Goal: Task Accomplishment & Management: Manage account settings

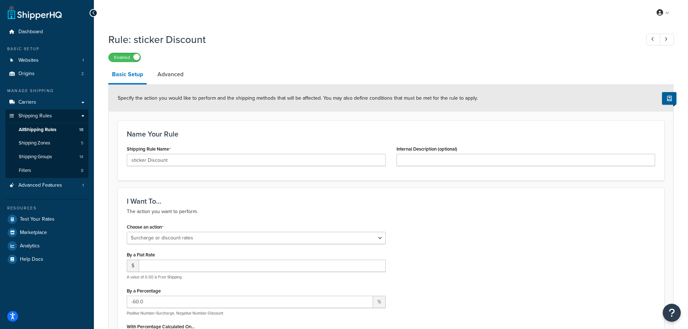
select select "SURCHARGE"
select select "SHIPPING_GROUP"
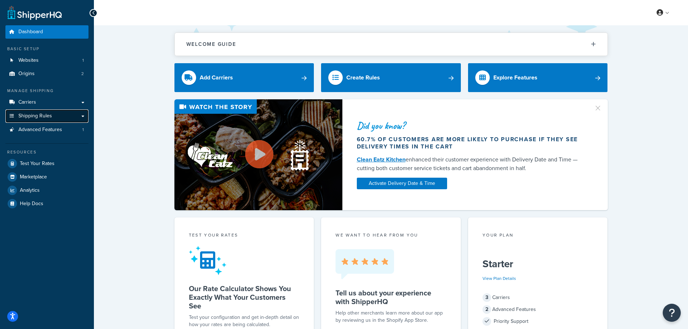
click at [34, 117] on span "Shipping Rules" at bounding box center [35, 116] width 34 height 6
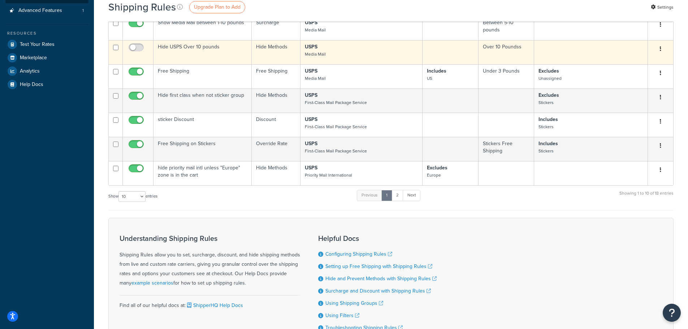
scroll to position [181, 0]
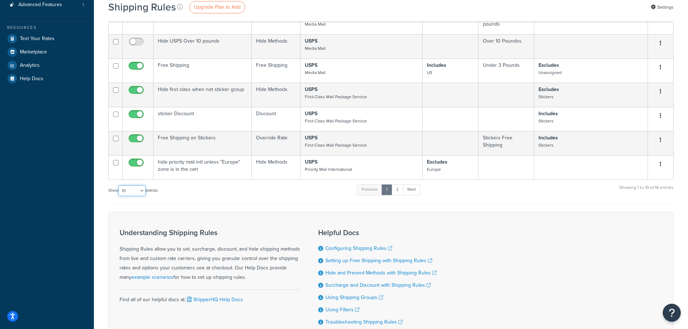
click at [123, 190] on select "10 15 25 50 100 1000" at bounding box center [132, 190] width 27 height 11
click at [119, 186] on select "10 15 25 50 100 1000" at bounding box center [132, 190] width 27 height 11
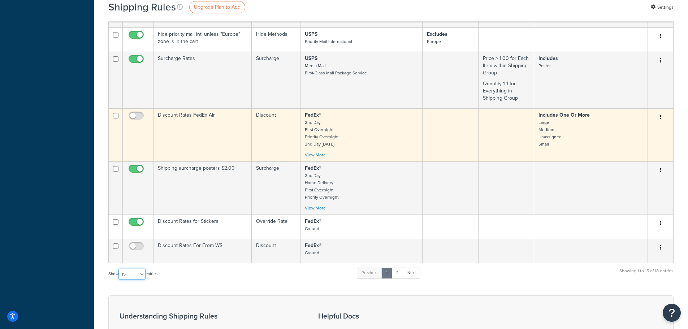
scroll to position [325, 0]
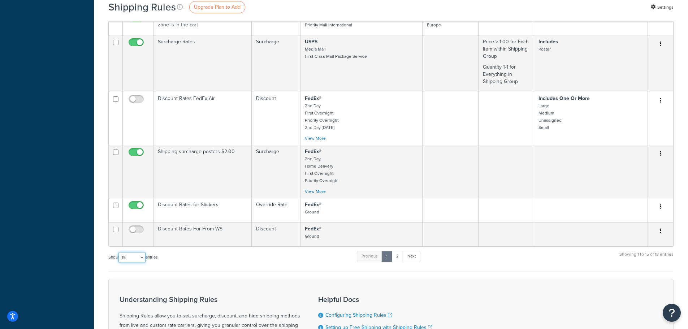
click at [142, 260] on select "10 15 25 50 100 1000" at bounding box center [132, 257] width 27 height 11
select select "25"
click at [119, 253] on select "10 15 25 50 100 1000" at bounding box center [132, 257] width 27 height 11
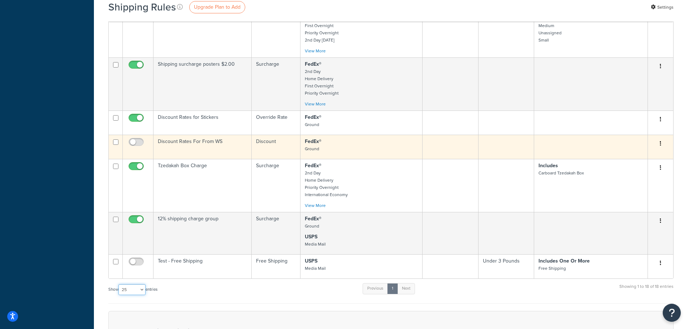
scroll to position [434, 0]
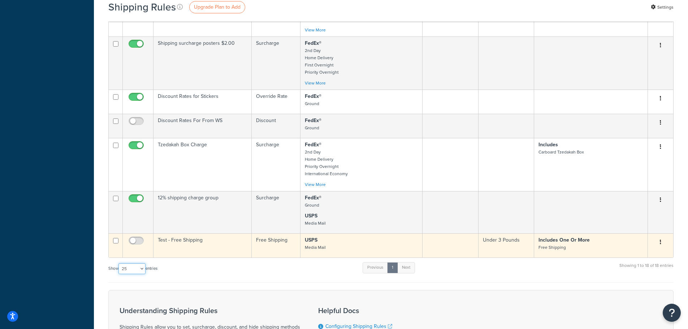
click at [116, 241] on input "checkbox" at bounding box center [115, 240] width 5 height 5
checkbox input "true"
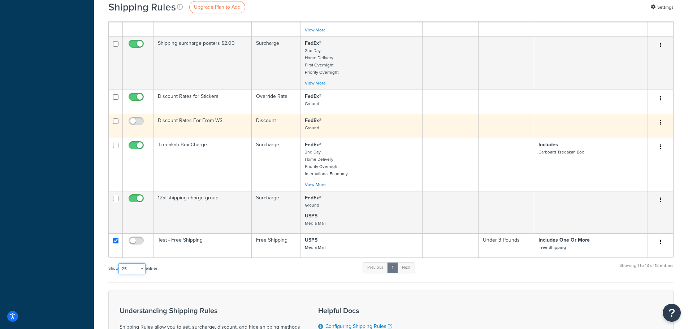
click at [115, 121] on input "checkbox" at bounding box center [115, 121] width 5 height 5
checkbox input "true"
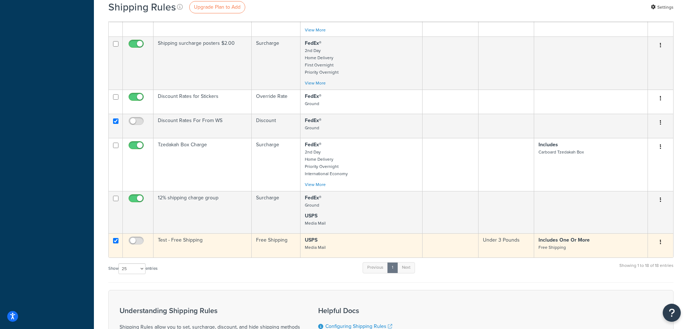
click at [661, 244] on icon "button" at bounding box center [660, 242] width 1 height 5
click at [647, 271] on link "Delete" at bounding box center [637, 270] width 57 height 15
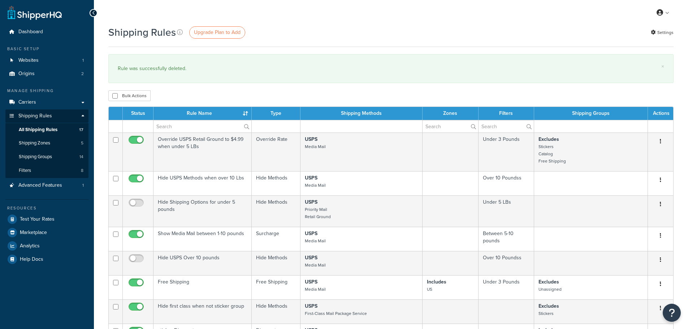
select select "25"
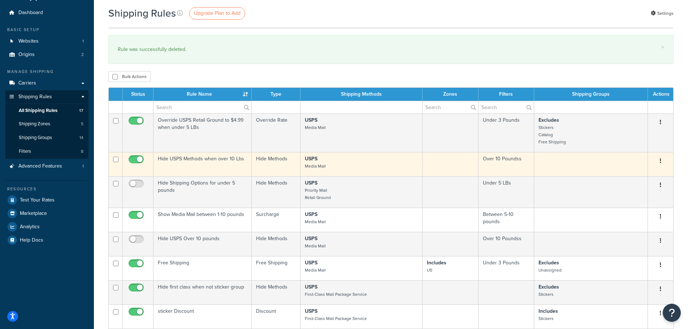
scroll to position [36, 0]
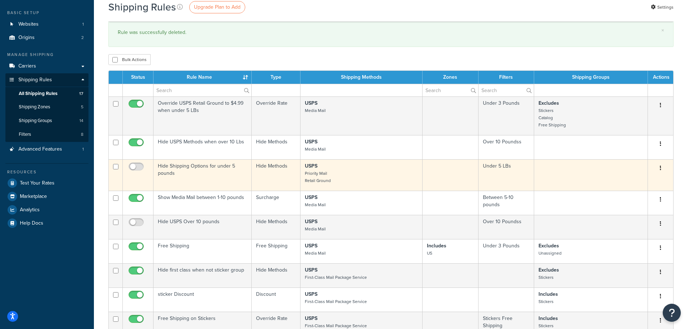
click at [661, 169] on icon "button" at bounding box center [660, 168] width 1 height 5
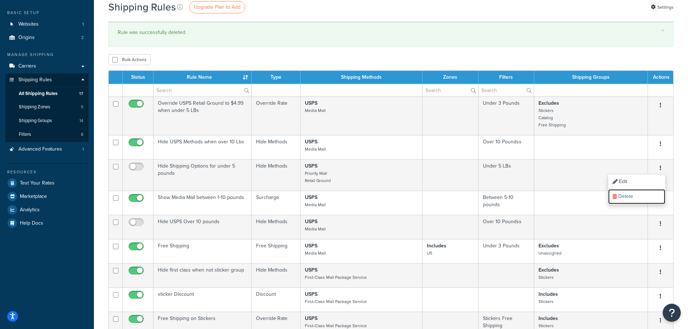
drag, startPoint x: 629, startPoint y: 197, endPoint x: 379, endPoint y: 25, distance: 303.1
click at [629, 197] on link "Delete" at bounding box center [637, 196] width 57 height 15
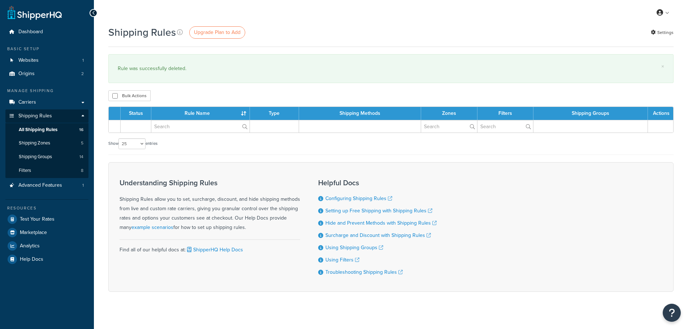
select select "25"
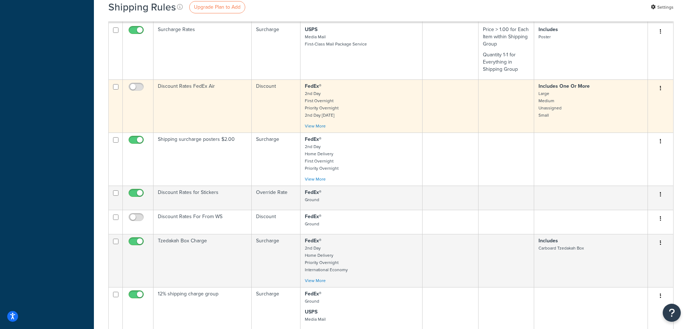
scroll to position [361, 0]
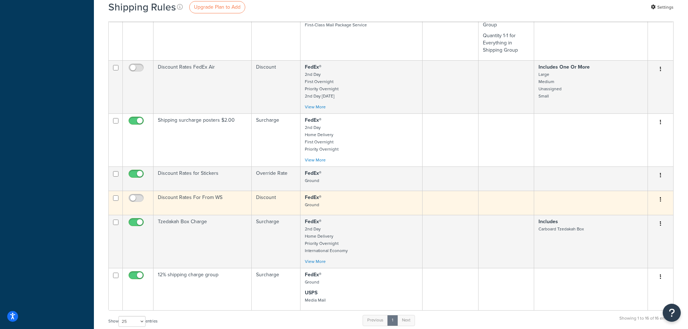
click at [659, 202] on button "button" at bounding box center [661, 200] width 10 height 12
click at [627, 226] on link "Delete" at bounding box center [637, 228] width 57 height 15
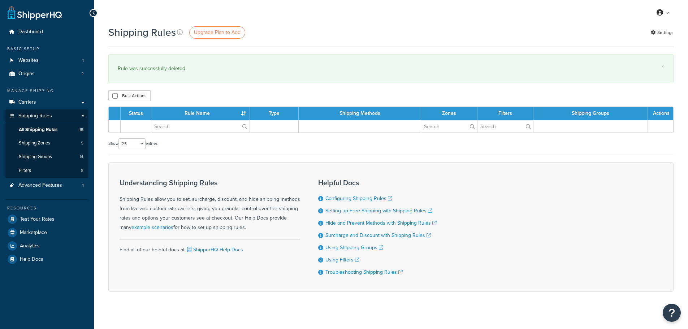
select select "25"
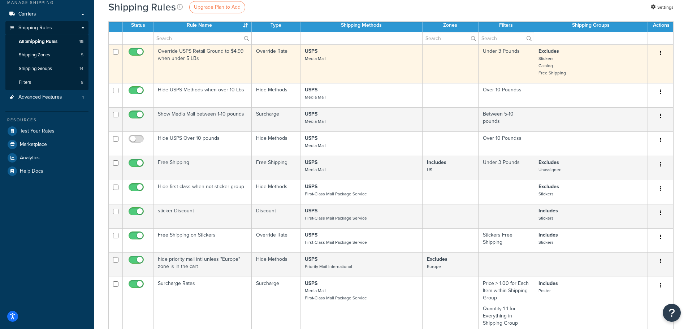
scroll to position [108, 0]
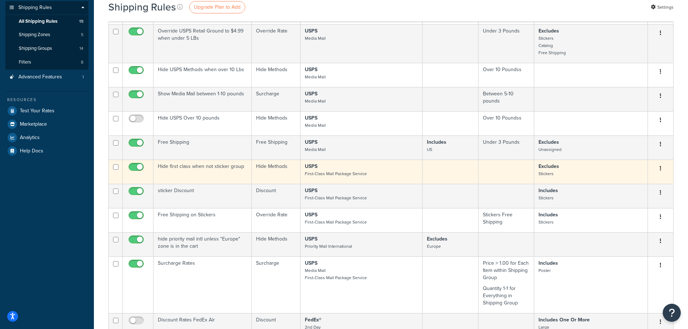
click at [216, 169] on td "Hide first class when not sticker group" at bounding box center [203, 172] width 98 height 24
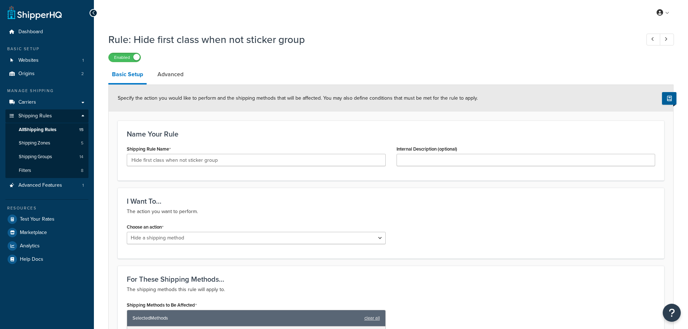
select select "HIDE"
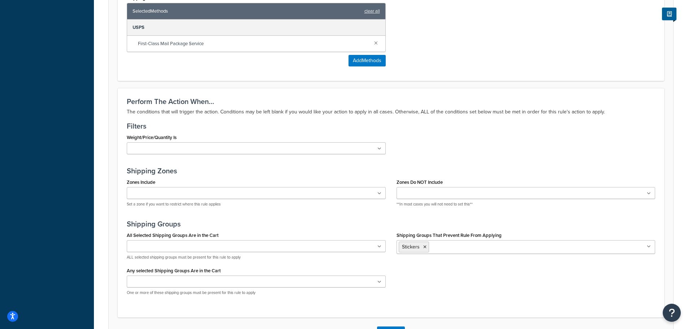
scroll to position [325, 0]
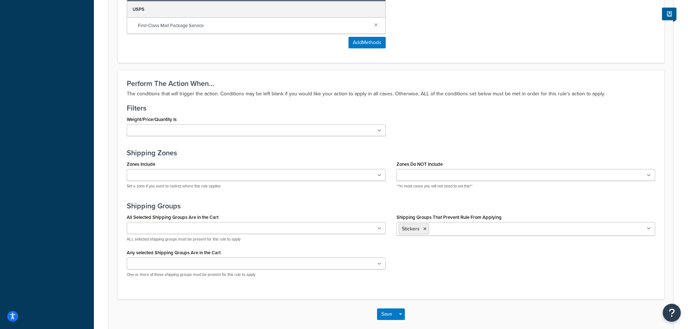
click at [218, 265] on ul at bounding box center [256, 264] width 259 height 12
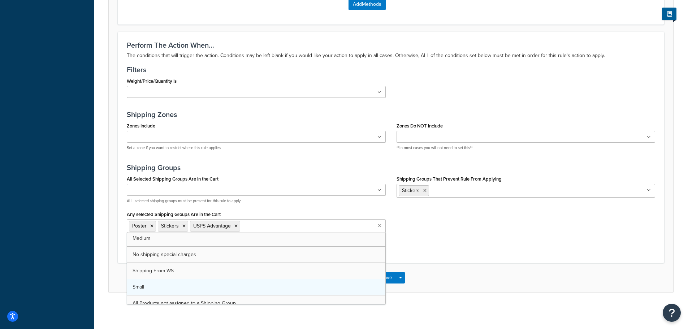
scroll to position [87, 0]
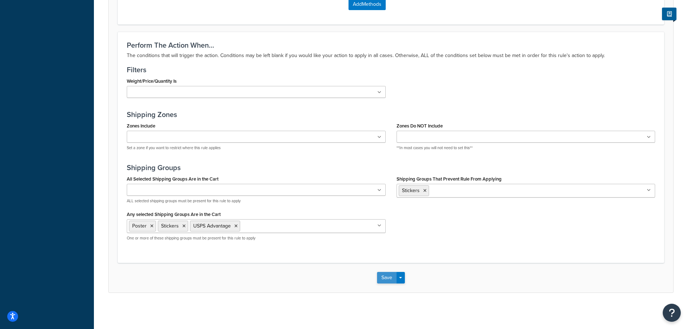
click at [390, 280] on button "Save" at bounding box center [387, 278] width 20 height 12
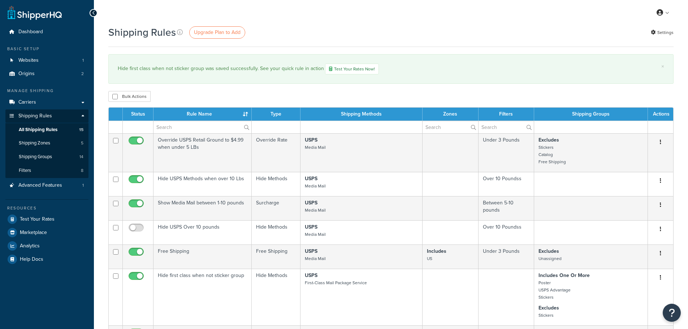
select select "25"
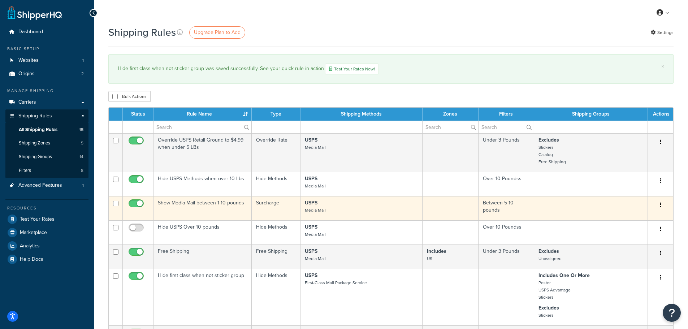
click at [193, 203] on td "Show Media Mail between 1-10 pounds" at bounding box center [203, 208] width 98 height 24
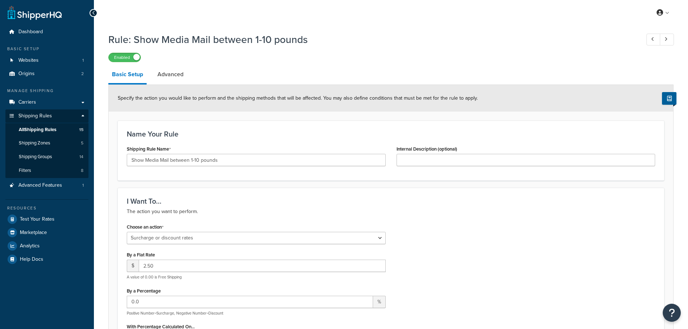
select select "SURCHARGE"
select select "ORDER"
select select "CART"
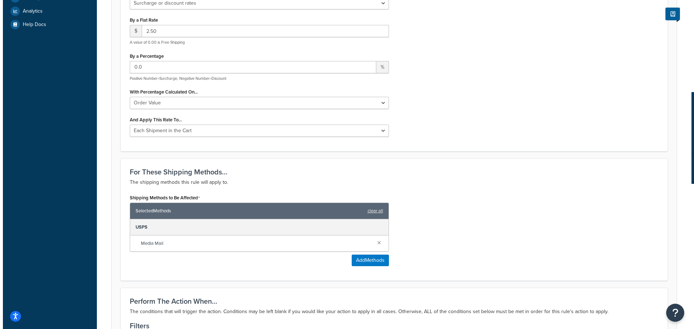
scroll to position [253, 0]
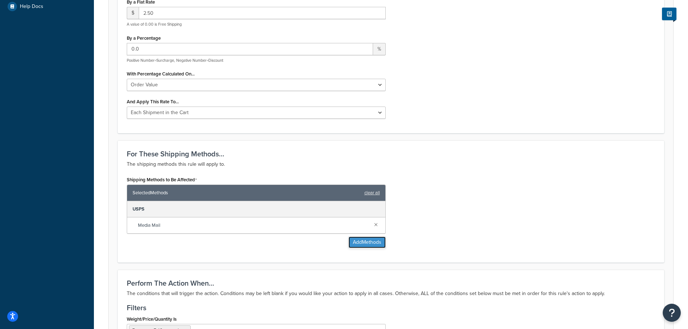
click at [367, 241] on button "Add Methods" at bounding box center [367, 243] width 37 height 12
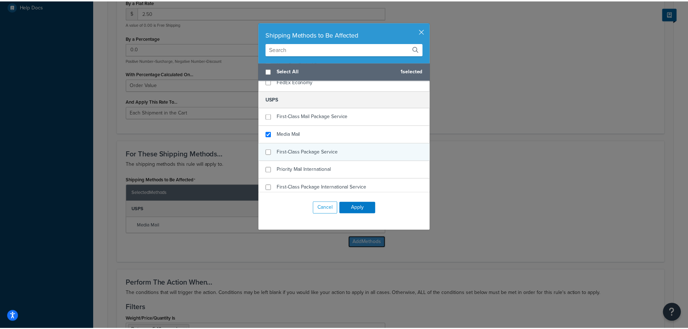
scroll to position [256, 0]
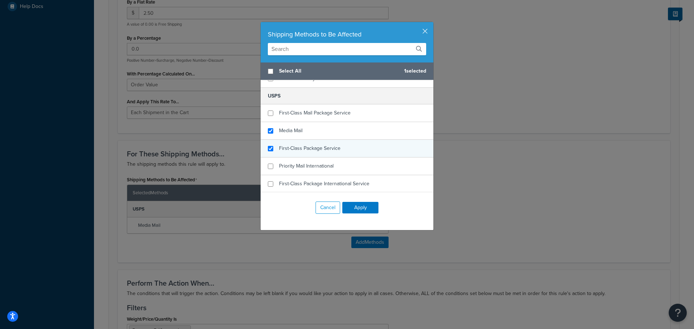
checkbox input "true"
click at [317, 146] on span "First-Class Package Service" at bounding box center [309, 149] width 61 height 8
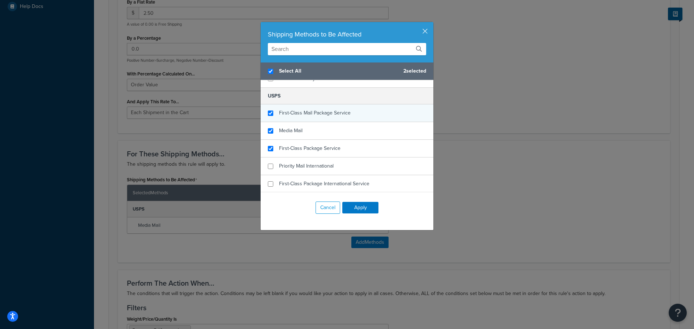
checkbox input "true"
click at [313, 112] on span "First-Class Mail Package Service" at bounding box center [315, 113] width 72 height 8
click at [360, 205] on button "Apply" at bounding box center [360, 208] width 36 height 12
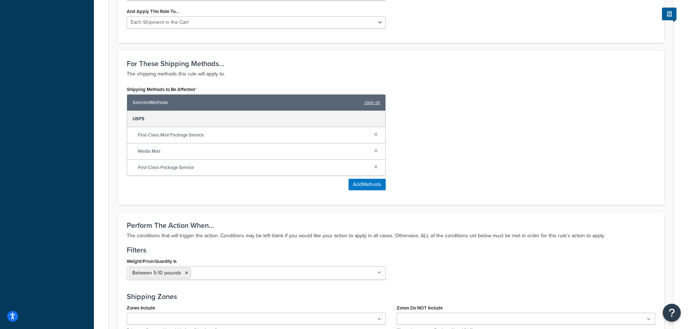
scroll to position [361, 0]
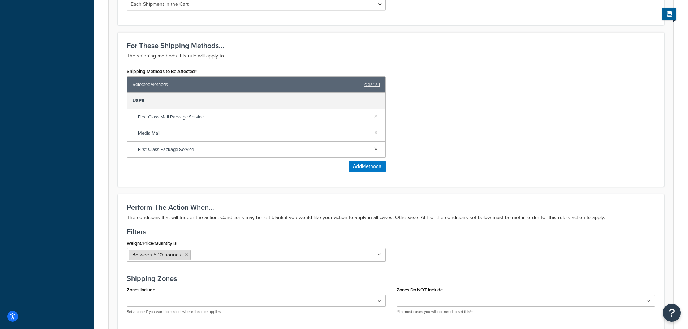
click at [175, 255] on span "Between 5-10 pounds" at bounding box center [156, 255] width 49 height 8
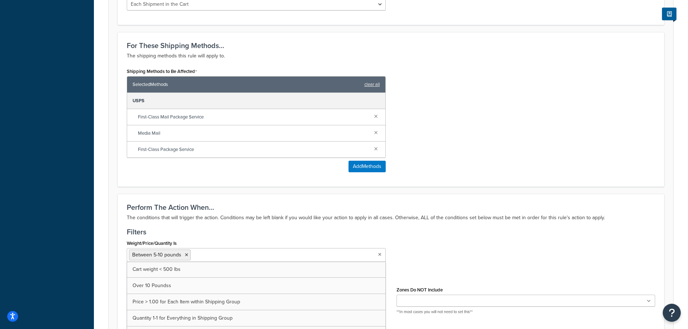
click at [379, 257] on icon at bounding box center [379, 255] width 3 height 4
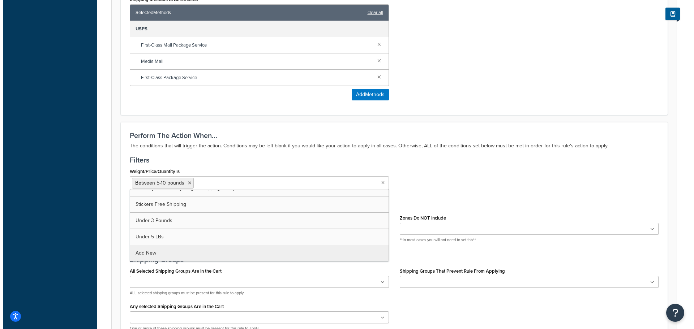
scroll to position [434, 0]
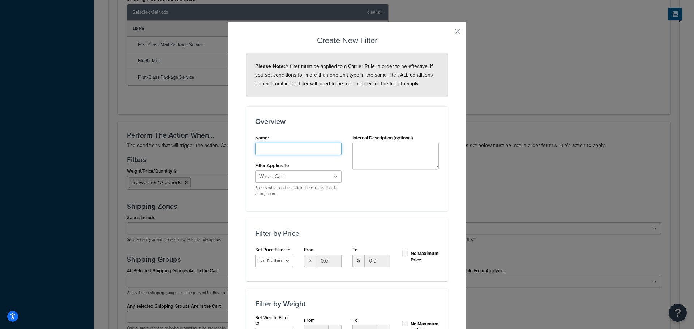
click at [280, 150] on input "Shipping Rule Name" at bounding box center [298, 149] width 86 height 12
type input "under 10 ponds"
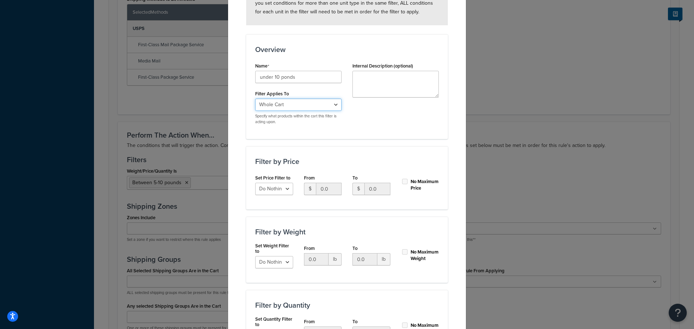
scroll to position [72, 0]
click at [361, 261] on input "0.0" at bounding box center [364, 259] width 25 height 12
click at [277, 263] on select "Do Nothing Apply to a Range" at bounding box center [274, 262] width 38 height 12
select select "range"
click at [255, 256] on select "Do Nothing Apply to a Range" at bounding box center [274, 262] width 38 height 12
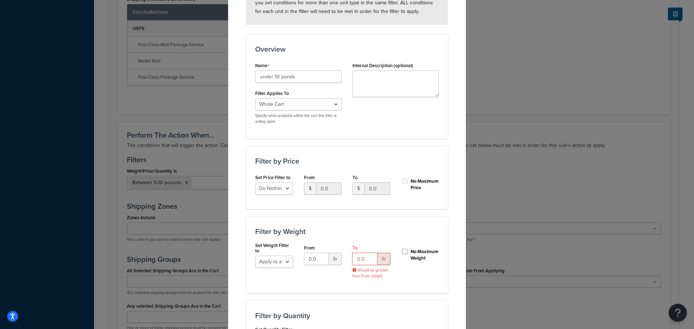
click at [352, 257] on input "0.0" at bounding box center [364, 259] width 25 height 12
click at [402, 271] on div "Set Weight Filter to Do Nothing Apply to a Range From 0.0 lb To 100.0 lb No Max…" at bounding box center [347, 258] width 194 height 31
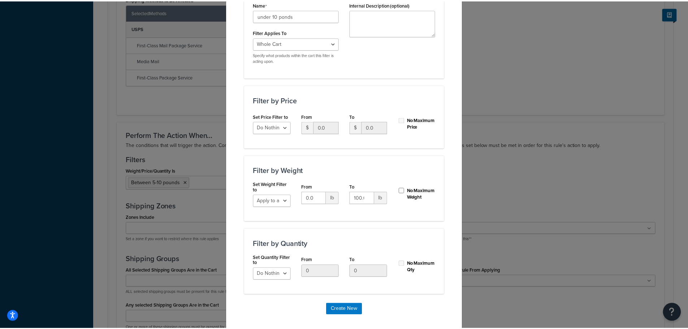
scroll to position [143, 0]
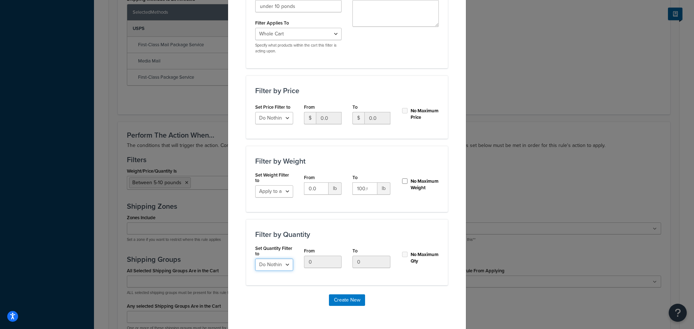
click at [287, 261] on select "Do Nothing Apply to a Range" at bounding box center [274, 265] width 38 height 12
click at [355, 189] on input "100.0" at bounding box center [364, 189] width 25 height 12
click at [356, 189] on input "100.0" at bounding box center [364, 189] width 25 height 12
type input "10"
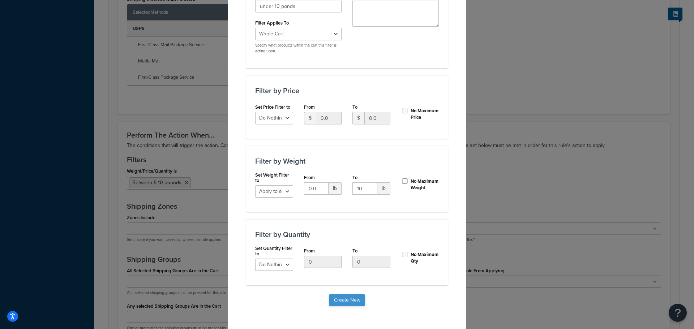
click at [353, 299] on button "Create New" at bounding box center [347, 301] width 36 height 12
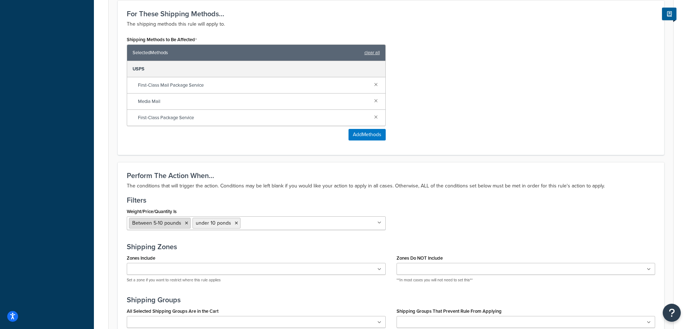
click at [185, 226] on icon at bounding box center [186, 223] width 3 height 4
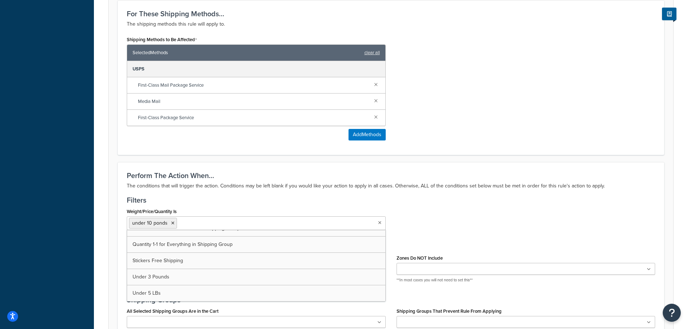
click at [411, 218] on div "Weight/Price/Quantity Is under 10 ponds Between 5-10 pounds Cart weight < 500 l…" at bounding box center [391, 220] width 540 height 29
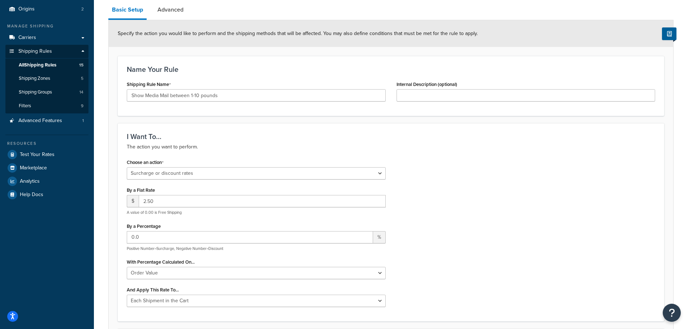
scroll to position [0, 0]
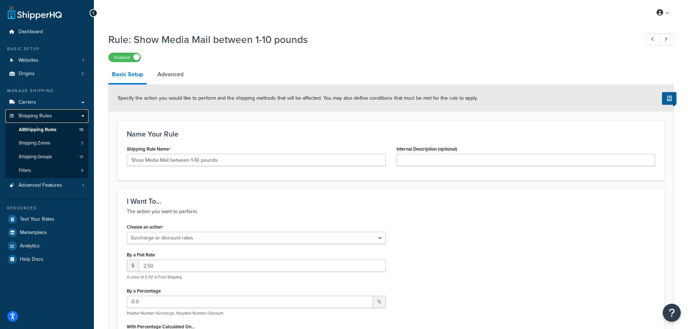
click at [47, 120] on link "Shipping Rules" at bounding box center [46, 116] width 83 height 13
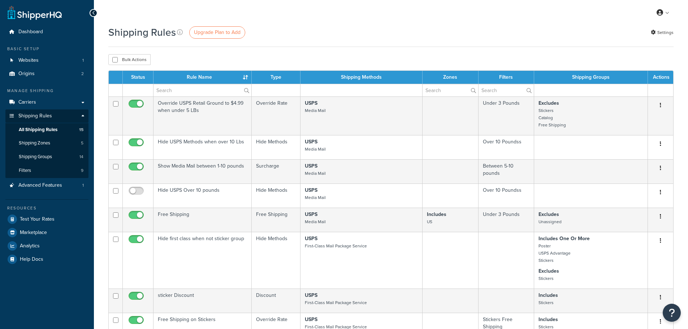
select select "25"
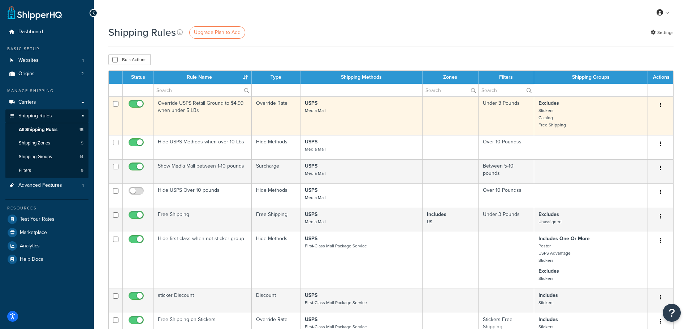
scroll to position [36, 0]
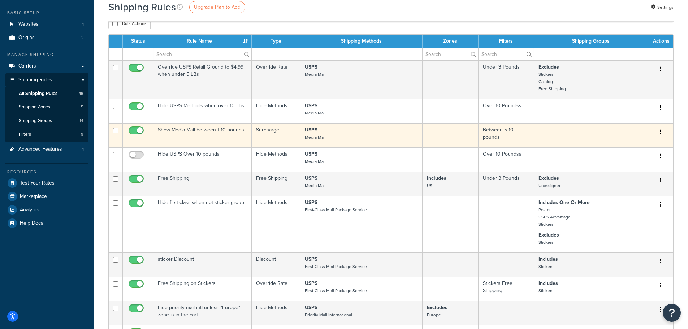
click at [193, 133] on td "Show Media Mail between 1-10 pounds" at bounding box center [203, 135] width 98 height 24
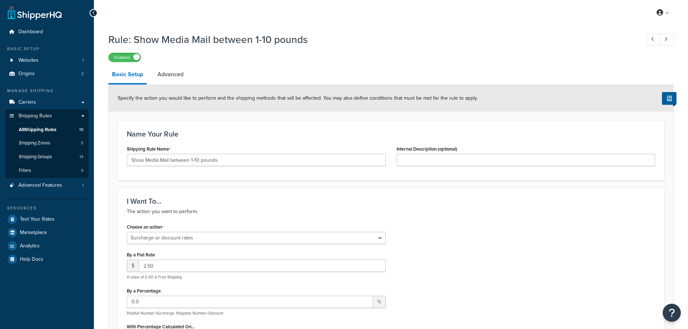
select select "SURCHARGE"
select select "ORDER"
select select "CART"
click at [28, 129] on span "All Shipping Rules" at bounding box center [38, 130] width 38 height 6
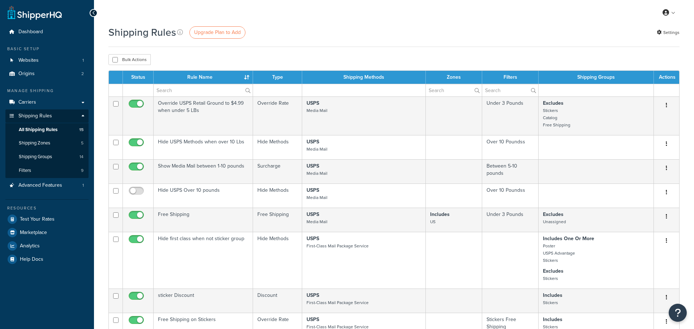
select select "25"
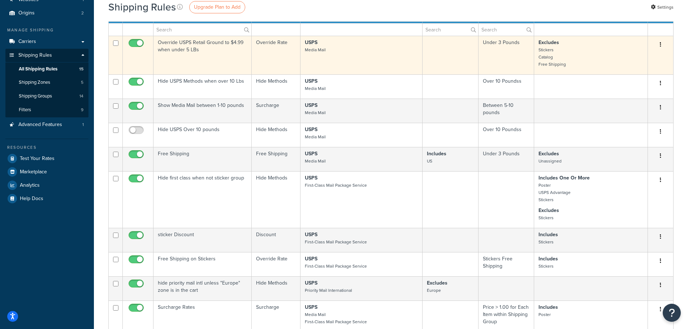
scroll to position [72, 0]
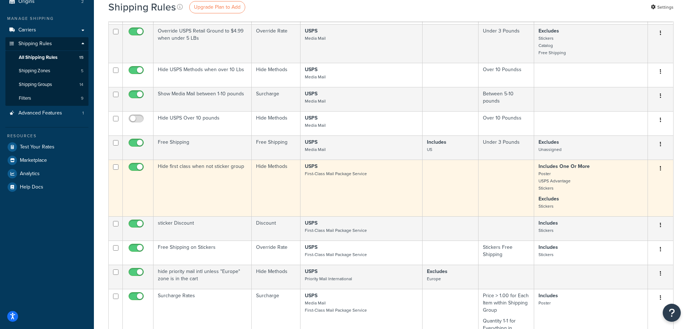
click at [205, 166] on td "Hide first class when not sticker group" at bounding box center [203, 188] width 98 height 57
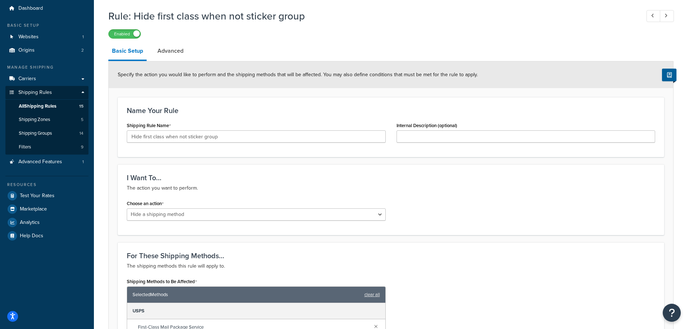
scroll to position [36, 0]
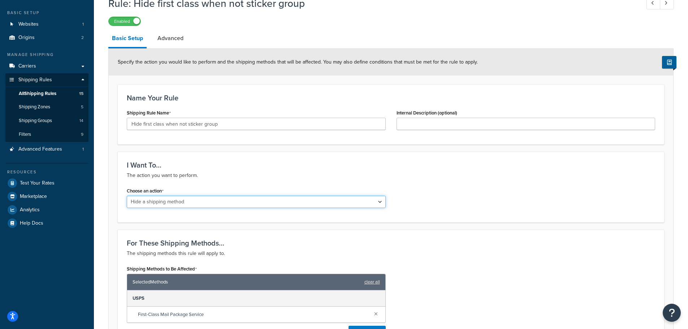
click at [213, 201] on select "Choose an action Override Rates Surcharge or discount rates Hide a shipping met…" at bounding box center [256, 202] width 259 height 12
click at [127, 197] on select "Choose an action Override Rates Surcharge or discount rates Hide a shipping met…" at bounding box center [256, 202] width 259 height 12
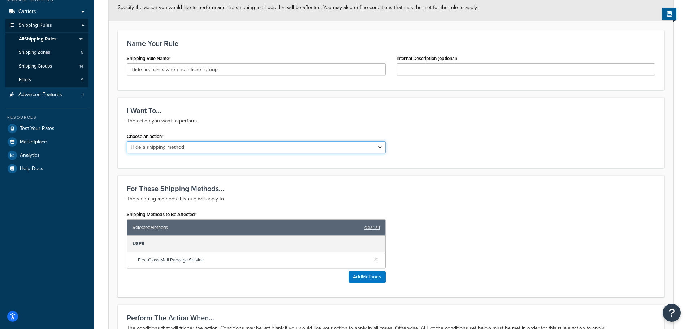
scroll to position [108, 0]
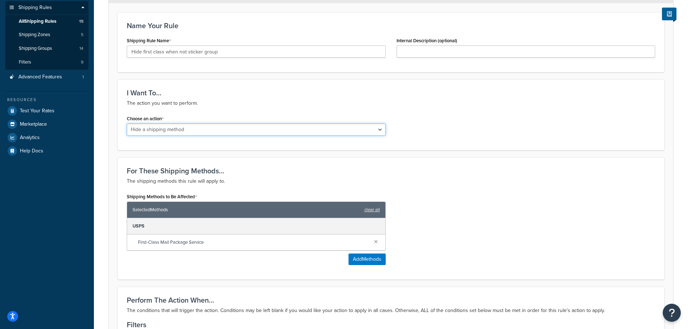
click at [208, 133] on select "Choose an action Override Rates Surcharge or discount rates Hide a shipping met…" at bounding box center [256, 130] width 259 height 12
click at [211, 109] on div "I Want To... The action you want to perform. Choose an action Choose an action …" at bounding box center [391, 115] width 547 height 71
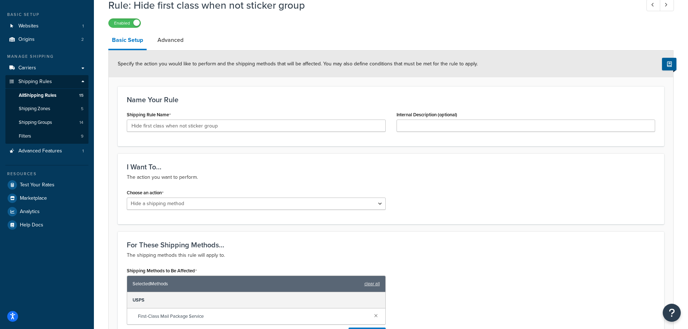
scroll to position [0, 0]
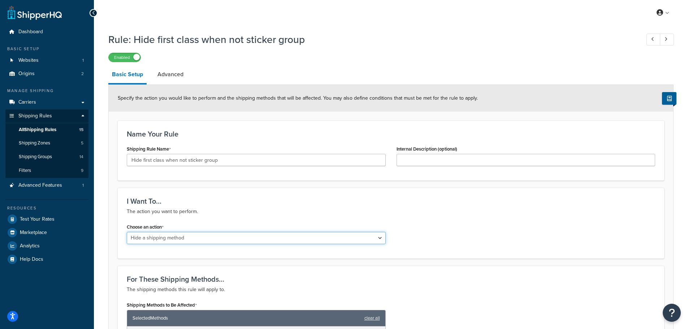
click at [218, 237] on select "Choose an action Override Rates Surcharge or discount rates Hide a shipping met…" at bounding box center [256, 238] width 259 height 12
click at [127, 233] on select "Choose an action Override Rates Surcharge or discount rates Hide a shipping met…" at bounding box center [256, 238] width 259 height 12
select select "HIDE"
click at [212, 241] on select "Choose an action Override Rates Surcharge or discount rates Hide a shipping met…" at bounding box center [256, 238] width 259 height 12
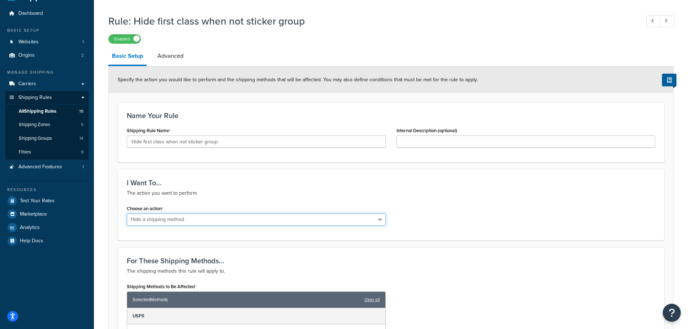
scroll to position [36, 0]
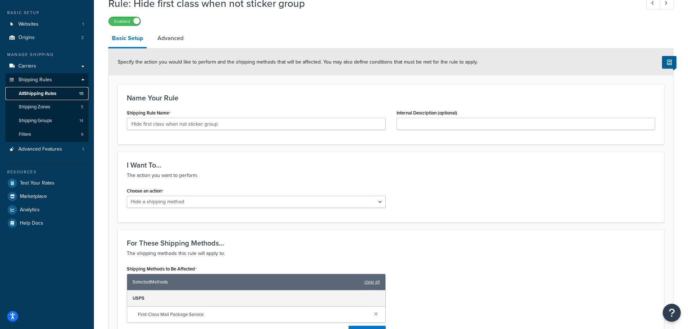
click at [41, 95] on span "All Shipping Rules" at bounding box center [38, 94] width 38 height 6
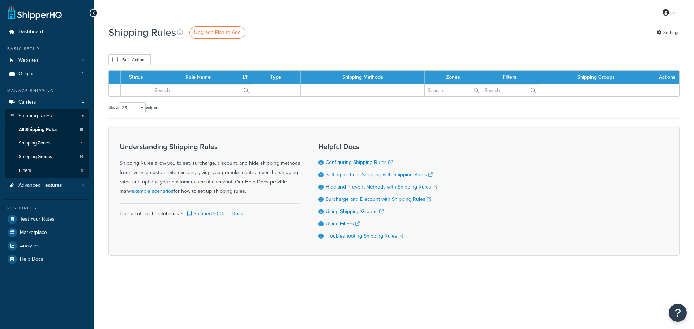
select select "25"
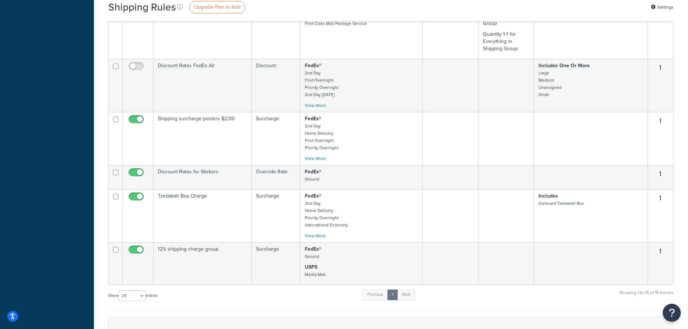
scroll to position [398, 0]
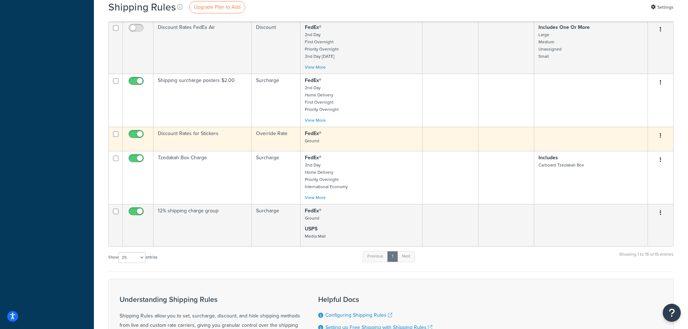
click at [204, 133] on td "Discount Rates for Stickers" at bounding box center [203, 139] width 98 height 24
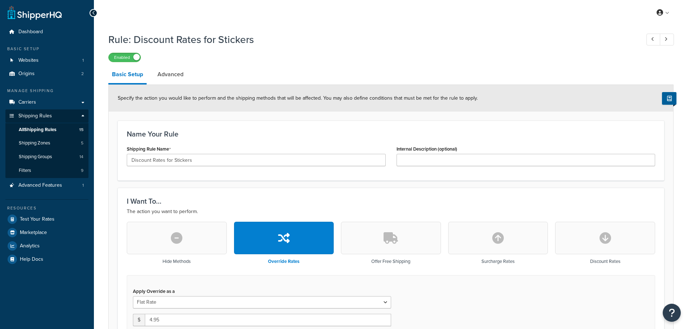
select select "SHIPPING_GROUP"
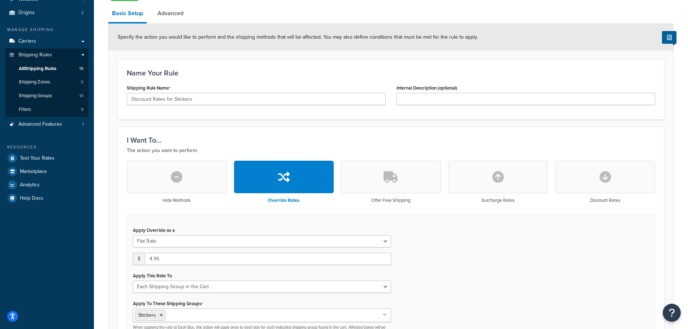
scroll to position [72, 0]
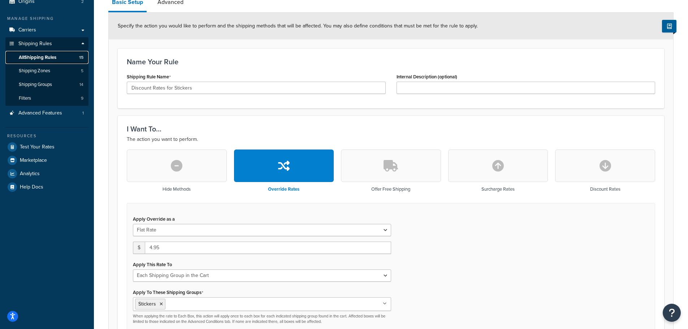
click at [47, 59] on span "All Shipping Rules" at bounding box center [38, 58] width 38 height 6
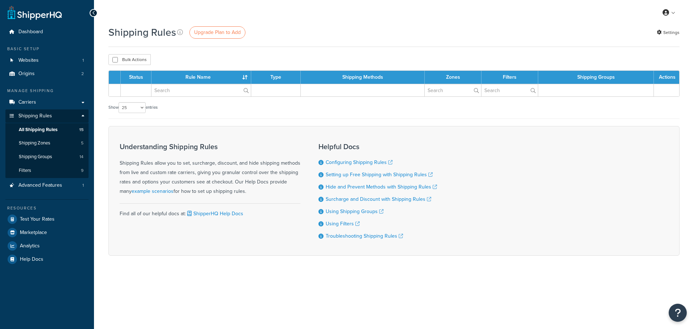
select select "25"
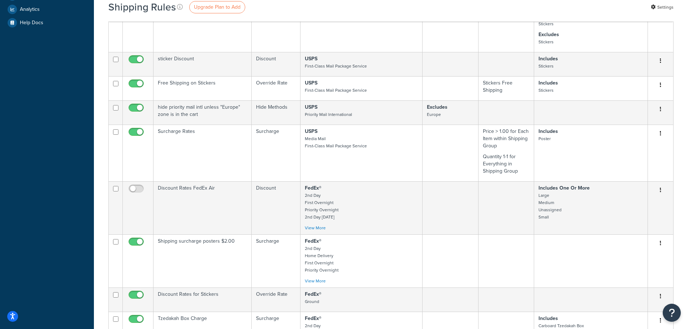
scroll to position [253, 0]
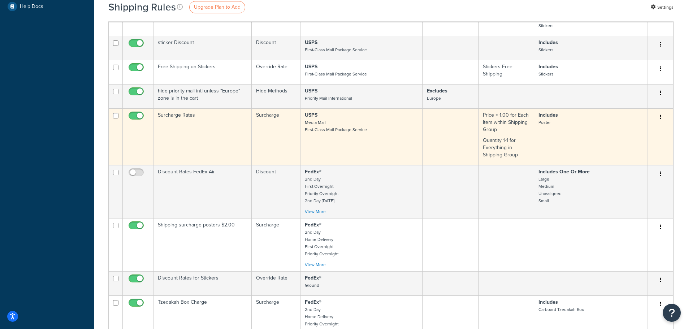
click at [183, 117] on td "Surcharge Rates" at bounding box center [203, 136] width 98 height 57
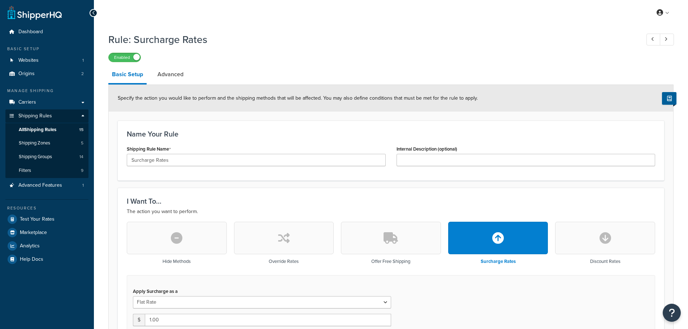
select select "CART"
click at [53, 130] on span "All Shipping Rules" at bounding box center [38, 130] width 38 height 6
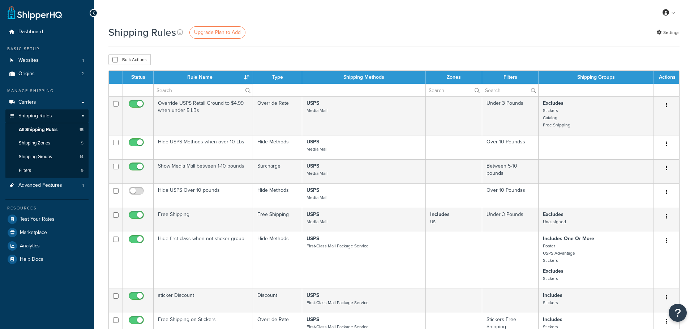
select select "25"
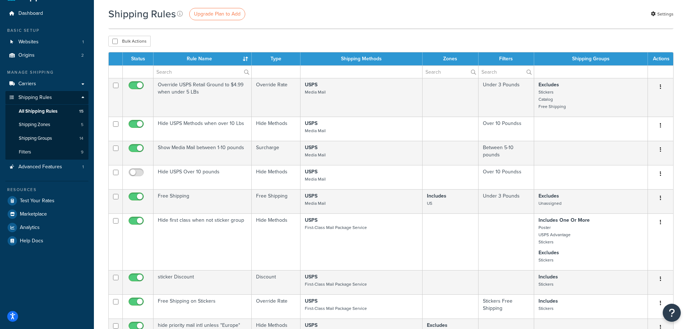
scroll to position [36, 0]
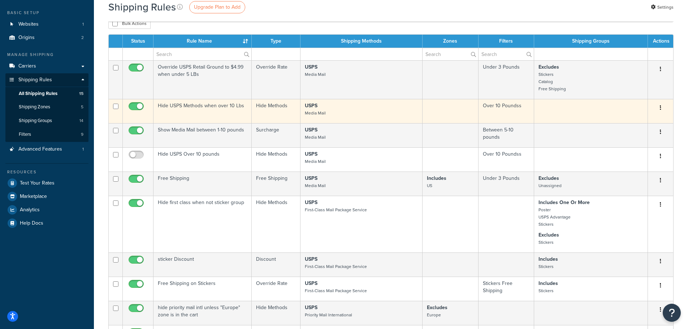
click at [224, 104] on td "Hide USPS Methods when over 10 Lbs" at bounding box center [203, 111] width 98 height 24
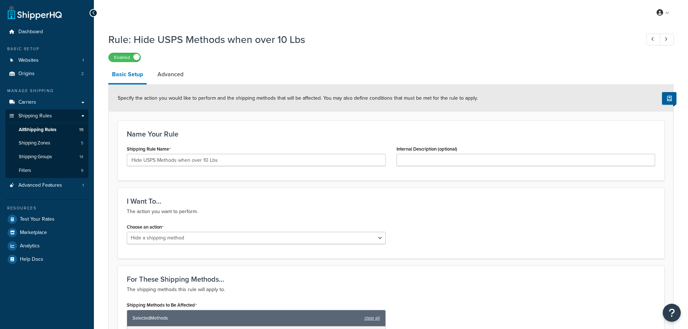
select select "HIDE"
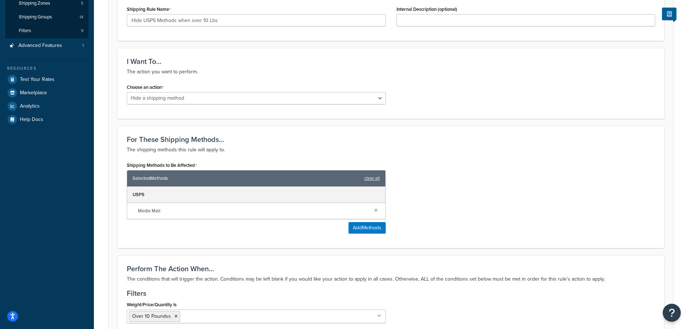
scroll to position [36, 0]
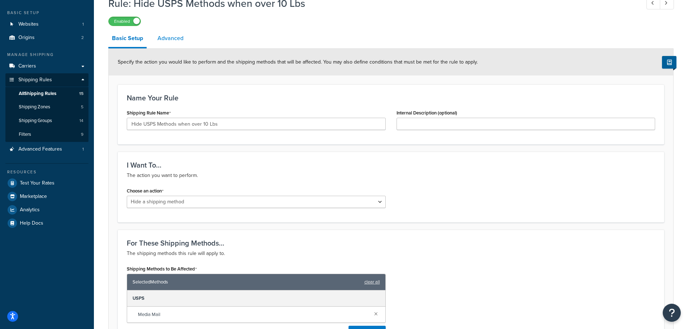
click at [168, 37] on link "Advanced" at bounding box center [170, 38] width 33 height 17
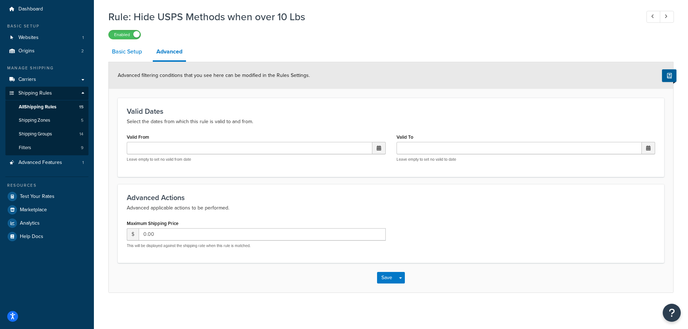
click at [123, 51] on link "Basic Setup" at bounding box center [126, 51] width 37 height 17
select select "HIDE"
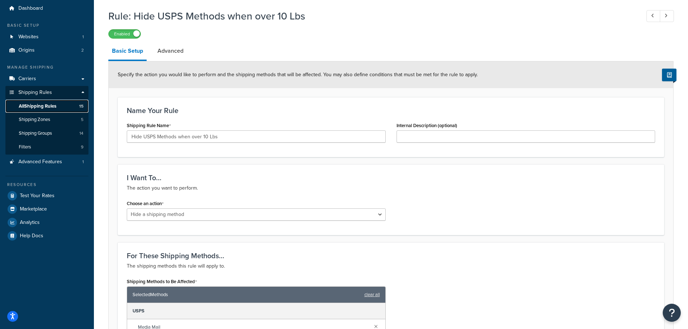
click at [40, 108] on span "All Shipping Rules" at bounding box center [38, 106] width 38 height 6
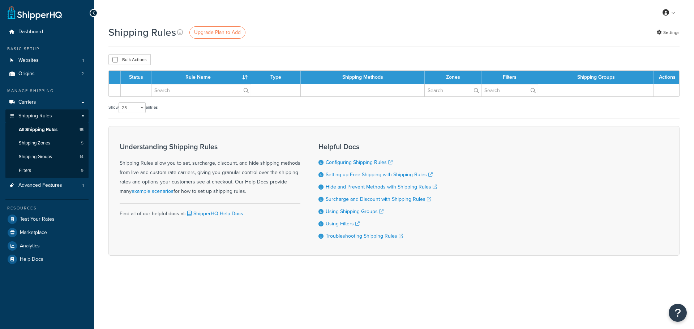
select select "25"
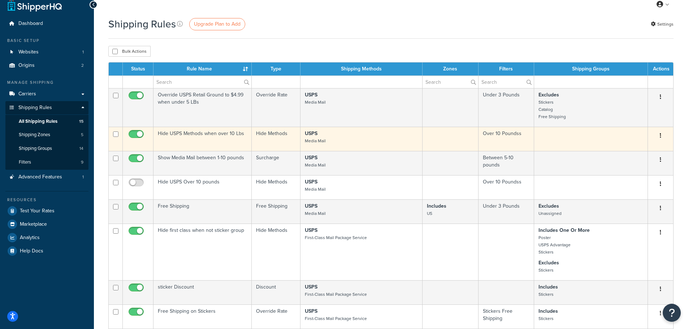
scroll to position [36, 0]
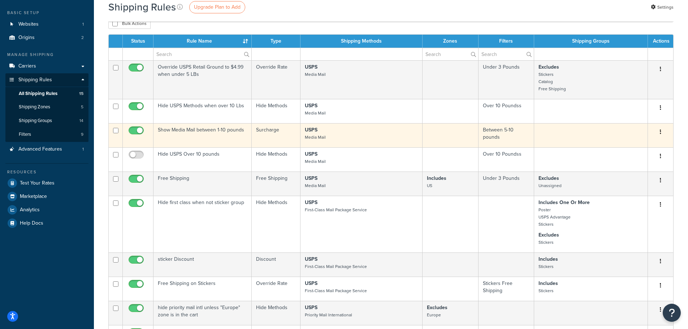
click at [185, 130] on td "Show Media Mail between 1-10 pounds" at bounding box center [203, 135] width 98 height 24
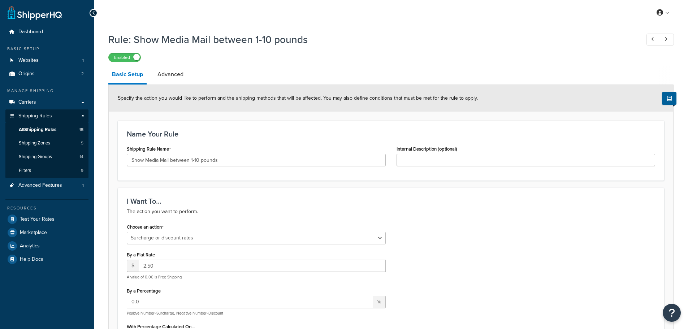
select select "SURCHARGE"
select select "ORDER"
select select "CART"
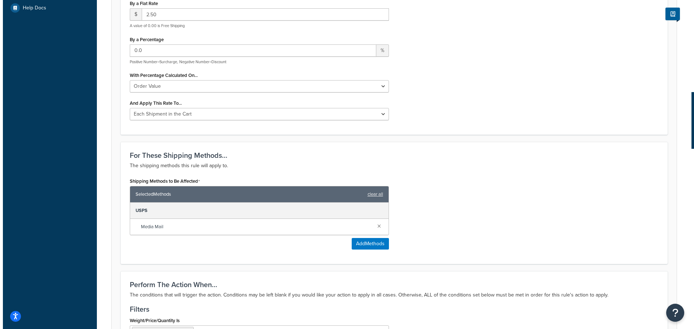
scroll to position [253, 0]
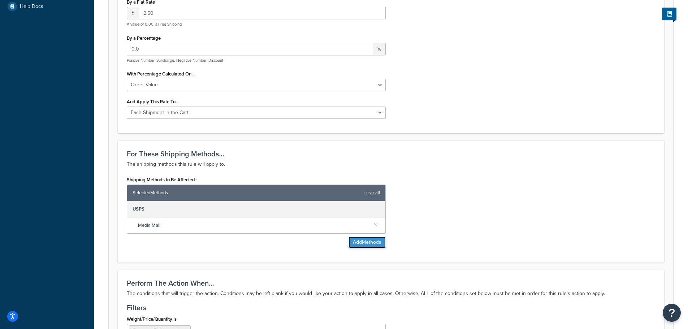
click at [372, 244] on button "Add Methods" at bounding box center [367, 243] width 37 height 12
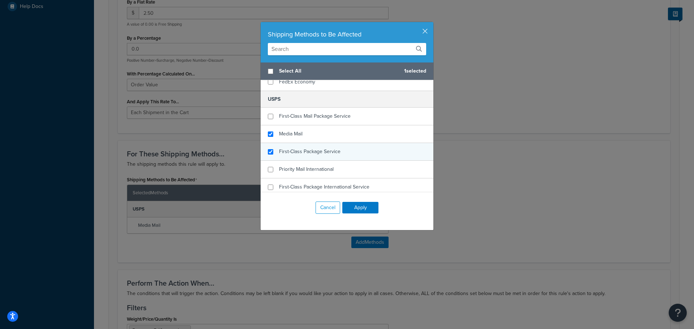
checkbox input "true"
click at [338, 152] on div "First-Class Package Service" at bounding box center [347, 152] width 173 height 18
click at [363, 207] on button "Apply" at bounding box center [360, 208] width 36 height 12
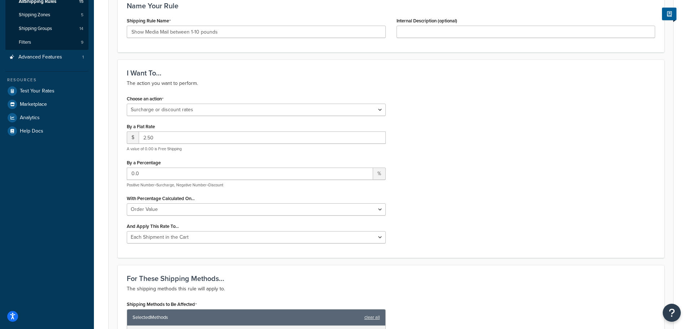
scroll to position [145, 0]
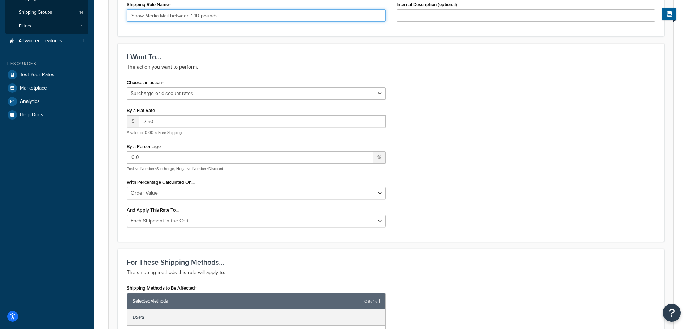
click at [170, 17] on input "Show Media Mail between 1-10 pounds" at bounding box center [256, 15] width 259 height 12
click at [160, 18] on input "Show Media Mail between 1-10 pounds" at bounding box center [256, 15] width 259 height 12
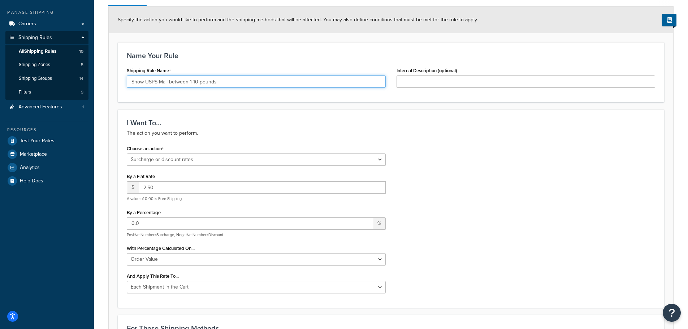
scroll to position [0, 0]
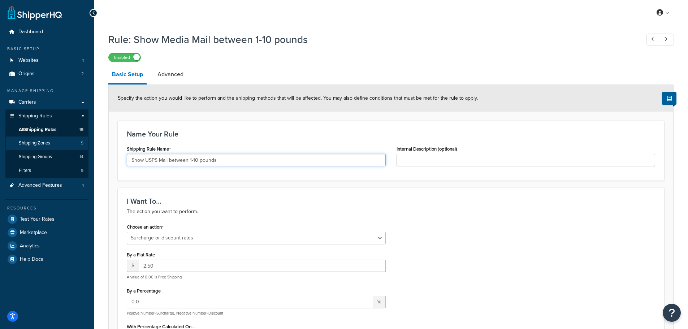
type input "Show USPS Mail between 1-10 pounds"
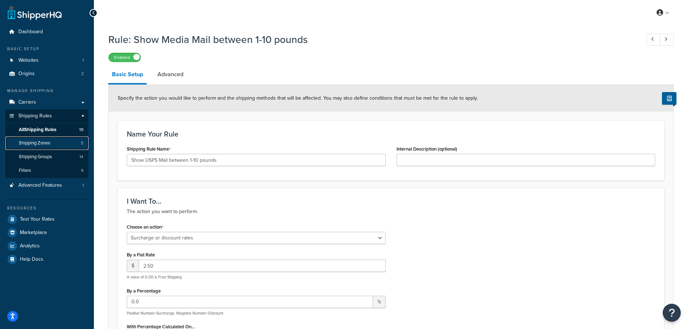
click at [43, 141] on span "Shipping Zones" at bounding box center [34, 143] width 31 height 6
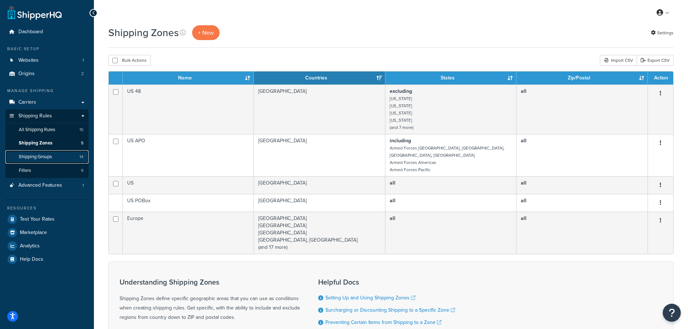
click at [38, 156] on span "Shipping Groups" at bounding box center [35, 157] width 33 height 6
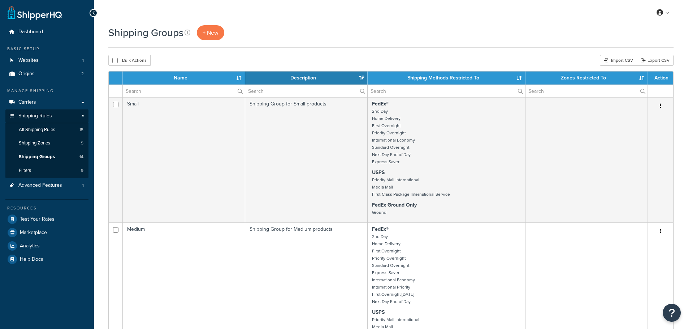
select select "15"
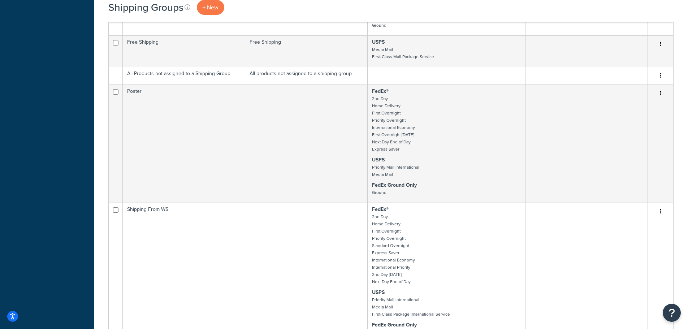
scroll to position [578, 0]
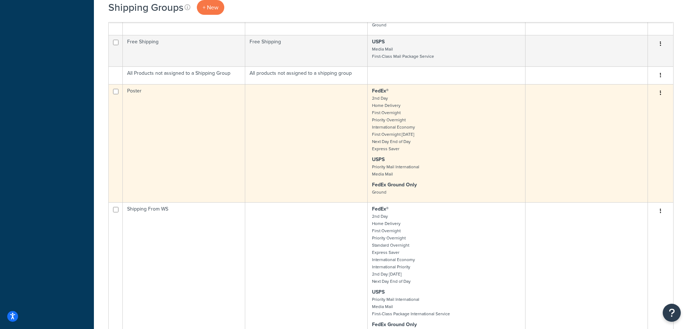
click at [132, 93] on td "Poster" at bounding box center [184, 143] width 123 height 118
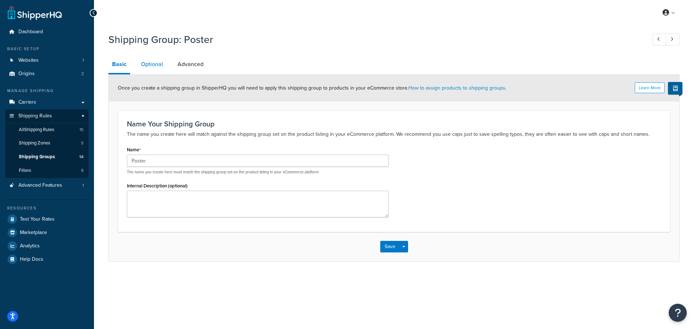
click at [155, 67] on link "Optional" at bounding box center [151, 64] width 29 height 17
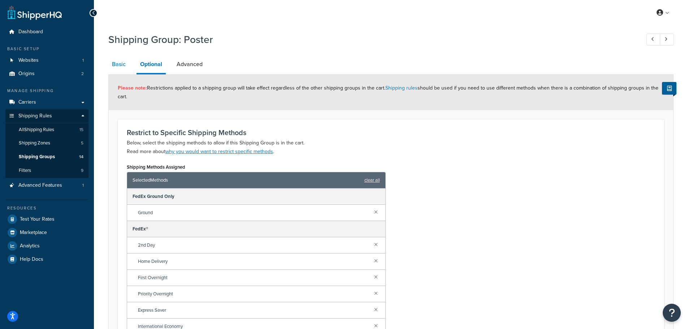
click at [114, 63] on link "Basic" at bounding box center [118, 64] width 21 height 17
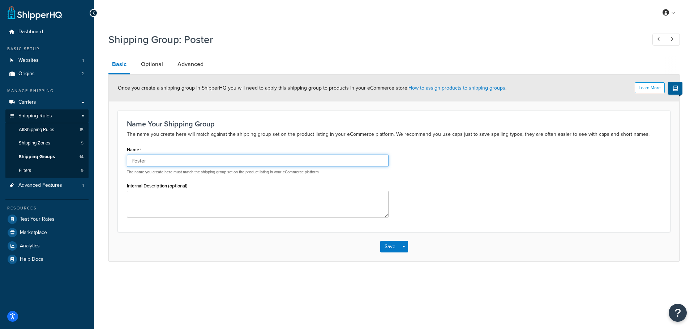
click at [176, 165] on input "Poster" at bounding box center [258, 161] width 262 height 12
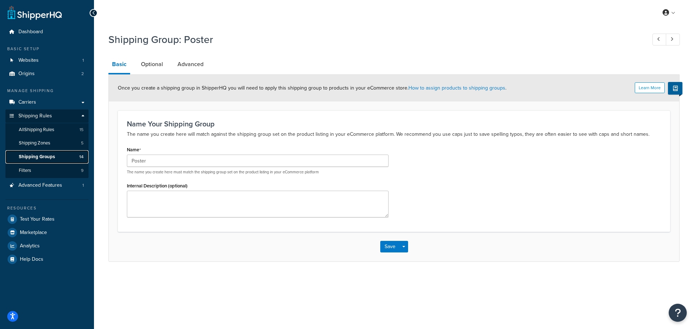
click at [45, 160] on span "Shipping Groups" at bounding box center [37, 157] width 36 height 6
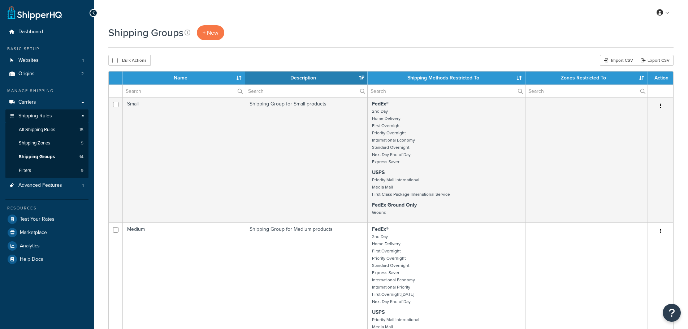
select select "15"
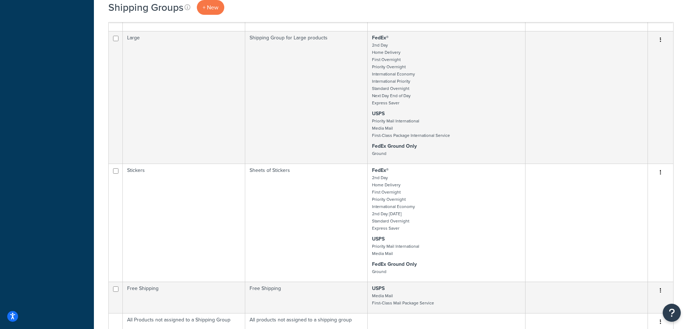
scroll to position [325, 0]
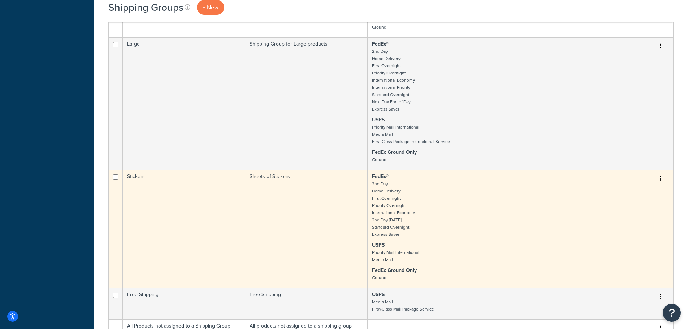
click at [140, 178] on td "Stickers" at bounding box center [184, 229] width 123 height 118
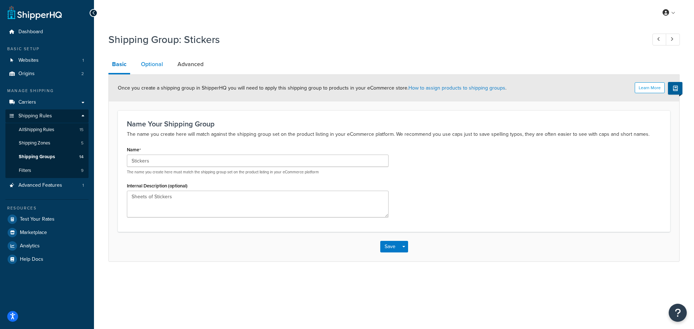
click at [150, 66] on link "Optional" at bounding box center [151, 64] width 29 height 17
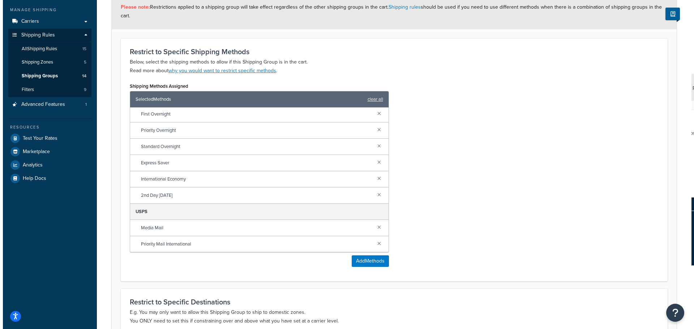
scroll to position [108, 0]
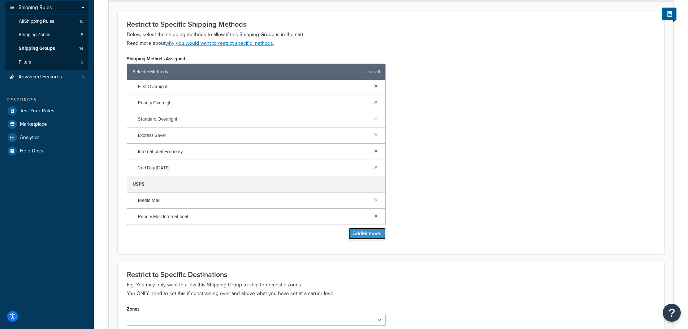
click at [362, 232] on button "Add Methods" at bounding box center [367, 234] width 37 height 12
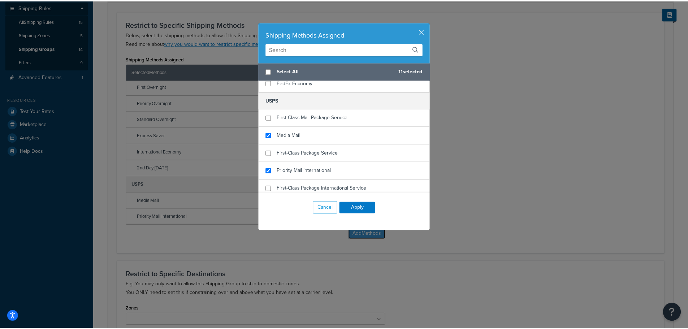
scroll to position [256, 0]
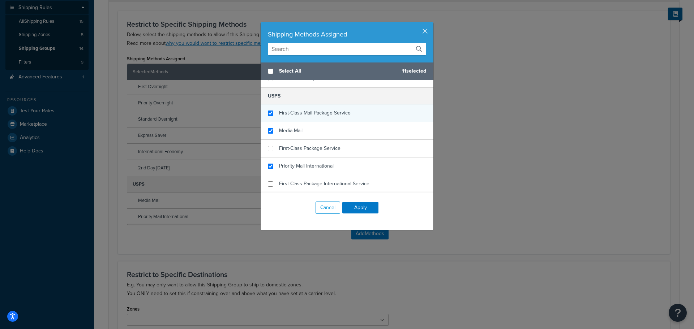
checkbox input "true"
click at [301, 114] on span "First-Class Mail Package Service" at bounding box center [315, 113] width 72 height 8
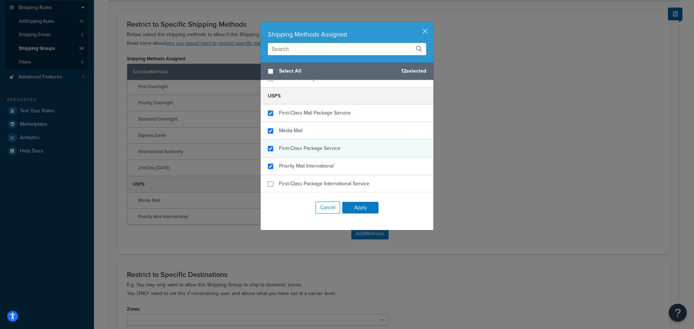
checkbox input "true"
click at [302, 146] on span "First-Class Package Service" at bounding box center [309, 149] width 61 height 8
click at [349, 206] on button "Apply" at bounding box center [360, 208] width 36 height 12
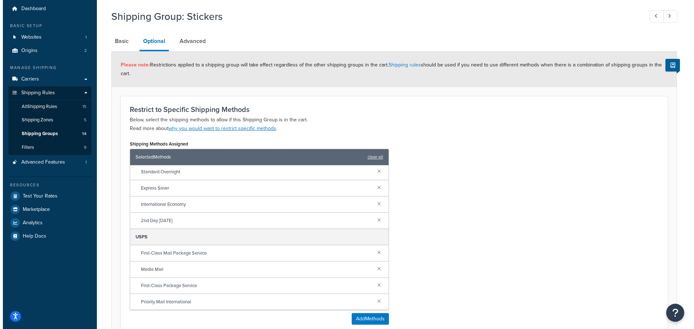
scroll to position [0, 0]
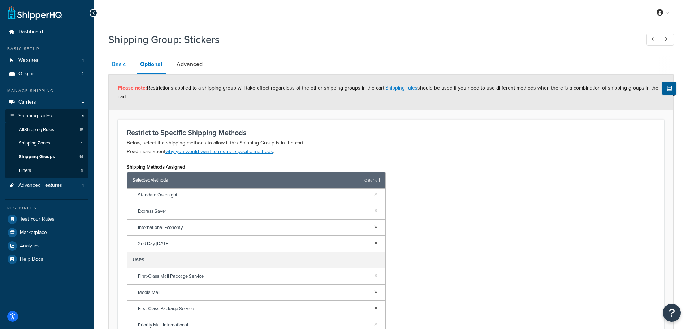
click at [119, 65] on link "Basic" at bounding box center [118, 64] width 21 height 17
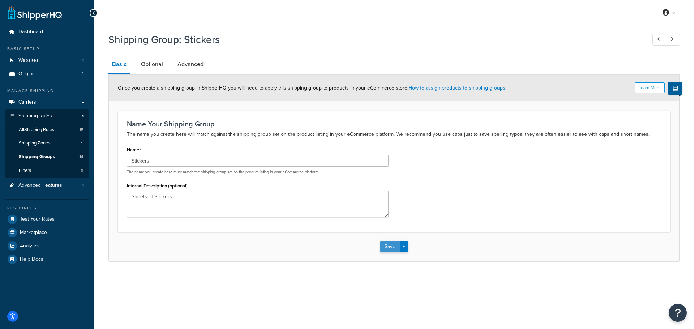
click at [383, 244] on button "Save" at bounding box center [390, 247] width 20 height 12
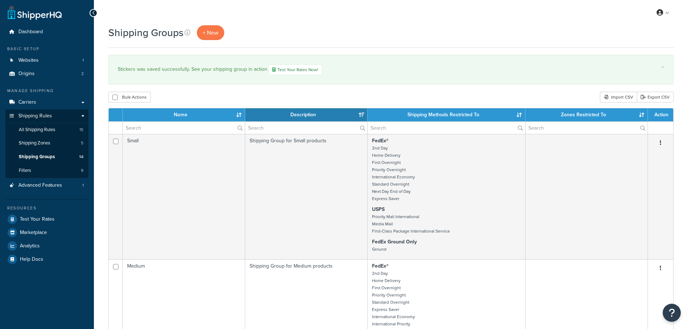
select select "15"
click at [44, 104] on link "Carriers" at bounding box center [46, 102] width 83 height 13
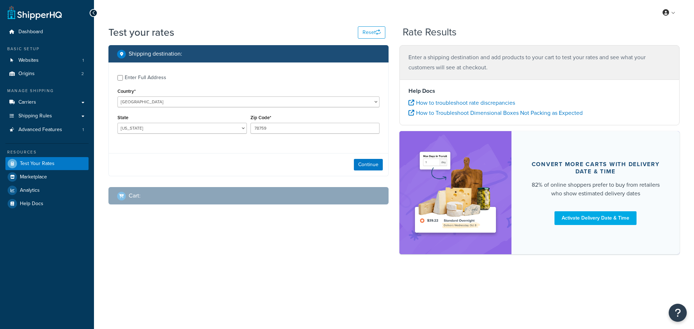
select select "[GEOGRAPHIC_DATA]"
click at [276, 129] on input "78759" at bounding box center [314, 128] width 129 height 11
type input "27023"
click at [257, 160] on div "Continue" at bounding box center [248, 164] width 279 height 23
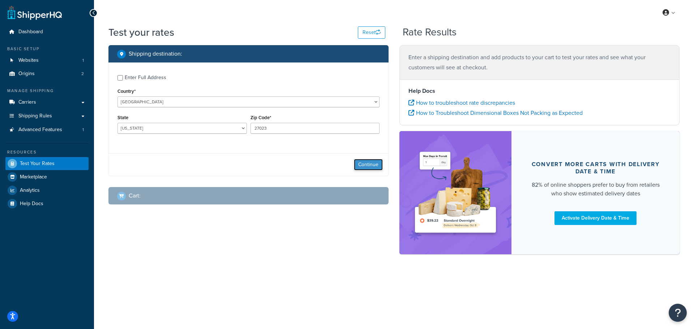
click at [378, 164] on button "Continue" at bounding box center [368, 165] width 29 height 12
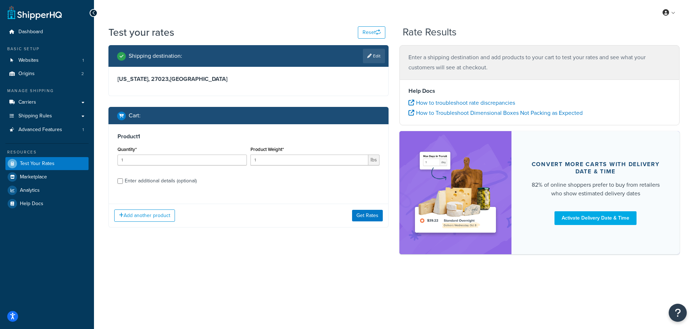
click at [155, 181] on div "Enter additional details (optional)" at bounding box center [161, 181] width 72 height 10
click at [123, 181] on input "Enter additional details (optional)" at bounding box center [119, 181] width 5 height 5
checkbox input "true"
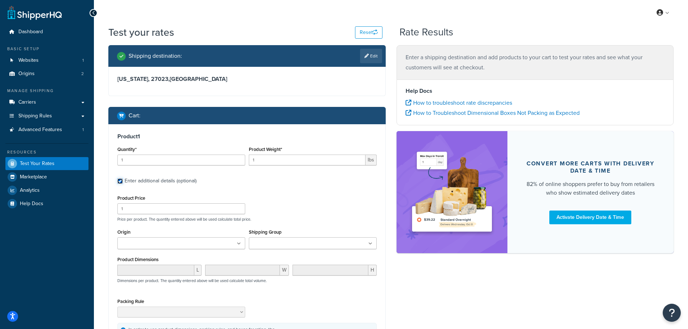
scroll to position [36, 0]
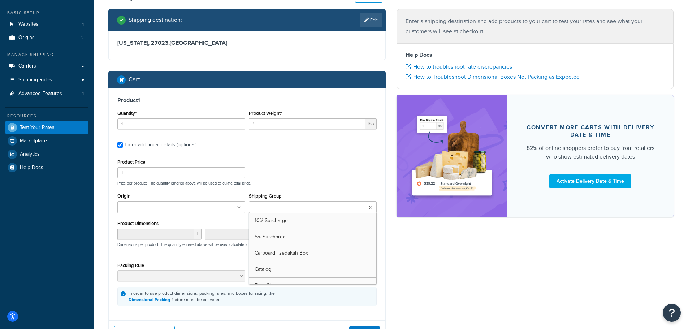
click at [271, 206] on input "Shipping Group" at bounding box center [283, 208] width 64 height 8
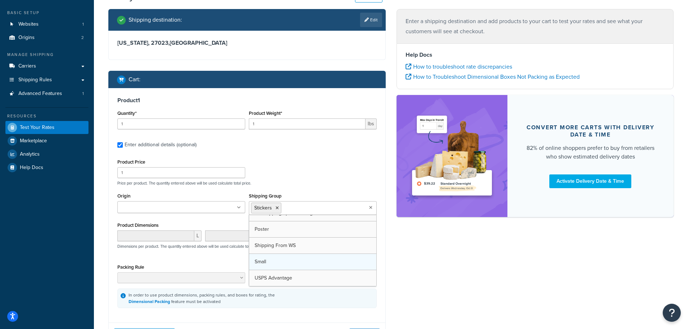
scroll to position [123, 0]
click at [171, 176] on input "1" at bounding box center [181, 172] width 128 height 11
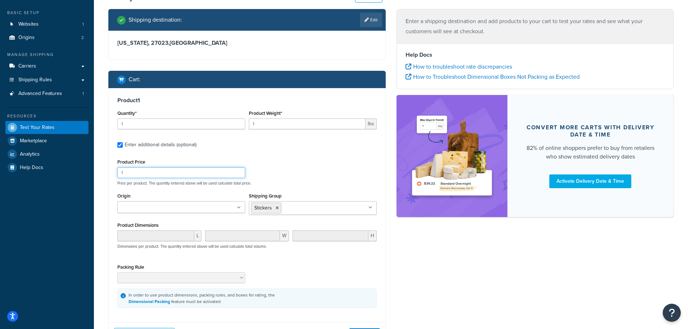
click at [171, 176] on input "1" at bounding box center [181, 172] width 128 height 11
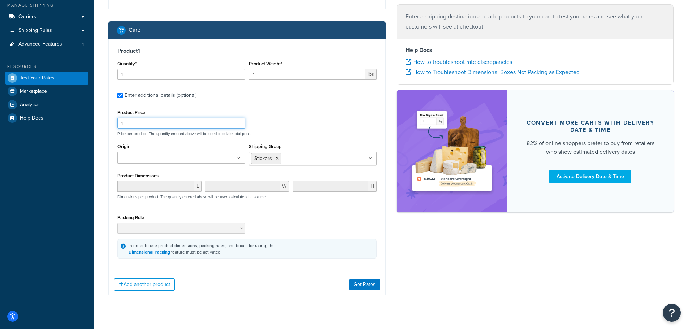
scroll to position [101, 0]
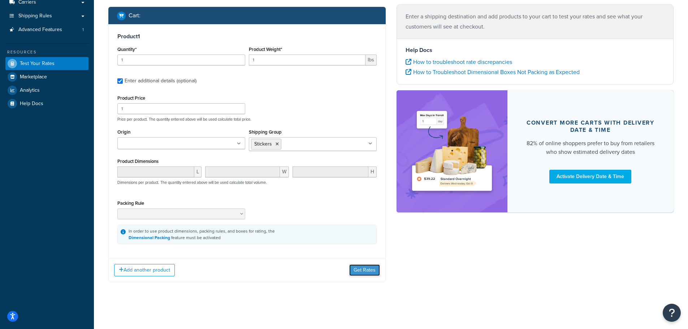
click at [359, 268] on button "Get Rates" at bounding box center [364, 271] width 31 height 12
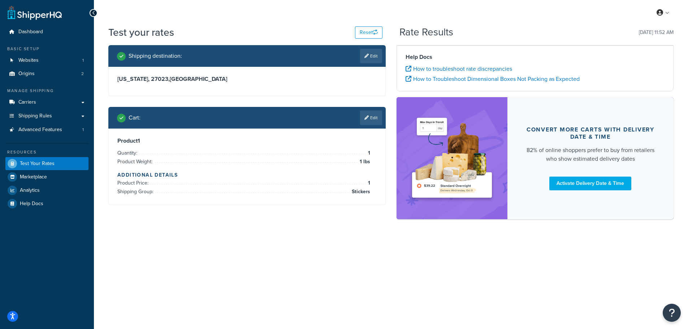
scroll to position [0, 0]
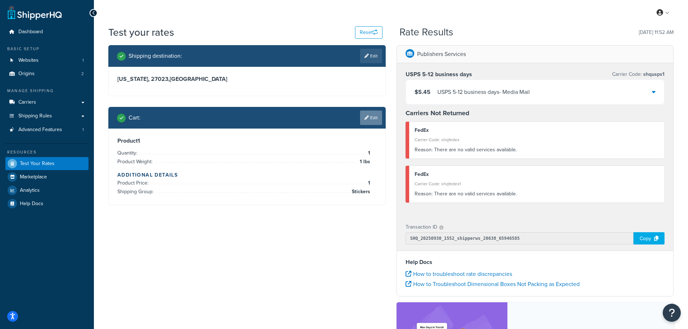
click at [366, 120] on icon at bounding box center [367, 118] width 4 height 4
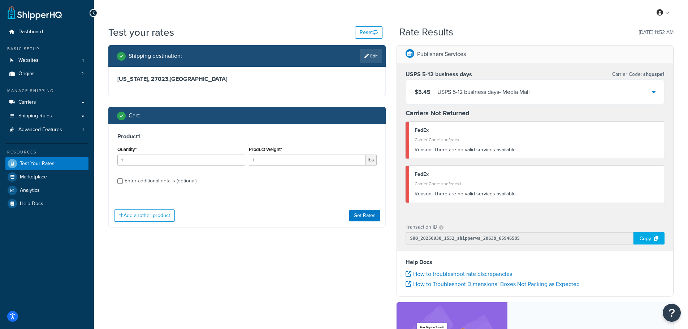
click at [147, 183] on div "Enter additional details (optional)" at bounding box center [161, 181] width 72 height 10
click at [123, 183] on input "Enter additional details (optional)" at bounding box center [119, 181] width 5 height 5
checkbox input "true"
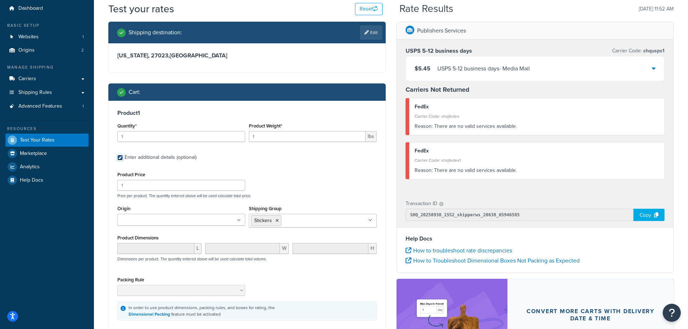
scroll to position [36, 0]
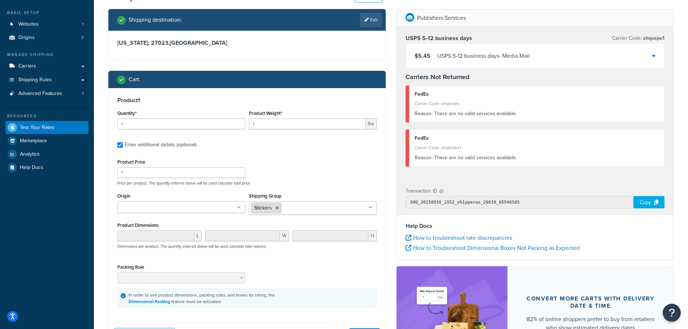
click at [278, 211] on li "Stickers" at bounding box center [266, 208] width 30 height 11
click at [277, 210] on icon at bounding box center [277, 208] width 3 height 4
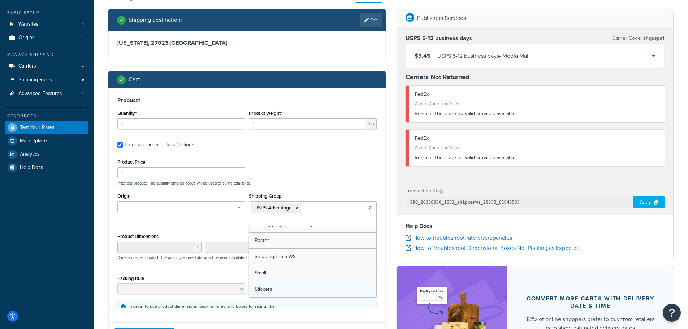
scroll to position [123, 0]
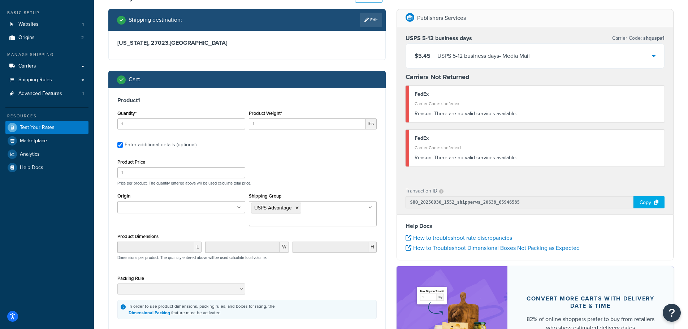
click at [312, 191] on div "Product Price 1 Price per product. The quantity entered above will be used calc…" at bounding box center [246, 238] width 259 height 162
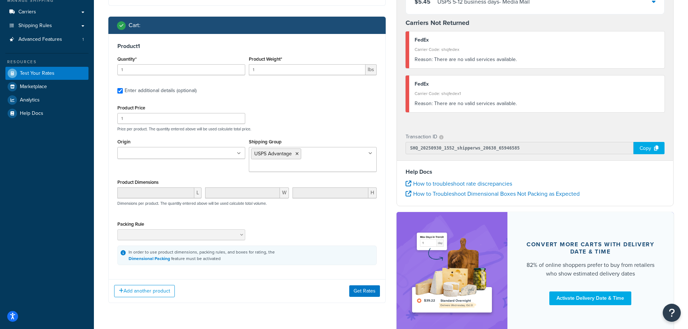
scroll to position [139, 0]
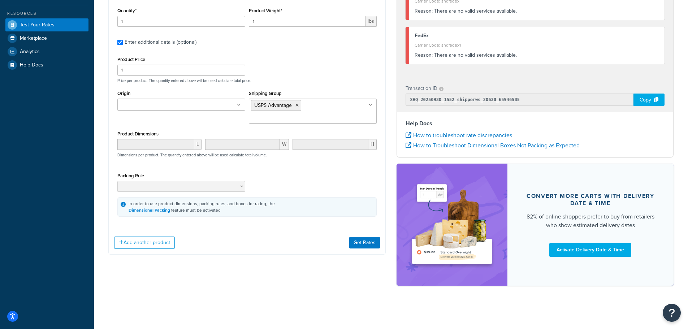
click at [239, 105] on icon at bounding box center [239, 105] width 4 height 4
click at [361, 237] on button "Get Rates" at bounding box center [364, 243] width 31 height 12
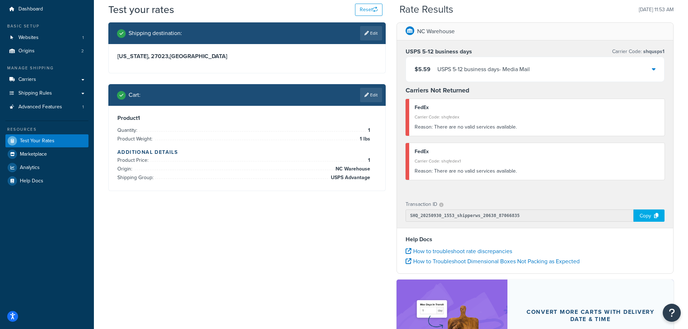
scroll to position [0, 0]
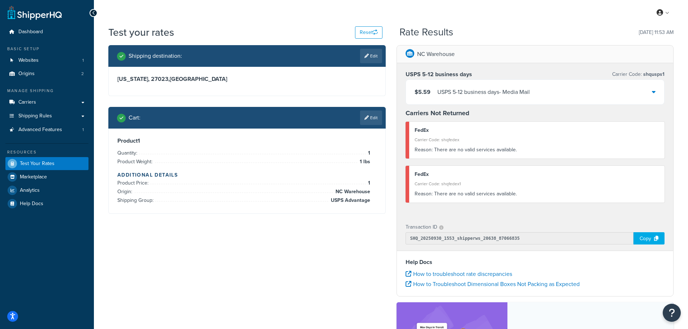
click at [181, 80] on h3 "Texas, 27023 , United States" at bounding box center [246, 79] width 259 height 7
click at [372, 55] on link "Edit" at bounding box center [371, 56] width 22 height 14
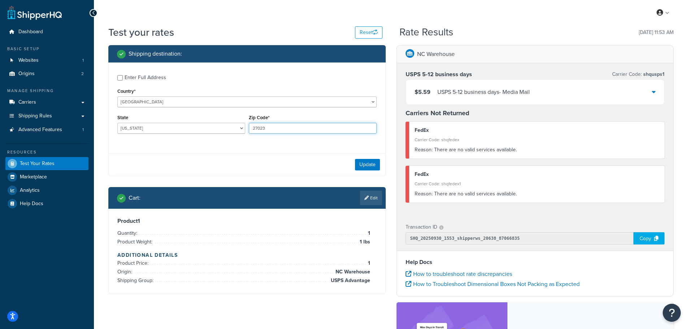
click at [258, 128] on input "27023" at bounding box center [313, 128] width 128 height 11
select select "NC"
click at [227, 131] on select "Alabama Alaska American Samoa Arizona Arkansas Armed Forces Americas Armed Forc…" at bounding box center [181, 128] width 128 height 11
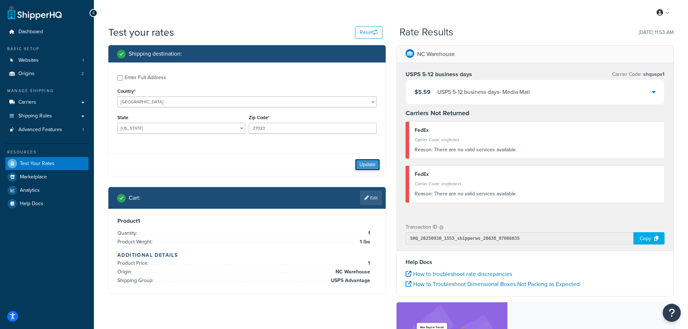
click at [368, 167] on button "Update" at bounding box center [367, 165] width 25 height 12
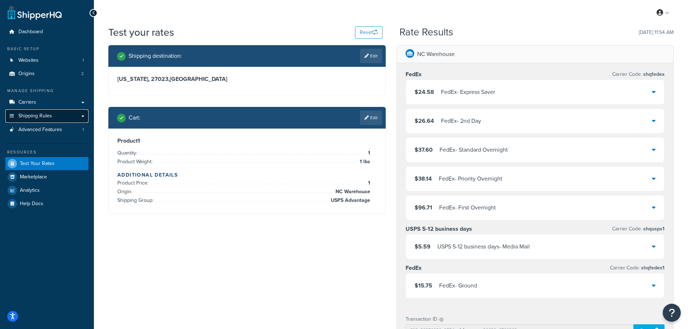
click at [33, 113] on span "Shipping Rules" at bounding box center [35, 116] width 34 height 6
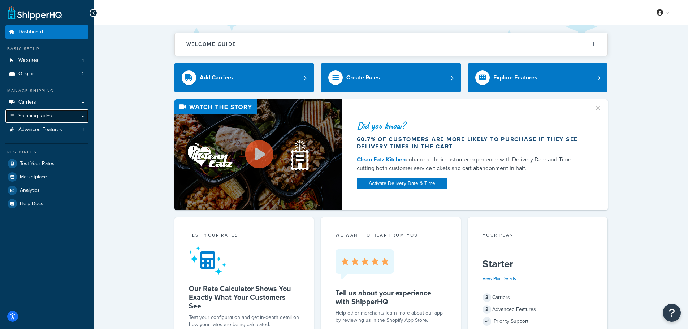
click at [44, 118] on span "Shipping Rules" at bounding box center [35, 116] width 34 height 6
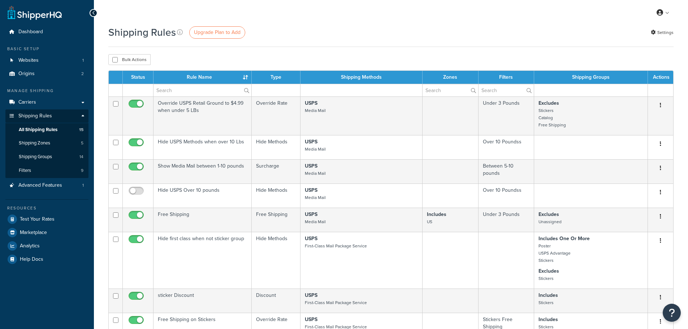
select select "25"
click at [22, 218] on span "Test Your Rates" at bounding box center [37, 219] width 35 height 6
select select "25"
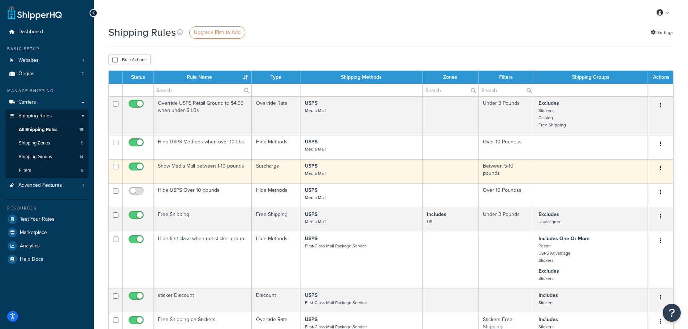
click at [183, 164] on td "Show Media Mail between 1-10 pounds" at bounding box center [203, 171] width 98 height 24
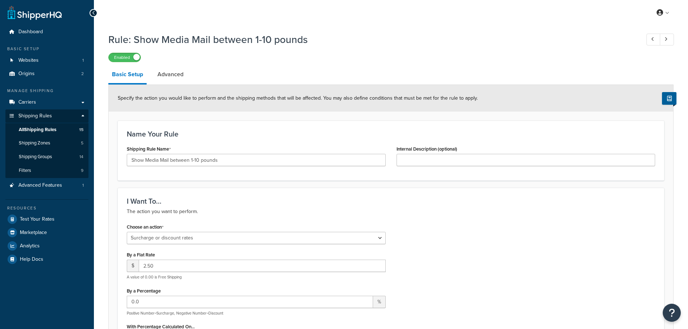
select select "SURCHARGE"
select select "ORDER"
select select "CART"
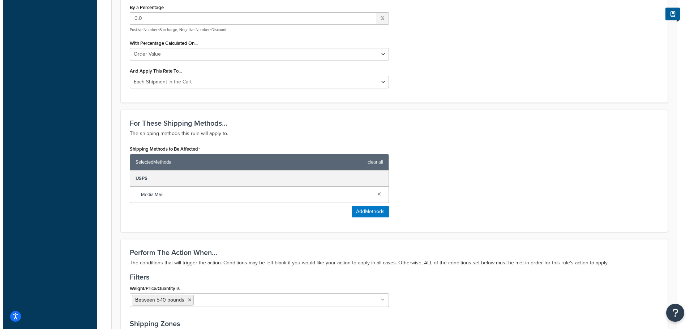
scroll to position [289, 0]
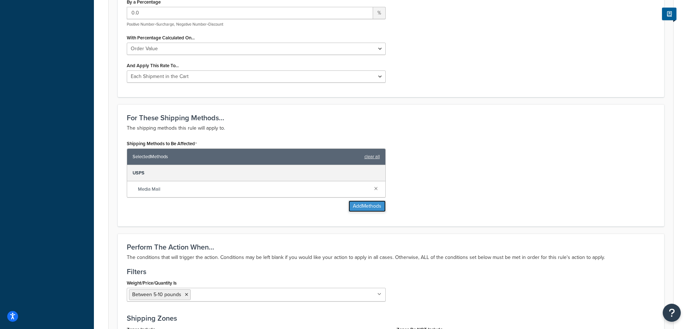
click at [371, 209] on button "Add Methods" at bounding box center [367, 207] width 37 height 12
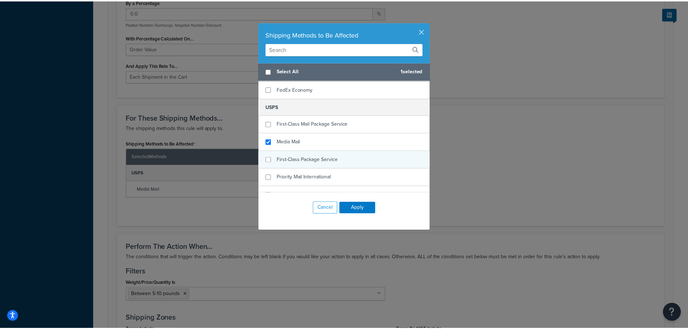
scroll to position [256, 0]
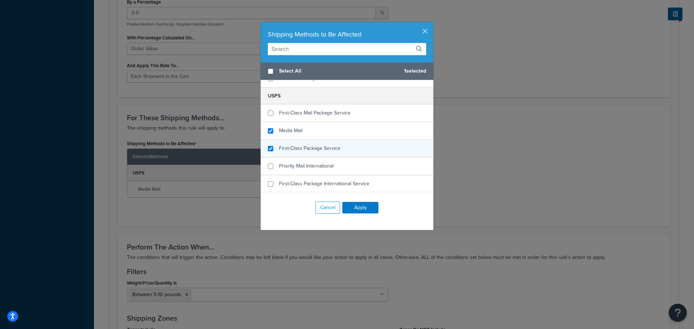
checkbox input "true"
click at [327, 150] on span "First-Class Package Service" at bounding box center [309, 149] width 61 height 8
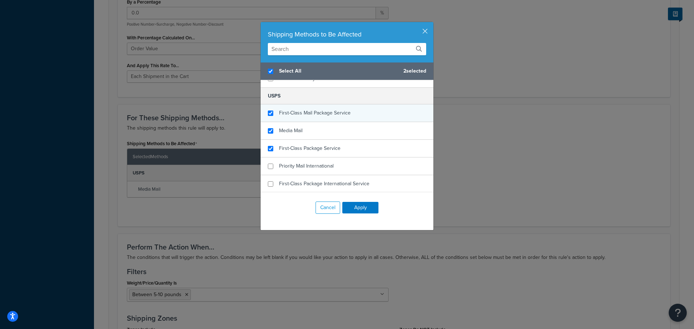
checkbox input "true"
click at [327, 111] on span "First-Class Mail Package Service" at bounding box center [315, 113] width 72 height 8
click at [359, 205] on button "Apply" at bounding box center [360, 208] width 36 height 12
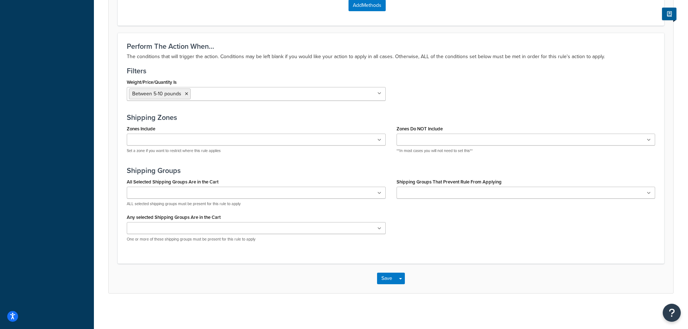
scroll to position [524, 0]
click at [386, 277] on button "Save" at bounding box center [387, 278] width 20 height 12
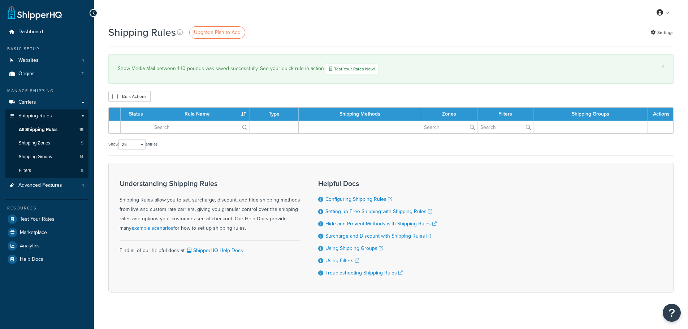
select select "25"
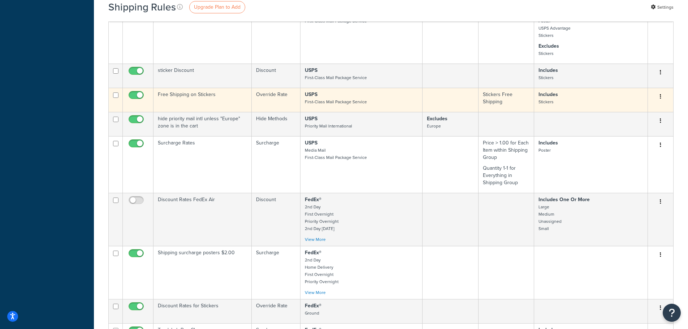
scroll to position [289, 0]
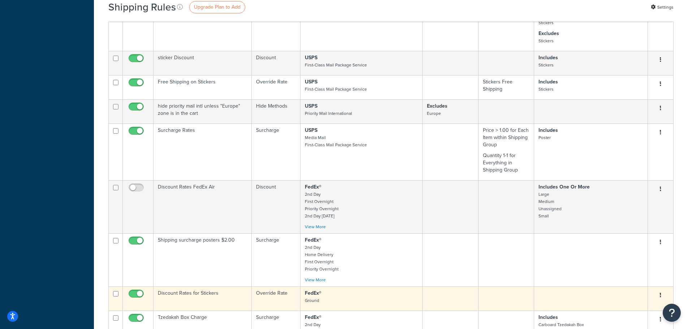
click at [468, 303] on td at bounding box center [451, 299] width 56 height 24
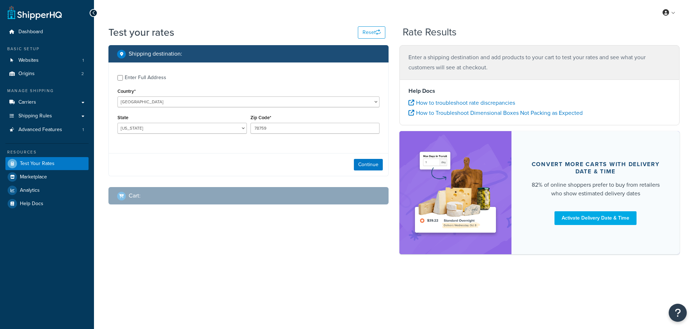
select select "TX"
click at [274, 132] on input "78759" at bounding box center [314, 128] width 129 height 11
type input "27023"
select select "NC"
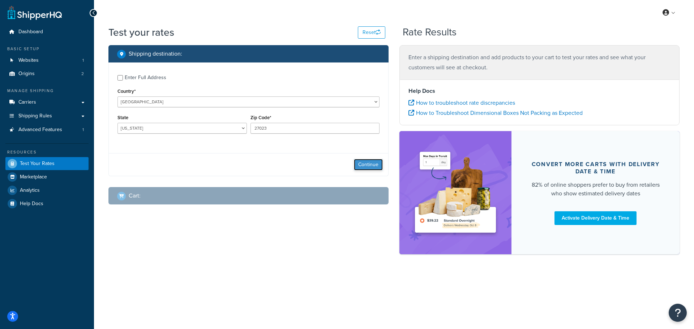
click at [373, 164] on button "Continue" at bounding box center [368, 165] width 29 height 12
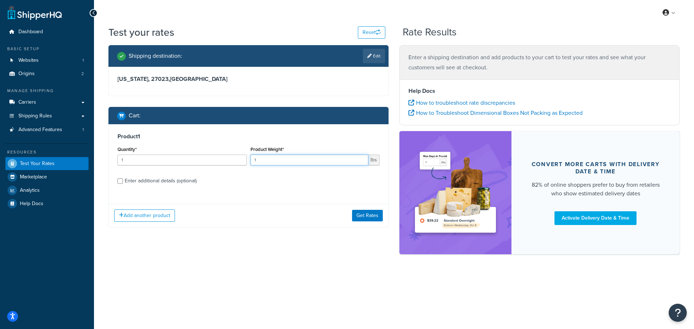
click at [286, 160] on input "1" at bounding box center [309, 160] width 118 height 11
type input "2"
click at [156, 179] on div "Enter additional details (optional)" at bounding box center [161, 181] width 72 height 10
click at [123, 179] on input "Enter additional details (optional)" at bounding box center [119, 181] width 5 height 5
checkbox input "true"
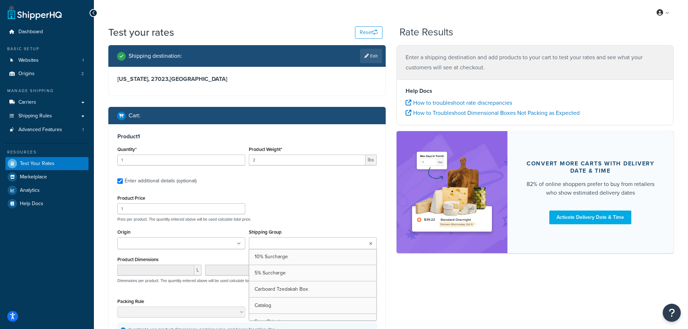
click at [258, 244] on input "Shipping Group" at bounding box center [283, 244] width 64 height 8
click at [296, 209] on div "Product Price 1 Price per product. The quantity entered above will be used calc…" at bounding box center [247, 207] width 263 height 29
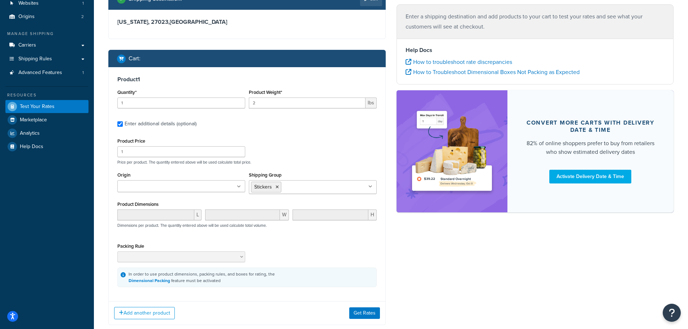
scroll to position [101, 0]
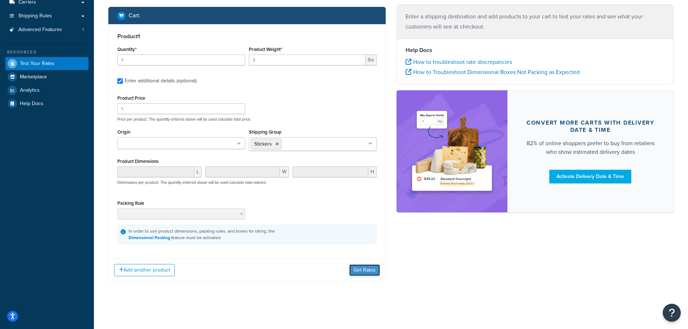
click at [371, 270] on button "Get Rates" at bounding box center [364, 271] width 31 height 12
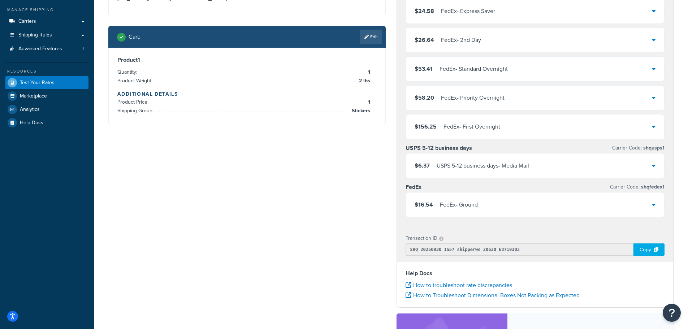
scroll to position [0, 0]
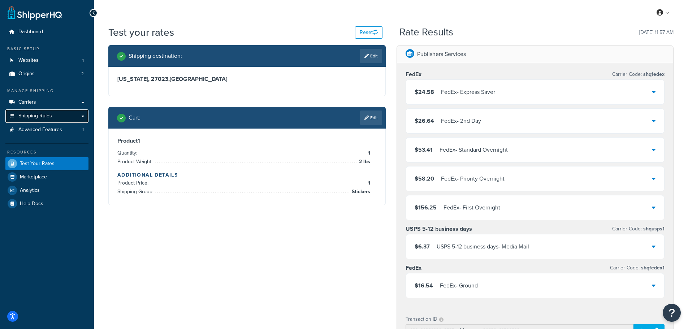
click at [43, 119] on span "Shipping Rules" at bounding box center [35, 116] width 34 height 6
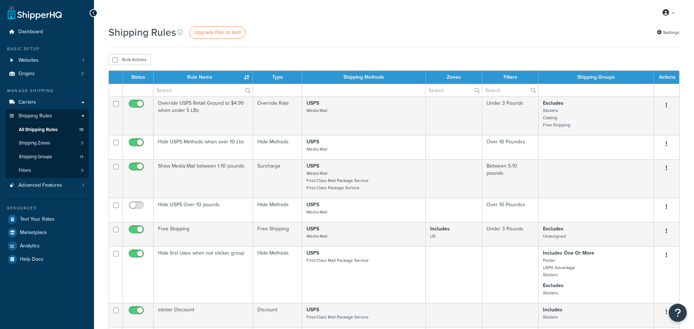
select select "25"
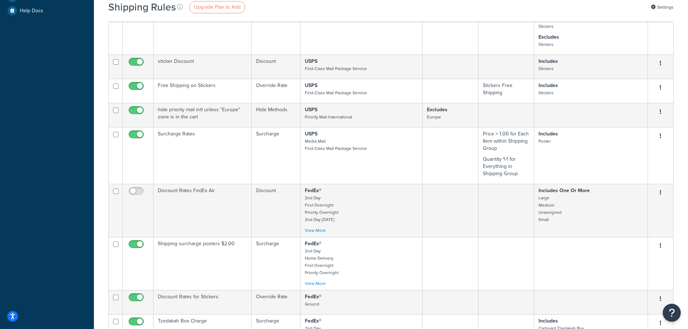
scroll to position [253, 0]
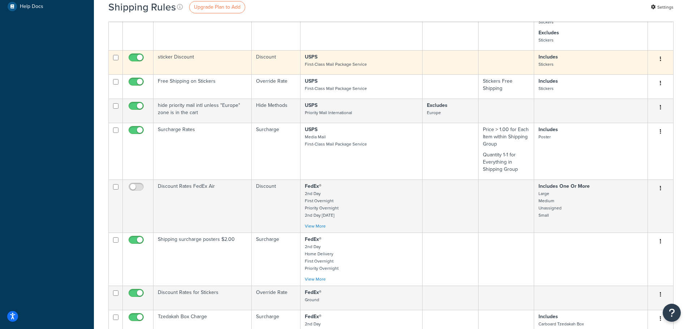
click at [201, 69] on td "sticker Discount" at bounding box center [203, 62] width 98 height 24
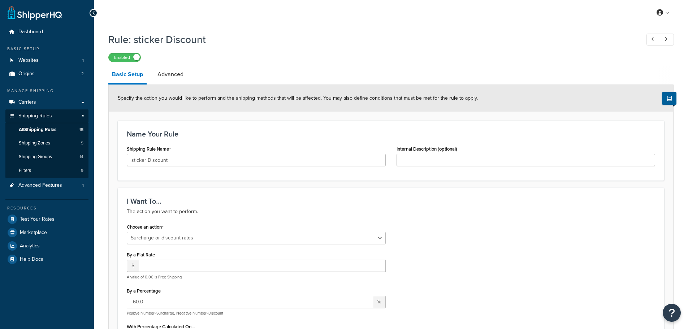
select select "SURCHARGE"
select select "SHIPPING_GROUP"
click at [33, 131] on span "All Shipping Rules" at bounding box center [38, 130] width 38 height 6
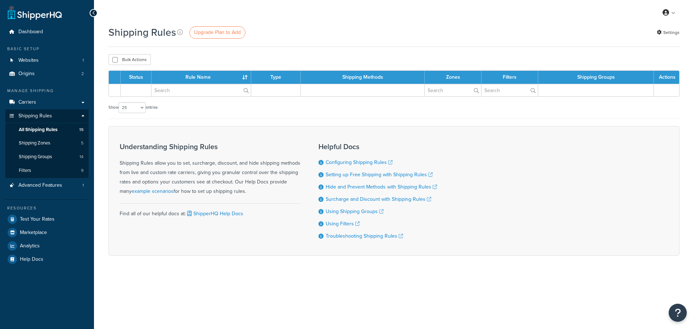
select select "25"
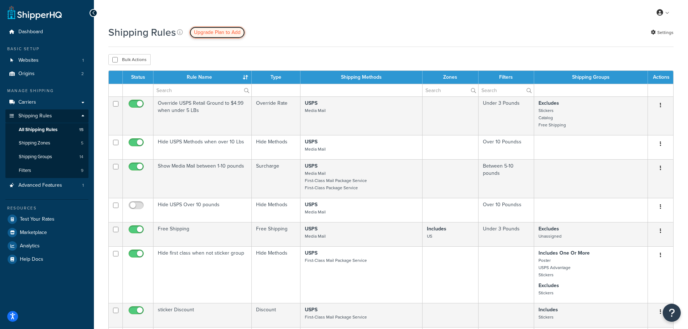
click at [220, 29] on span "Upgrade Plan to Add" at bounding box center [217, 33] width 47 height 8
click at [220, 33] on span "Upgrade Plan to Add" at bounding box center [217, 33] width 47 height 8
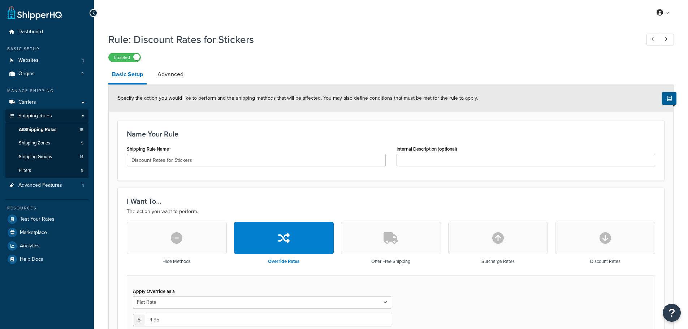
select select "SHIPPING_GROUP"
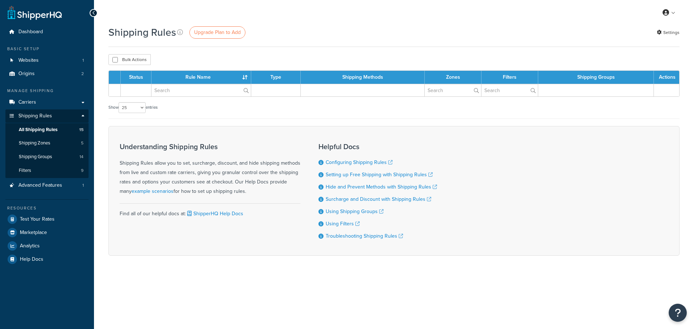
select select "25"
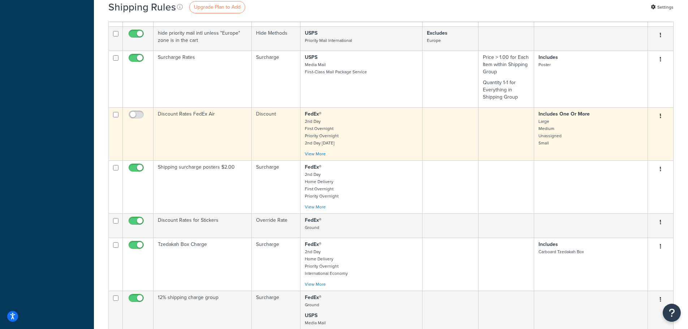
scroll to position [361, 0]
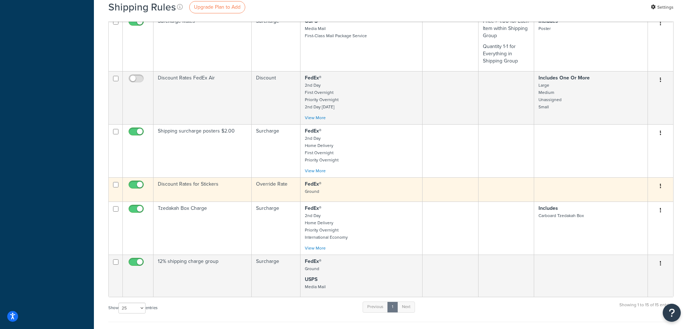
click at [205, 184] on td "Discount Rates for Stickers" at bounding box center [203, 189] width 98 height 24
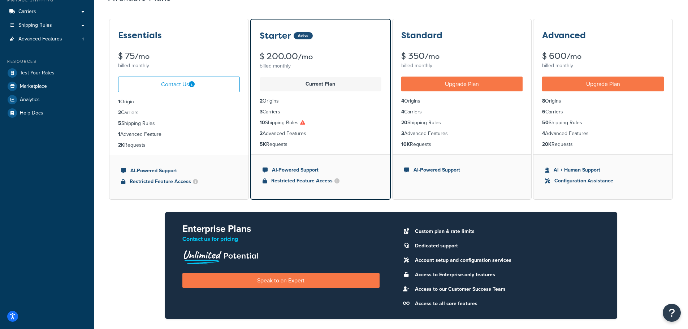
scroll to position [108, 0]
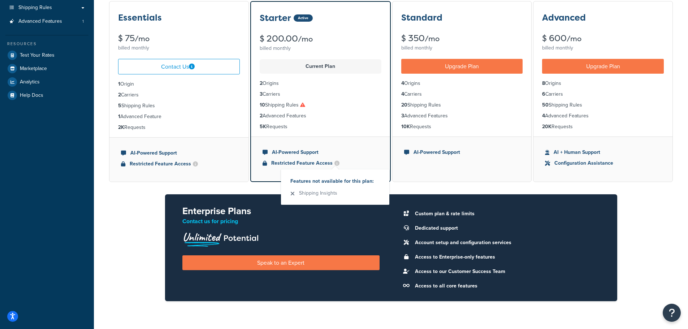
click at [337, 163] on span at bounding box center [337, 163] width 5 height 5
click at [215, 106] on li "5 Shipping Rules" at bounding box center [179, 106] width 122 height 8
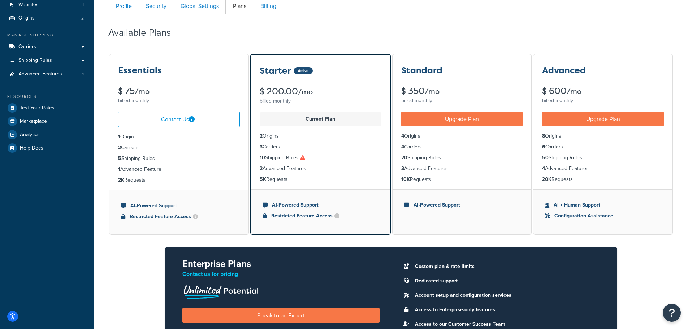
scroll to position [0, 0]
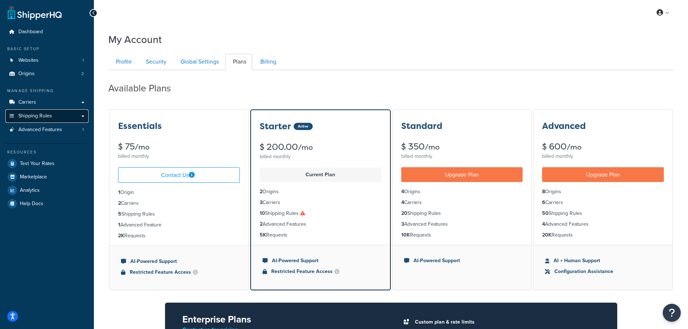
click at [33, 113] on span "Shipping Rules" at bounding box center [35, 116] width 34 height 6
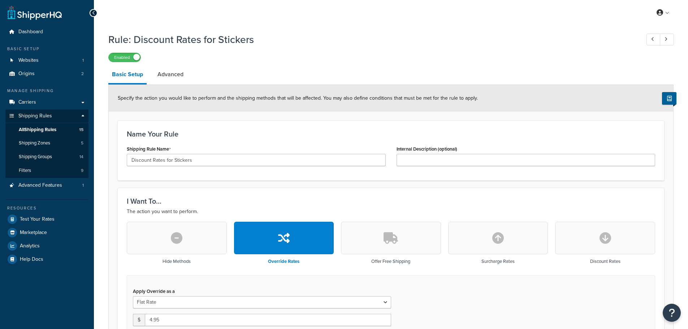
select select "SHIPPING_GROUP"
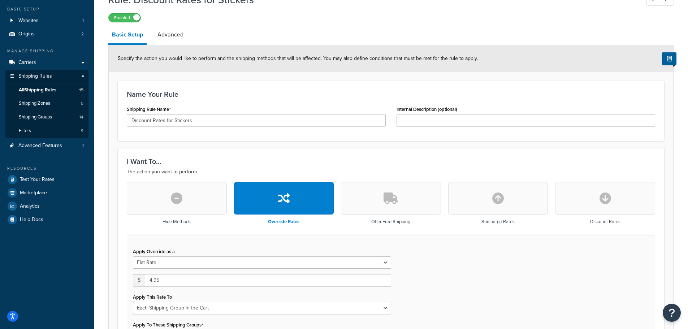
scroll to position [72, 0]
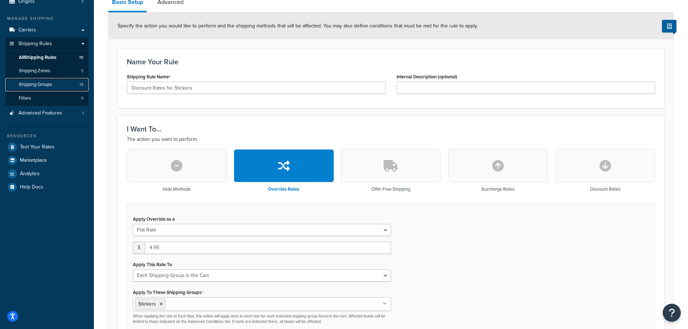
click at [39, 82] on span "Shipping Groups" at bounding box center [35, 85] width 33 height 6
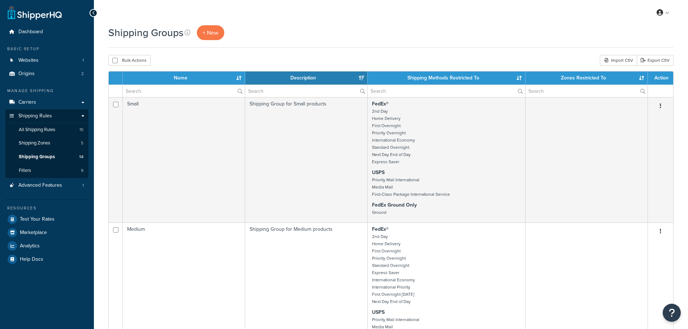
select select "15"
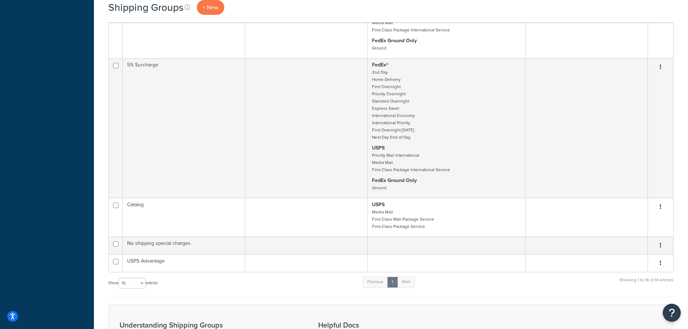
scroll to position [1265, 0]
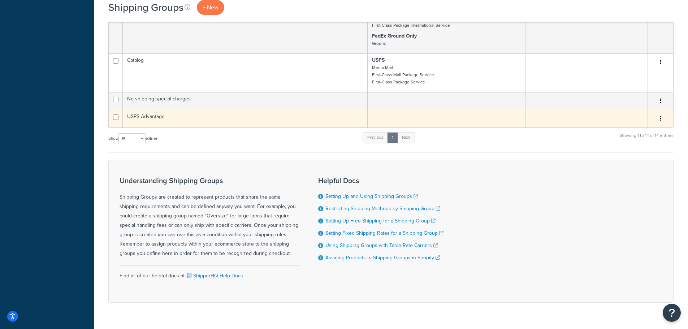
click at [165, 119] on td "USPS Advantage" at bounding box center [184, 119] width 123 height 18
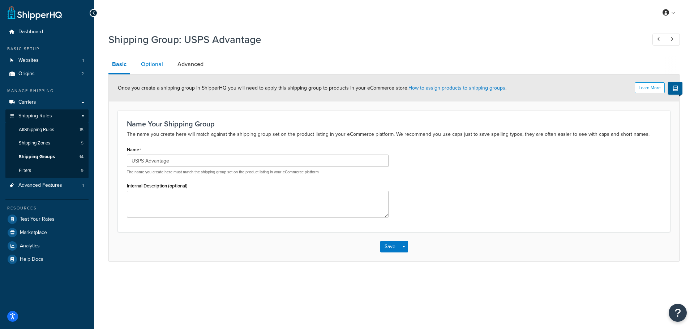
click at [147, 62] on link "Optional" at bounding box center [151, 64] width 29 height 17
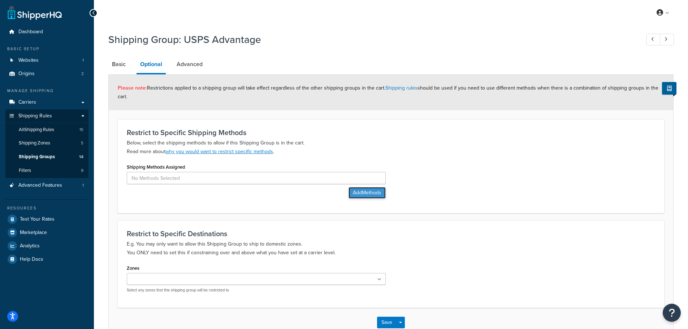
click at [379, 193] on button "Add Methods" at bounding box center [367, 193] width 37 height 12
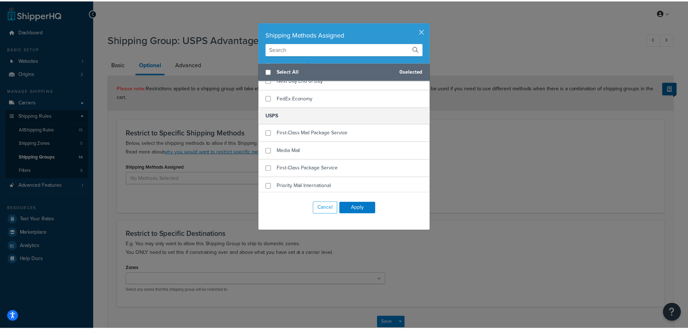
scroll to position [256, 0]
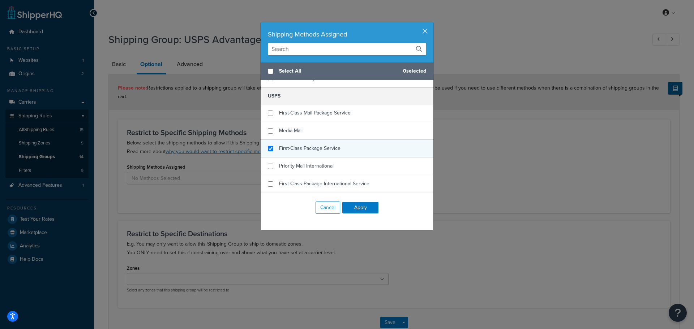
checkbox input "true"
click at [324, 150] on span "First-Class Package Service" at bounding box center [309, 149] width 61 height 8
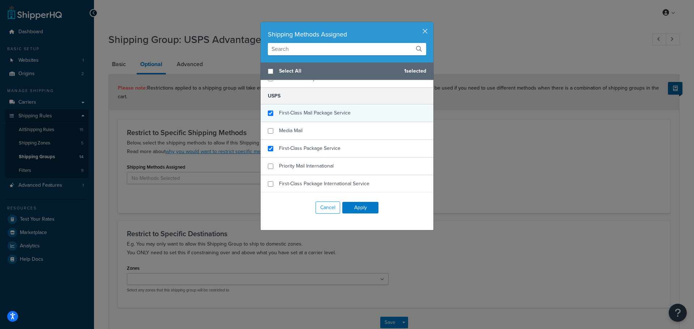
checkbox input "true"
click at [319, 112] on span "First-Class Mail Package Service" at bounding box center [315, 113] width 72 height 8
click at [363, 204] on button "Apply" at bounding box center [360, 208] width 36 height 12
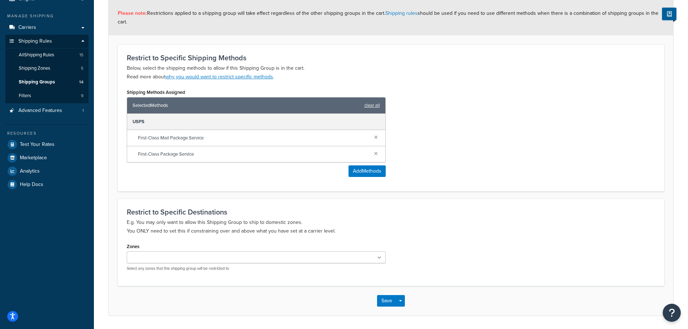
scroll to position [98, 0]
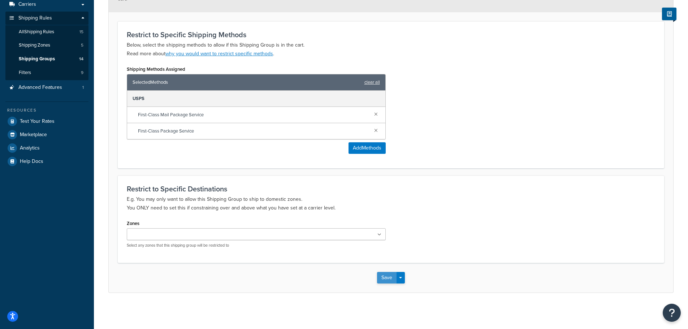
click at [394, 279] on button "Save" at bounding box center [387, 278] width 20 height 12
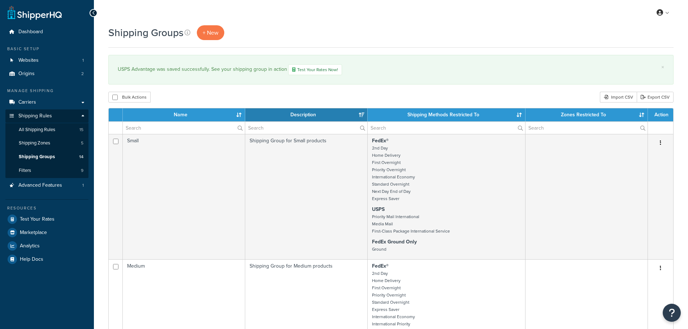
select select "15"
click at [39, 223] on link "Test Your Rates" at bounding box center [46, 219] width 83 height 13
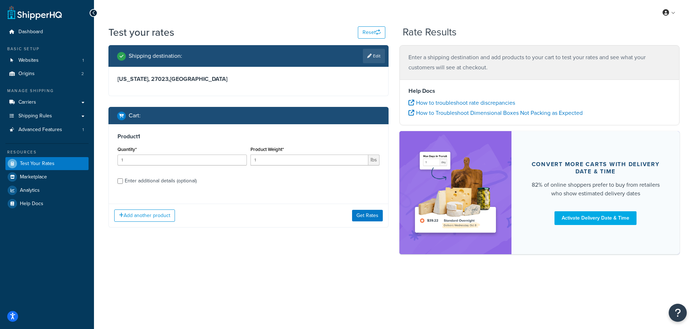
click at [184, 184] on div "Enter additional details (optional)" at bounding box center [161, 181] width 72 height 10
click at [123, 184] on input "Enter additional details (optional)" at bounding box center [119, 181] width 5 height 5
checkbox input "true"
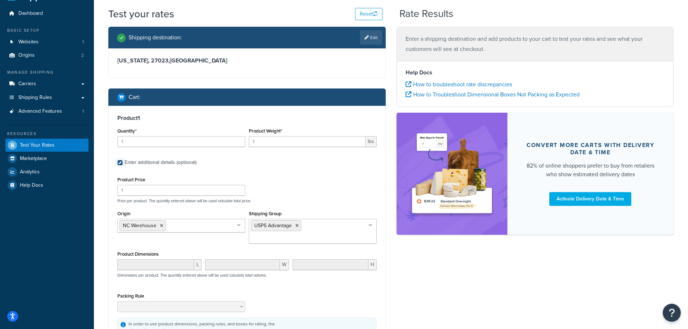
scroll to position [101, 0]
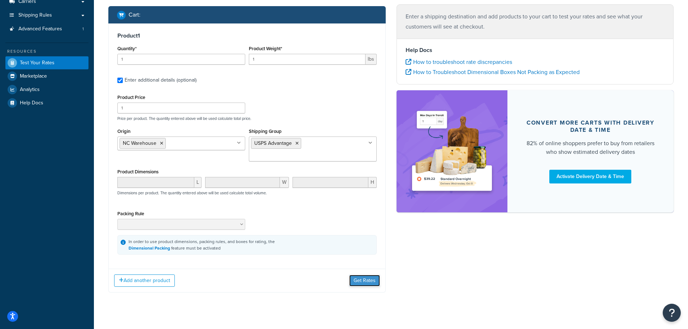
click at [371, 275] on button "Get Rates" at bounding box center [364, 281] width 31 height 12
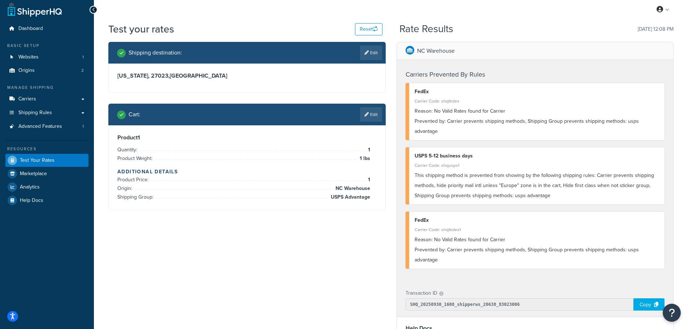
scroll to position [0, 0]
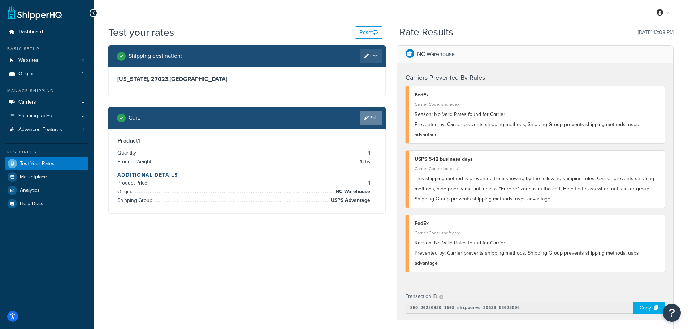
click at [375, 120] on link "Edit" at bounding box center [371, 118] width 22 height 14
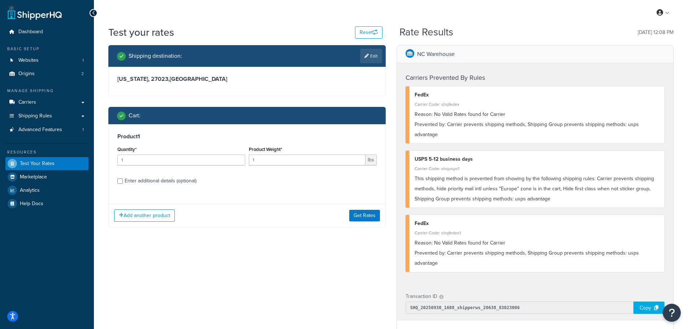
drag, startPoint x: 162, startPoint y: 183, endPoint x: 161, endPoint y: 179, distance: 3.8
click at [162, 182] on div "Enter additional details (optional)" at bounding box center [161, 181] width 72 height 10
click at [123, 182] on input "Enter additional details (optional)" at bounding box center [119, 181] width 5 height 5
checkbox input "true"
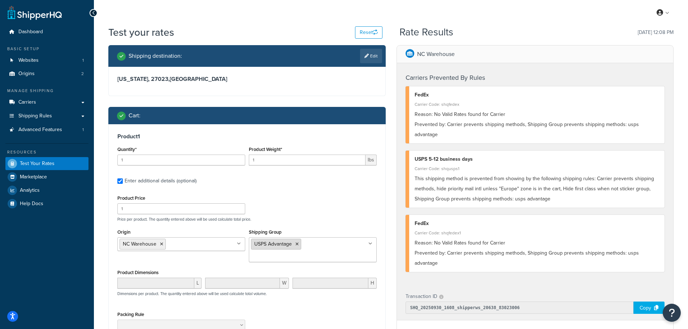
click at [299, 245] on li "USPS Advantage" at bounding box center [276, 244] width 50 height 11
click at [296, 245] on icon at bounding box center [297, 244] width 3 height 4
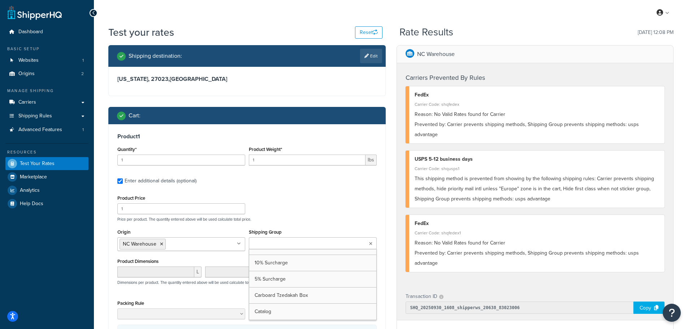
click at [309, 226] on div "Product Price 1 Price per product. The quantity entered above will be used calc…" at bounding box center [246, 268] width 259 height 151
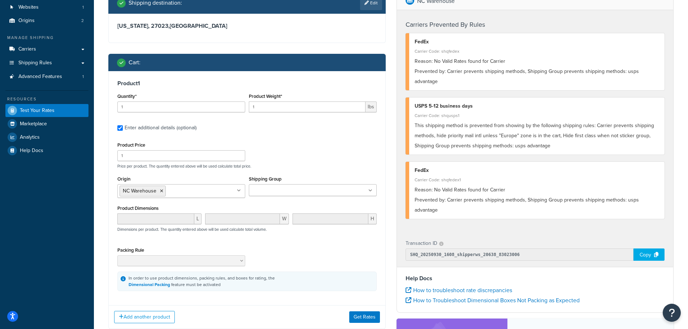
scroll to position [72, 0]
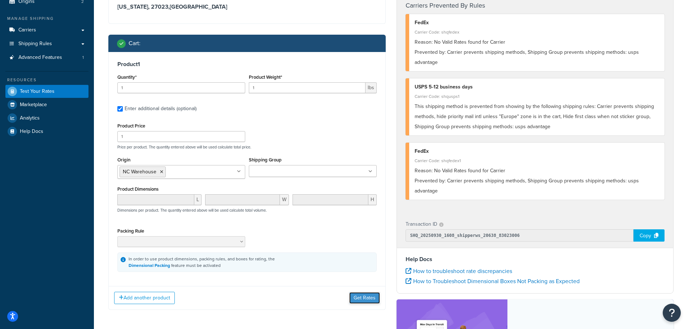
click at [372, 297] on button "Get Rates" at bounding box center [364, 298] width 31 height 12
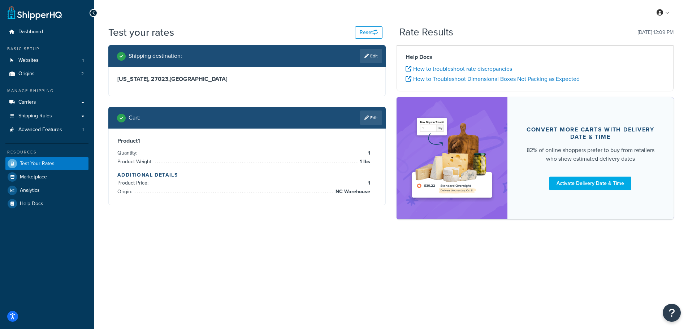
scroll to position [0, 0]
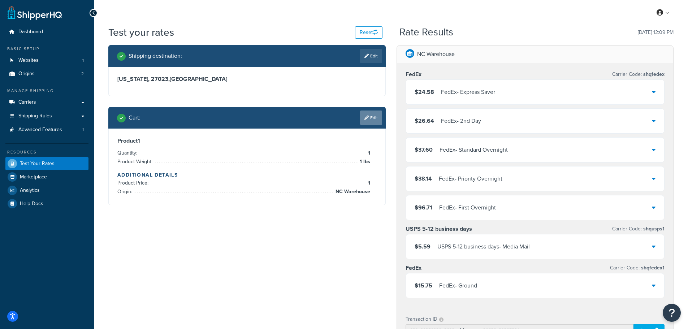
click at [378, 117] on link "Edit" at bounding box center [371, 118] width 22 height 14
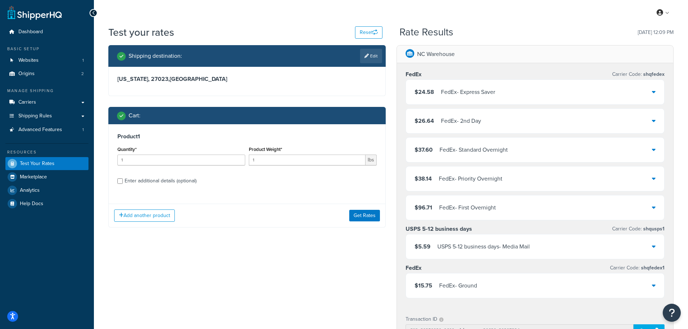
click at [162, 180] on div "Enter additional details (optional)" at bounding box center [161, 181] width 72 height 10
click at [123, 180] on input "Enter additional details (optional)" at bounding box center [119, 181] width 5 height 5
checkbox input "true"
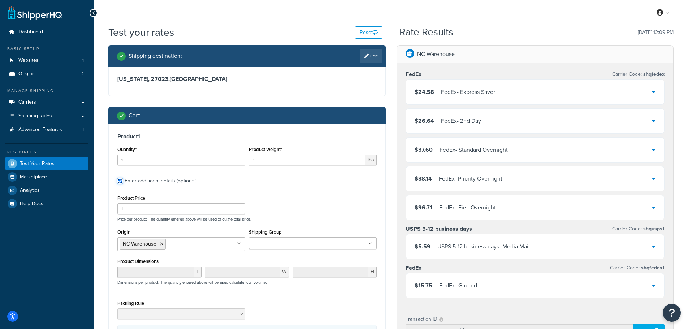
scroll to position [36, 0]
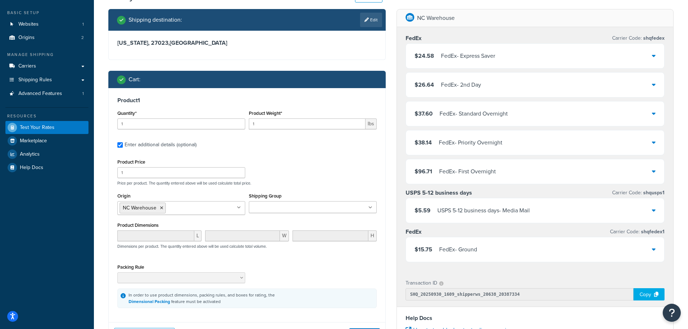
click at [278, 211] on input "Shipping Group" at bounding box center [283, 208] width 64 height 8
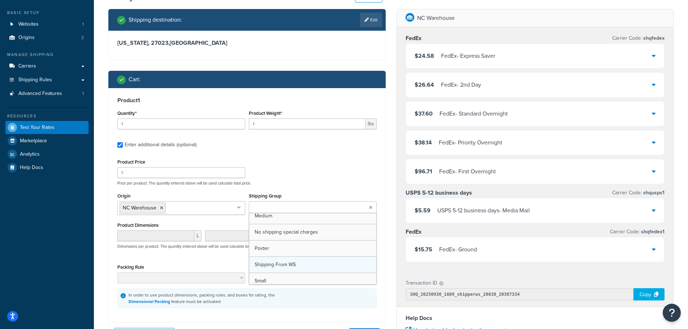
scroll to position [102, 0]
click at [362, 178] on div "Product Price 1 Price per product. The quantity entered above will be used calc…" at bounding box center [247, 171] width 263 height 29
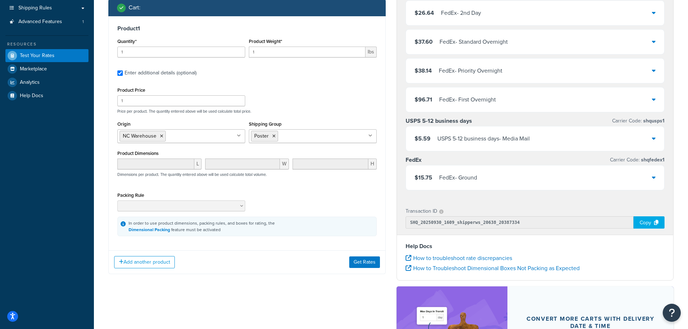
scroll to position [108, 0]
click at [366, 261] on button "Get Rates" at bounding box center [364, 262] width 31 height 12
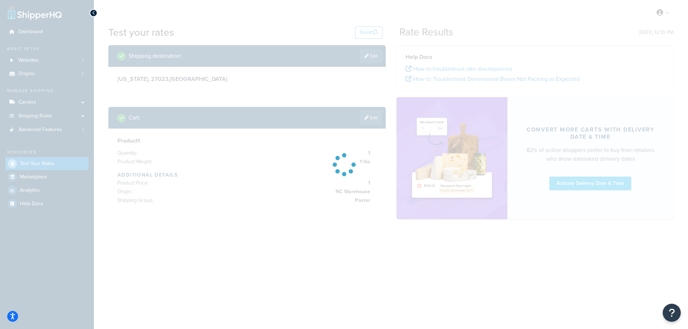
scroll to position [0, 0]
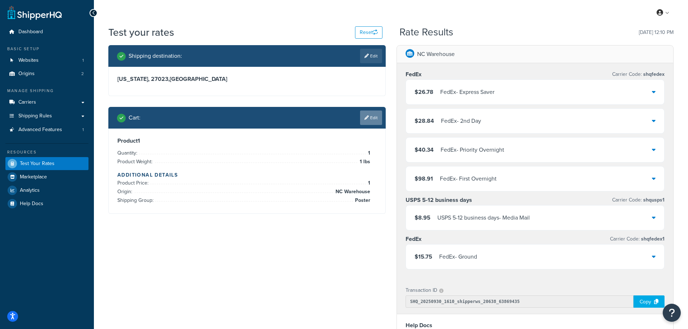
click at [366, 120] on link "Edit" at bounding box center [371, 118] width 22 height 14
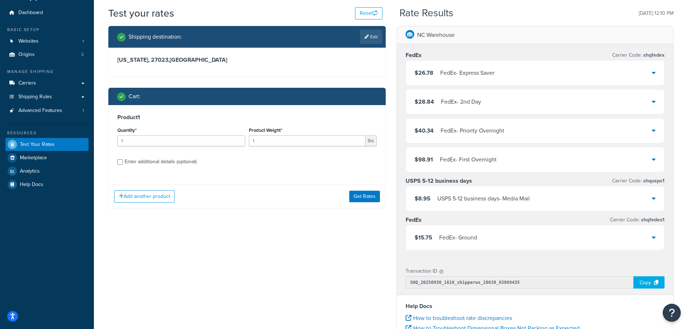
scroll to position [36, 0]
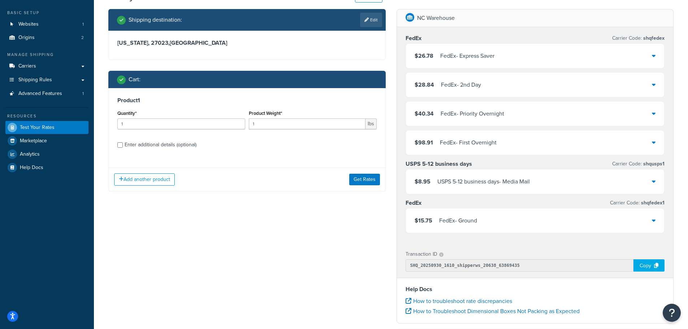
click at [161, 145] on div "Enter additional details (optional)" at bounding box center [161, 145] width 72 height 10
click at [123, 145] on input "Enter additional details (optional)" at bounding box center [119, 144] width 5 height 5
checkbox input "true"
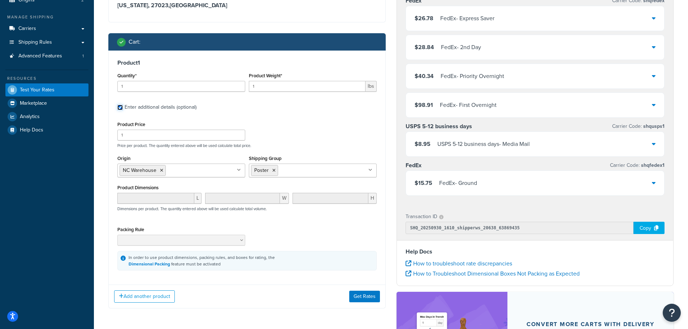
scroll to position [108, 0]
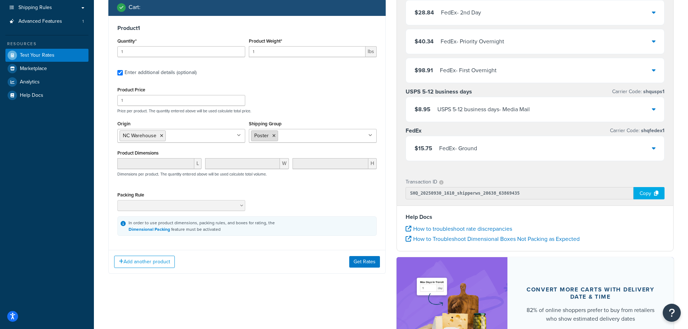
click at [275, 137] on icon at bounding box center [274, 136] width 3 height 4
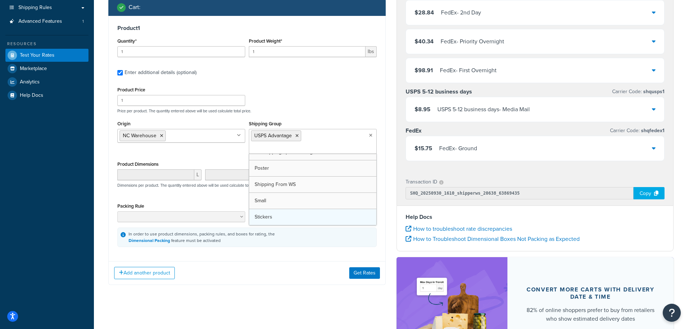
scroll to position [123, 0]
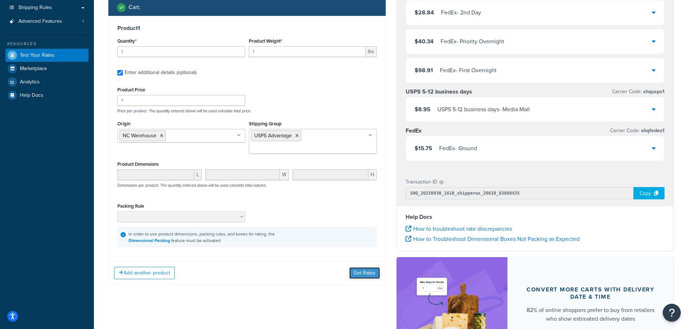
click at [355, 267] on button "Get Rates" at bounding box center [364, 273] width 31 height 12
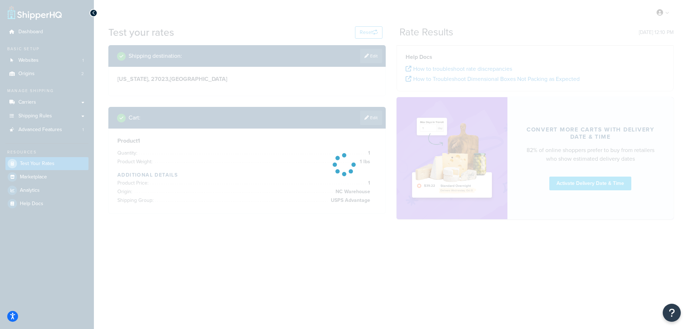
scroll to position [0, 0]
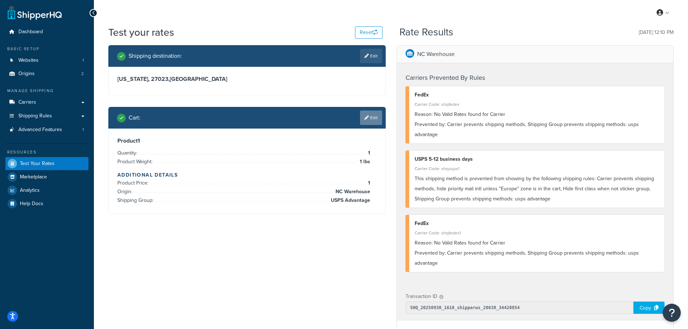
click at [369, 118] on link "Edit" at bounding box center [371, 118] width 22 height 14
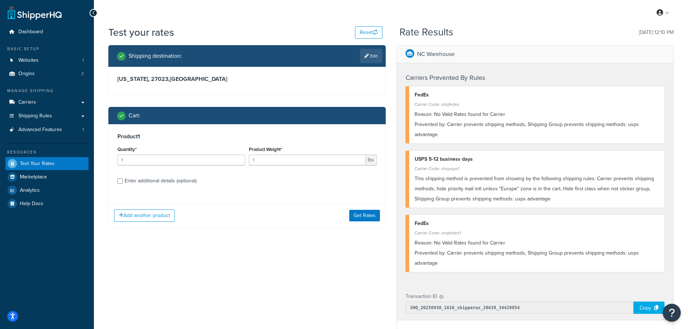
click at [166, 180] on div "Enter additional details (optional)" at bounding box center [161, 181] width 72 height 10
click at [123, 180] on input "Enter additional details (optional)" at bounding box center [119, 181] width 5 height 5
checkbox input "true"
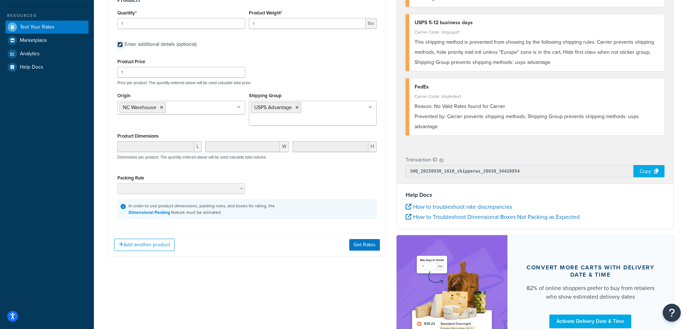
scroll to position [145, 0]
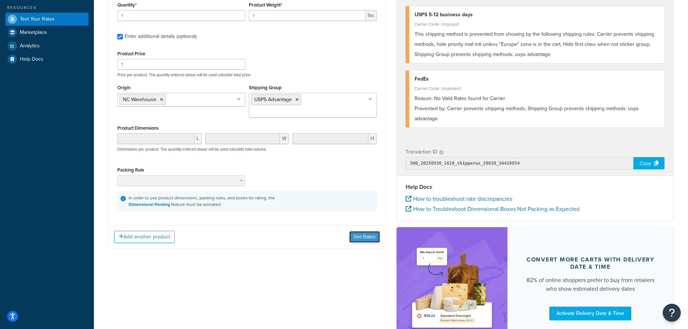
click at [356, 231] on button "Get Rates" at bounding box center [364, 237] width 31 height 12
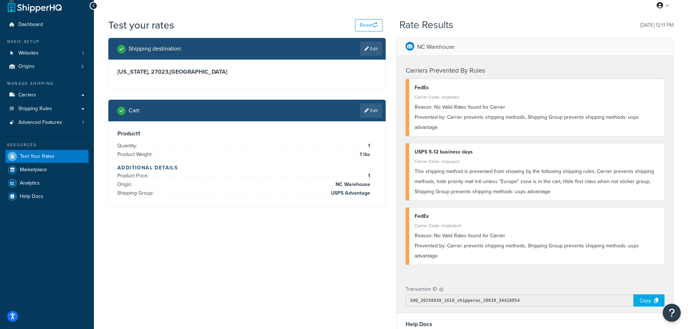
scroll to position [0, 0]
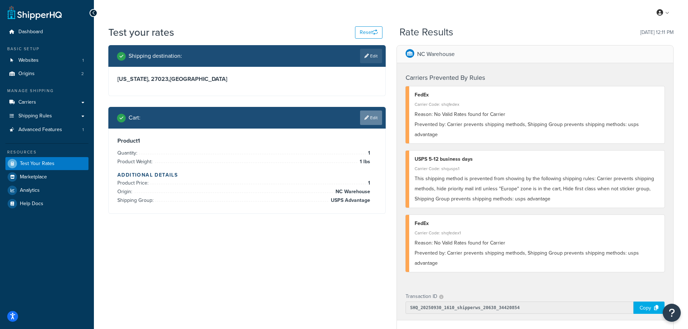
click at [372, 121] on link "Edit" at bounding box center [371, 118] width 22 height 14
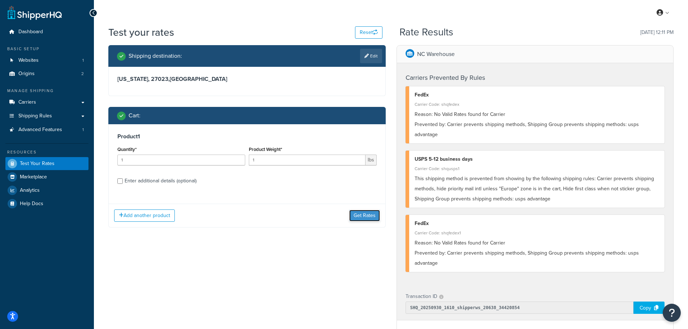
click at [372, 213] on button "Get Rates" at bounding box center [364, 216] width 31 height 12
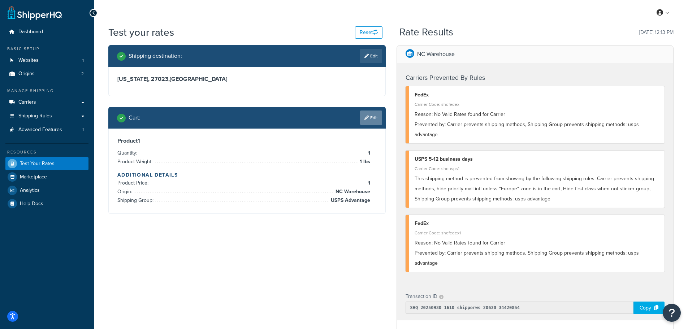
click at [363, 114] on link "Edit" at bounding box center [371, 118] width 22 height 14
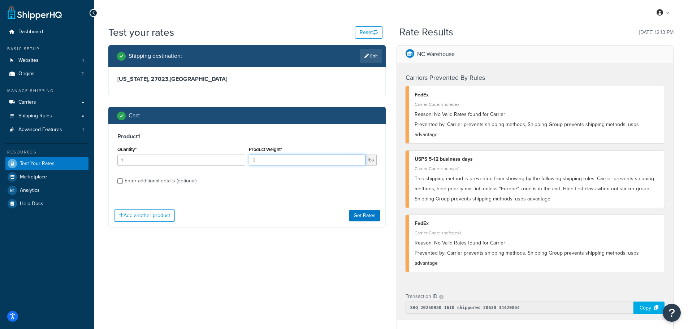
type input "2"
click at [360, 159] on input "2" at bounding box center [307, 160] width 117 height 11
click at [368, 214] on button "Get Rates" at bounding box center [364, 216] width 31 height 12
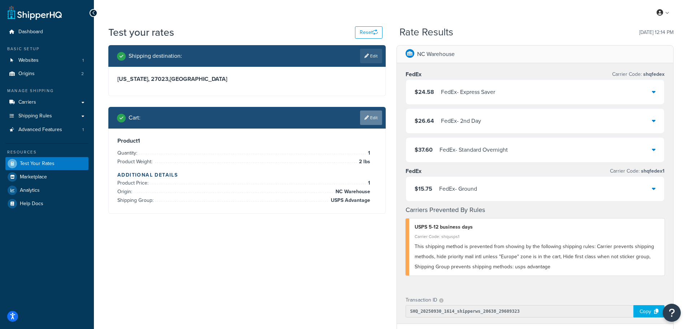
click at [369, 121] on link "Edit" at bounding box center [371, 118] width 22 height 14
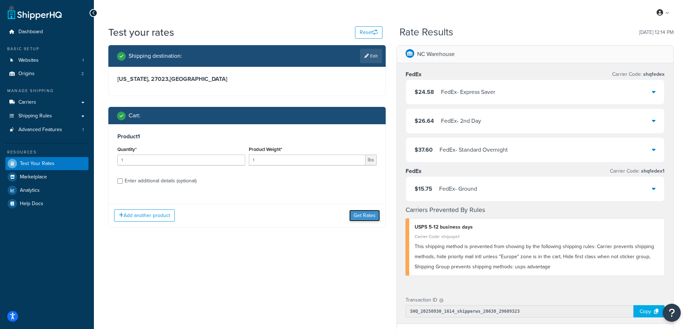
click at [366, 213] on button "Get Rates" at bounding box center [364, 216] width 31 height 12
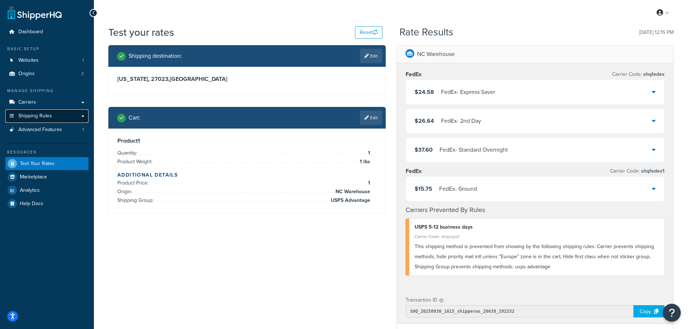
click at [46, 119] on span "Shipping Rules" at bounding box center [35, 116] width 34 height 6
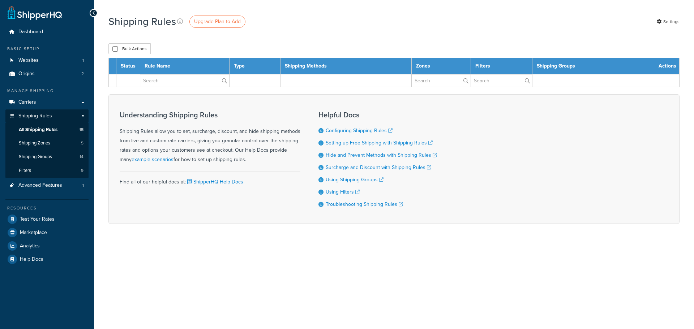
select select "25"
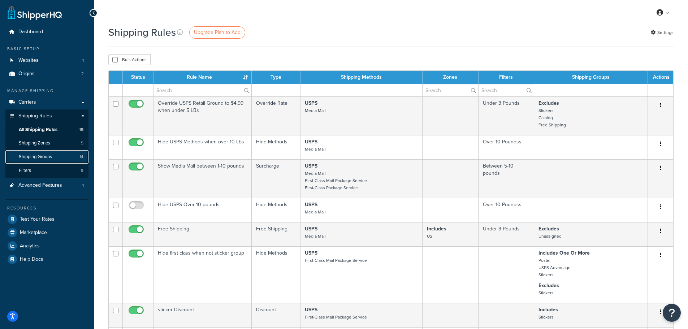
click at [35, 154] on span "Shipping Groups" at bounding box center [35, 157] width 33 height 6
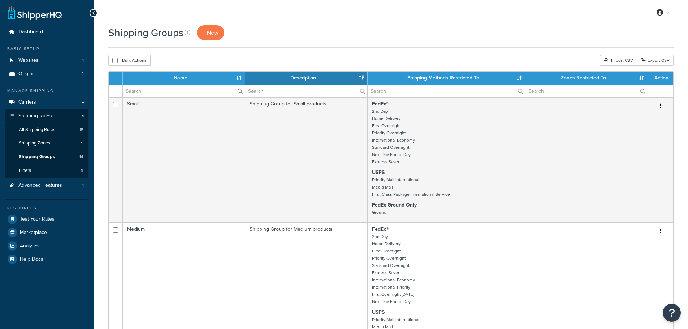
select select "15"
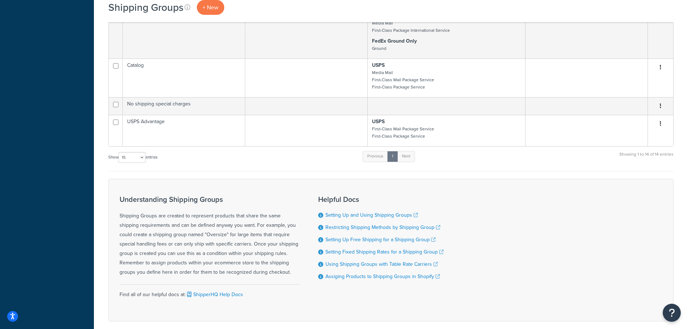
scroll to position [1260, 0]
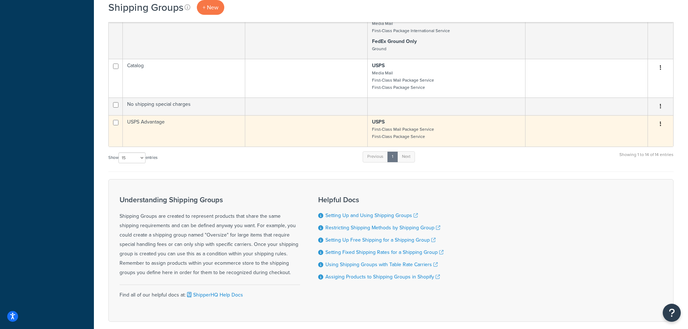
click at [184, 129] on td "USPS Advantage" at bounding box center [184, 130] width 123 height 31
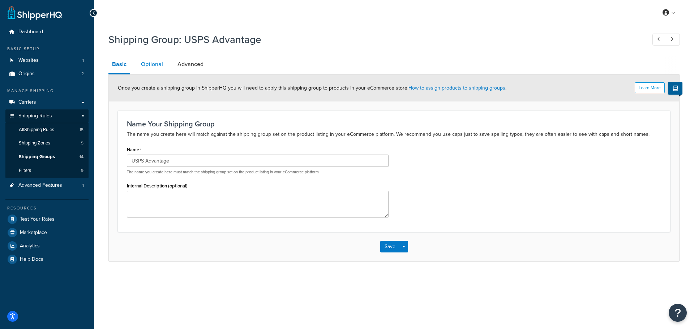
click at [153, 63] on link "Optional" at bounding box center [151, 64] width 29 height 17
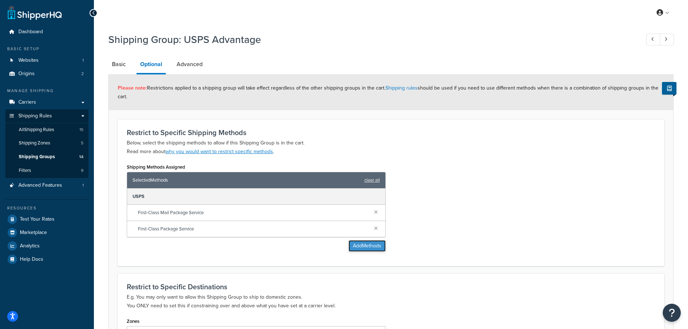
click at [350, 245] on button "Add Methods" at bounding box center [367, 246] width 37 height 12
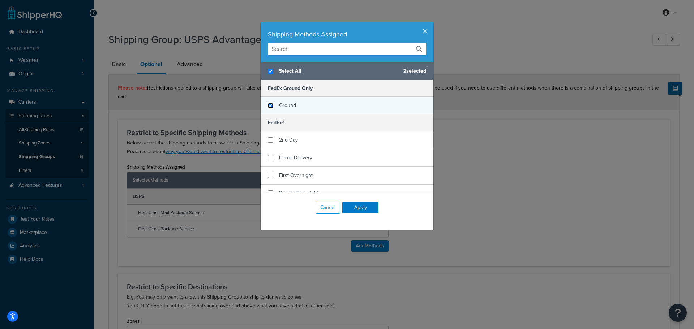
checkbox input "true"
click at [270, 106] on input "checkbox" at bounding box center [270, 105] width 5 height 5
checkbox input "true"
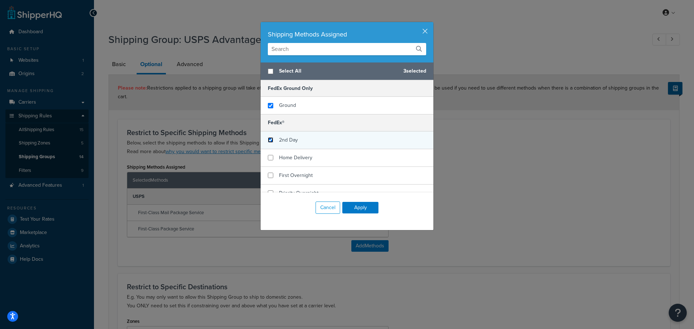
checkbox input "false"
click at [269, 138] on input "checkbox" at bounding box center [270, 139] width 5 height 5
checkbox input "true"
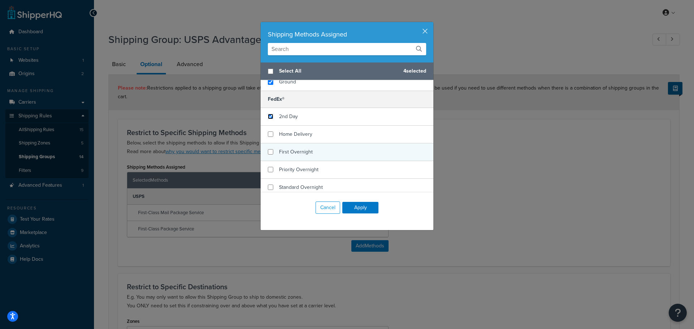
scroll to position [36, 0]
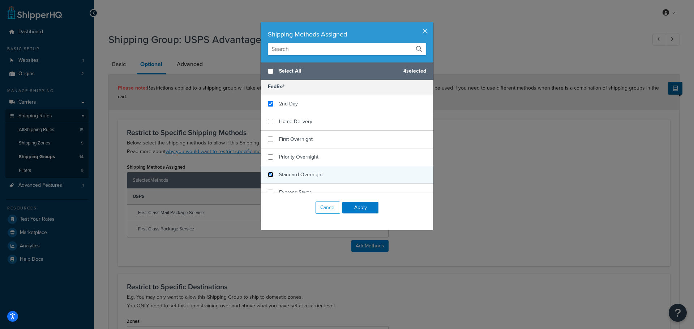
click at [268, 172] on input "checkbox" at bounding box center [270, 174] width 5 height 5
checkbox input "true"
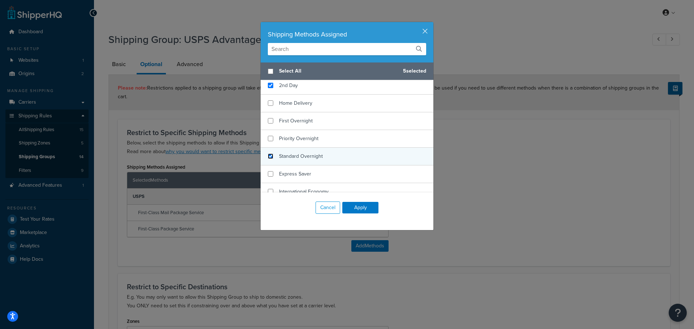
scroll to position [72, 0]
click at [268, 157] on input "checkbox" at bounding box center [270, 156] width 5 height 5
checkbox input "true"
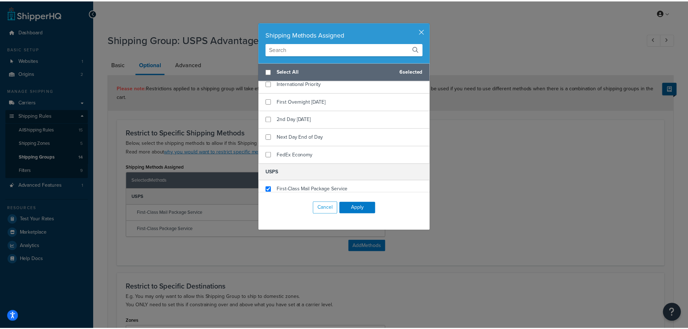
scroll to position [181, 0]
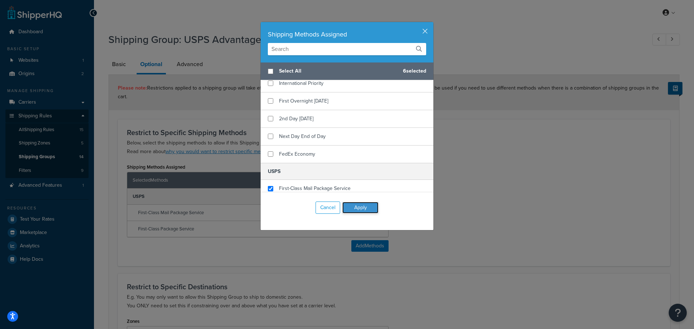
click at [349, 206] on button "Apply" at bounding box center [360, 208] width 36 height 12
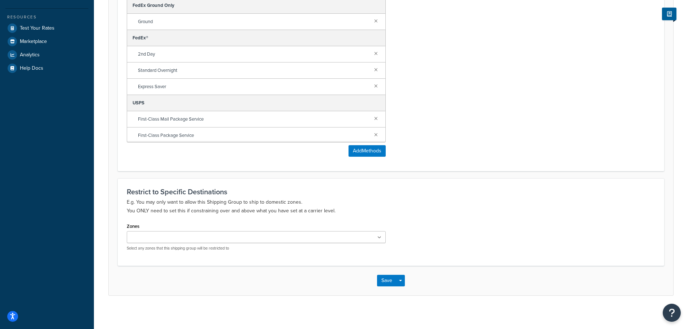
scroll to position [194, 0]
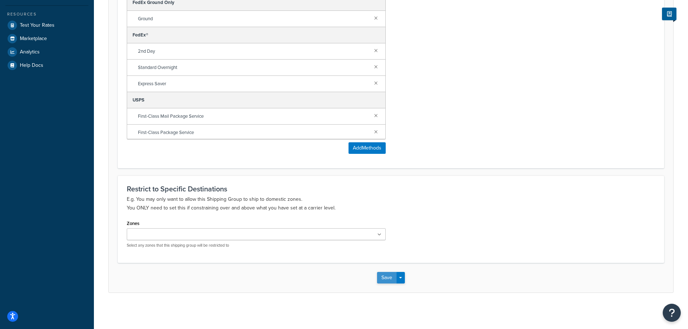
click at [393, 275] on button "Save" at bounding box center [387, 278] width 20 height 12
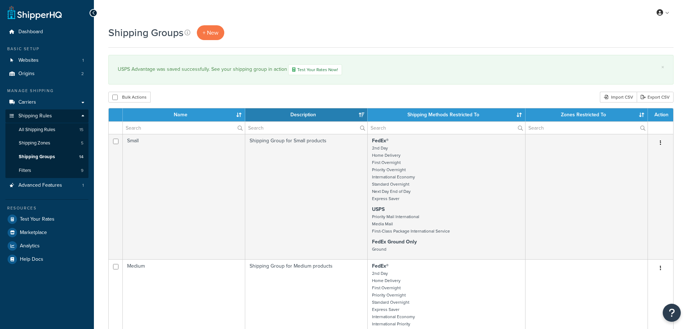
select select "15"
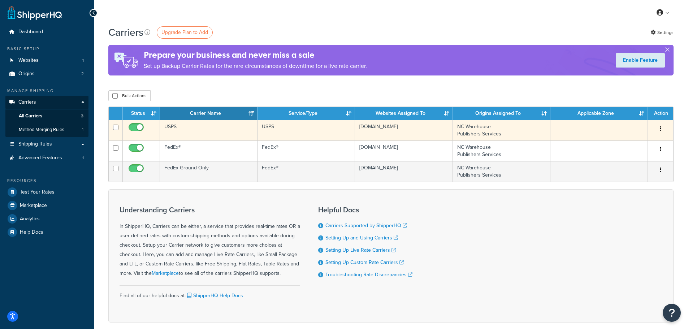
click at [218, 130] on td "USPS" at bounding box center [209, 130] width 98 height 21
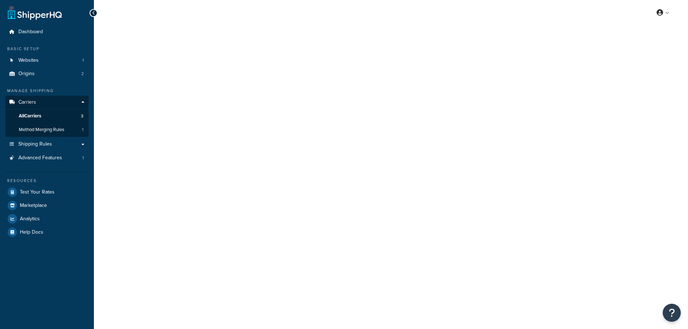
select select "usps"
select select "ONLINE"
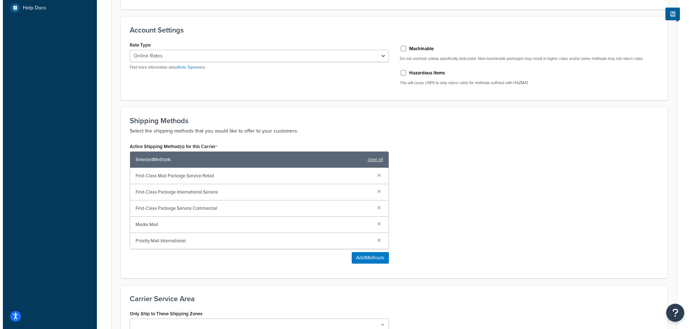
scroll to position [253, 0]
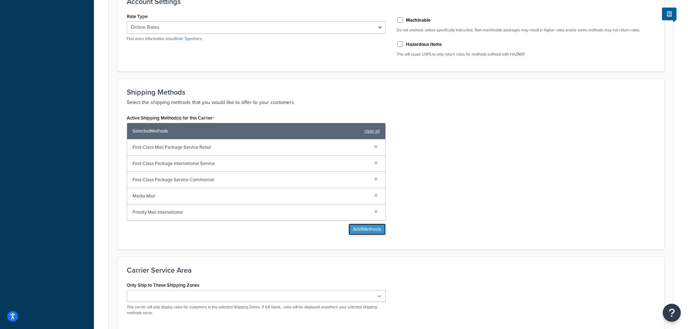
click at [359, 227] on button "Add Methods" at bounding box center [367, 230] width 37 height 12
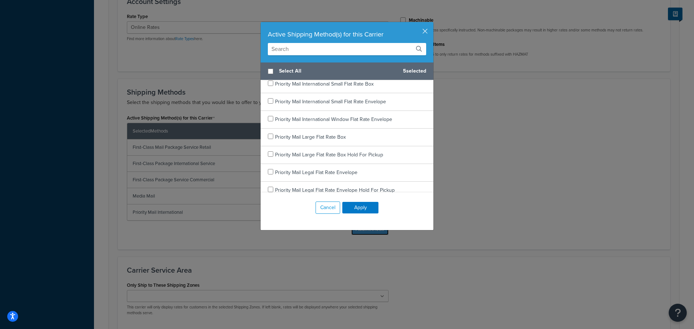
scroll to position [1012, 0]
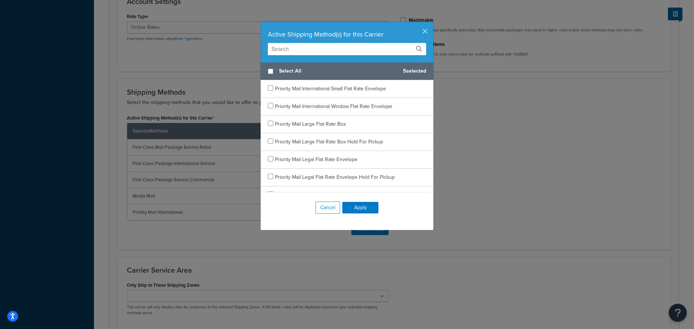
click at [305, 47] on input "text" at bounding box center [347, 49] width 158 height 12
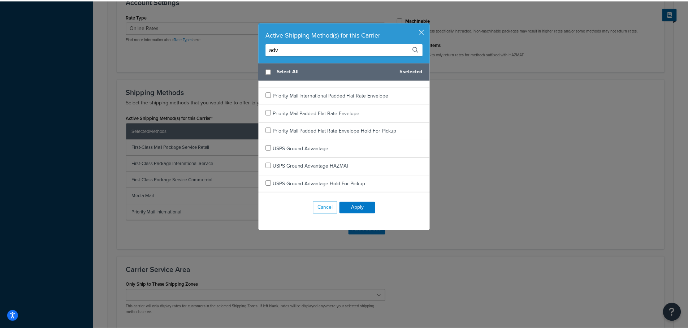
scroll to position [0, 0]
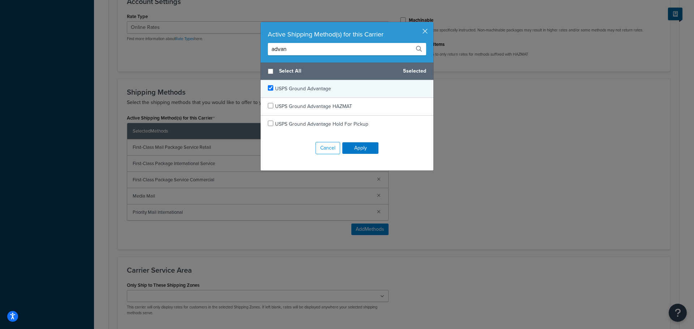
type input "advan"
click at [268, 89] on input "checkbox" at bounding box center [270, 87] width 5 height 5
checkbox input "true"
click at [355, 149] on button "Apply" at bounding box center [360, 148] width 36 height 12
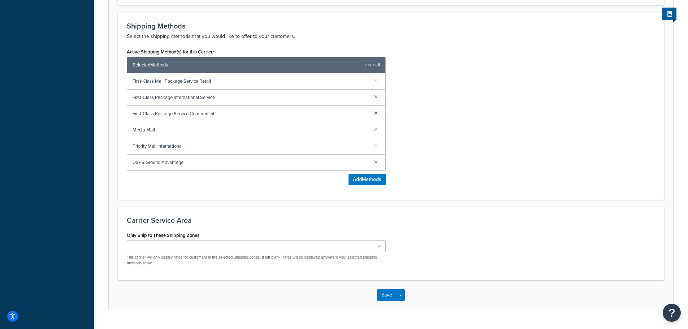
scroll to position [337, 0]
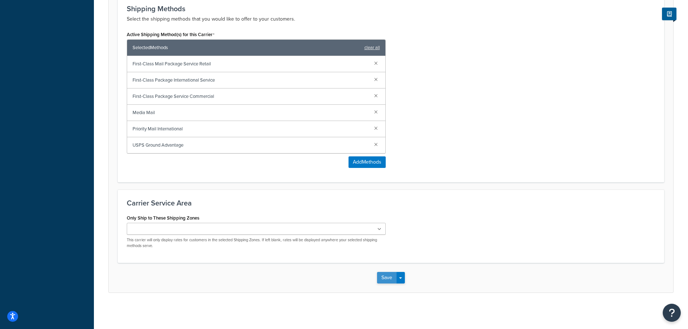
click at [391, 278] on button "Save" at bounding box center [387, 278] width 20 height 12
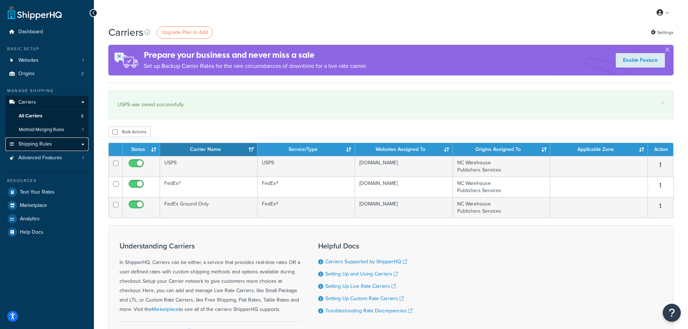
click at [38, 145] on span "Shipping Rules" at bounding box center [35, 144] width 34 height 6
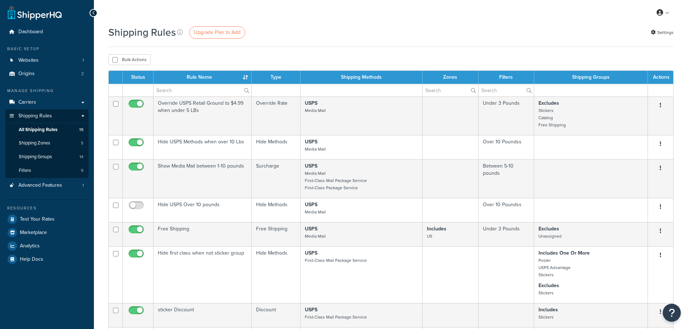
select select "25"
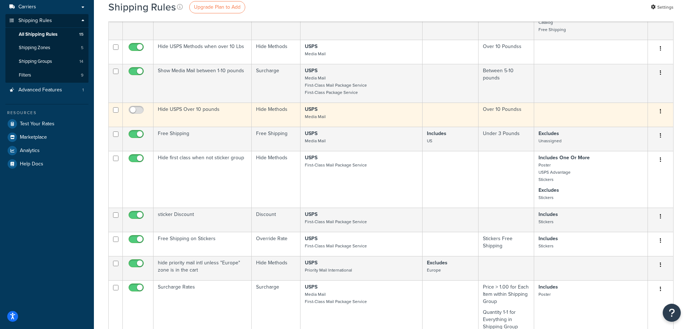
scroll to position [108, 0]
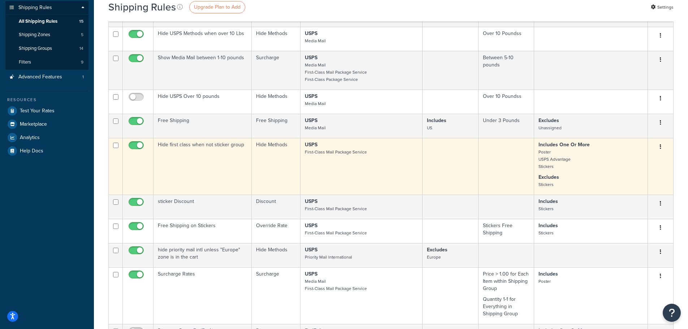
click at [203, 146] on td "Hide first class when not sticker group" at bounding box center [203, 166] width 98 height 57
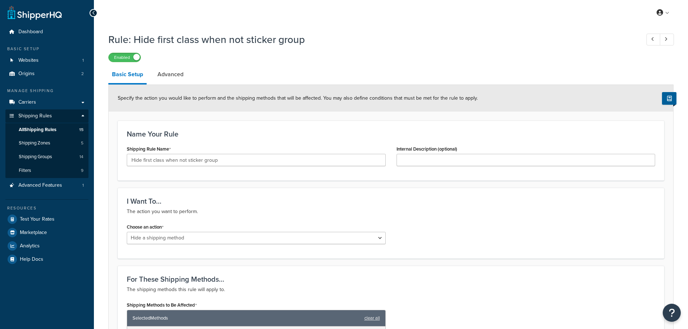
select select "HIDE"
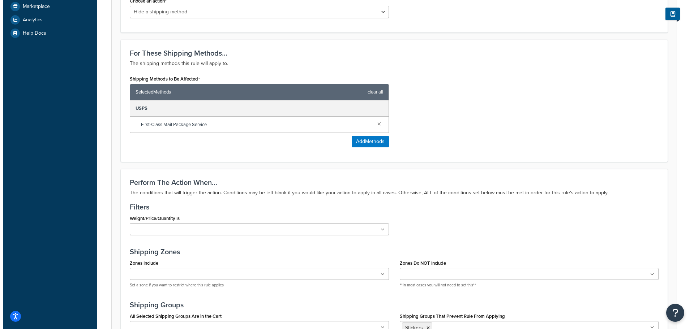
scroll to position [220, 0]
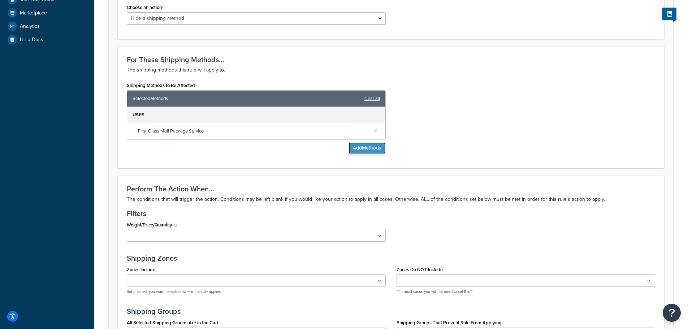
click at [364, 149] on button "Add Methods" at bounding box center [367, 148] width 37 height 12
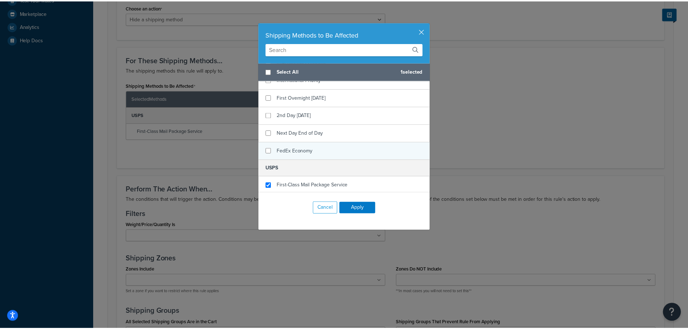
scroll to position [274, 0]
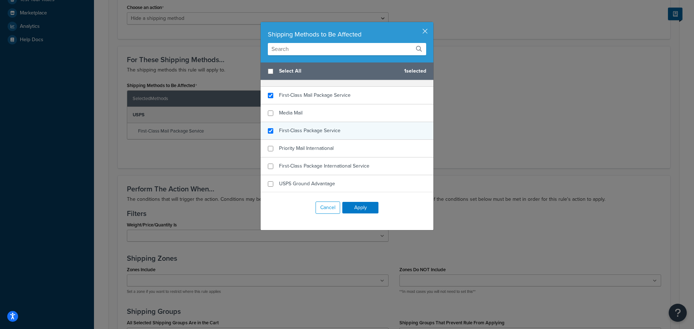
checkbox input "true"
click at [334, 129] on span "First-Class Package Service" at bounding box center [309, 131] width 61 height 8
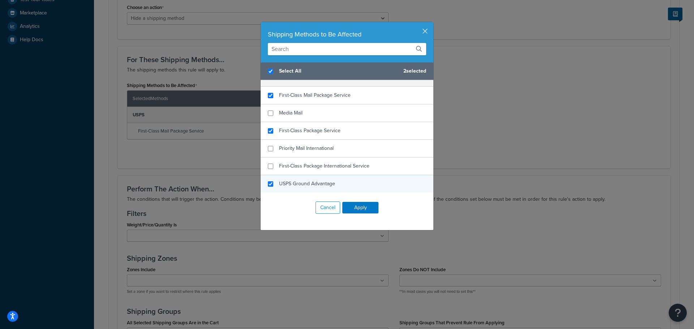
checkbox input "true"
click at [323, 182] on span "USPS Ground Advantage" at bounding box center [307, 184] width 56 height 8
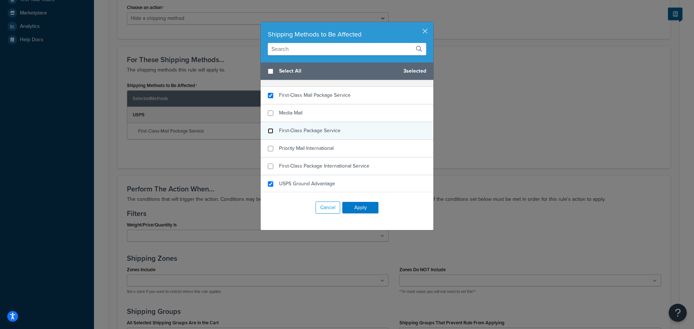
checkbox input "false"
drag, startPoint x: 268, startPoint y: 131, endPoint x: 267, endPoint y: 124, distance: 7.0
click at [267, 124] on div "First-Class Package Service" at bounding box center [347, 131] width 173 height 18
click at [361, 209] on button "Apply" at bounding box center [360, 208] width 36 height 12
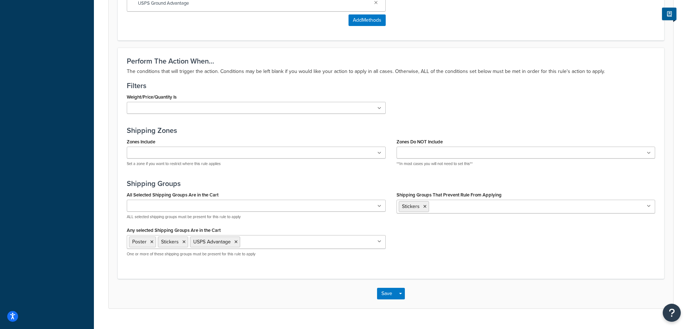
scroll to position [381, 0]
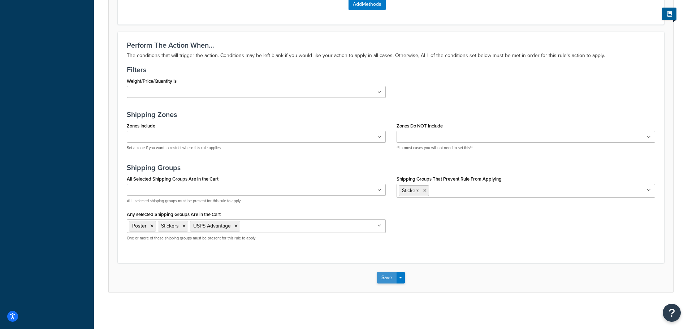
click at [386, 274] on button "Save" at bounding box center [387, 278] width 20 height 12
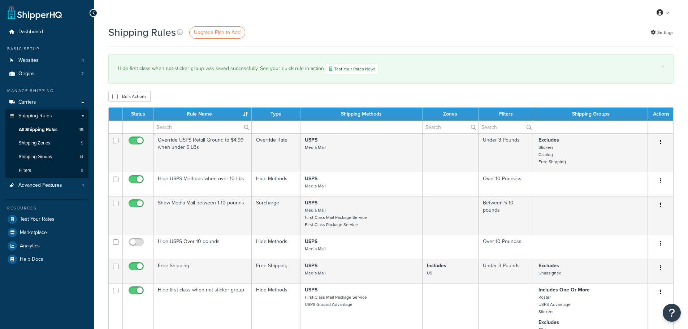
select select "25"
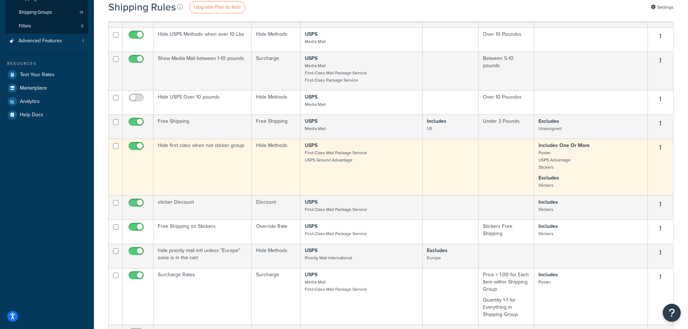
scroll to position [181, 0]
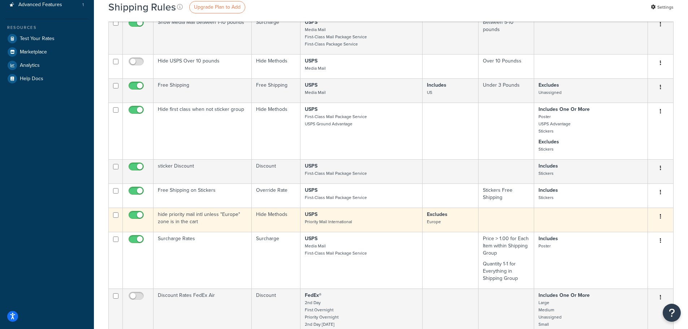
click at [232, 224] on td "hide priority mail intl unless "Europe" zone is in the cart" at bounding box center [203, 220] width 98 height 24
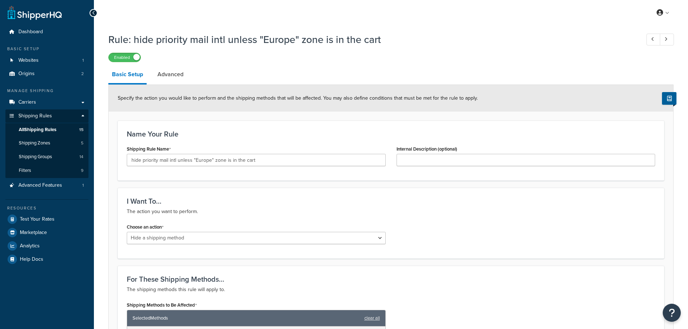
select select "HIDE"
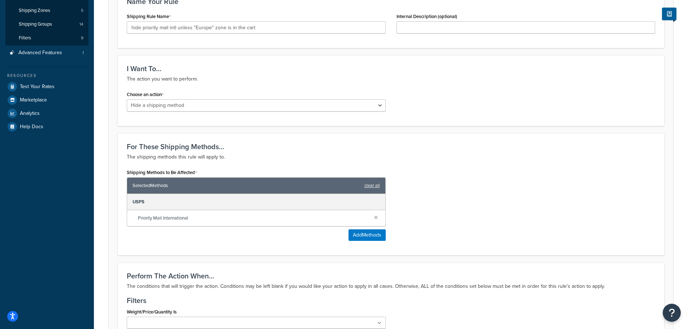
scroll to position [111, 0]
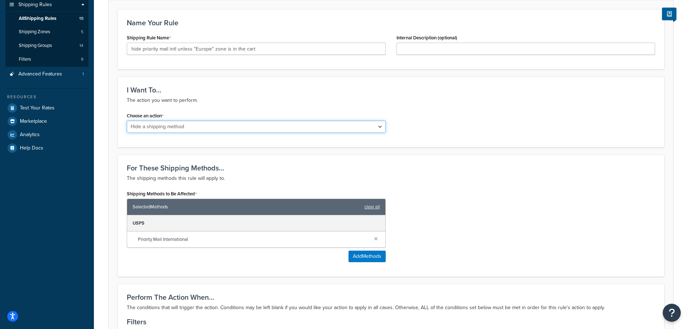
click at [250, 128] on select "Choose an action Override Rates Surcharge or discount rates Hide a shipping met…" at bounding box center [256, 127] width 259 height 12
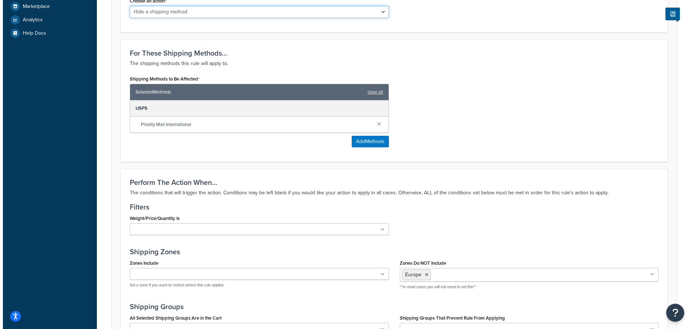
scroll to position [220, 0]
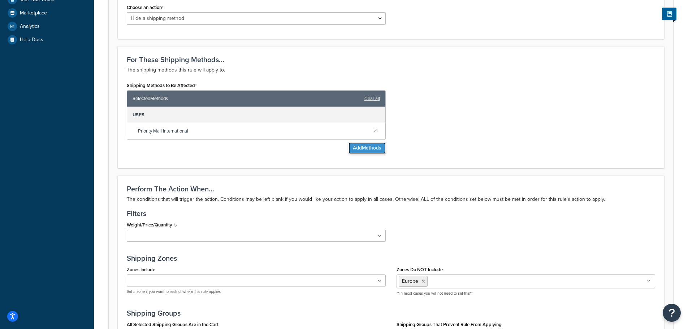
click at [361, 150] on button "Add Methods" at bounding box center [367, 148] width 37 height 12
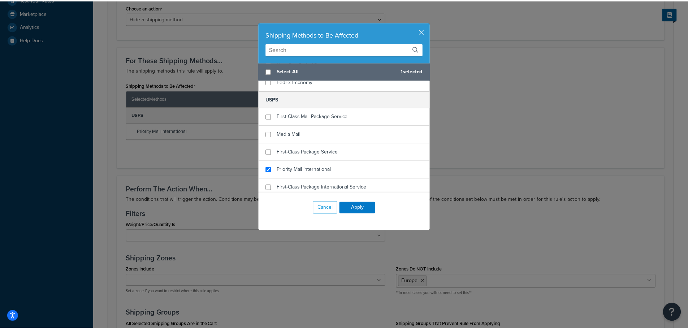
scroll to position [274, 0]
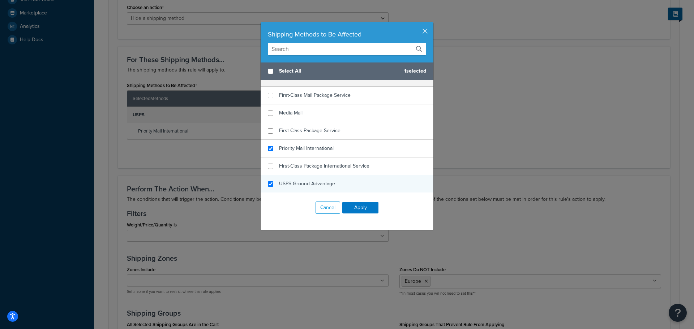
checkbox input "true"
click at [317, 183] on span "USPS Ground Advantage" at bounding box center [307, 184] width 56 height 8
click at [355, 212] on button "Apply" at bounding box center [360, 208] width 36 height 12
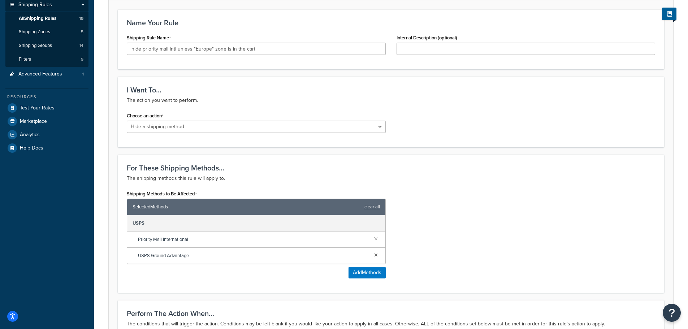
scroll to position [147, 0]
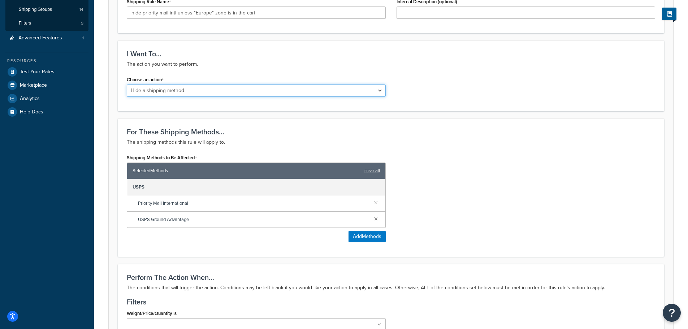
click at [324, 94] on select "Choose an action Override Rates Surcharge or discount rates Hide a shipping met…" at bounding box center [256, 91] width 259 height 12
click at [402, 110] on div "I Want To... The action you want to perform. Choose an action Choose an action …" at bounding box center [391, 75] width 547 height 71
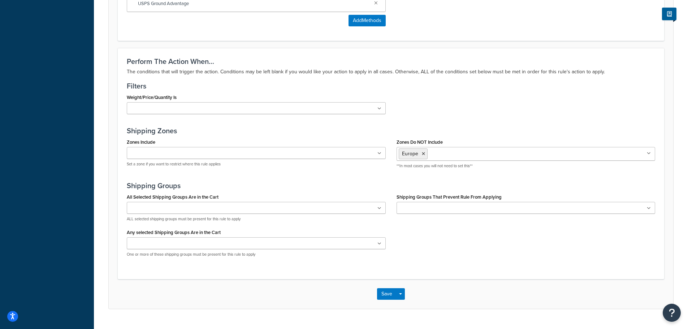
scroll to position [364, 0]
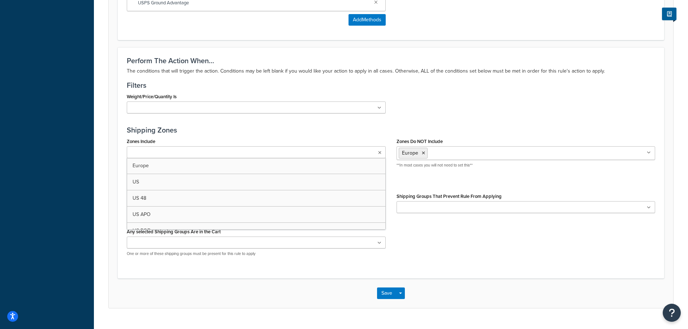
click at [381, 155] on icon at bounding box center [379, 153] width 3 height 4
click at [379, 154] on icon at bounding box center [379, 153] width 3 height 4
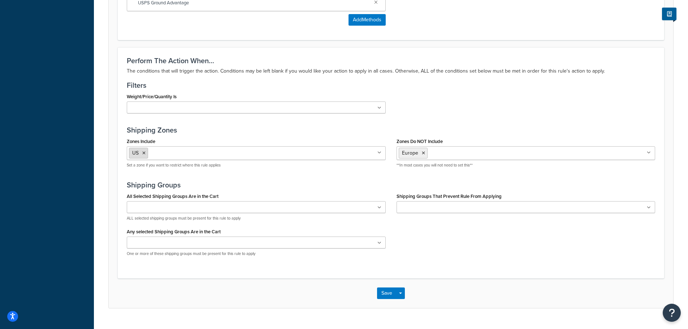
click at [146, 155] on icon at bounding box center [143, 153] width 3 height 4
click at [332, 122] on div "Perform The Action When... The conditions that will trigger the action. Conditi…" at bounding box center [391, 162] width 547 height 231
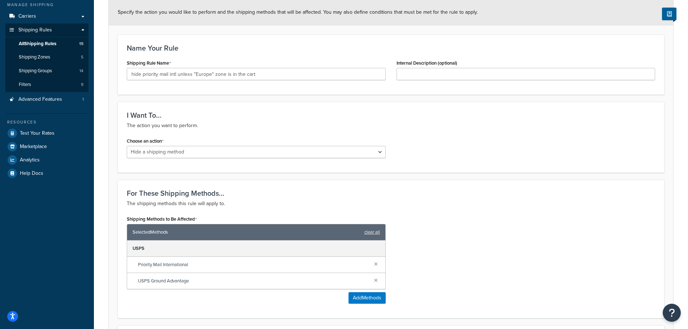
scroll to position [0, 0]
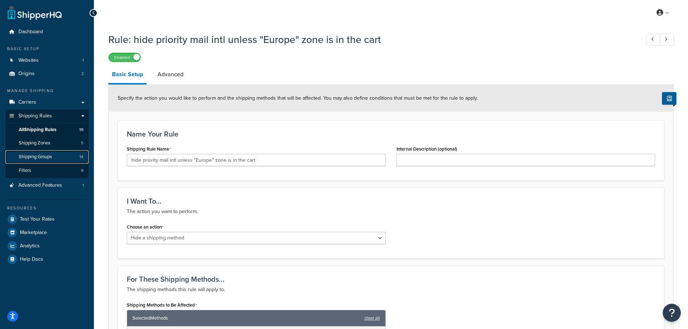
click at [29, 154] on span "Shipping Groups" at bounding box center [35, 157] width 33 height 6
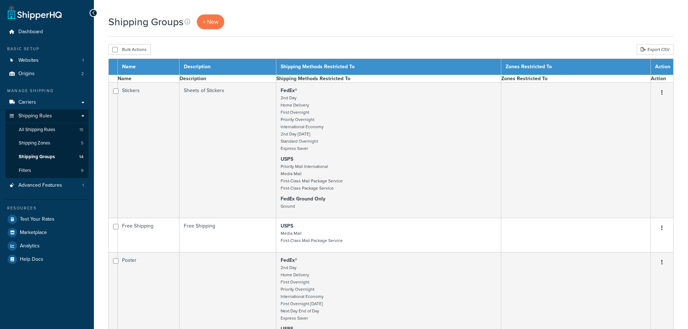
select select "15"
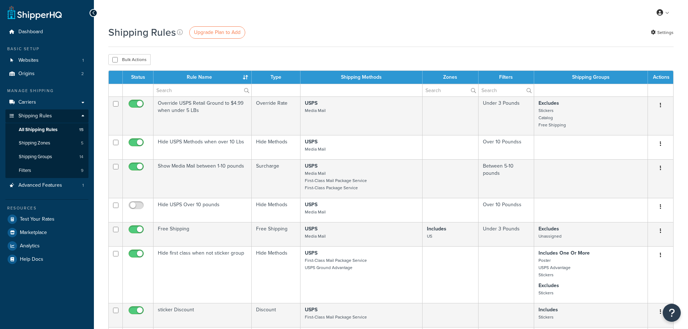
select select "25"
click at [47, 155] on span "Shipping Groups" at bounding box center [35, 157] width 33 height 6
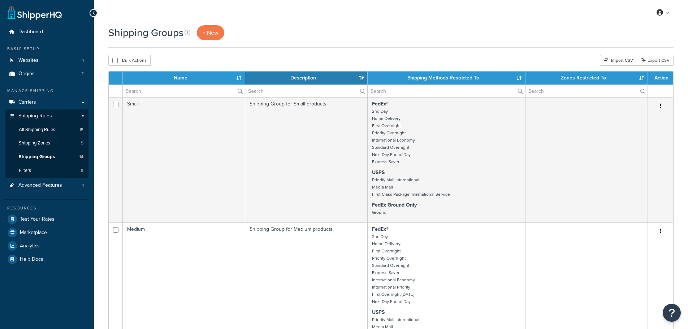
select select "15"
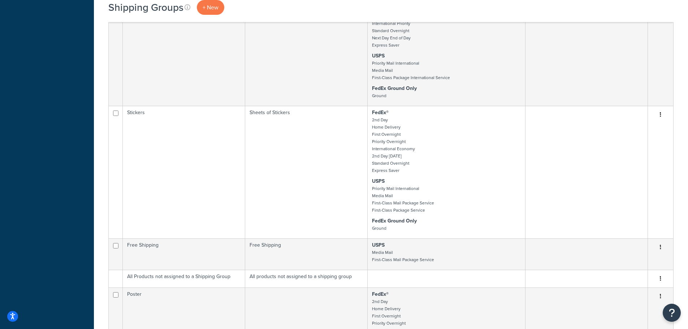
scroll to position [434, 0]
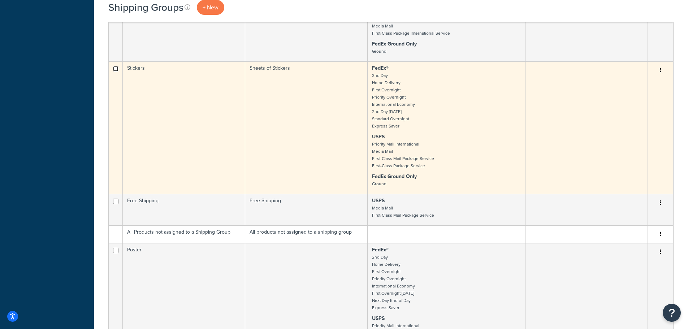
click at [117, 70] on input "checkbox" at bounding box center [115, 68] width 5 height 5
checkbox input "true"
click at [661, 70] on icon "button" at bounding box center [660, 70] width 1 height 5
click at [630, 113] on link "Delete" at bounding box center [631, 114] width 57 height 15
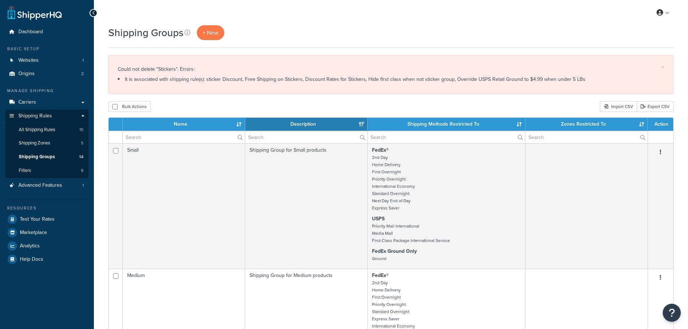
select select "15"
click at [26, 223] on link "Test Your Rates" at bounding box center [46, 219] width 83 height 13
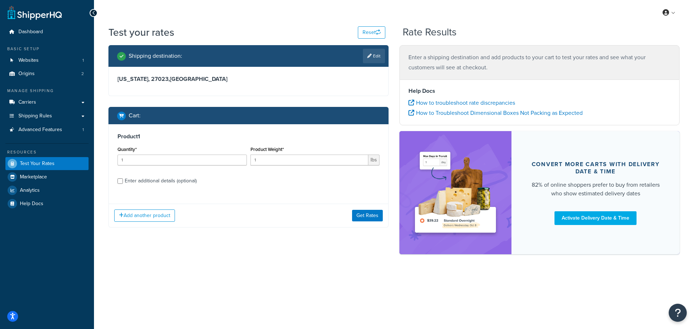
click at [183, 184] on div "Enter additional details (optional)" at bounding box center [161, 181] width 72 height 10
click at [123, 184] on input "Enter additional details (optional)" at bounding box center [119, 181] width 5 height 5
checkbox input "true"
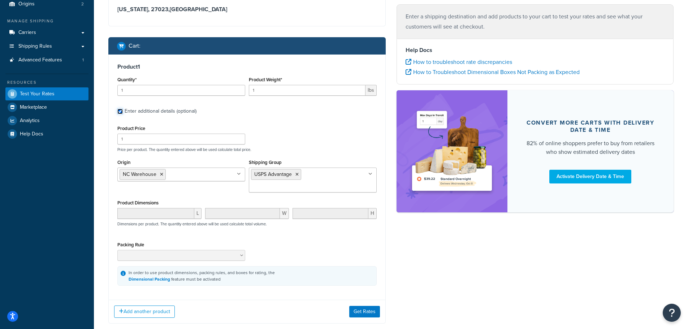
scroll to position [72, 0]
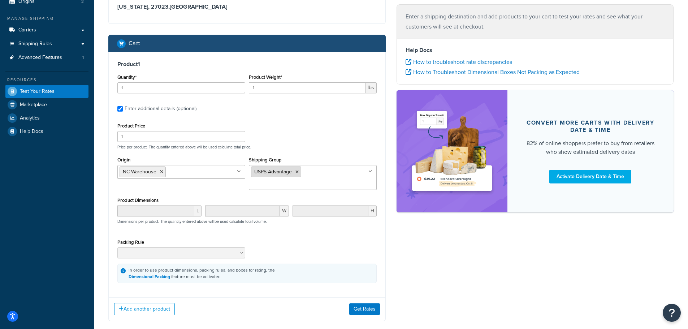
click at [298, 173] on icon at bounding box center [297, 172] width 3 height 4
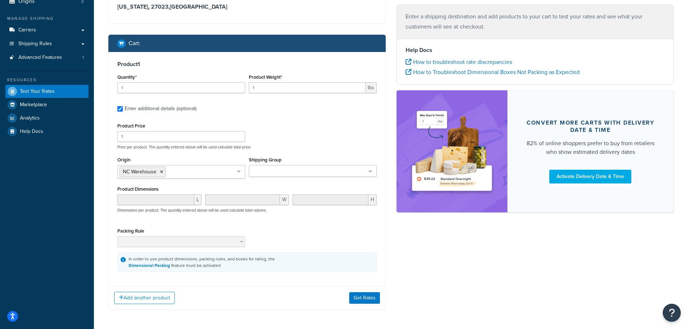
click at [308, 154] on div "Product Price 1 Price per product. The quantity entered above will be used calc…" at bounding box center [246, 196] width 259 height 151
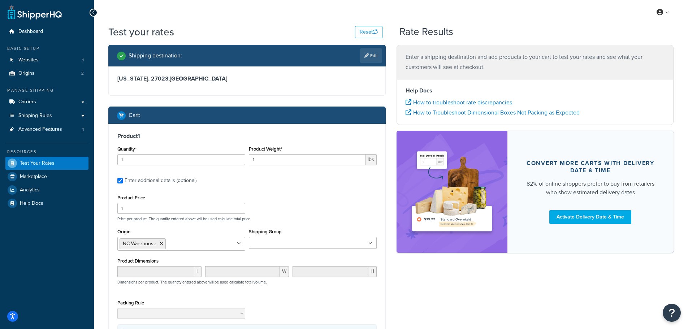
scroll to position [0, 0]
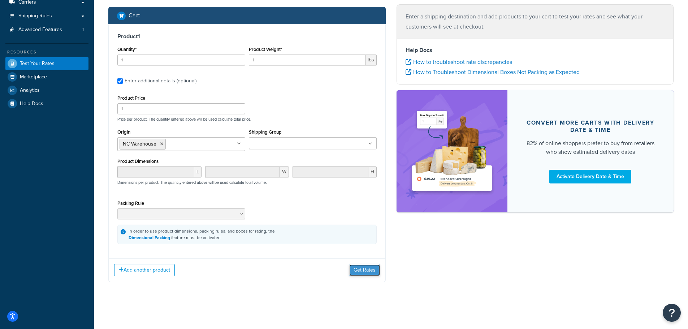
click at [368, 268] on button "Get Rates" at bounding box center [364, 271] width 31 height 12
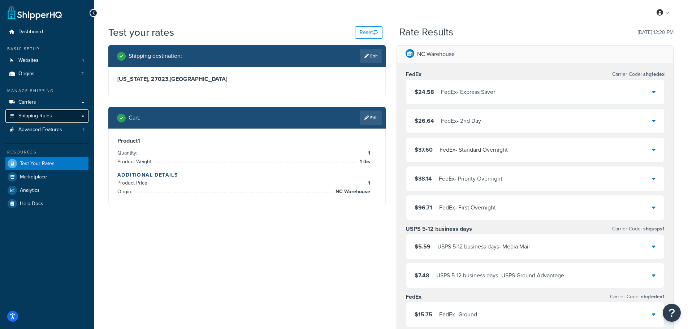
click at [38, 120] on link "Shipping Rules" at bounding box center [46, 116] width 83 height 13
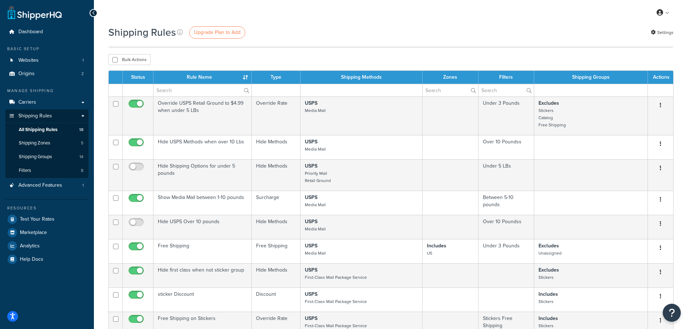
select select "25"
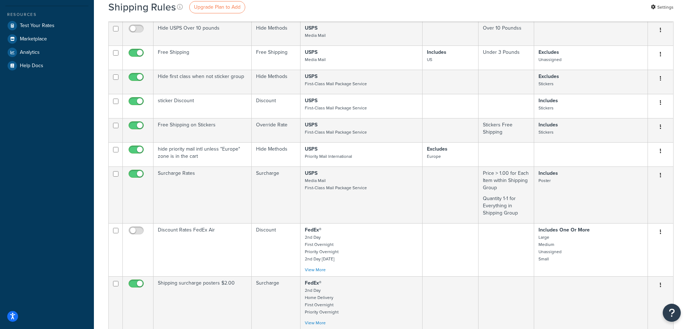
scroll to position [181, 0]
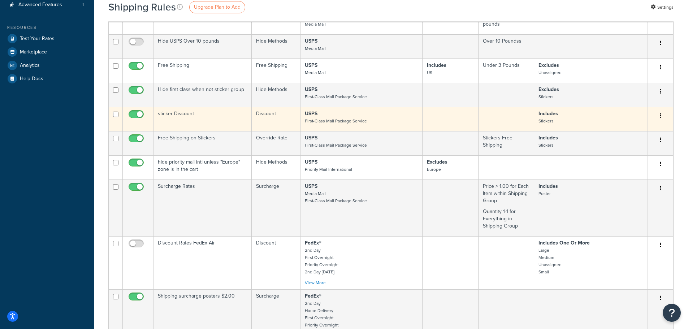
click at [194, 115] on td "sticker Discount" at bounding box center [203, 119] width 98 height 24
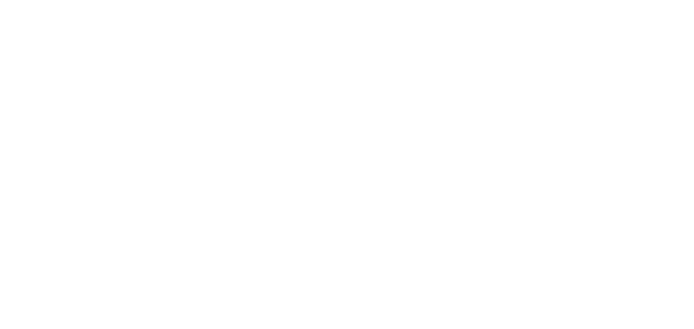
select select "SURCHARGE"
select select "SHIPPING_GROUP"
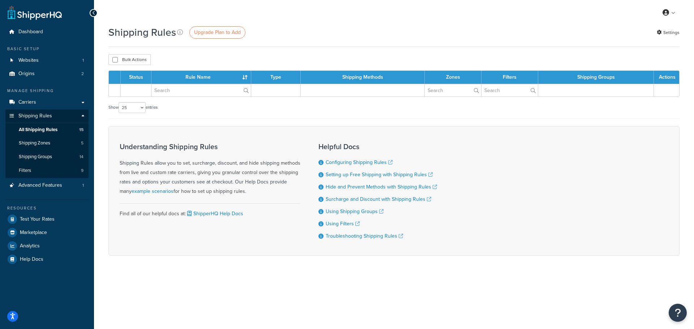
select select "25"
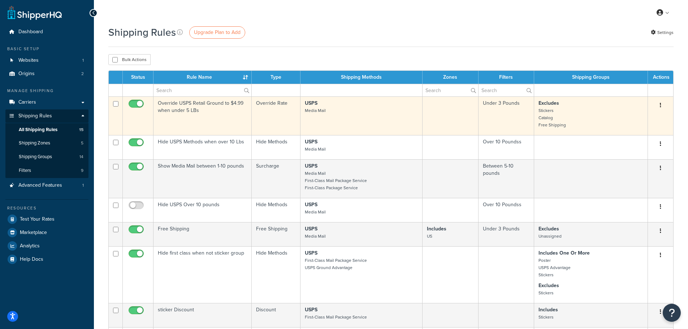
click at [195, 106] on td "Override USPS Retail Ground to $4.99 when under 5 LBs" at bounding box center [203, 115] width 98 height 39
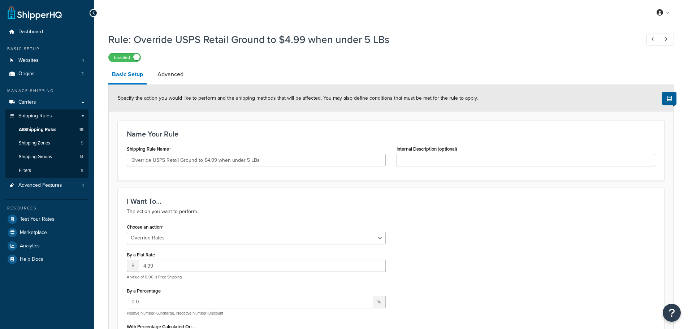
select select "OVERRIDE"
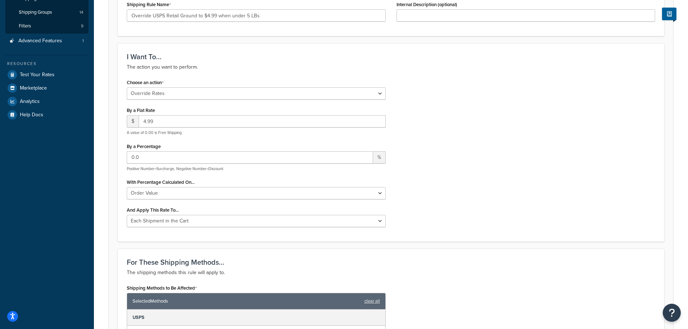
scroll to position [108, 0]
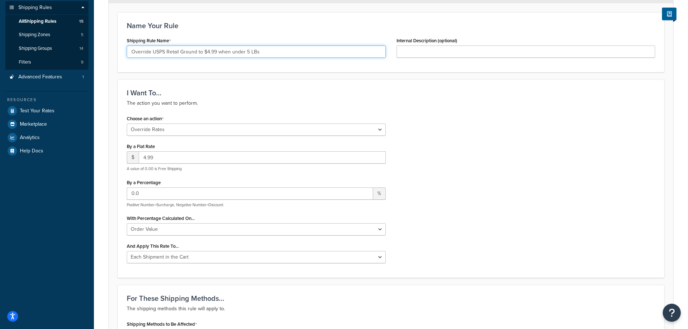
click at [245, 53] on input "Override USPS Retail Ground to $4.99 when under 5 LBs" at bounding box center [256, 52] width 259 height 12
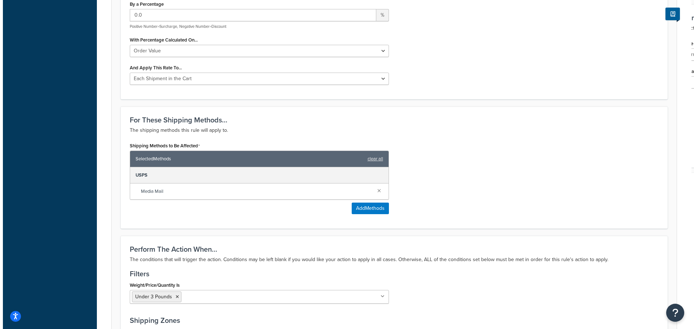
scroll to position [289, 0]
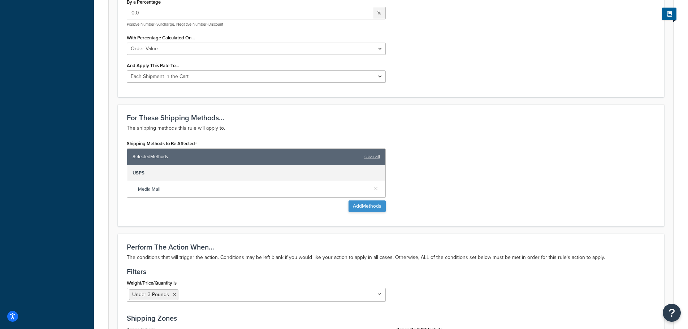
type input "Override USPS Retail Ground to $4.99 when under 3 LBs"
click at [359, 207] on button "Add Methods" at bounding box center [367, 207] width 37 height 12
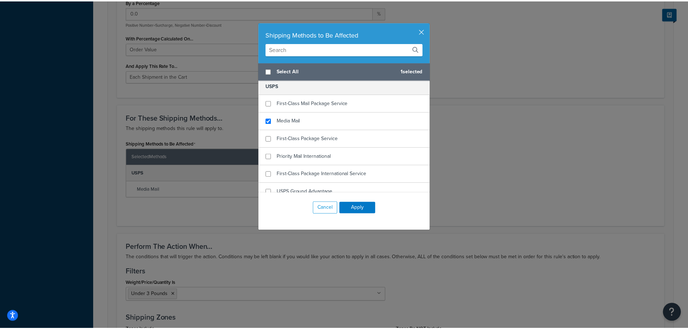
scroll to position [274, 0]
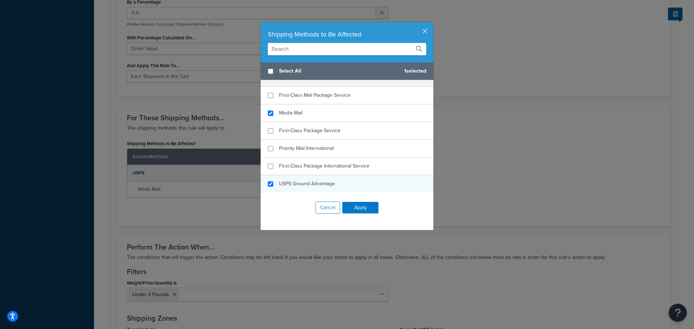
checkbox input "true"
click at [316, 185] on span "USPS Ground Advantage" at bounding box center [307, 184] width 56 height 8
click at [365, 208] on button "Apply" at bounding box center [360, 208] width 36 height 12
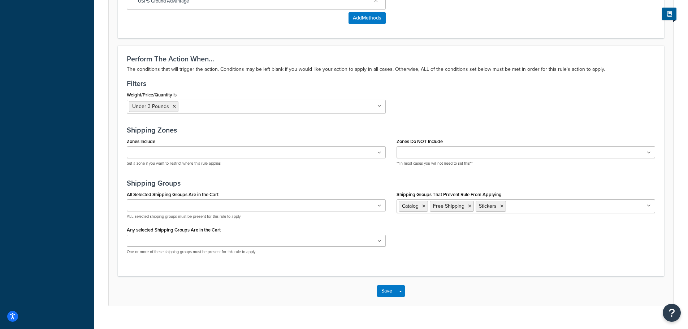
scroll to position [508, 0]
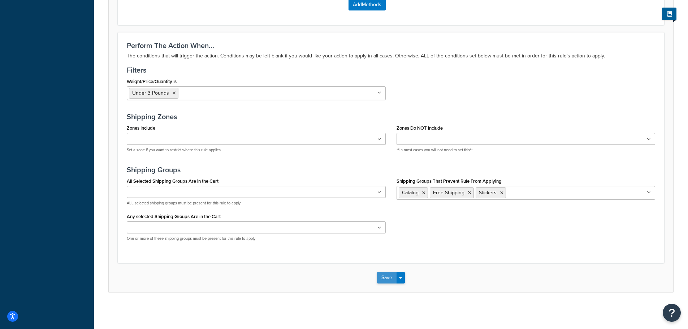
click at [393, 275] on button "Save" at bounding box center [387, 278] width 20 height 12
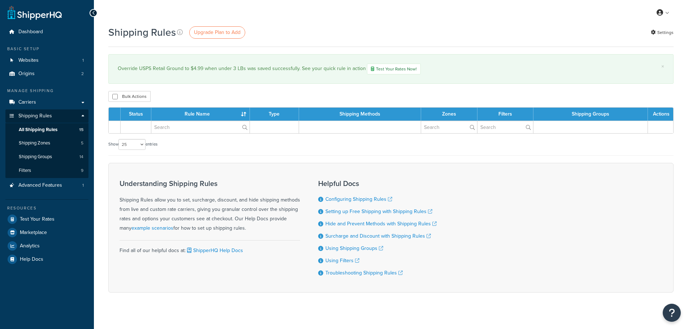
select select "25"
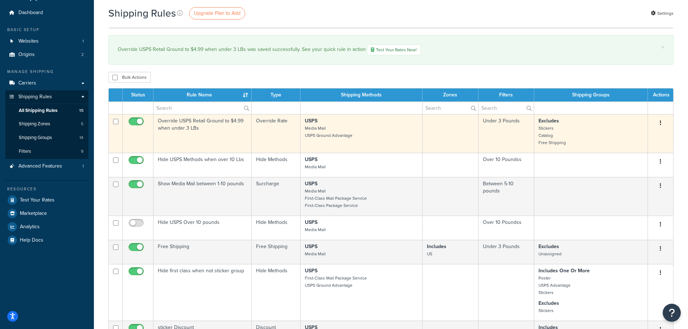
scroll to position [36, 0]
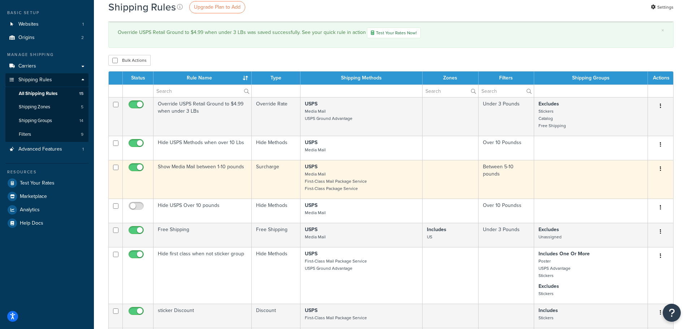
click at [219, 168] on td "Show Media Mail between 1-10 pounds" at bounding box center [203, 179] width 98 height 39
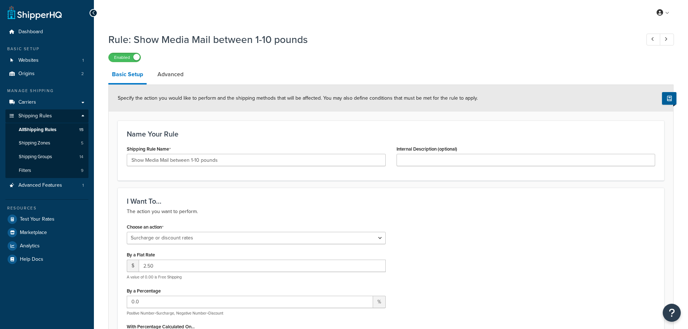
select select "SURCHARGE"
select select "ORDER"
select select "CART"
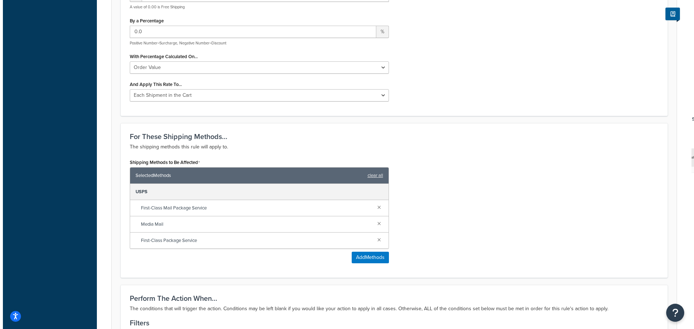
scroll to position [289, 0]
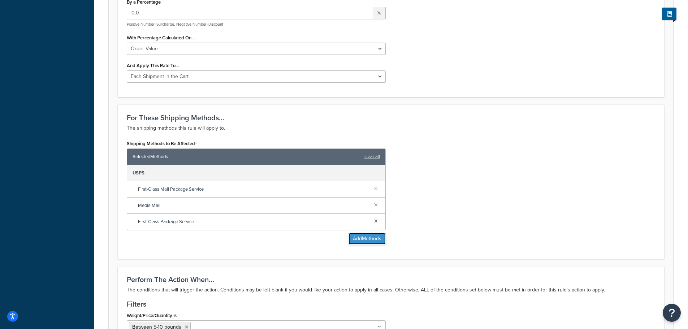
click at [362, 241] on button "Add Methods" at bounding box center [367, 239] width 37 height 12
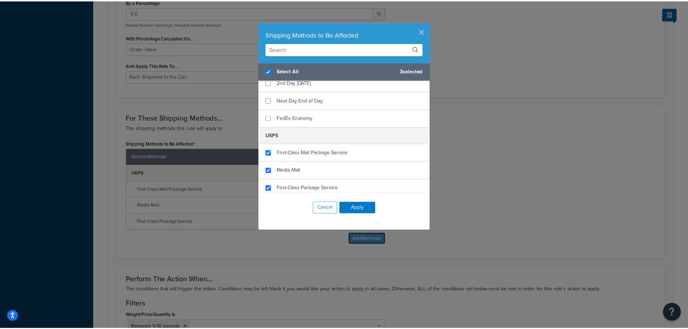
scroll to position [274, 0]
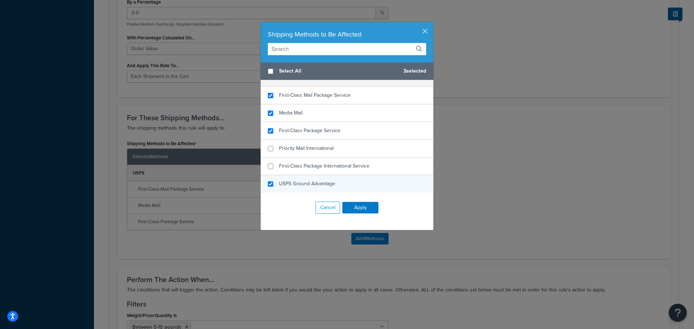
checkbox input "false"
checkbox input "true"
click at [323, 180] on span "USPS Ground Advantage" at bounding box center [307, 184] width 56 height 8
click at [352, 210] on button "Apply" at bounding box center [360, 208] width 36 height 12
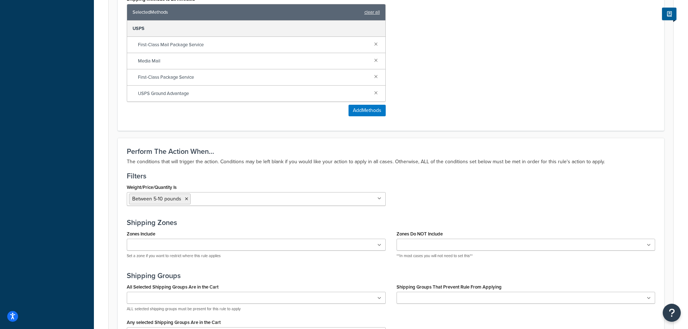
scroll to position [541, 0]
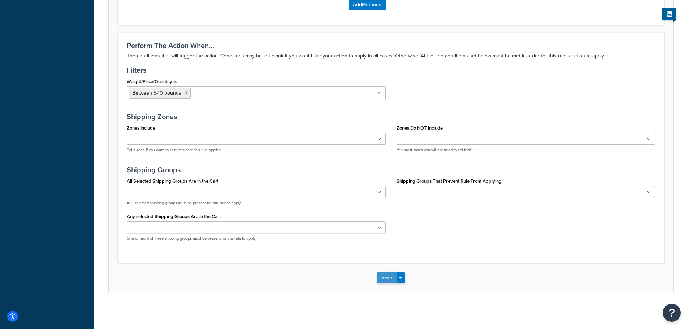
click at [393, 280] on button "Save" at bounding box center [387, 278] width 20 height 12
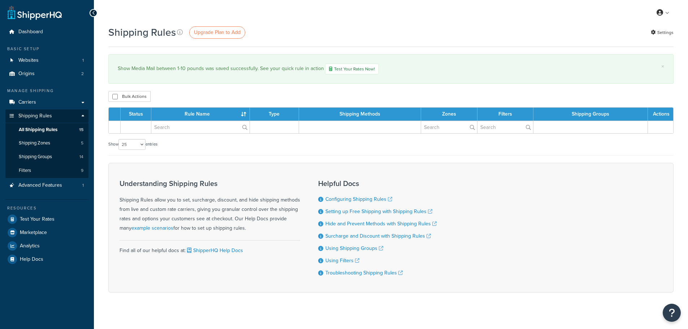
select select "25"
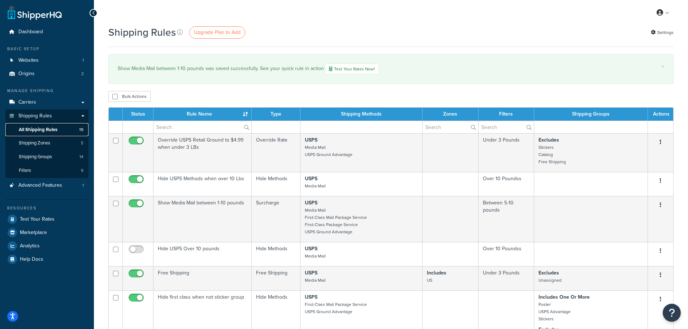
drag, startPoint x: 0, startPoint y: 0, endPoint x: 35, endPoint y: 128, distance: 132.8
click at [35, 128] on span "All Shipping Rules" at bounding box center [38, 130] width 39 height 6
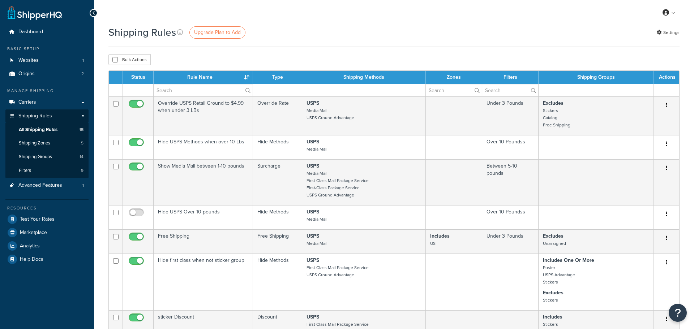
select select "25"
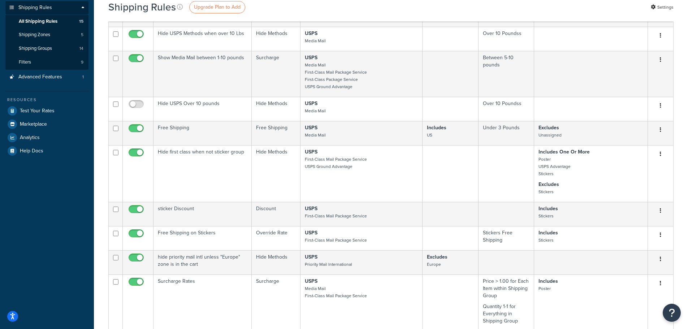
scroll to position [145, 0]
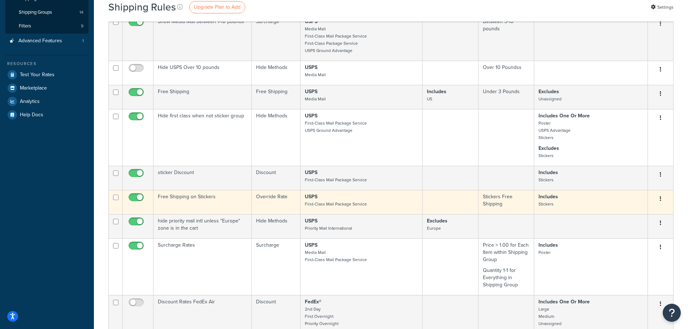
click at [196, 198] on td "Free Shipping on Stickers" at bounding box center [203, 202] width 98 height 24
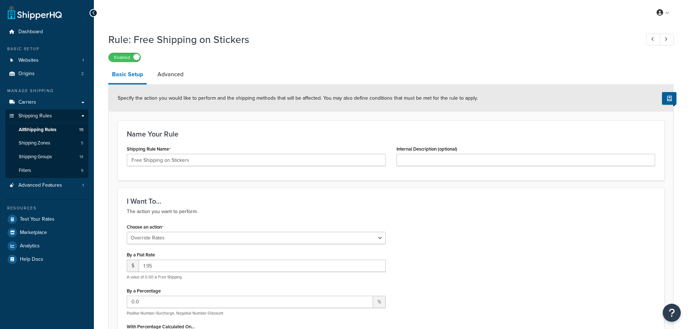
select select "OVERRIDE"
select select "SHIPPING_GROUP"
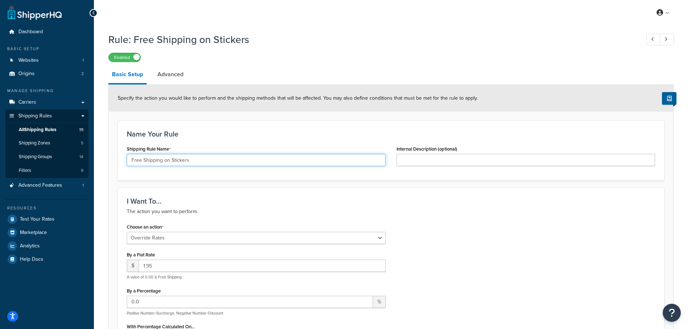
drag, startPoint x: 196, startPoint y: 162, endPoint x: 126, endPoint y: 157, distance: 70.6
click at [126, 157] on div "Shipping Rule Name Free Shipping on Stickers" at bounding box center [256, 158] width 270 height 28
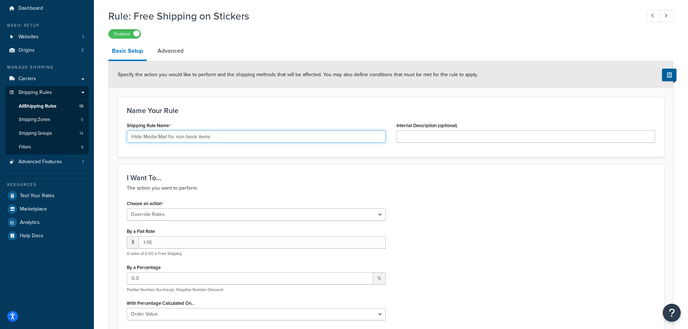
scroll to position [36, 0]
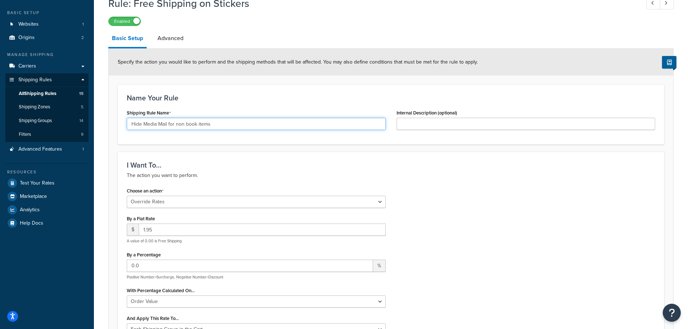
type input "Hide Media Mail for non book items"
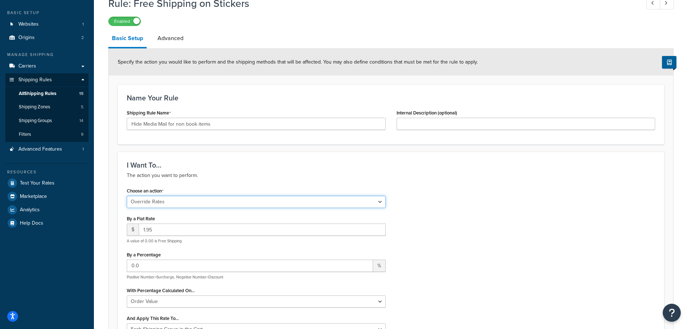
click at [166, 203] on select "Choose an action Override Rates Surcharge or discount rates Hide a shipping met…" at bounding box center [256, 202] width 259 height 12
select select "HIDE"
click at [127, 197] on select "Choose an action Override Rates Surcharge or discount rates Hide a shipping met…" at bounding box center [256, 202] width 259 height 12
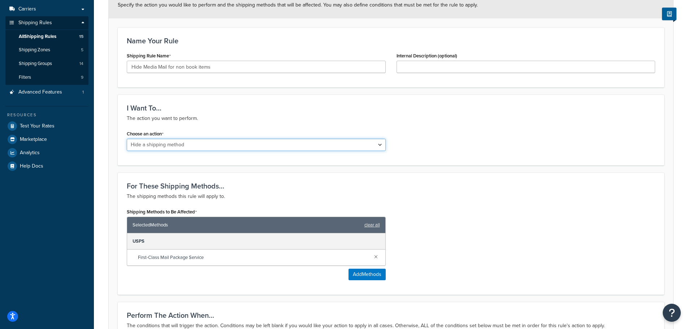
scroll to position [108, 0]
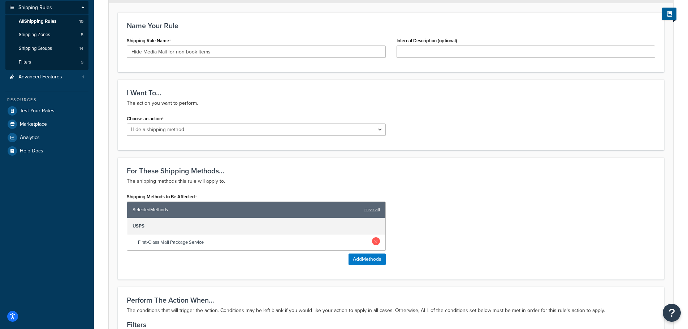
click at [374, 244] on link at bounding box center [376, 241] width 8 height 8
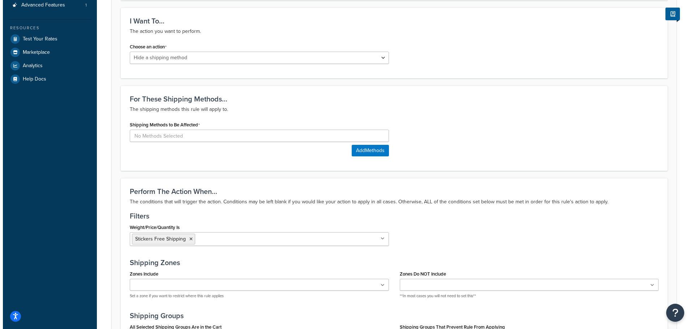
scroll to position [181, 0]
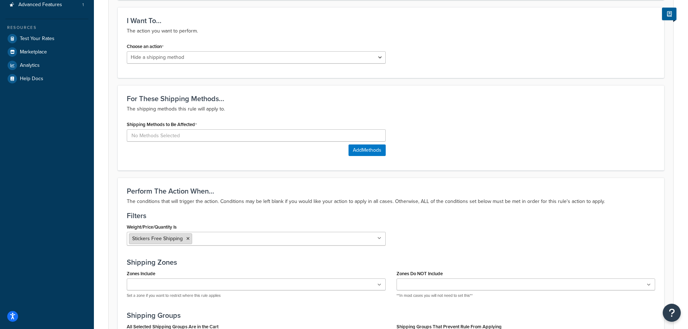
click at [187, 239] on icon at bounding box center [187, 239] width 3 height 4
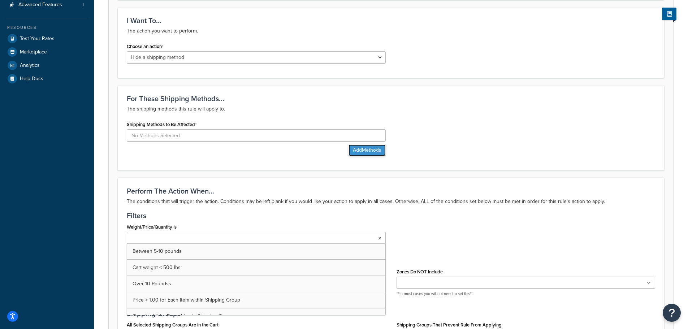
click at [353, 149] on button "Add Methods" at bounding box center [367, 151] width 37 height 12
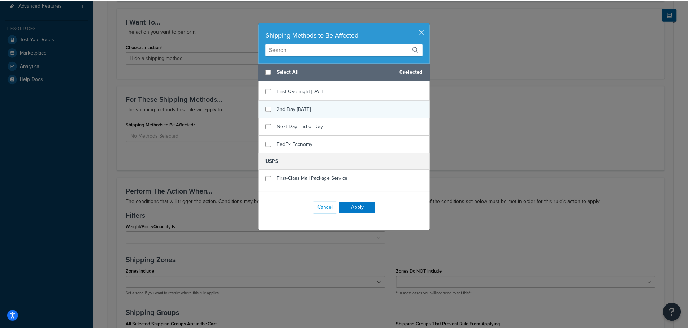
scroll to position [274, 0]
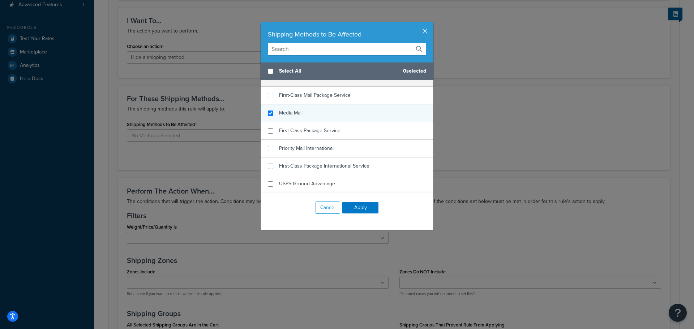
checkbox input "true"
click at [293, 111] on div "Media Mail" at bounding box center [290, 113] width 23 height 10
click at [346, 207] on button "Apply" at bounding box center [360, 208] width 36 height 12
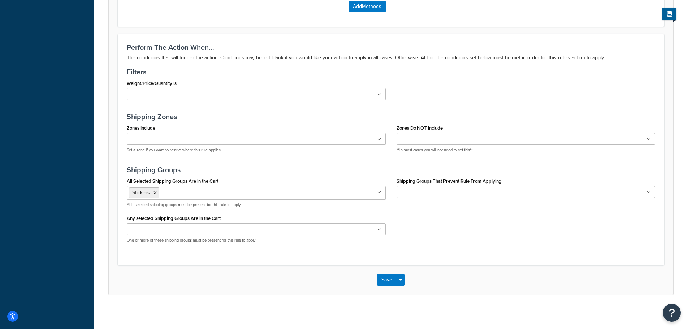
scroll to position [364, 0]
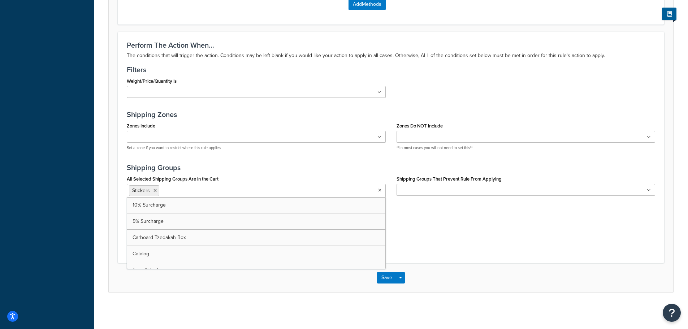
click at [184, 192] on input "All Selected Shipping Groups Are in the Cart" at bounding box center [193, 190] width 64 height 8
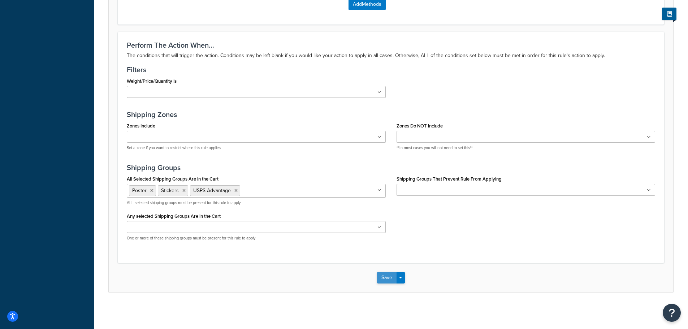
click at [386, 278] on button "Save" at bounding box center [387, 278] width 20 height 12
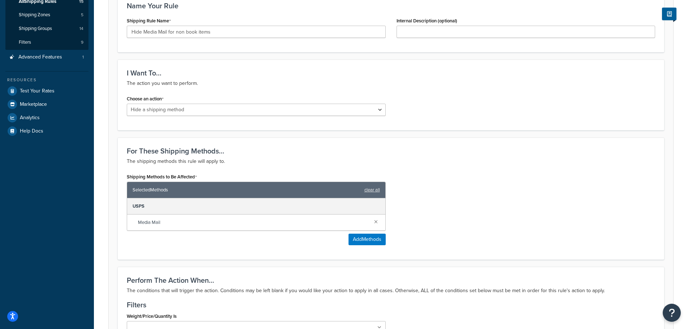
scroll to position [145, 0]
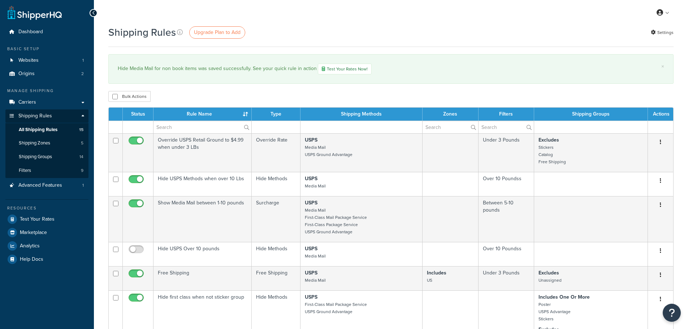
select select "25"
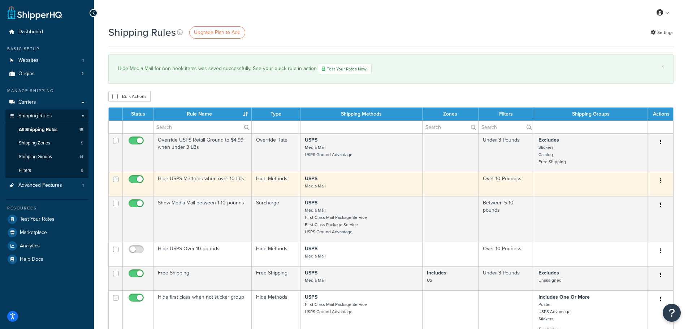
click at [215, 180] on td "Hide USPS Methods when over 10 Lbs" at bounding box center [203, 184] width 98 height 24
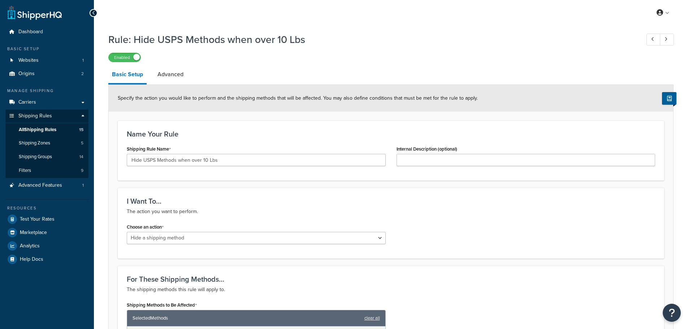
select select "HIDE"
click at [33, 130] on span "All Shipping Rules" at bounding box center [38, 130] width 38 height 6
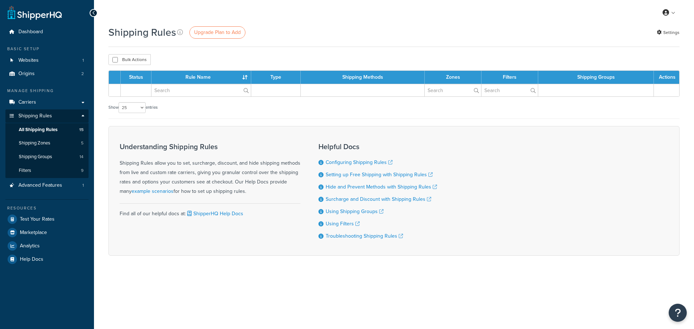
select select "25"
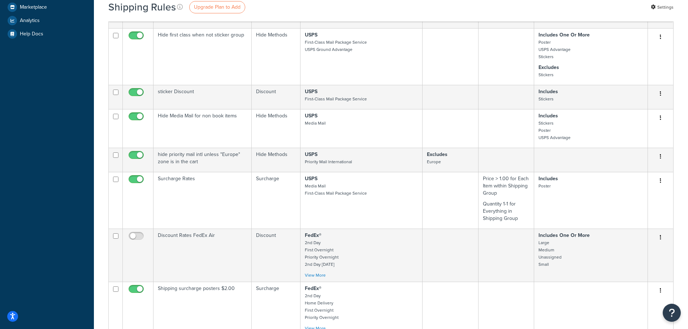
scroll to position [217, 0]
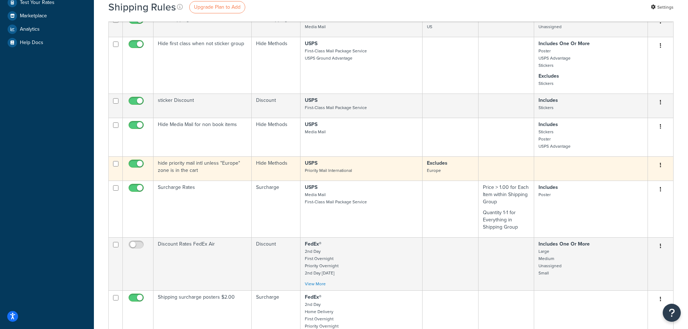
click at [196, 173] on td "hide priority mail intl unless "Europe" zone is in the cart" at bounding box center [203, 168] width 98 height 24
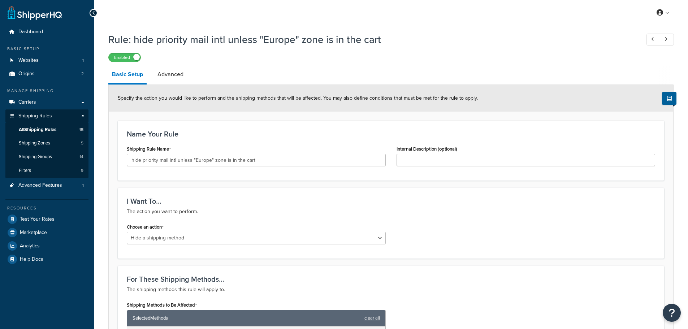
select select "HIDE"
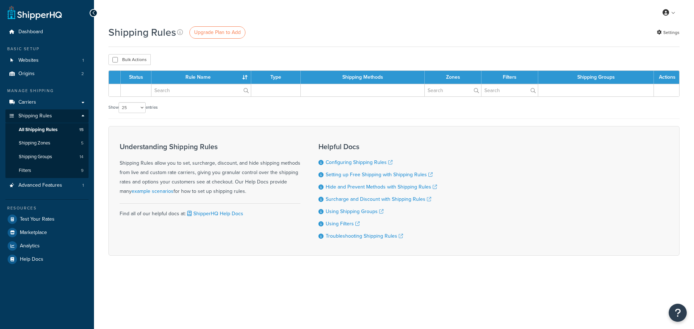
select select "25"
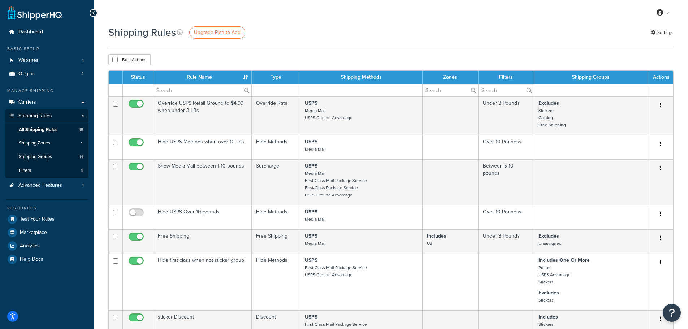
scroll to position [36, 0]
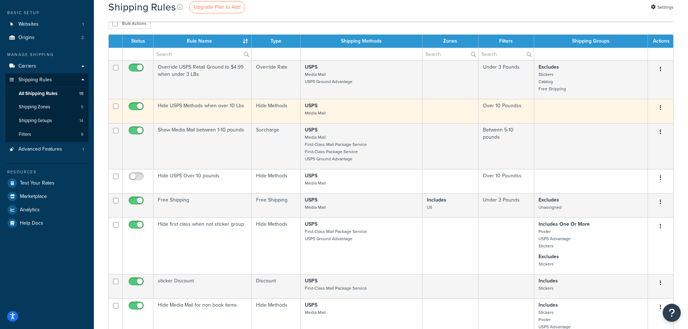
drag, startPoint x: 188, startPoint y: 112, endPoint x: 185, endPoint y: 117, distance: 6.5
click at [187, 119] on td "Hide USPS Methods when over 10 Lbs" at bounding box center [203, 111] width 98 height 24
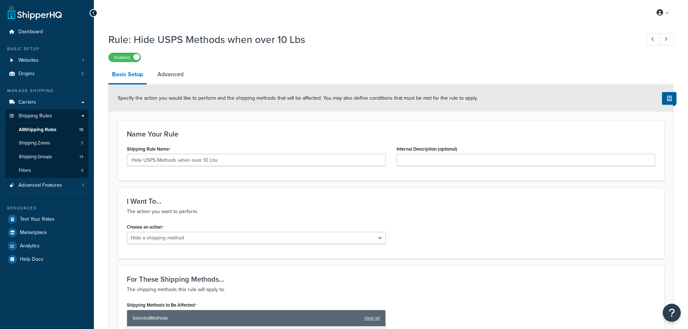
select select "HIDE"
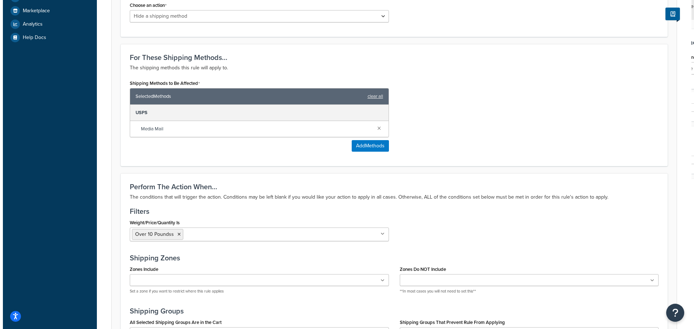
scroll to position [253, 0]
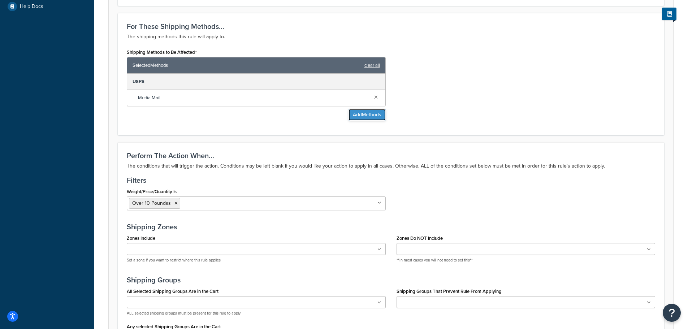
click at [364, 117] on button "Add Methods" at bounding box center [367, 115] width 37 height 12
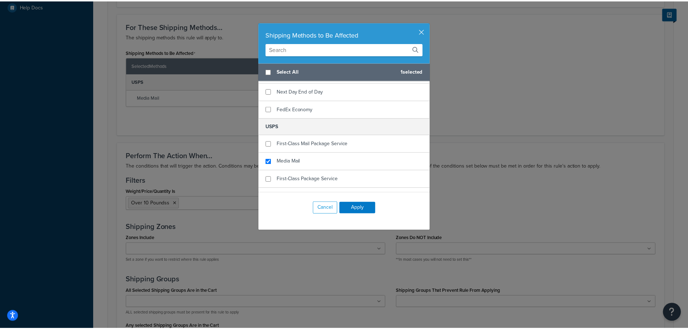
scroll to position [274, 0]
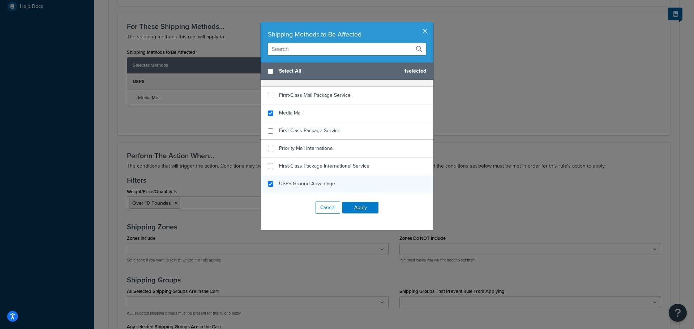
checkbox input "true"
click at [293, 183] on span "USPS Ground Advantage" at bounding box center [307, 184] width 56 height 8
click at [346, 203] on button "Apply" at bounding box center [360, 208] width 36 height 12
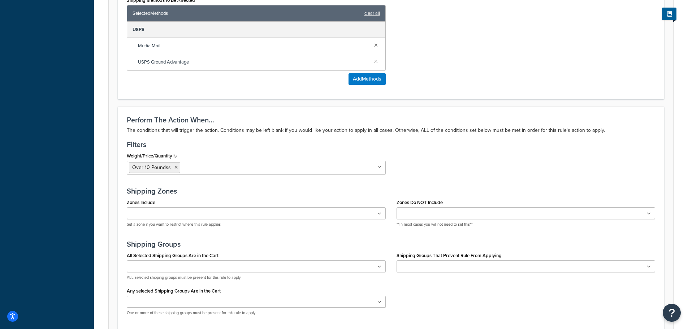
scroll to position [381, 0]
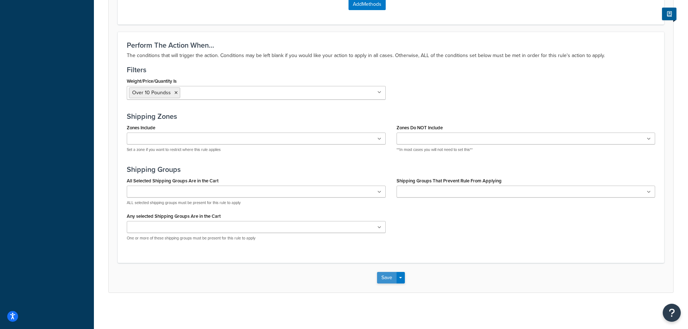
click at [394, 276] on button "Save" at bounding box center [387, 278] width 20 height 12
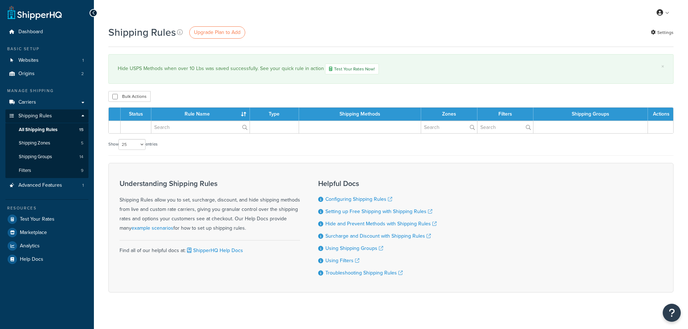
select select "25"
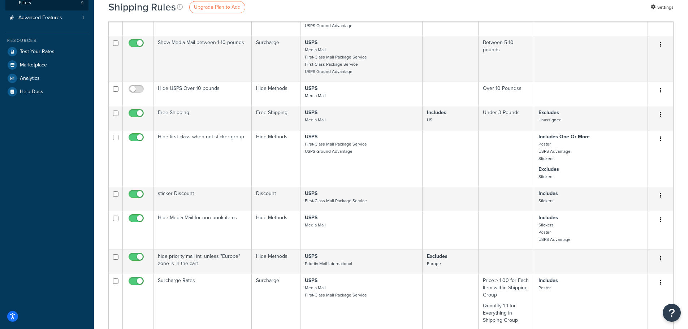
scroll to position [181, 0]
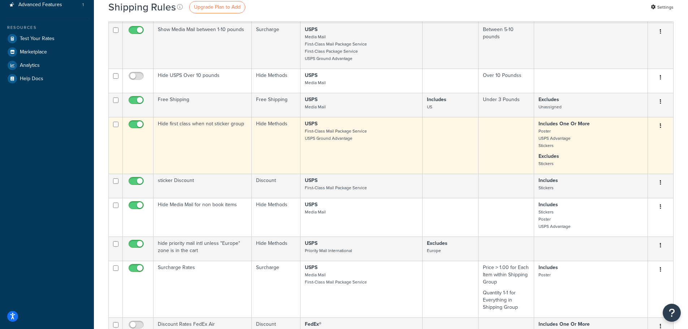
click at [202, 125] on td "Hide first class when not sticker group" at bounding box center [203, 145] width 98 height 57
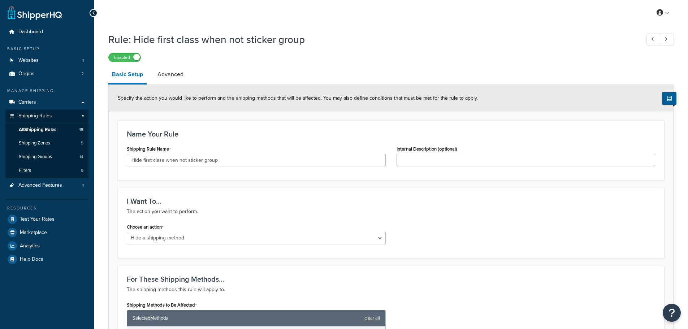
select select "HIDE"
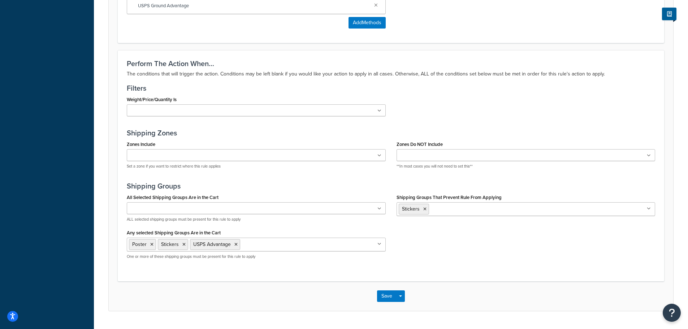
scroll to position [381, 0]
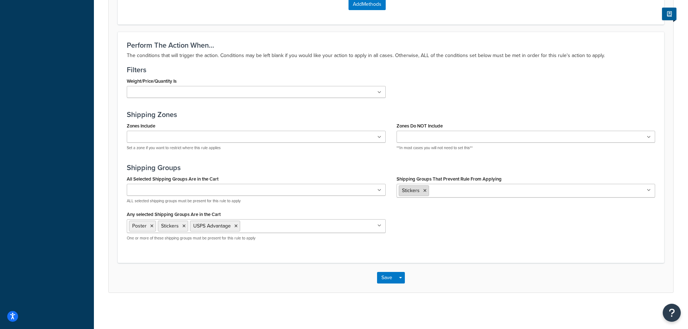
click at [426, 191] on icon at bounding box center [425, 191] width 3 height 4
click at [373, 176] on div "All Selected Shipping Groups Are in the Cart 10% Surcharge 5% Surcharge Carboar…" at bounding box center [256, 189] width 259 height 30
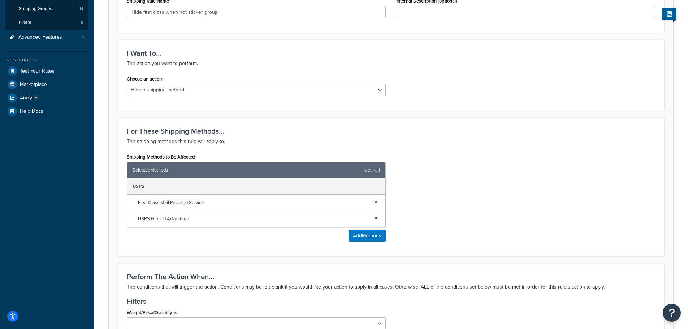
scroll to position [55, 0]
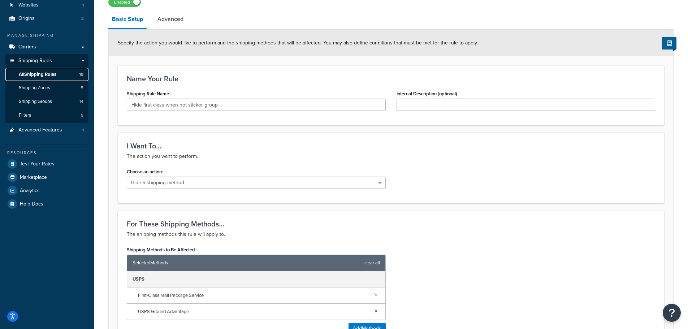
click at [50, 72] on span "All Shipping Rules" at bounding box center [38, 75] width 38 height 6
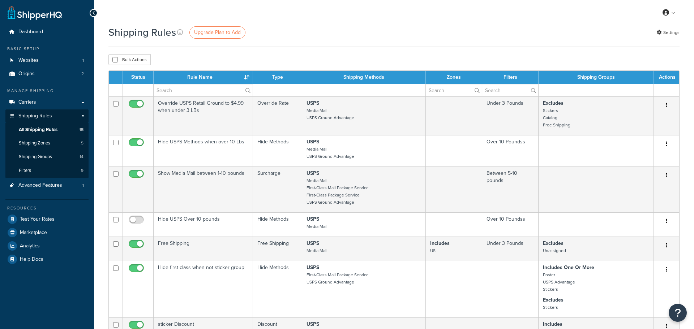
select select "25"
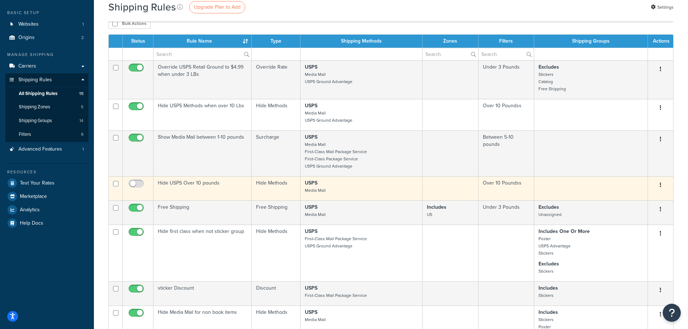
scroll to position [72, 0]
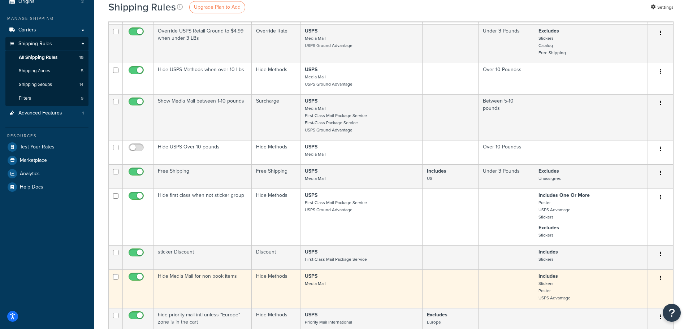
click at [222, 279] on td "Hide Media Mail for non book items" at bounding box center [203, 289] width 98 height 39
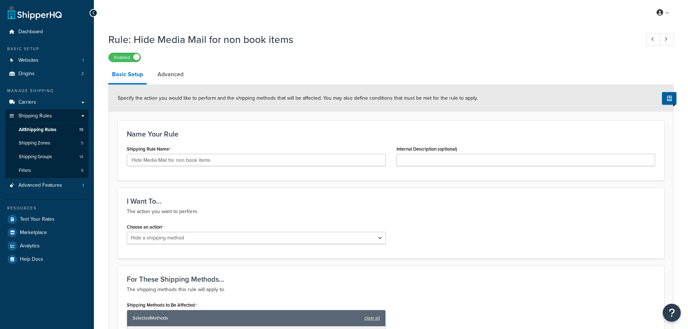
select select "HIDE"
click at [46, 217] on span "Test Your Rates" at bounding box center [37, 219] width 35 height 6
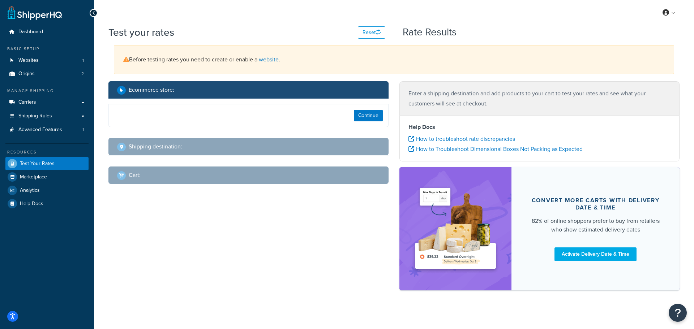
select select "TX"
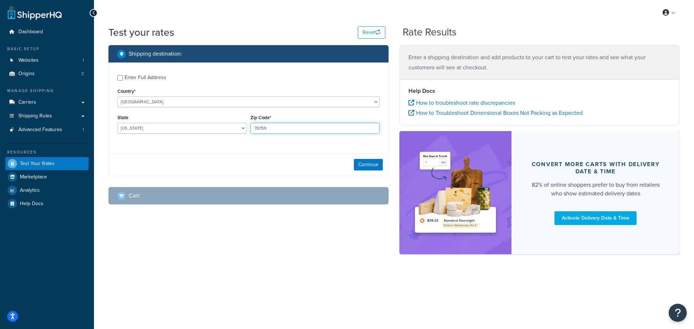
click at [263, 130] on input "78759" at bounding box center [314, 128] width 129 height 11
click at [240, 130] on select "Alabama Alaska American Samoa Arizona Arkansas Armed Forces Americas Armed Forc…" at bounding box center [181, 128] width 129 height 11
click at [262, 128] on input "27031" at bounding box center [314, 128] width 129 height 11
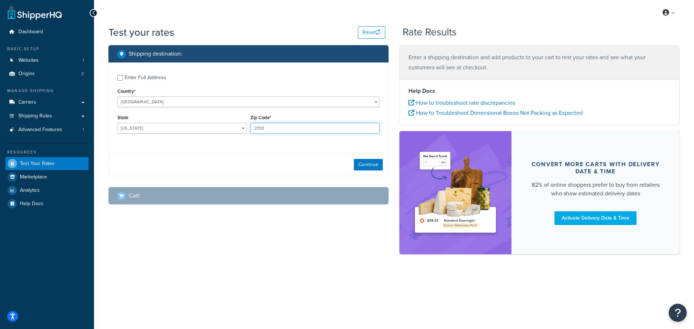
type input "27031"
click at [219, 131] on select "Alabama Alaska American Samoa Arizona Arkansas Armed Forces Americas Armed Forc…" at bounding box center [181, 128] width 129 height 11
select select "NC"
click at [117, 123] on select "Alabama Alaska American Samoa Arizona Arkansas Armed Forces Americas Armed Forc…" at bounding box center [181, 128] width 129 height 11
click at [375, 163] on button "Continue" at bounding box center [368, 165] width 29 height 12
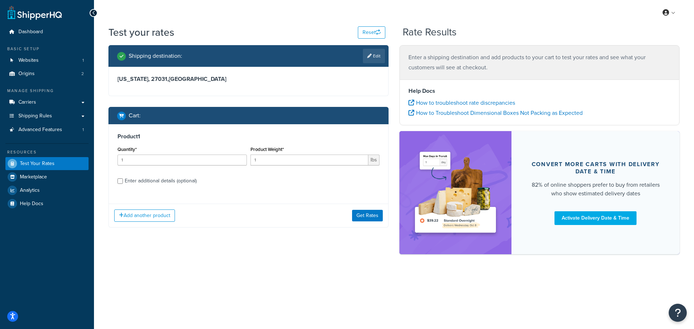
click at [134, 182] on div "Enter additional details (optional)" at bounding box center [161, 181] width 72 height 10
click at [123, 182] on input "Enter additional details (optional)" at bounding box center [119, 181] width 5 height 5
checkbox input "true"
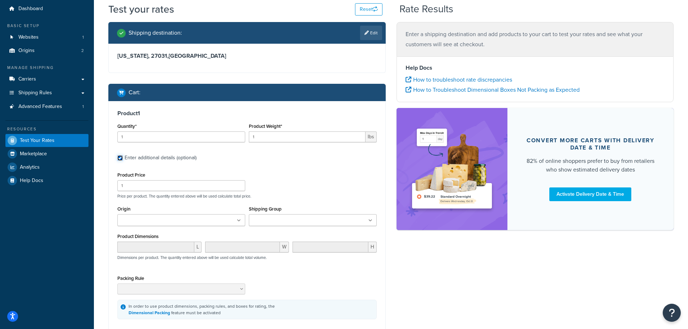
scroll to position [36, 0]
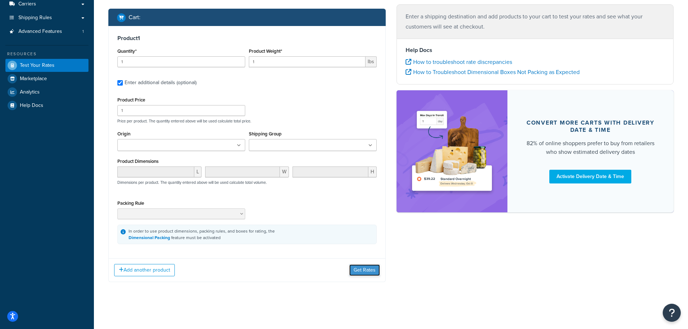
click at [360, 268] on button "Get Rates" at bounding box center [364, 271] width 31 height 12
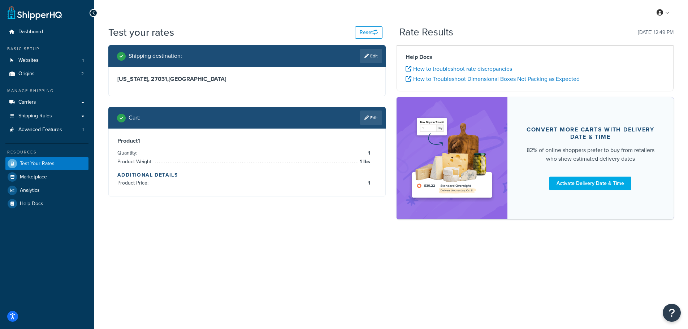
scroll to position [0, 0]
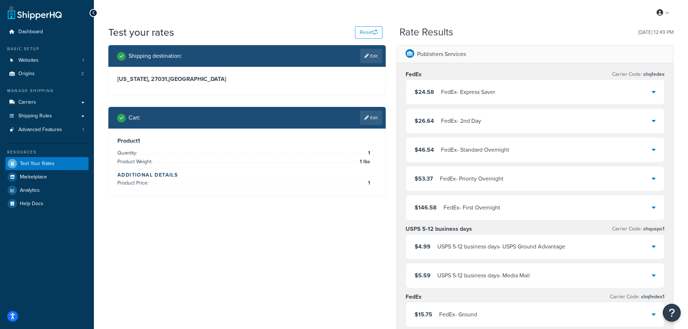
click at [223, 179] on li "Product Price: 1" at bounding box center [243, 183] width 253 height 9
click at [177, 174] on h4 "Additional Details" at bounding box center [246, 175] width 259 height 8
click at [368, 119] on icon at bounding box center [367, 118] width 4 height 4
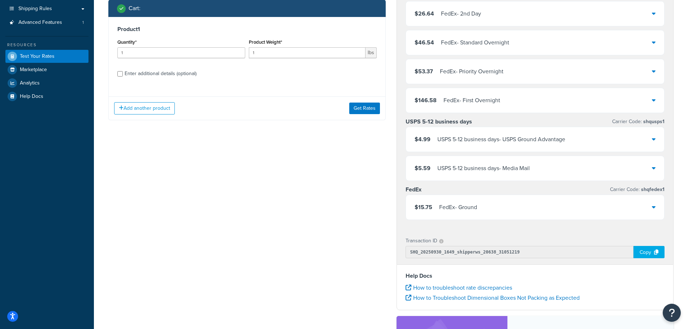
scroll to position [108, 0]
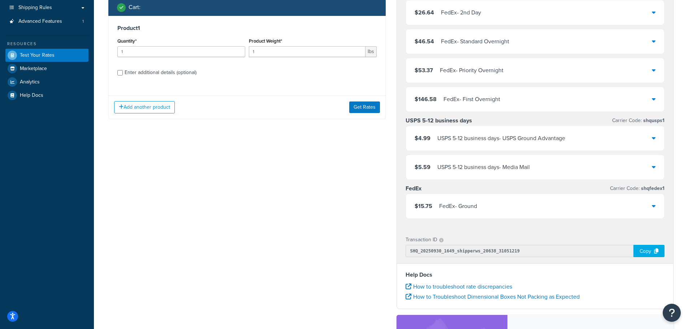
click at [146, 71] on div "Enter additional details (optional)" at bounding box center [161, 73] width 72 height 10
click at [123, 71] on input "Enter additional details (optional)" at bounding box center [119, 72] width 5 height 5
checkbox input "true"
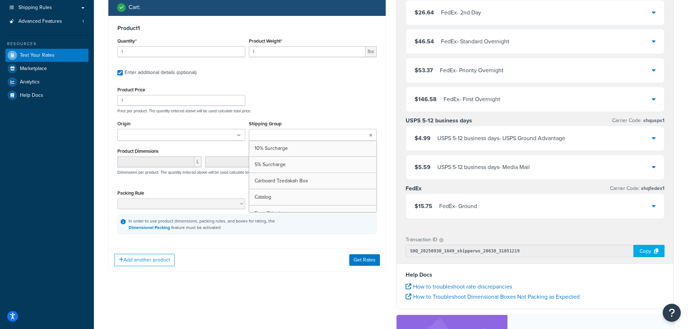
click at [266, 135] on input "Shipping Group" at bounding box center [283, 136] width 64 height 8
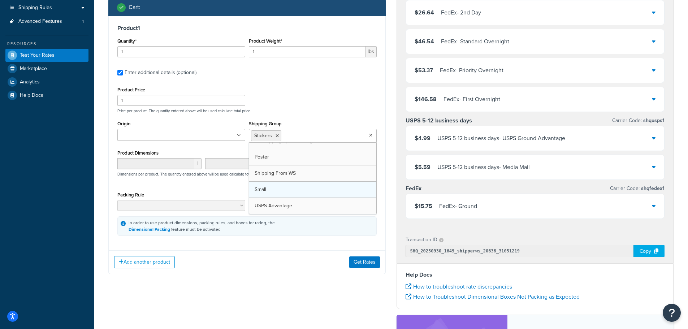
scroll to position [123, 0]
click at [356, 259] on button "Get Rates" at bounding box center [364, 262] width 31 height 12
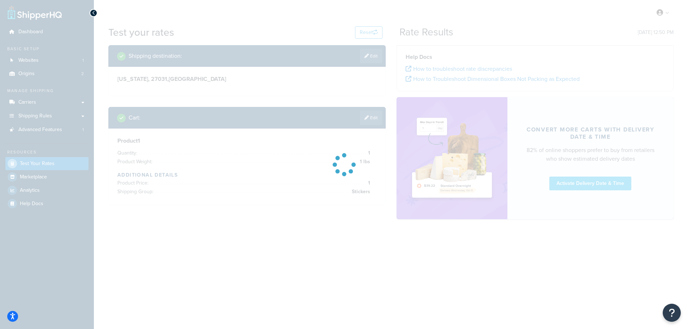
scroll to position [0, 0]
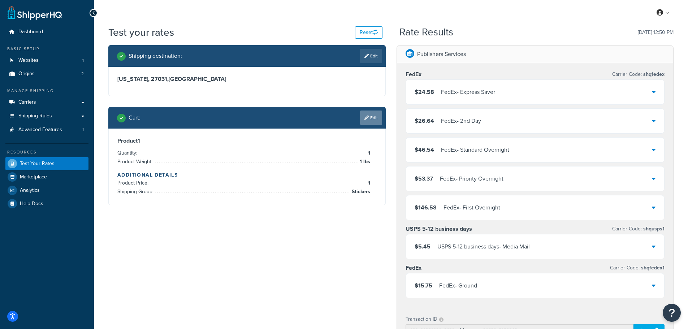
click at [374, 120] on link "Edit" at bounding box center [371, 118] width 22 height 14
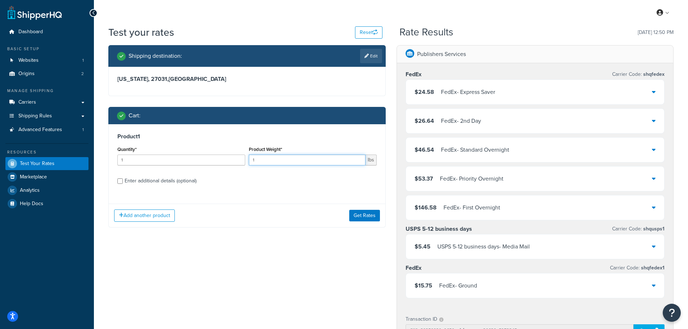
click at [290, 159] on input "1" at bounding box center [307, 160] width 117 height 11
type input "12"
click at [364, 213] on button "Get Rates" at bounding box center [364, 216] width 31 height 12
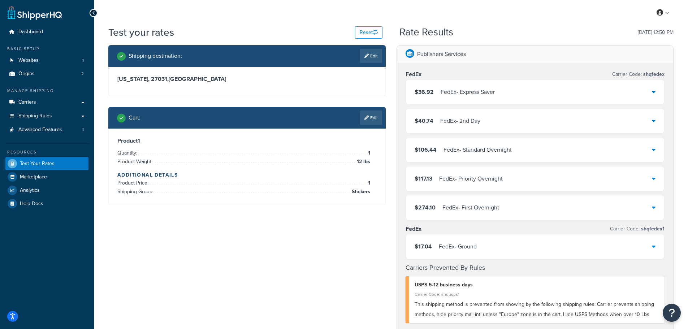
click at [356, 163] on span "12 lbs" at bounding box center [362, 162] width 15 height 9
click at [379, 121] on link "Edit" at bounding box center [371, 118] width 22 height 14
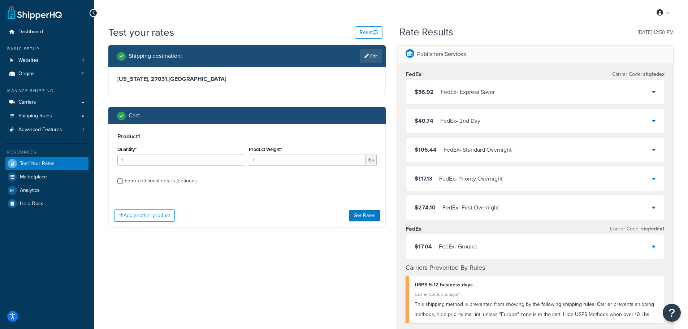
click at [180, 183] on div "Enter additional details (optional)" at bounding box center [161, 181] width 72 height 10
click at [123, 183] on input "Enter additional details (optional)" at bounding box center [119, 181] width 5 height 5
checkbox input "true"
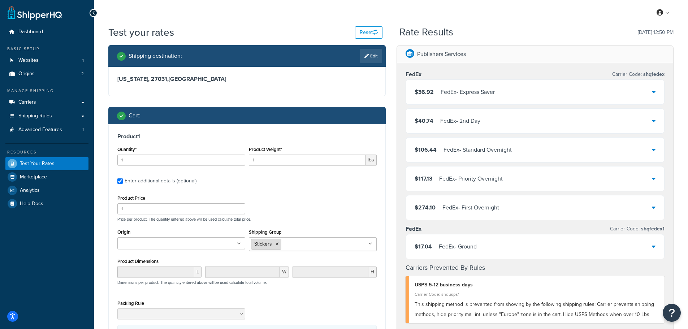
click at [276, 243] on icon at bounding box center [277, 244] width 3 height 4
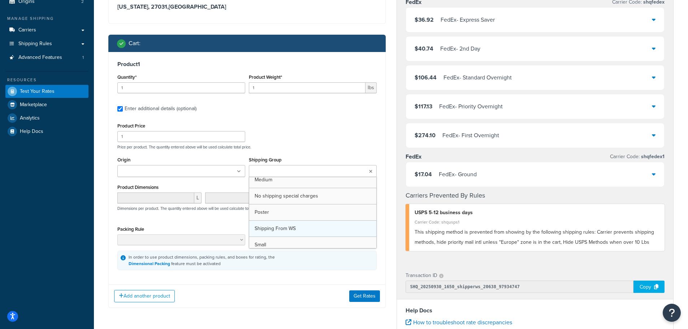
scroll to position [102, 0]
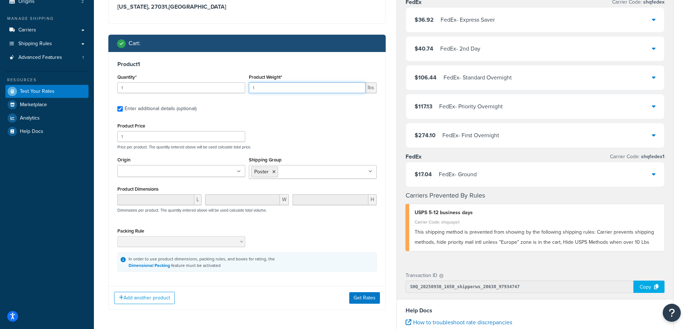
click at [268, 90] on input "1" at bounding box center [307, 87] width 117 height 11
type input "2"
click at [375, 301] on button "Get Rates" at bounding box center [364, 298] width 31 height 12
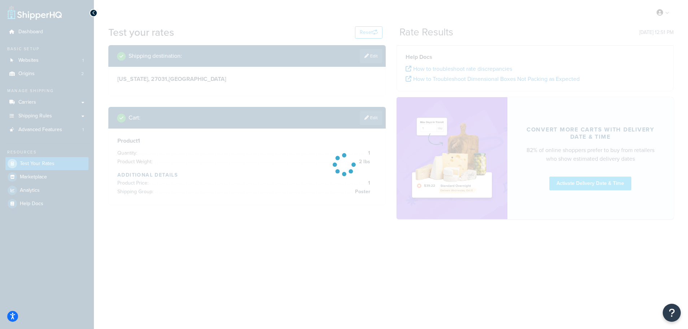
scroll to position [0, 0]
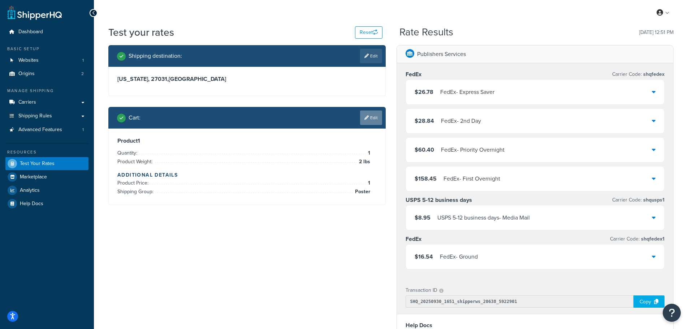
click at [369, 113] on link "Edit" at bounding box center [371, 118] width 22 height 14
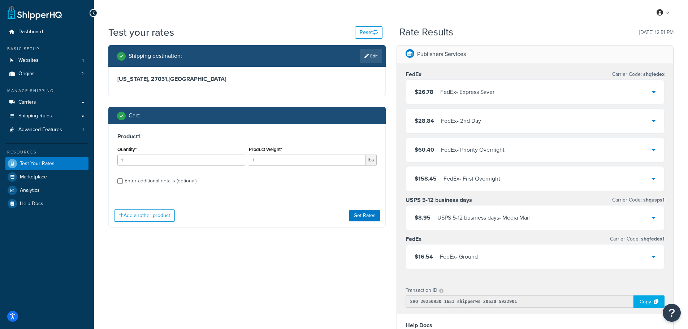
click at [166, 179] on div "Enter additional details (optional)" at bounding box center [161, 181] width 72 height 10
click at [123, 179] on input "Enter additional details (optional)" at bounding box center [119, 181] width 5 height 5
checkbox input "true"
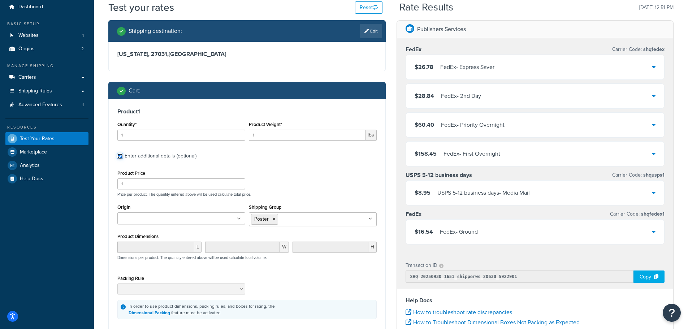
scroll to position [108, 0]
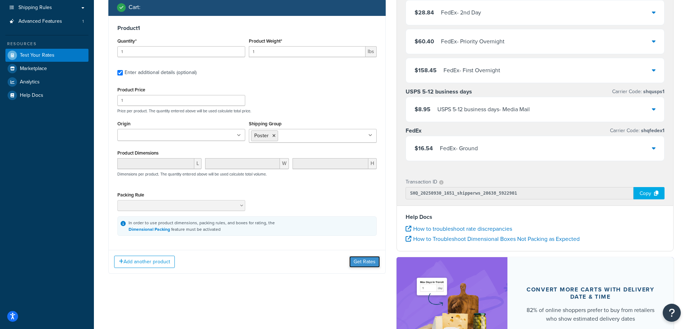
click at [355, 259] on button "Get Rates" at bounding box center [364, 262] width 31 height 12
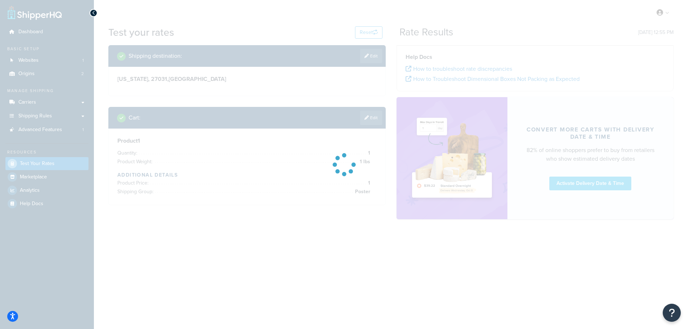
scroll to position [0, 0]
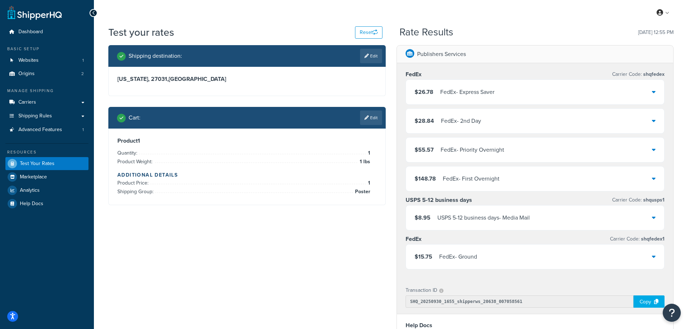
click at [654, 218] on icon at bounding box center [654, 218] width 4 height 6
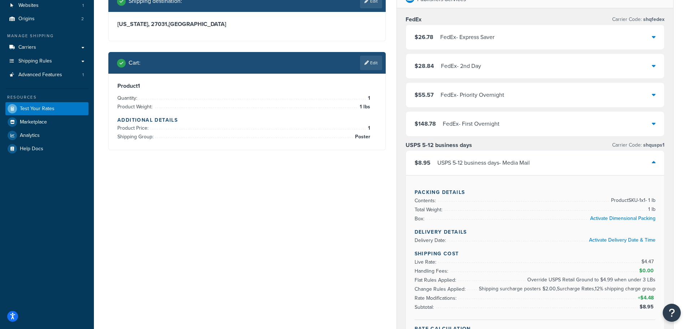
scroll to position [72, 0]
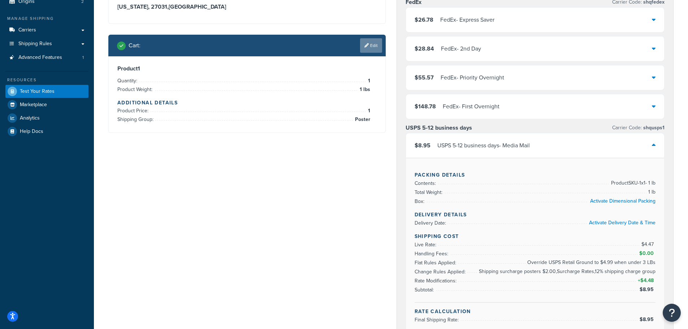
click at [368, 44] on link "Edit" at bounding box center [371, 45] width 22 height 14
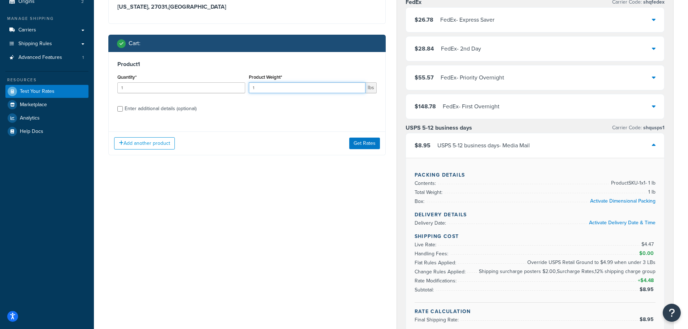
click at [268, 85] on input "1" at bounding box center [307, 87] width 117 height 11
type input "5"
click at [363, 143] on button "Get Rates" at bounding box center [364, 144] width 31 height 12
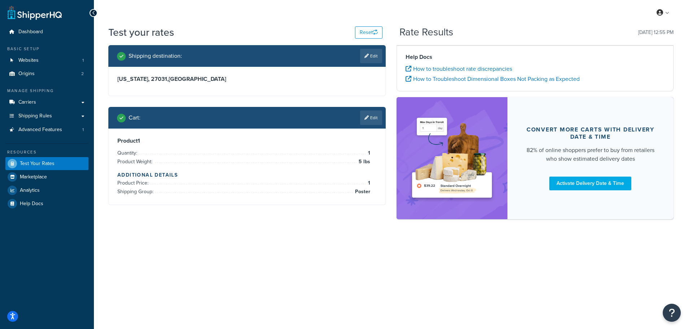
scroll to position [0, 0]
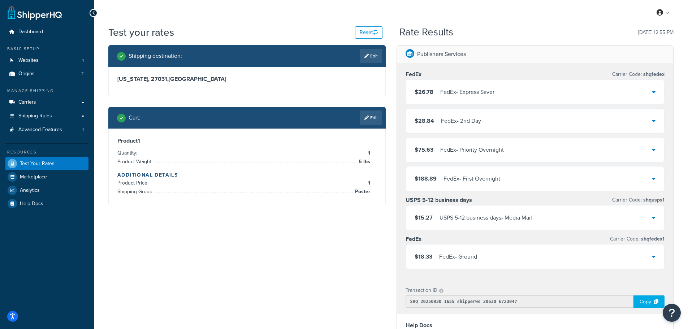
click at [654, 216] on icon at bounding box center [654, 218] width 4 height 6
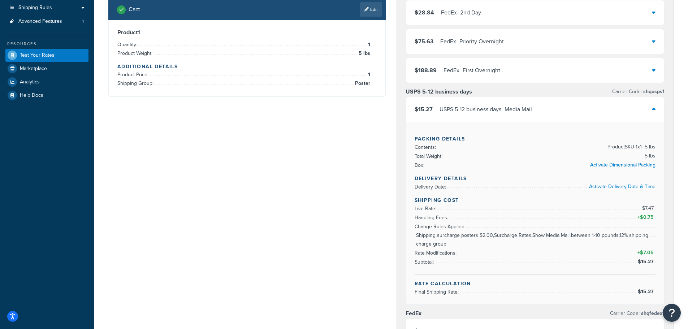
scroll to position [72, 0]
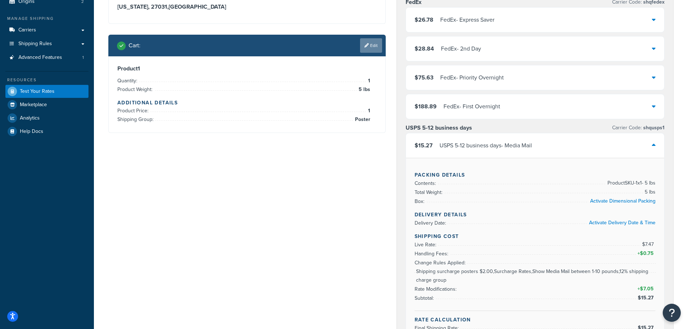
click at [361, 46] on link "Edit" at bounding box center [371, 45] width 22 height 14
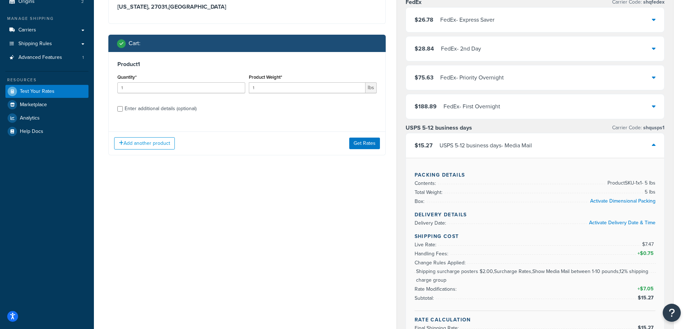
click at [154, 107] on div "Enter additional details (optional)" at bounding box center [161, 109] width 72 height 10
click at [123, 107] on input "Enter additional details (optional)" at bounding box center [119, 108] width 5 height 5
checkbox input "true"
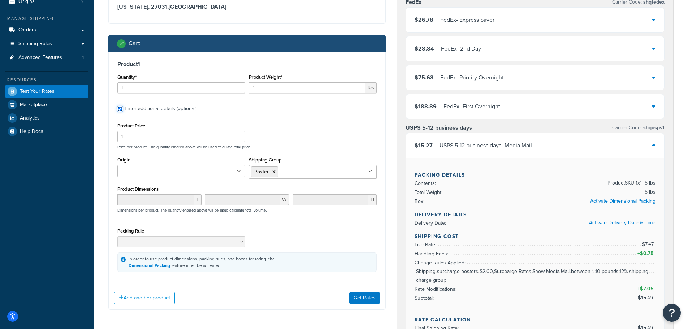
scroll to position [108, 0]
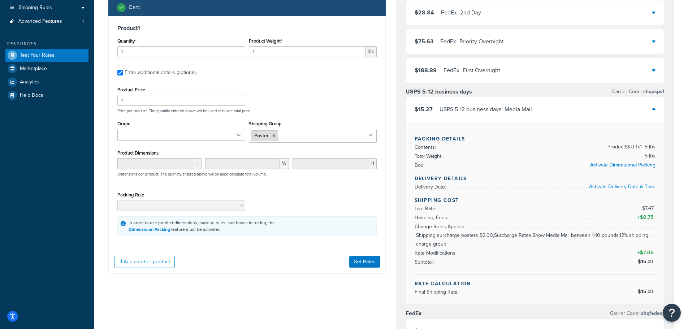
click at [275, 136] on icon at bounding box center [274, 136] width 3 height 4
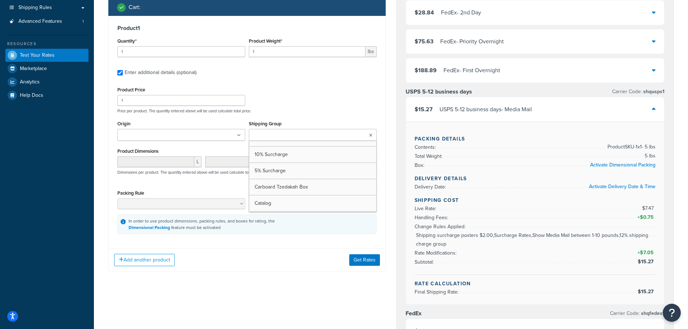
click at [275, 136] on input "Shipping Group" at bounding box center [283, 136] width 64 height 8
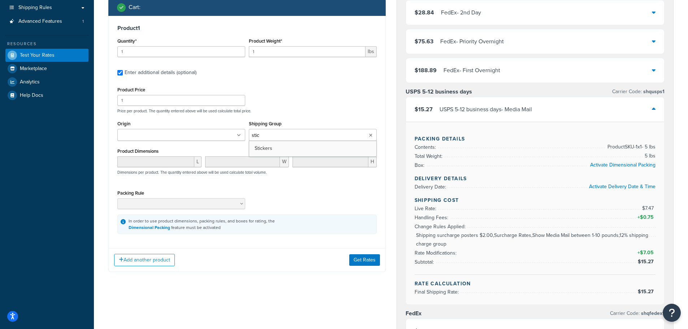
type input "stick"
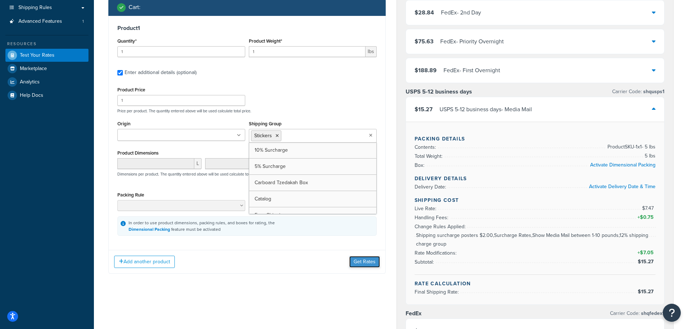
click at [365, 265] on button "Get Rates" at bounding box center [364, 262] width 31 height 12
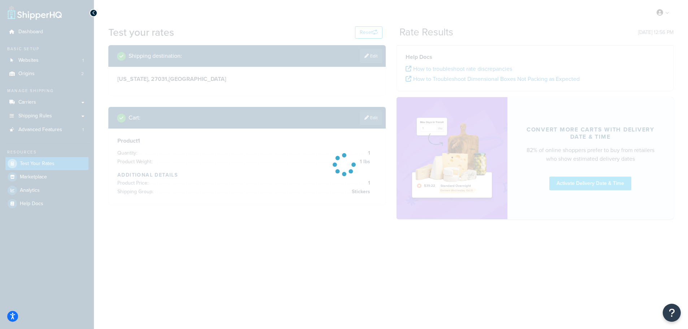
scroll to position [0, 0]
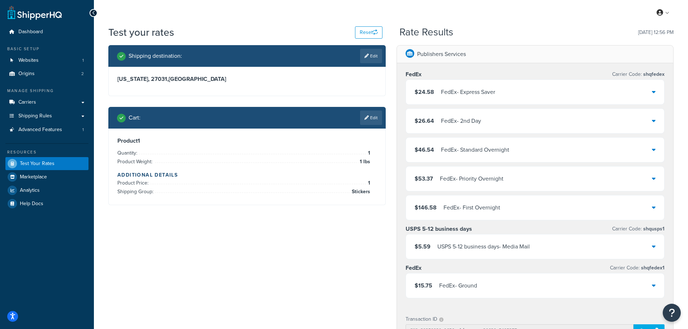
click at [475, 244] on div "USPS 5-12 business days - Media Mail" at bounding box center [484, 247] width 93 height 10
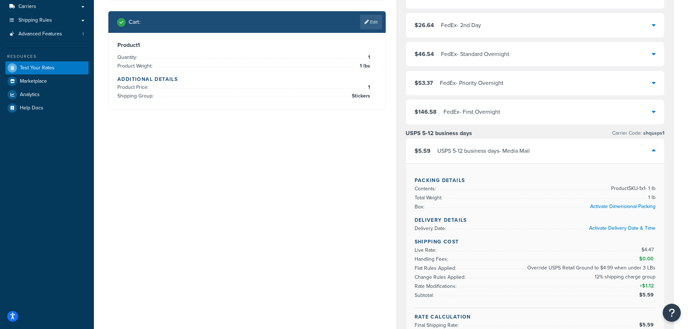
scroll to position [108, 0]
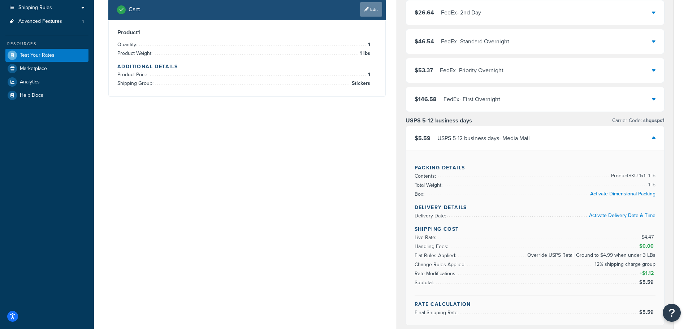
click at [369, 14] on link "Edit" at bounding box center [371, 9] width 22 height 14
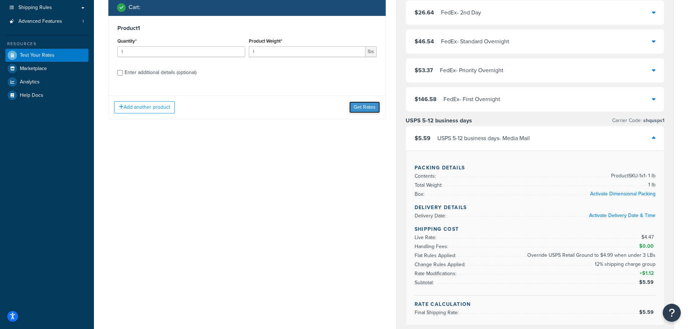
click at [358, 106] on button "Get Rates" at bounding box center [364, 108] width 31 height 12
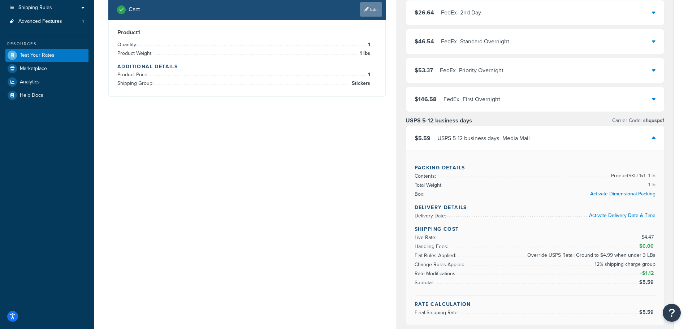
click at [369, 11] on link "Edit" at bounding box center [371, 9] width 22 height 14
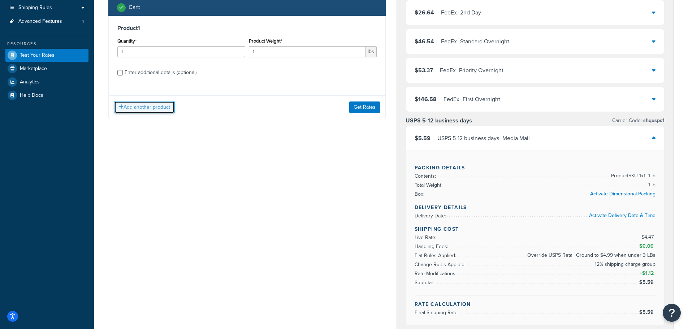
click at [161, 104] on button "Add another product" at bounding box center [144, 107] width 61 height 12
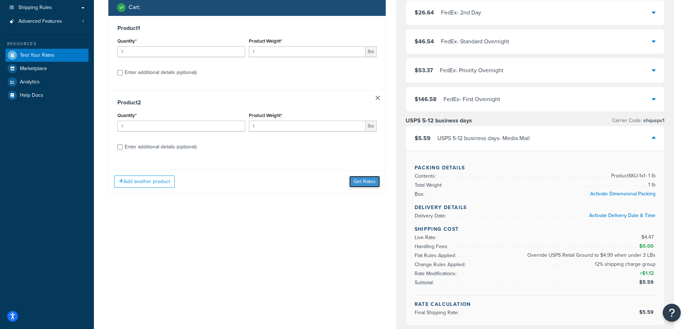
click at [376, 184] on button "Get Rates" at bounding box center [364, 182] width 31 height 12
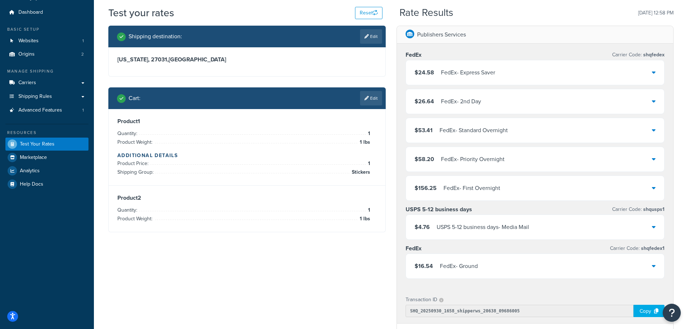
scroll to position [36, 0]
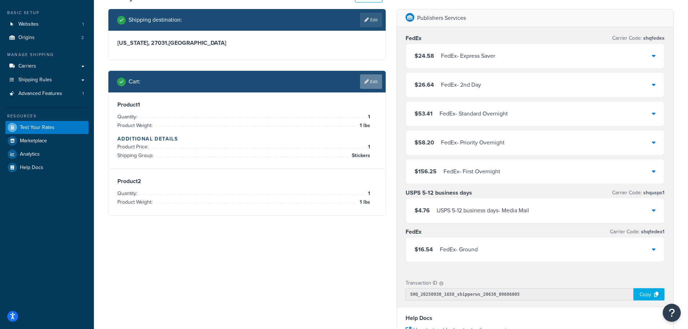
click at [368, 84] on link "Edit" at bounding box center [371, 81] width 22 height 14
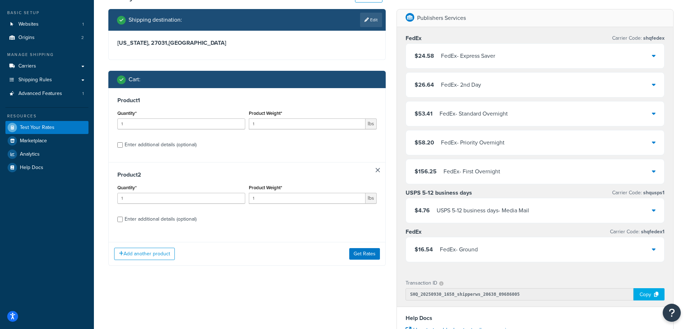
click at [157, 222] on div "Enter additional details (optional)" at bounding box center [161, 219] width 72 height 10
click at [123, 222] on input "Enter additional details (optional)" at bounding box center [119, 219] width 5 height 5
checkbox input "true"
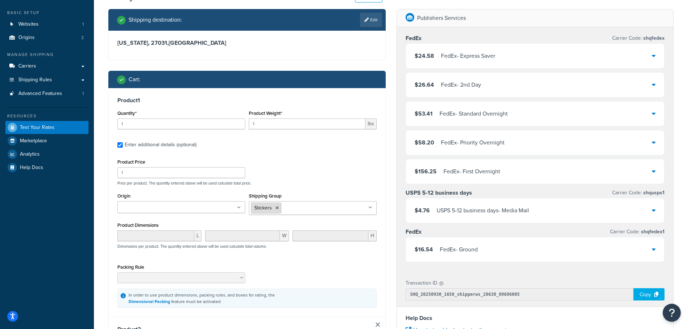
click at [276, 208] on icon at bounding box center [277, 208] width 3 height 4
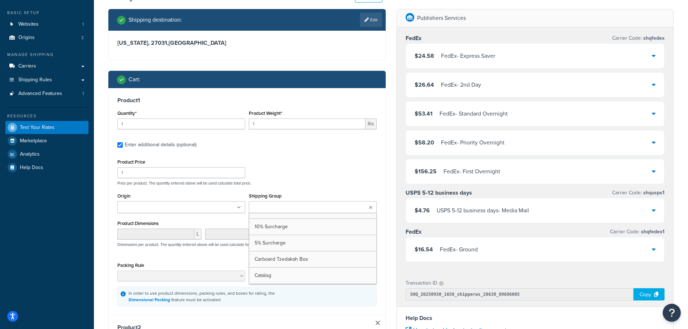
click at [311, 187] on div "Product Price 1 Price per product. The quantity entered above will be used calc…" at bounding box center [246, 231] width 259 height 149
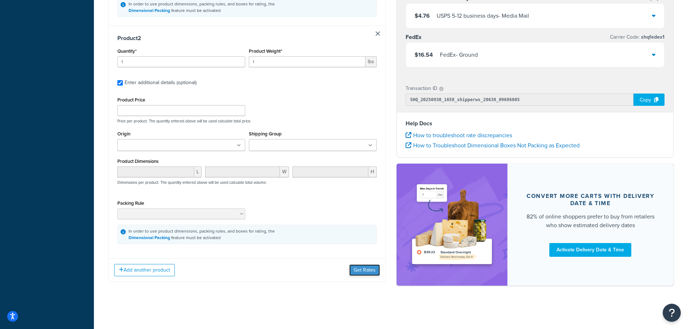
click at [356, 270] on button "Get Rates" at bounding box center [364, 271] width 31 height 12
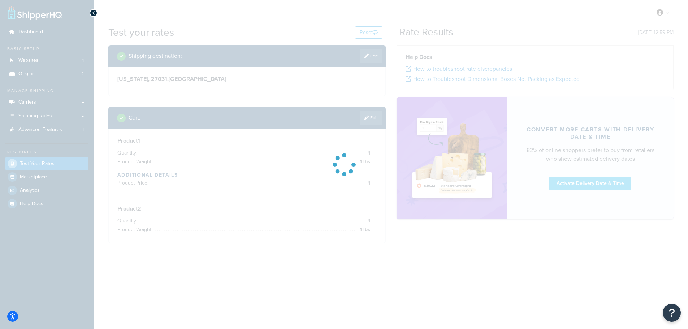
scroll to position [0, 0]
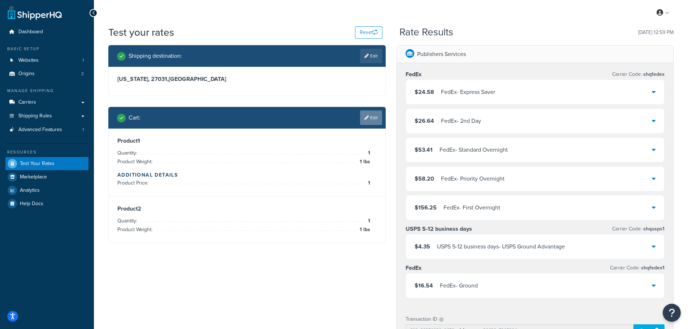
click at [368, 114] on link "Edit" at bounding box center [371, 118] width 22 height 14
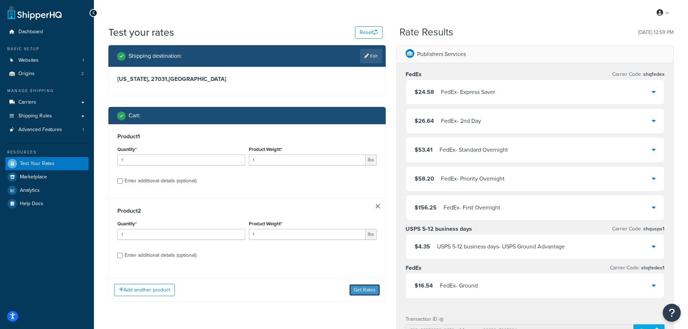
drag, startPoint x: 372, startPoint y: 287, endPoint x: 368, endPoint y: 270, distance: 17.4
click at [370, 282] on div "Add another product Get Rates" at bounding box center [247, 289] width 277 height 23
click at [366, 289] on button "Get Rates" at bounding box center [364, 290] width 31 height 12
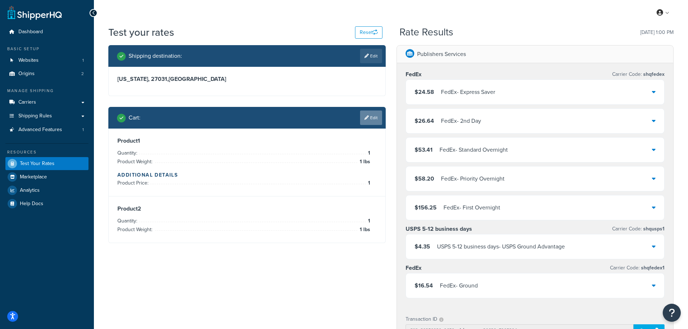
click at [361, 112] on link "Edit" at bounding box center [371, 118] width 22 height 14
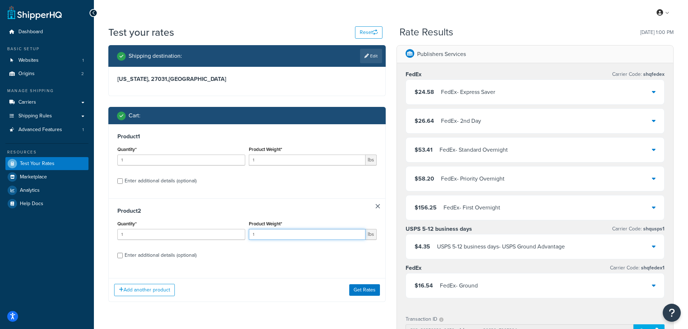
click at [272, 230] on input "1" at bounding box center [307, 234] width 117 height 11
type input "1"
type input "2"
click at [364, 291] on button "Get Rates" at bounding box center [364, 290] width 31 height 12
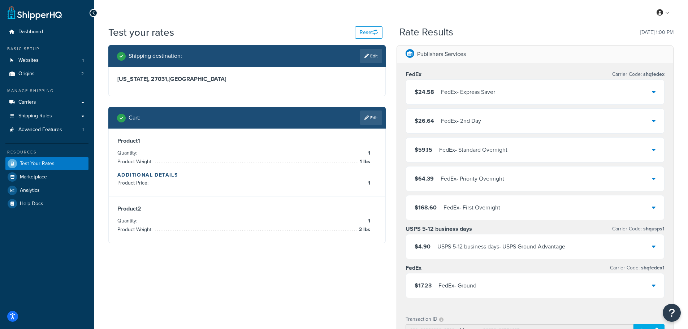
click at [653, 248] on icon at bounding box center [654, 247] width 4 height 6
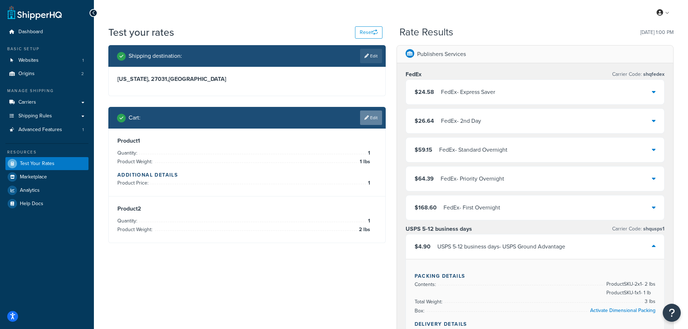
click at [377, 123] on link "Edit" at bounding box center [371, 118] width 22 height 14
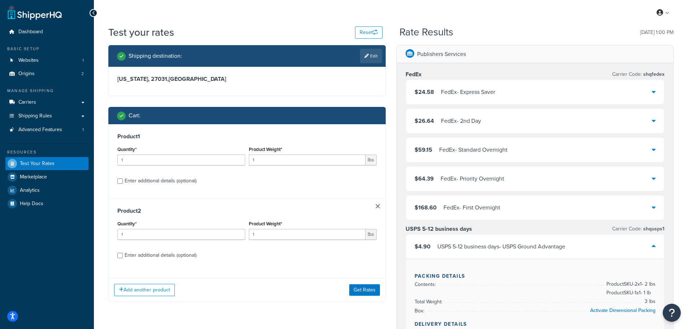
scroll to position [36, 0]
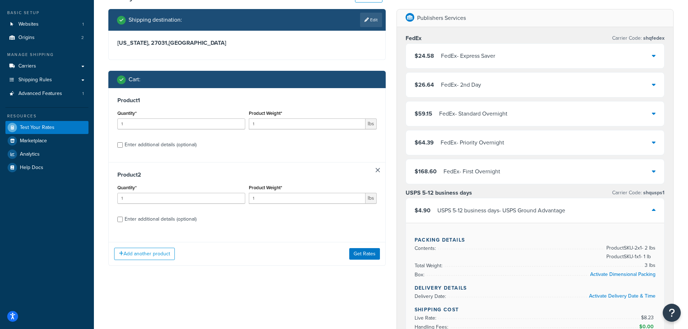
click at [180, 218] on div "Enter additional details (optional)" at bounding box center [161, 219] width 72 height 10
click at [123, 218] on input "Enter additional details (optional)" at bounding box center [119, 219] width 5 height 5
checkbox input "true"
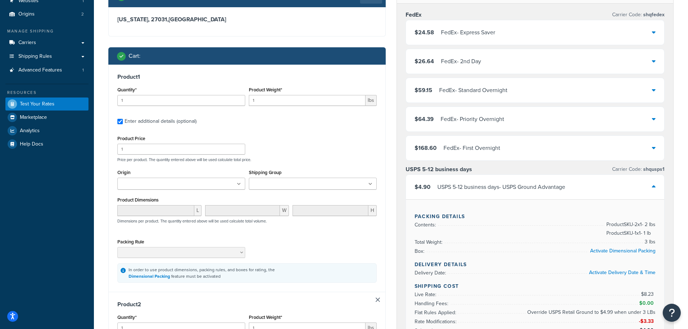
scroll to position [72, 0]
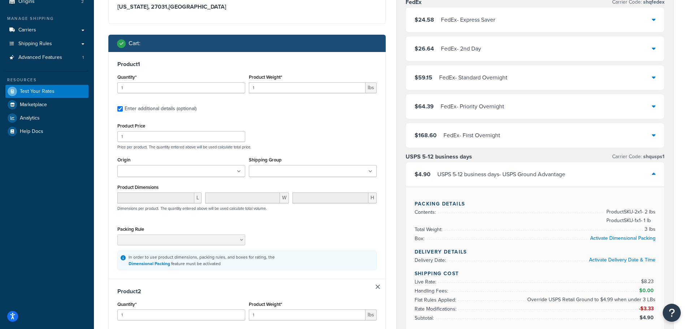
click at [370, 172] on icon at bounding box center [371, 172] width 4 height 4
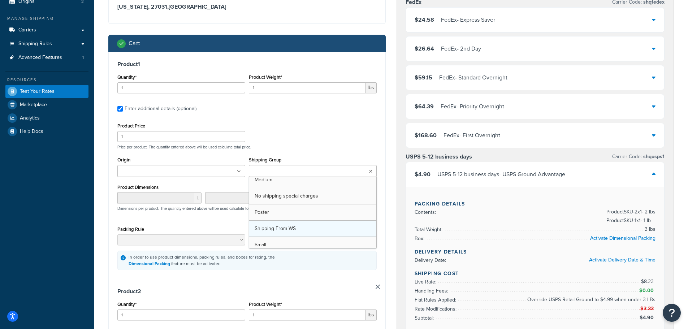
scroll to position [102, 0]
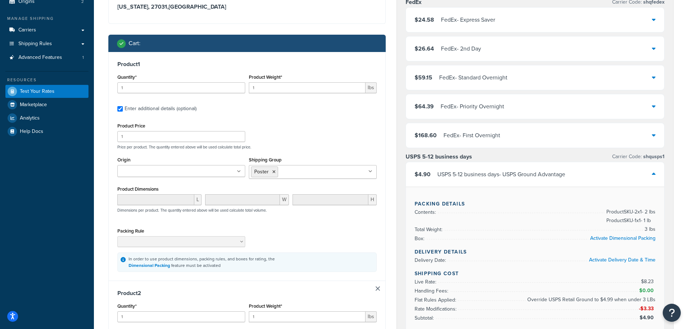
click at [383, 160] on div "Product 1 Quantity* 1 Product Weight* 1 lbs Enter additional details (optional)…" at bounding box center [247, 166] width 277 height 229
click at [259, 87] on input "1" at bounding box center [307, 87] width 117 height 11
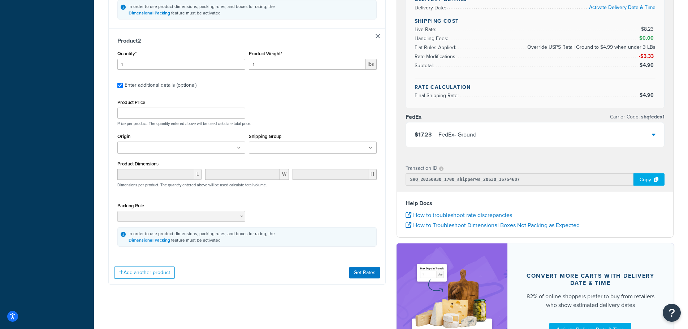
scroll to position [325, 0]
type input "3"
click at [366, 273] on button "Get Rates" at bounding box center [364, 273] width 31 height 12
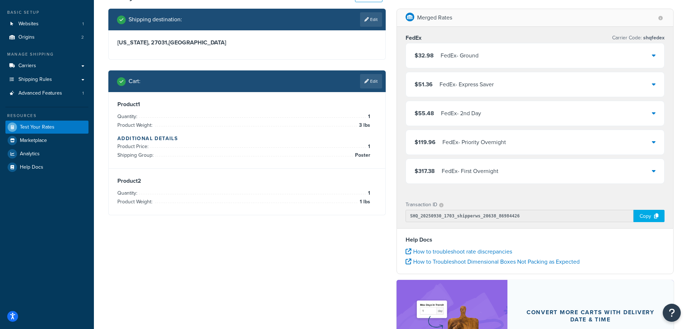
scroll to position [36, 0]
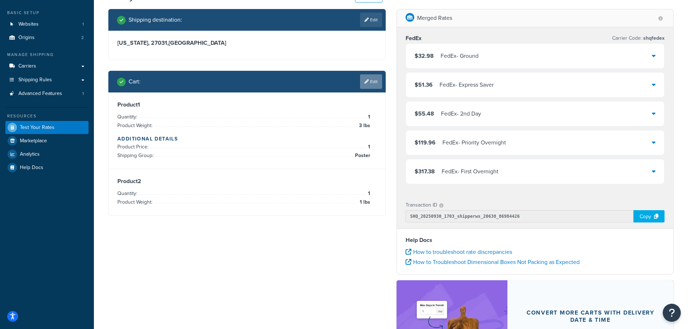
click at [376, 81] on link "Edit" at bounding box center [371, 81] width 22 height 14
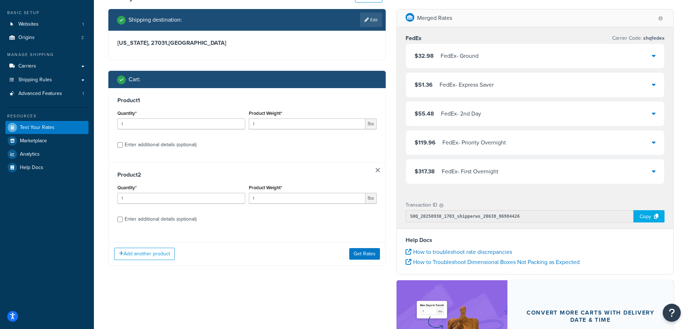
click at [377, 171] on link at bounding box center [378, 170] width 4 height 4
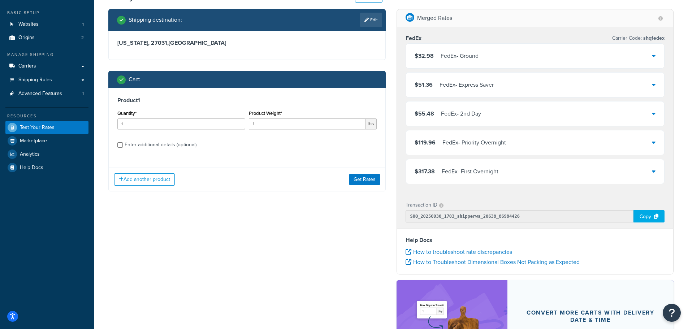
click at [178, 145] on div "Enter additional details (optional)" at bounding box center [161, 145] width 72 height 10
click at [123, 145] on input "Enter additional details (optional)" at bounding box center [119, 144] width 5 height 5
checkbox input "true"
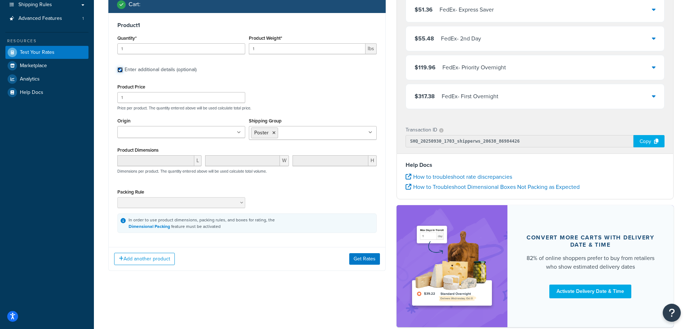
scroll to position [72, 0]
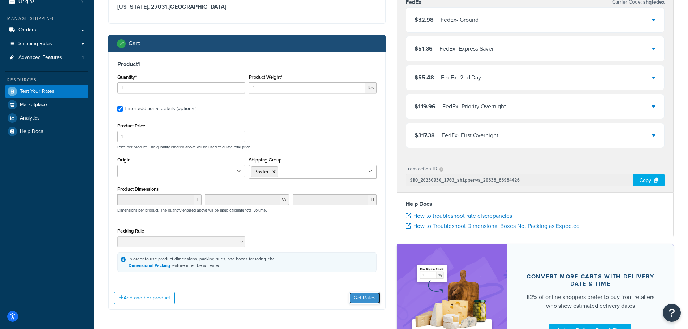
click at [359, 300] on button "Get Rates" at bounding box center [364, 298] width 31 height 12
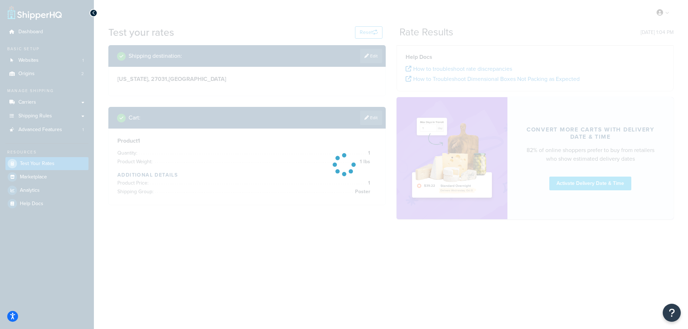
scroll to position [0, 0]
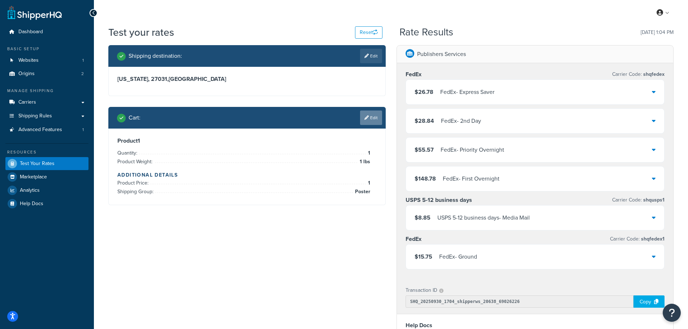
click at [373, 122] on link "Edit" at bounding box center [371, 118] width 22 height 14
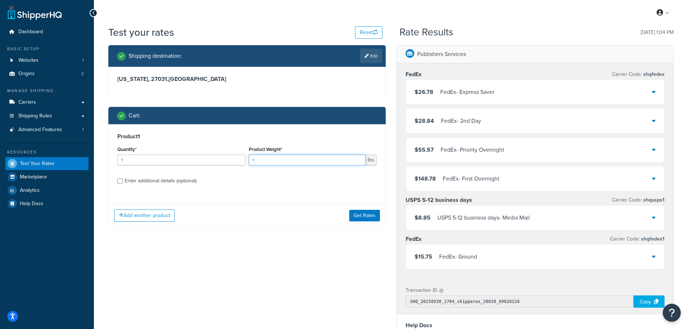
click at [275, 159] on input "1" at bounding box center [307, 160] width 117 height 11
click at [275, 160] on input "1" at bounding box center [307, 160] width 117 height 11
type input "3"
click at [369, 217] on button "Get Rates" at bounding box center [364, 216] width 31 height 12
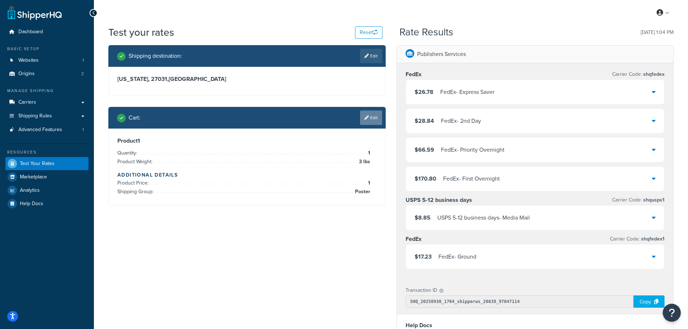
click at [372, 113] on link "Edit" at bounding box center [371, 118] width 22 height 14
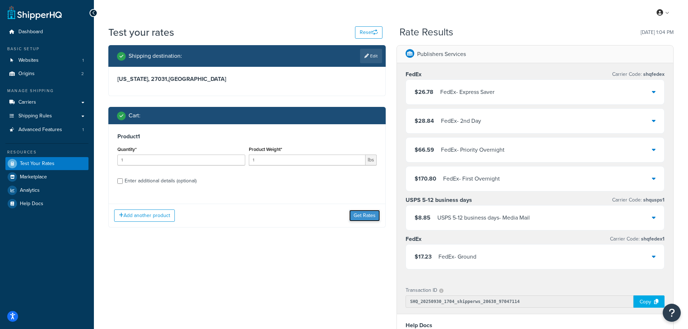
click at [366, 218] on button "Get Rates" at bounding box center [364, 216] width 31 height 12
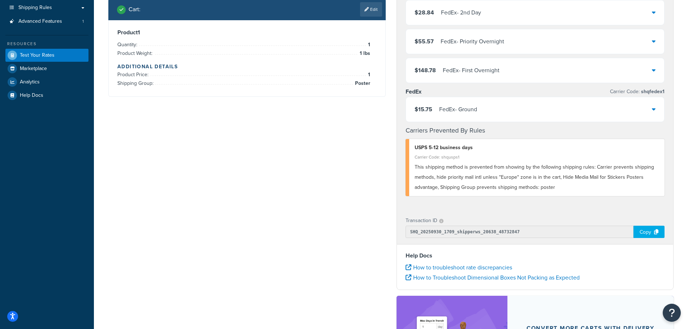
scroll to position [36, 0]
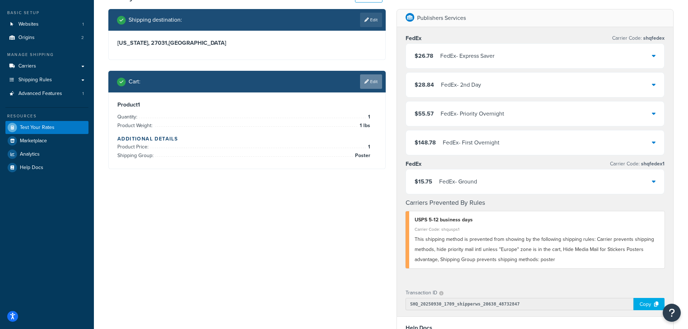
click at [362, 84] on link "Edit" at bounding box center [371, 81] width 22 height 14
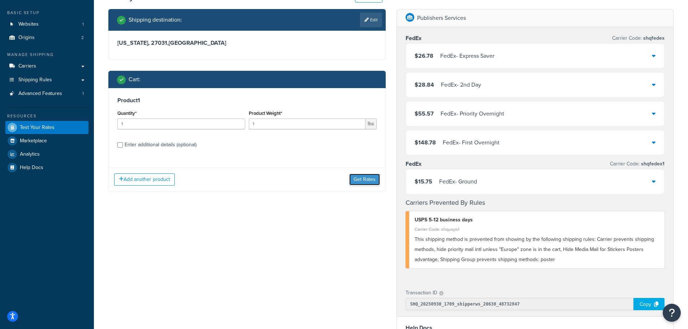
click at [367, 181] on button "Get Rates" at bounding box center [364, 180] width 31 height 12
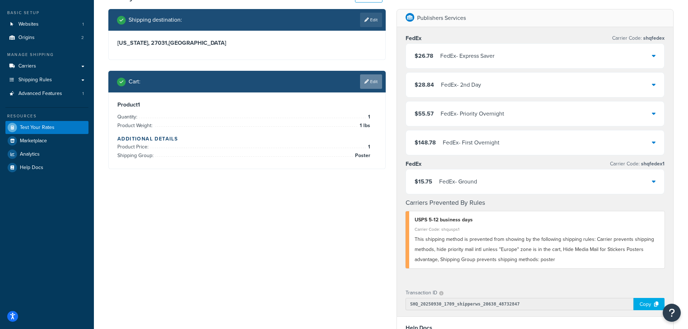
click at [365, 83] on icon at bounding box center [367, 82] width 4 height 4
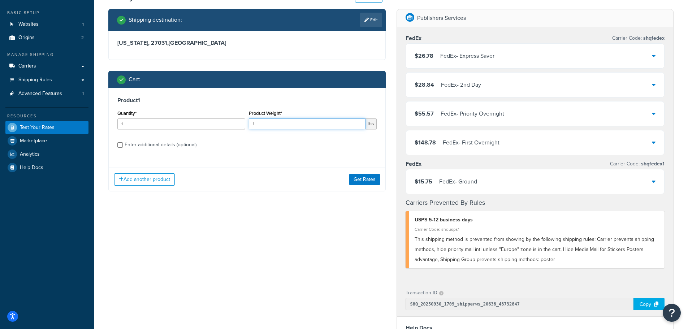
click at [308, 124] on input "1" at bounding box center [307, 124] width 117 height 11
type input "2"
click at [374, 183] on button "Get Rates" at bounding box center [364, 180] width 31 height 12
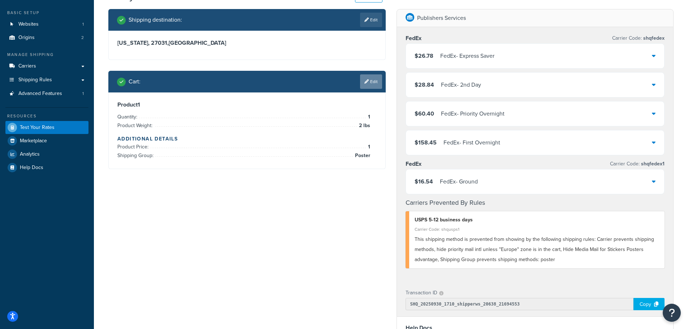
click at [369, 86] on link "Edit" at bounding box center [371, 81] width 22 height 14
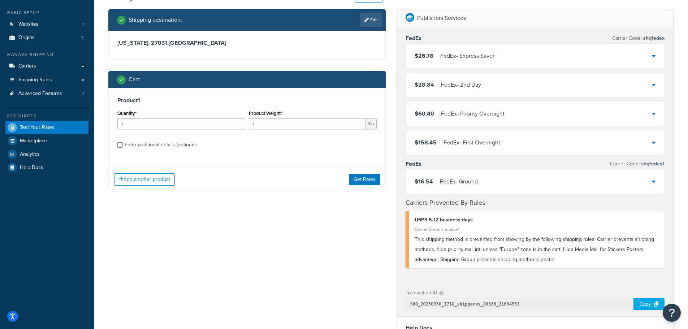
click at [170, 145] on div "Enter additional details (optional)" at bounding box center [161, 145] width 72 height 10
click at [123, 145] on input "Enter additional details (optional)" at bounding box center [119, 144] width 5 height 5
checkbox input "true"
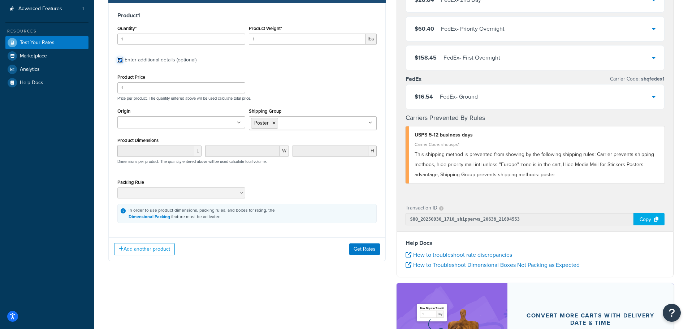
scroll to position [145, 0]
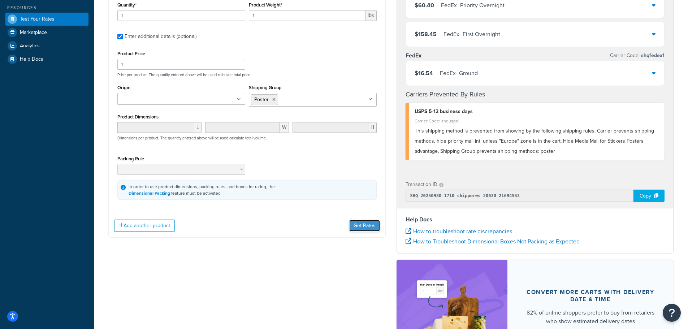
click at [363, 227] on button "Get Rates" at bounding box center [364, 226] width 31 height 12
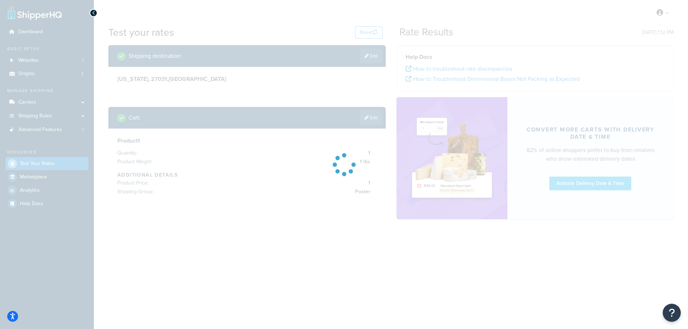
scroll to position [0, 0]
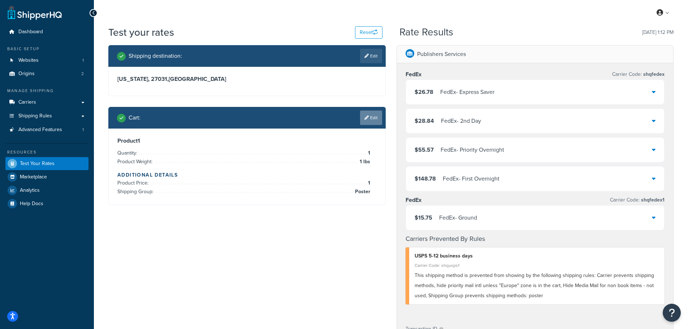
click at [362, 117] on link "Edit" at bounding box center [371, 118] width 22 height 14
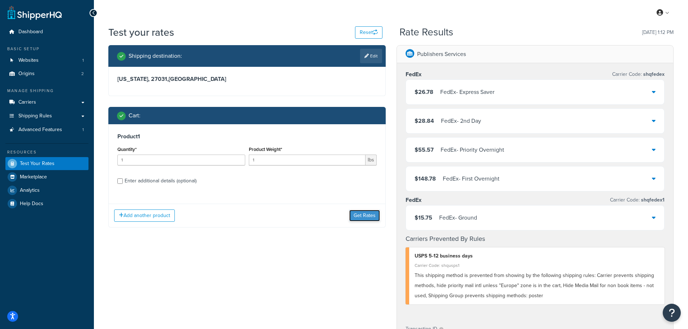
click at [369, 214] on button "Get Rates" at bounding box center [364, 216] width 31 height 12
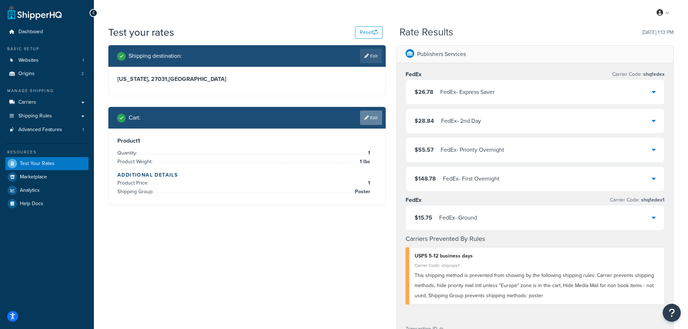
click at [367, 114] on link "Edit" at bounding box center [371, 118] width 22 height 14
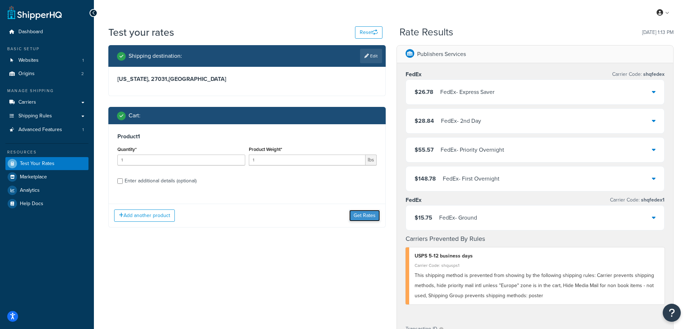
click at [362, 214] on button "Get Rates" at bounding box center [364, 216] width 31 height 12
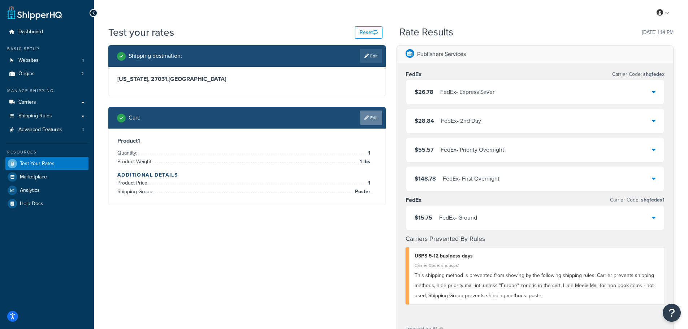
click at [370, 116] on link "Edit" at bounding box center [371, 118] width 22 height 14
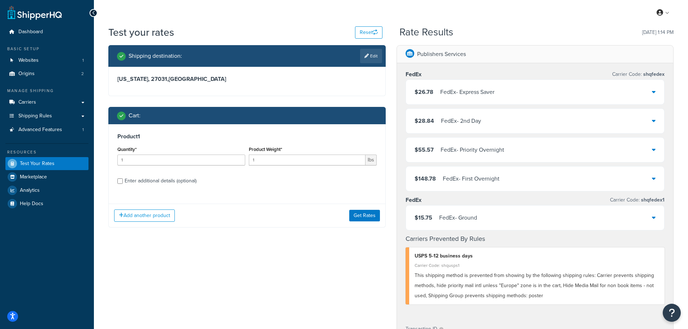
click at [123, 183] on div "Enter additional details (optional)" at bounding box center [246, 181] width 259 height 12
click at [119, 180] on input "Enter additional details (optional)" at bounding box center [119, 181] width 5 height 5
checkbox input "true"
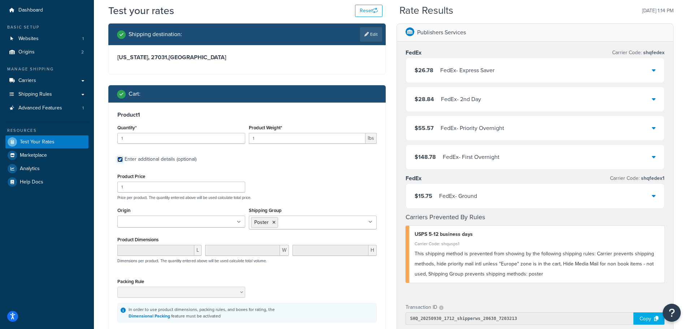
scroll to position [108, 0]
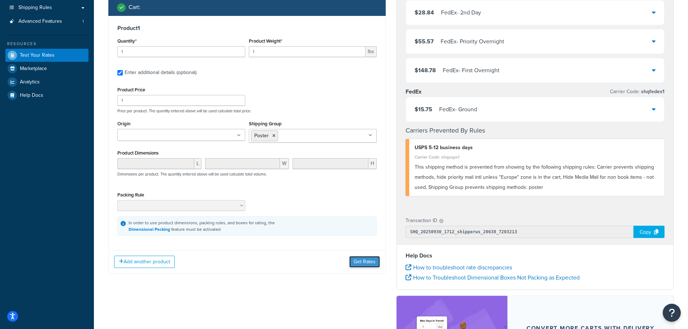
click at [364, 261] on button "Get Rates" at bounding box center [364, 262] width 31 height 12
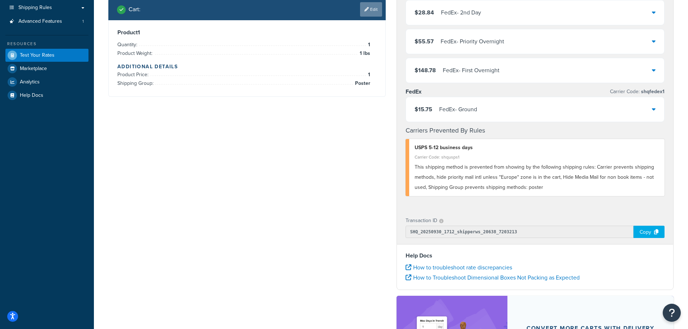
click at [367, 8] on icon at bounding box center [367, 9] width 4 height 4
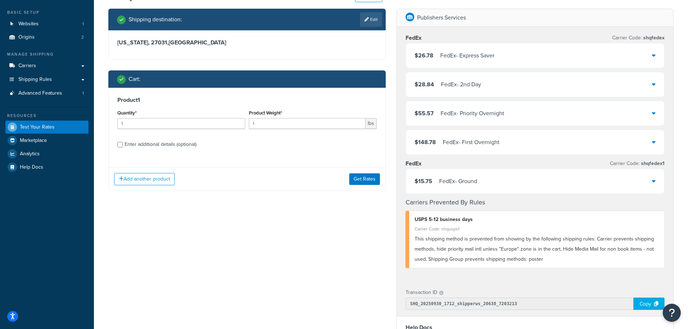
scroll to position [36, 0]
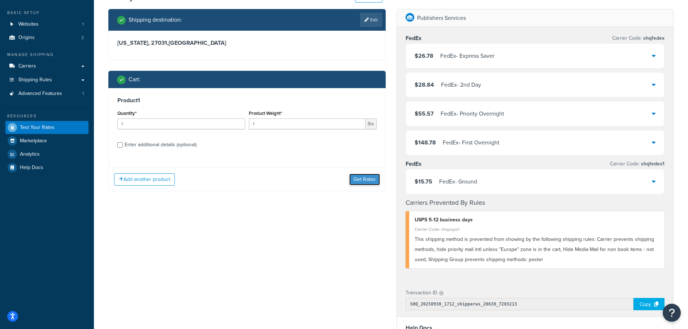
click at [361, 183] on button "Get Rates" at bounding box center [364, 180] width 31 height 12
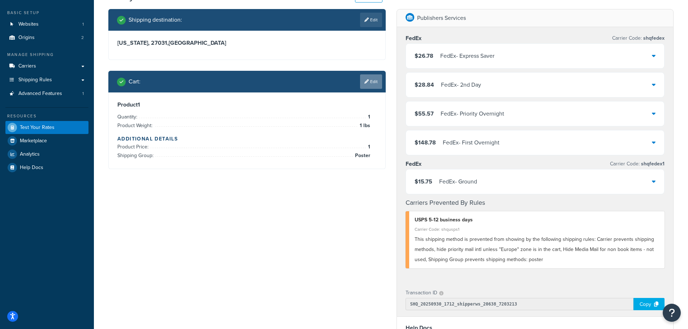
click at [373, 80] on link "Edit" at bounding box center [371, 81] width 22 height 14
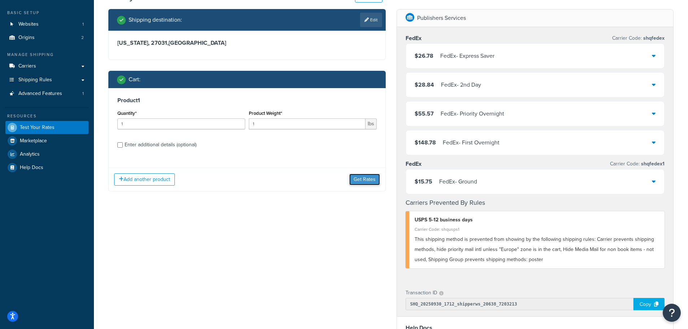
click at [363, 184] on button "Get Rates" at bounding box center [364, 180] width 31 height 12
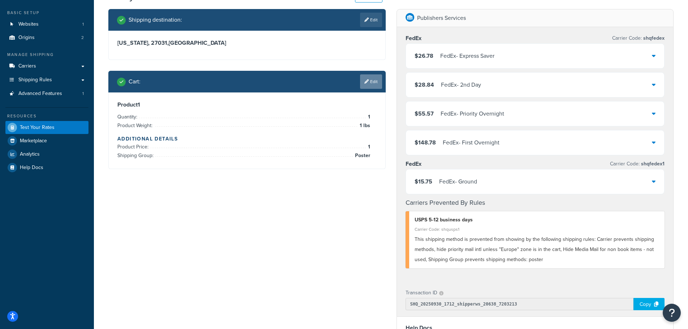
click at [371, 83] on link "Edit" at bounding box center [371, 81] width 22 height 14
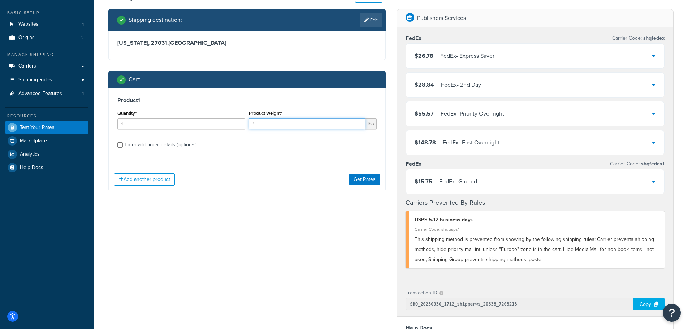
click at [289, 123] on input "1" at bounding box center [307, 124] width 117 height 11
type input "2"
click at [372, 180] on button "Get Rates" at bounding box center [364, 180] width 31 height 12
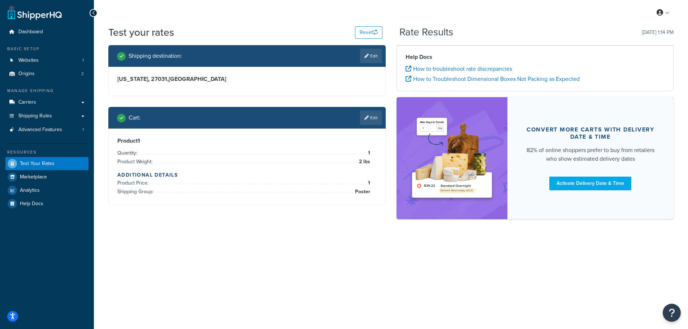
scroll to position [0, 0]
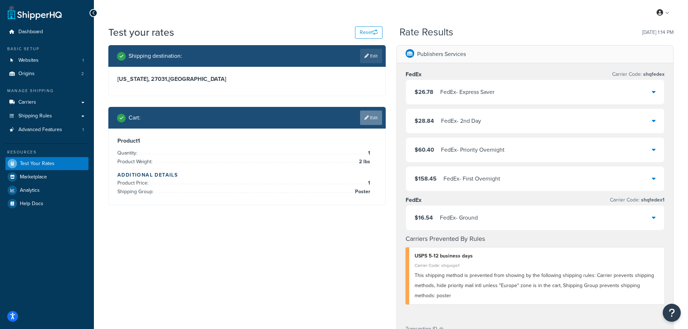
click at [366, 122] on link "Edit" at bounding box center [371, 118] width 22 height 14
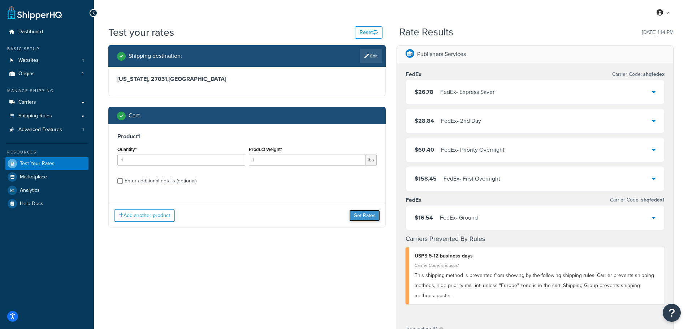
click at [372, 215] on button "Get Rates" at bounding box center [364, 216] width 31 height 12
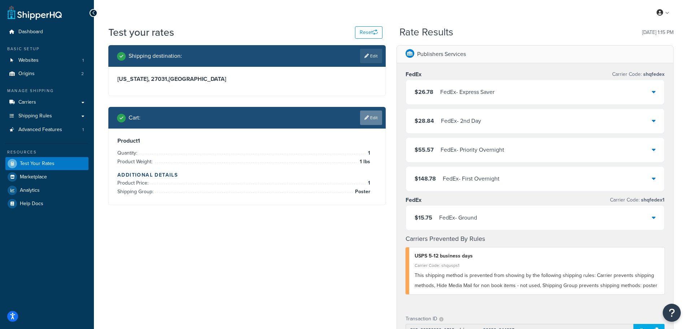
click at [363, 122] on link "Edit" at bounding box center [371, 118] width 22 height 14
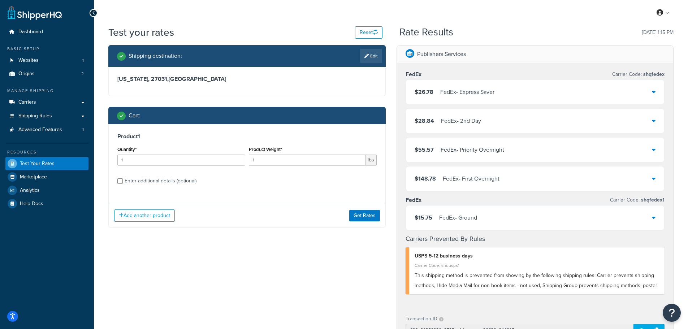
click at [128, 179] on div "Enter additional details (optional)" at bounding box center [161, 181] width 72 height 10
click at [123, 179] on input "Enter additional details (optional)" at bounding box center [119, 181] width 5 height 5
checkbox input "true"
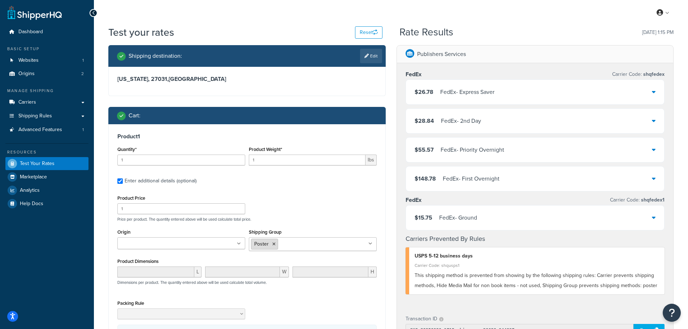
click at [274, 245] on icon at bounding box center [274, 244] width 3 height 4
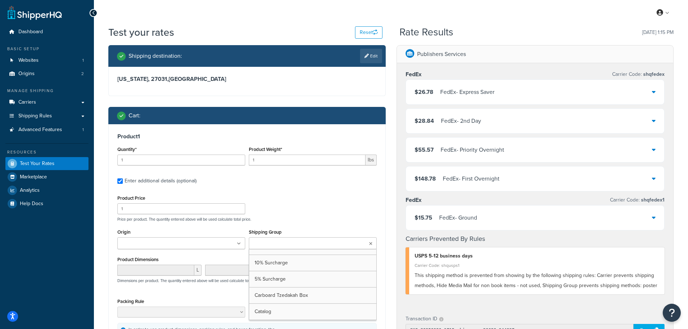
click at [289, 219] on p "Price per product. The quantity entered above will be used calculate total pric…" at bounding box center [247, 219] width 263 height 5
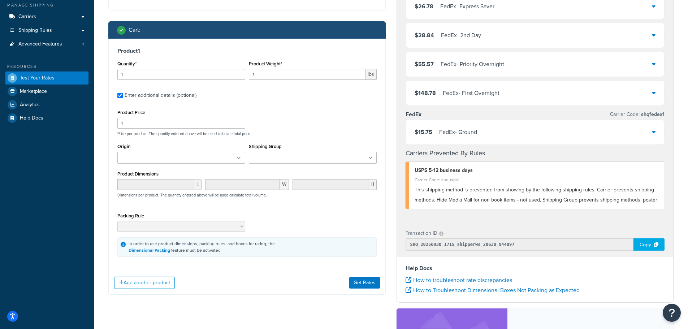
scroll to position [108, 0]
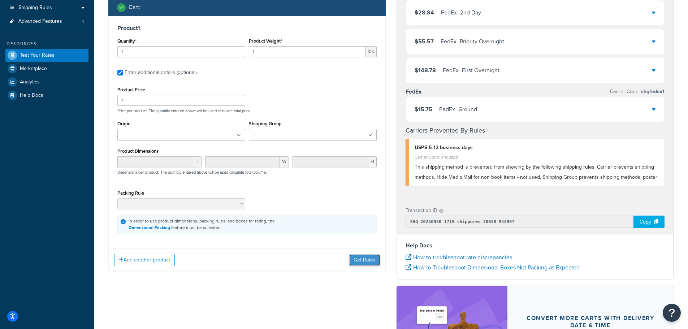
click at [361, 258] on button "Get Rates" at bounding box center [364, 260] width 31 height 12
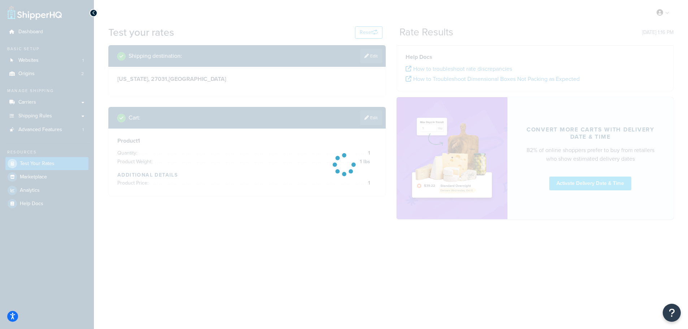
scroll to position [0, 0]
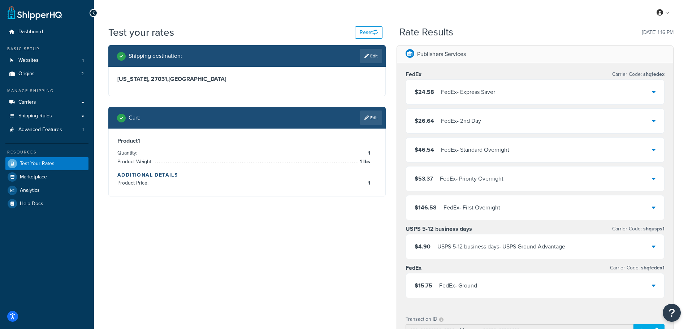
click at [653, 246] on icon at bounding box center [654, 247] width 4 height 6
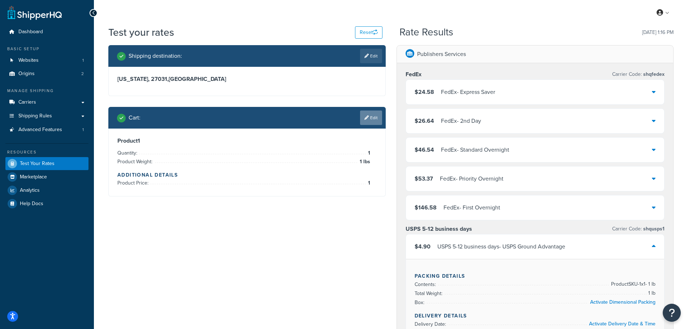
click at [369, 114] on link "Edit" at bounding box center [371, 118] width 22 height 14
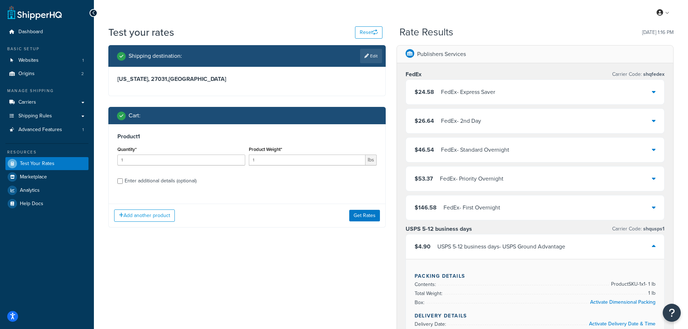
click at [161, 178] on div "Enter additional details (optional)" at bounding box center [161, 181] width 72 height 10
click at [123, 179] on input "Enter additional details (optional)" at bounding box center [119, 181] width 5 height 5
checkbox input "true"
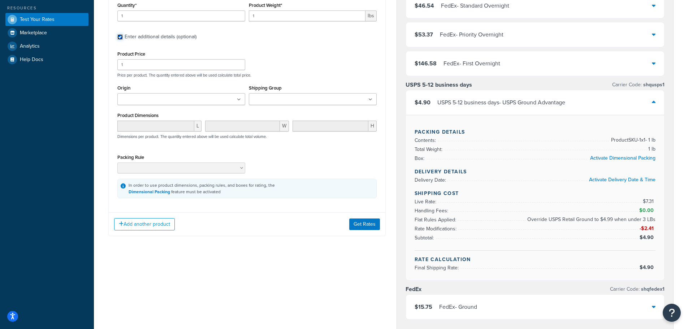
scroll to position [145, 0]
click at [367, 225] on button "Get Rates" at bounding box center [364, 224] width 31 height 12
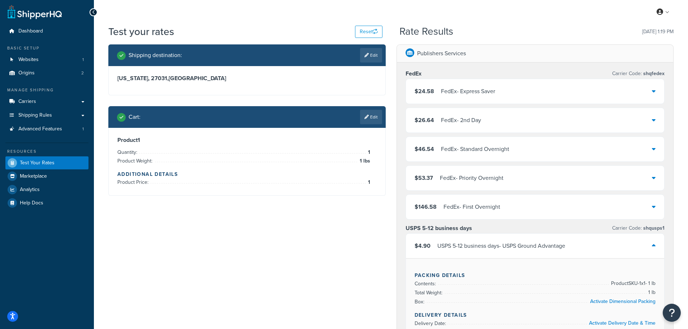
scroll to position [0, 0]
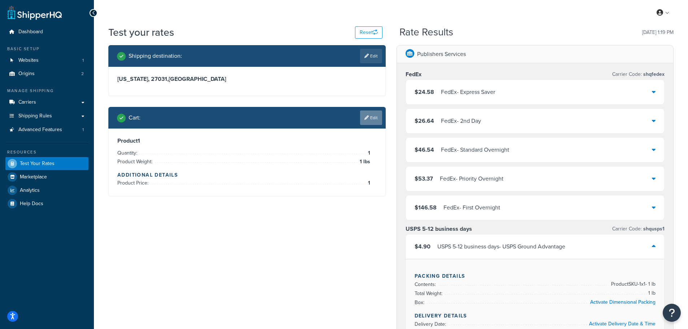
click at [364, 115] on link "Edit" at bounding box center [371, 118] width 22 height 14
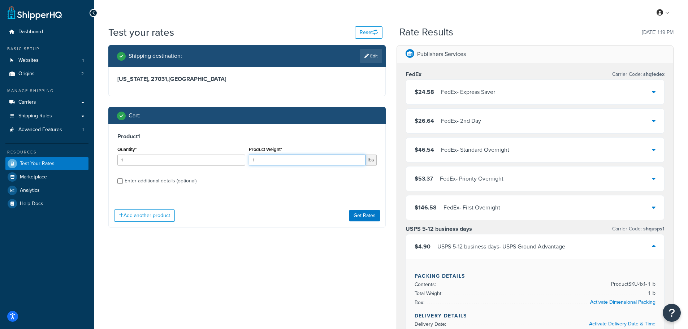
click at [282, 156] on input "1" at bounding box center [307, 160] width 117 height 11
type input "2"
click at [364, 218] on button "Get Rates" at bounding box center [364, 216] width 31 height 12
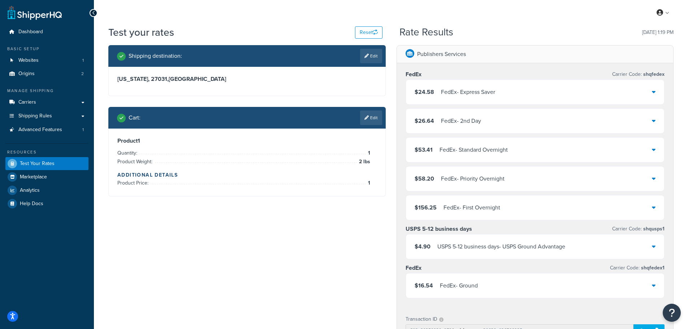
click at [654, 246] on icon at bounding box center [654, 247] width 4 height 6
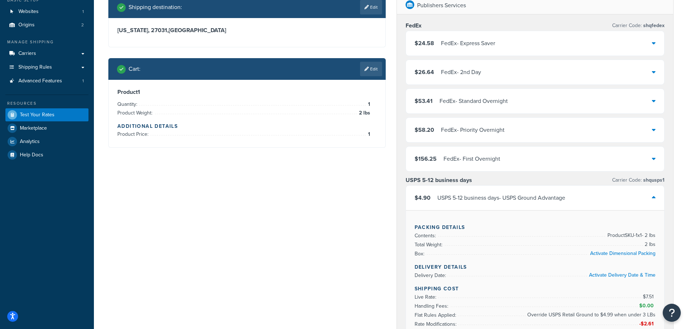
scroll to position [36, 0]
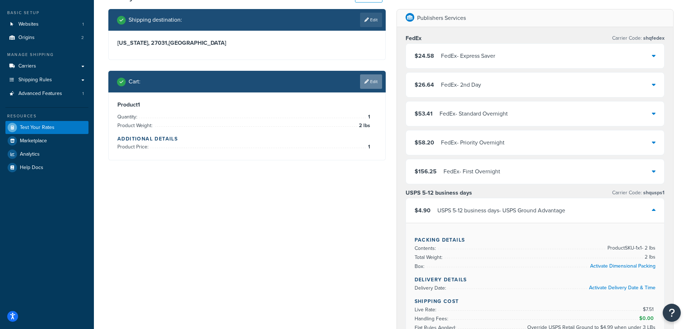
click at [365, 83] on icon at bounding box center [367, 82] width 4 height 4
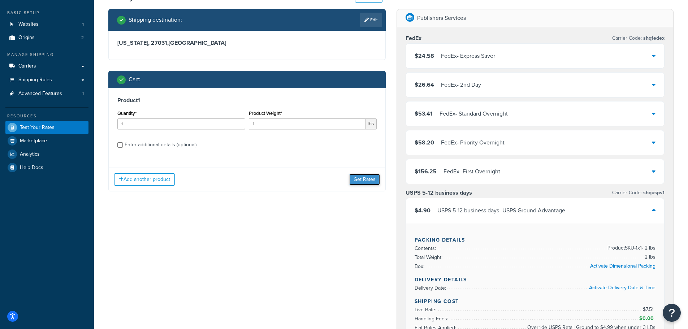
click at [366, 180] on button "Get Rates" at bounding box center [364, 180] width 31 height 12
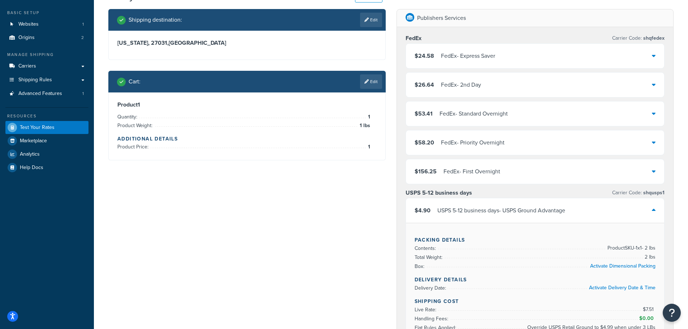
scroll to position [0, 0]
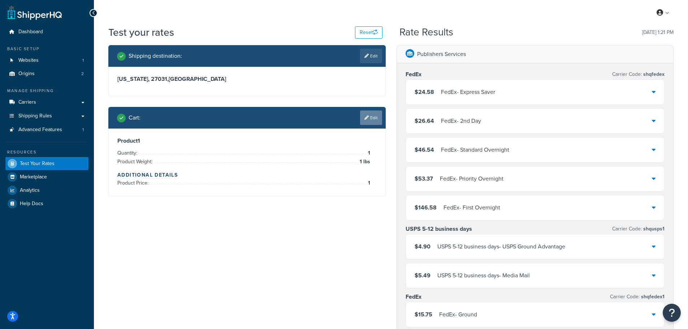
click at [366, 120] on link "Edit" at bounding box center [371, 118] width 22 height 14
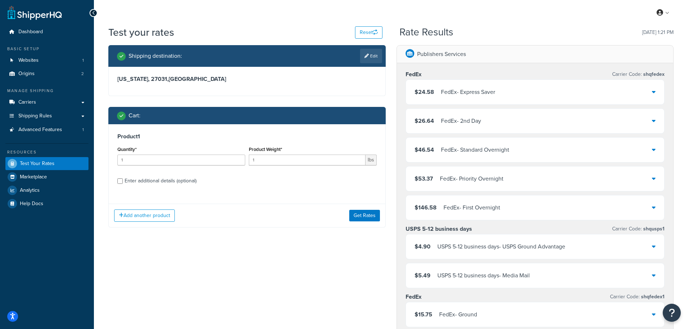
click at [182, 181] on div "Enter additional details (optional)" at bounding box center [161, 181] width 72 height 10
click at [123, 181] on input "Enter additional details (optional)" at bounding box center [119, 181] width 5 height 5
checkbox input "true"
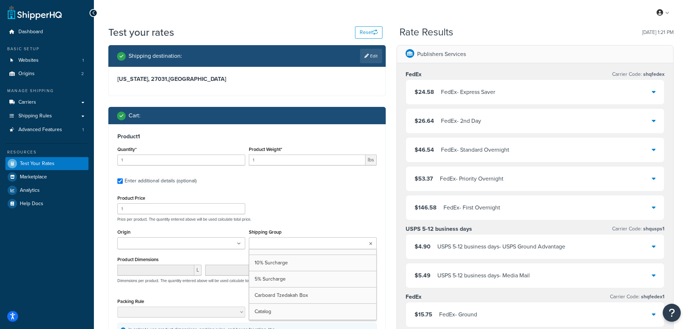
click at [327, 247] on ul at bounding box center [313, 243] width 128 height 12
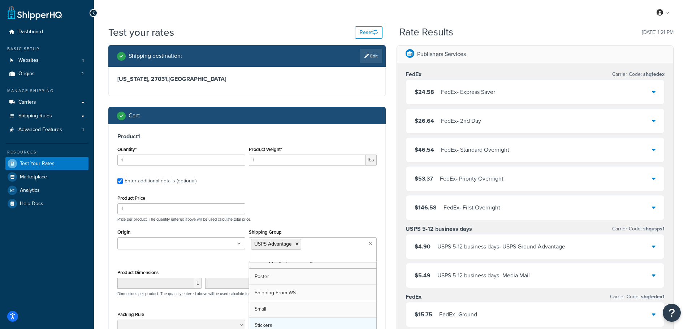
scroll to position [123, 0]
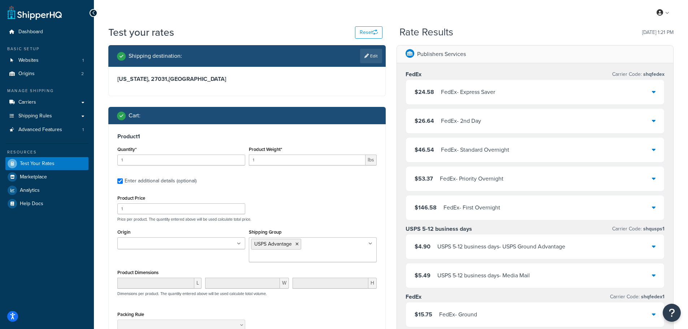
click at [321, 227] on div "Product Price 1 Price per product. The quantity entered above will be used calc…" at bounding box center [246, 274] width 259 height 162
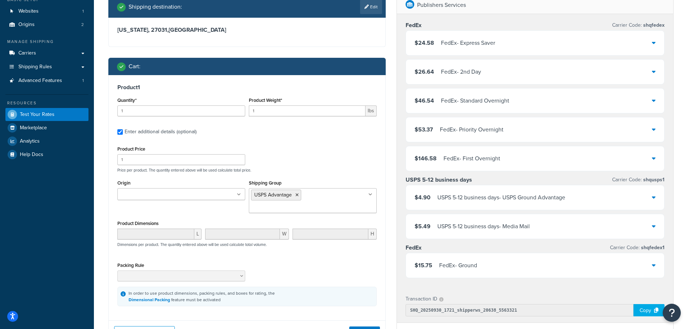
scroll to position [72, 0]
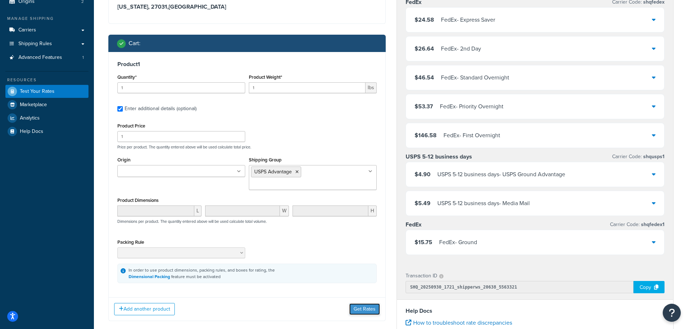
click at [357, 304] on button "Get Rates" at bounding box center [364, 310] width 31 height 12
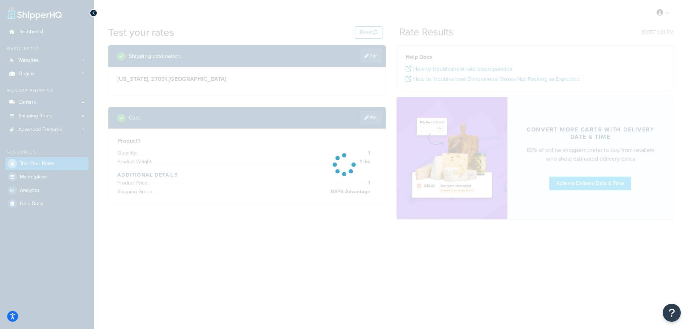
scroll to position [0, 0]
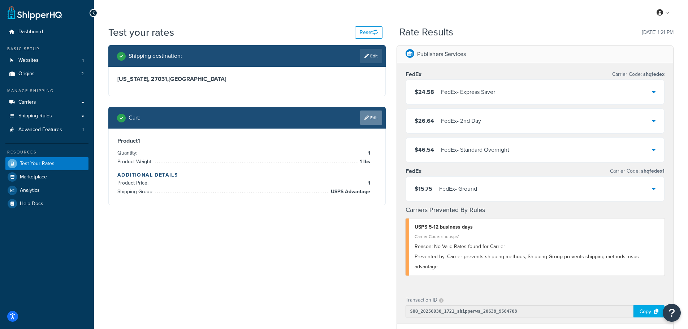
click at [365, 119] on icon at bounding box center [367, 118] width 4 height 4
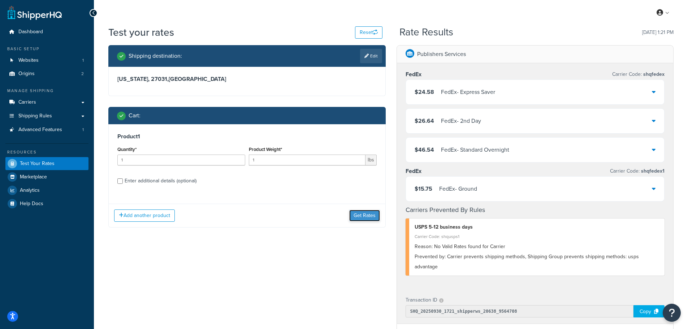
click at [370, 213] on button "Get Rates" at bounding box center [364, 216] width 31 height 12
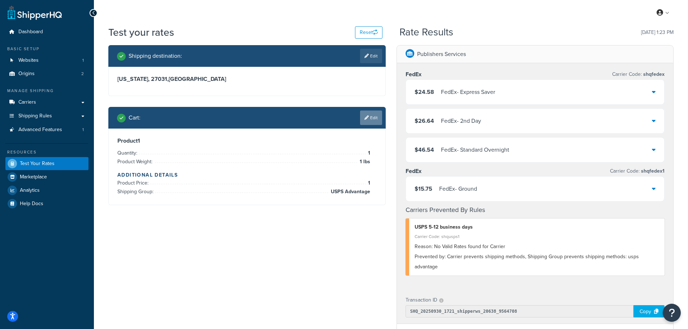
click at [370, 112] on link "Edit" at bounding box center [371, 118] width 22 height 14
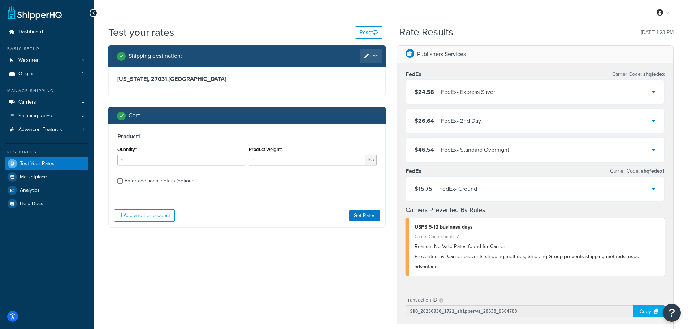
click at [186, 184] on div "Enter additional details (optional)" at bounding box center [161, 181] width 72 height 10
click at [123, 184] on input "Enter additional details (optional)" at bounding box center [119, 181] width 5 height 5
checkbox input "true"
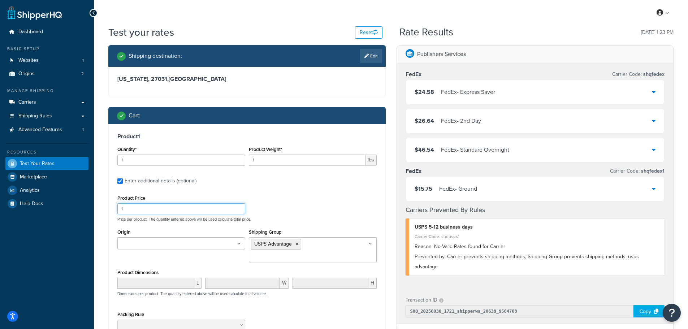
click at [184, 207] on input "1" at bounding box center [181, 208] width 128 height 11
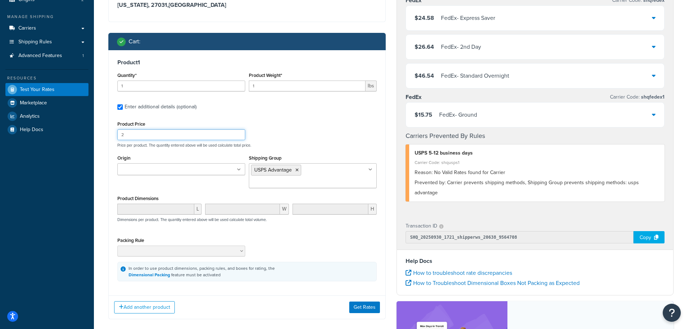
scroll to position [145, 0]
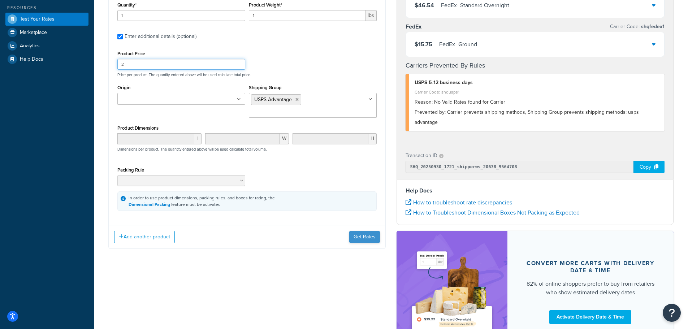
type input "2"
click at [368, 231] on button "Get Rates" at bounding box center [364, 237] width 31 height 12
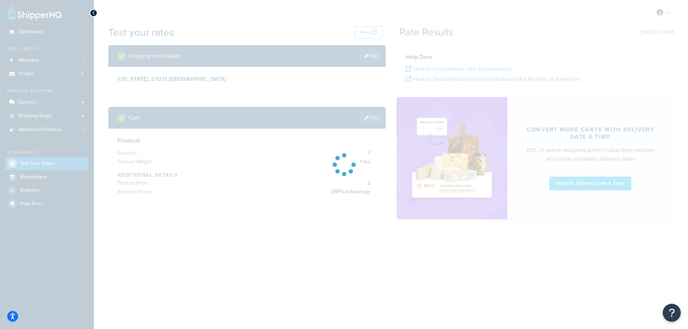
scroll to position [0, 0]
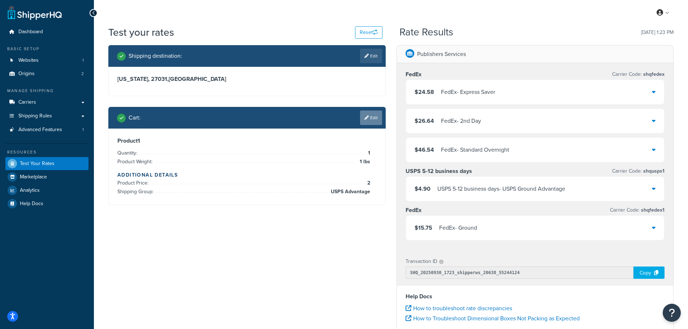
click at [378, 122] on link "Edit" at bounding box center [371, 118] width 22 height 14
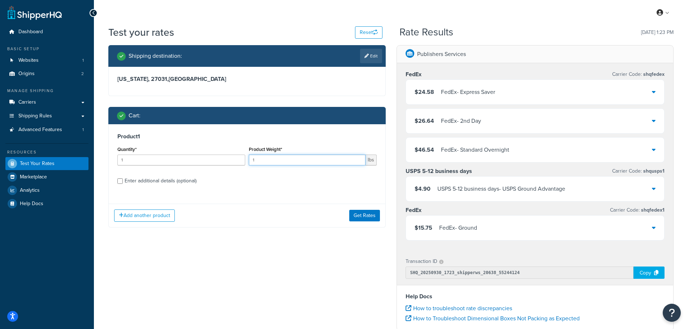
click at [261, 163] on input "1" at bounding box center [307, 160] width 117 height 11
click at [260, 163] on input "1" at bounding box center [307, 160] width 117 height 11
type input "3"
click at [357, 214] on button "Get Rates" at bounding box center [364, 216] width 31 height 12
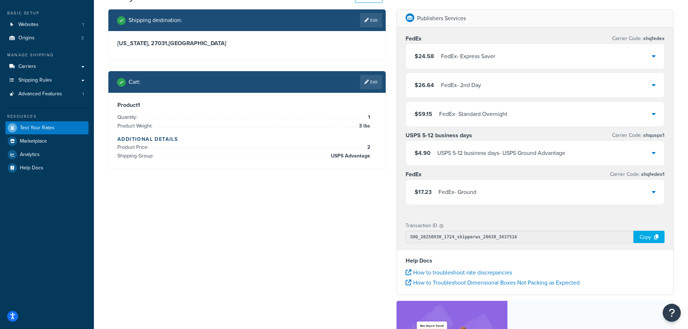
scroll to position [36, 0]
click at [330, 125] on li "Product Weight: 3 lbs" at bounding box center [243, 125] width 253 height 9
click at [369, 82] on link "Edit" at bounding box center [371, 81] width 22 height 14
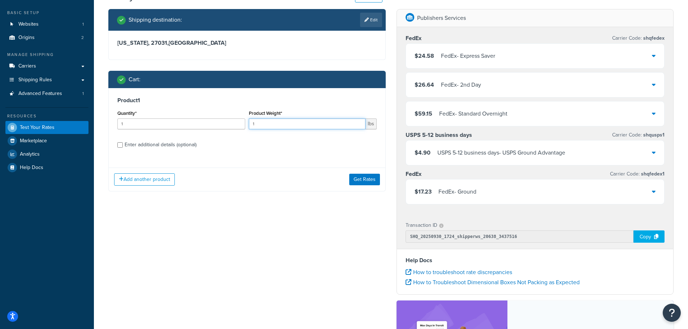
click at [262, 124] on input "1" at bounding box center [307, 124] width 117 height 11
type input "4"
click at [359, 177] on button "Get Rates" at bounding box center [364, 180] width 31 height 12
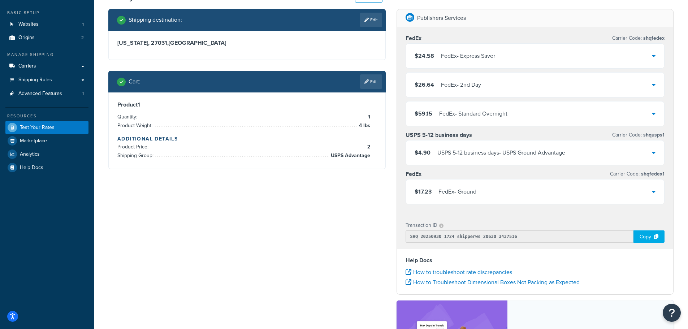
scroll to position [0, 0]
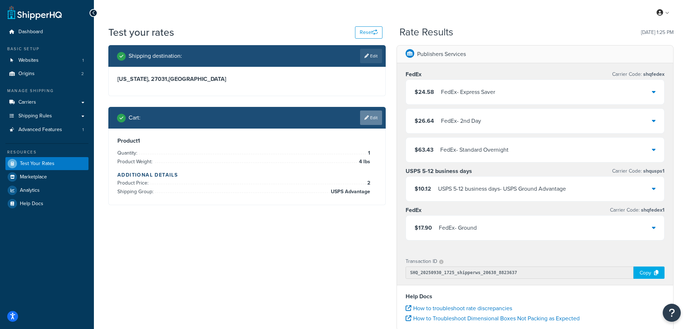
click at [371, 120] on link "Edit" at bounding box center [371, 118] width 22 height 14
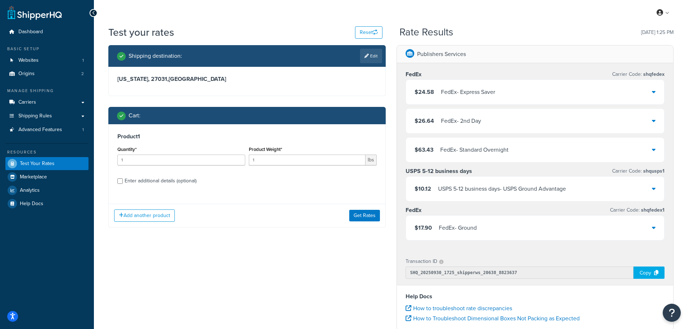
click at [133, 181] on div "Enter additional details (optional)" at bounding box center [161, 181] width 72 height 10
click at [123, 181] on input "Enter additional details (optional)" at bounding box center [119, 181] width 5 height 5
checkbox input "true"
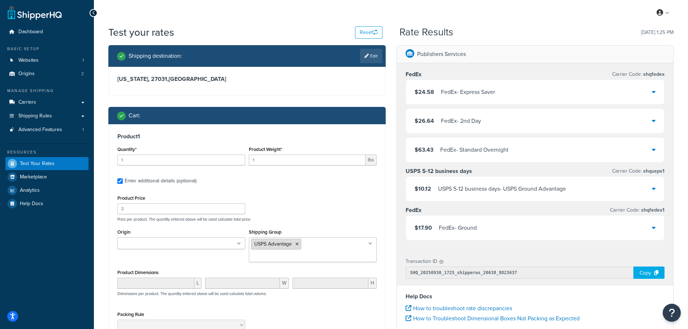
click at [298, 243] on icon at bounding box center [297, 244] width 3 height 4
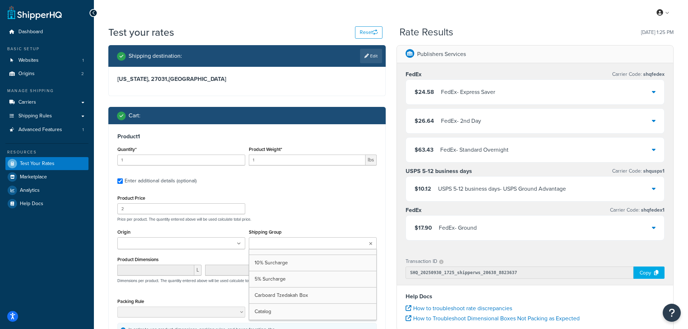
click at [319, 202] on div "Product Price 2 Price per product. The quantity entered above will be used calc…" at bounding box center [247, 207] width 263 height 29
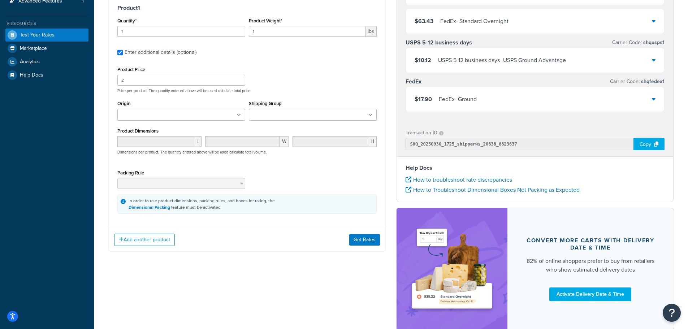
scroll to position [173, 0]
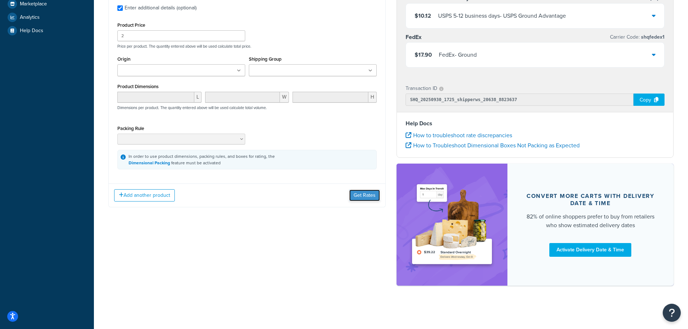
click at [362, 197] on button "Get Rates" at bounding box center [364, 196] width 31 height 12
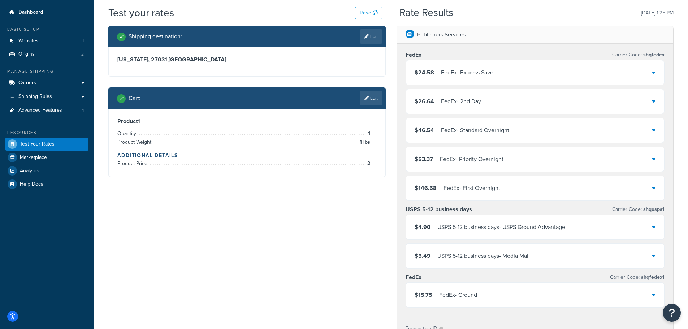
scroll to position [36, 0]
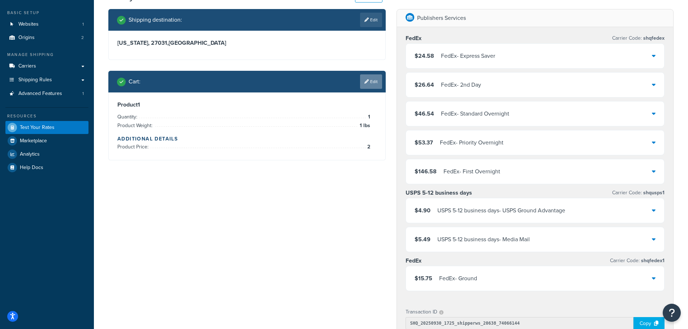
click at [364, 85] on link "Edit" at bounding box center [371, 81] width 22 height 14
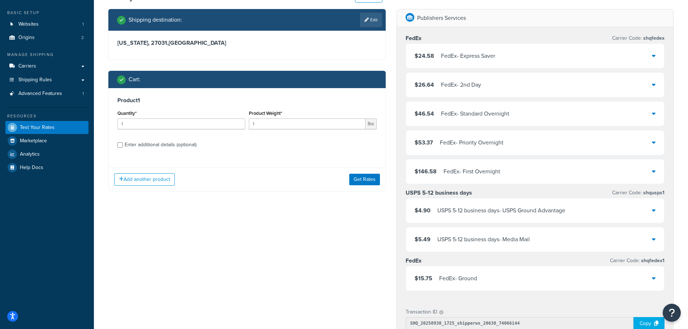
click at [157, 145] on div "Enter additional details (optional)" at bounding box center [161, 145] width 72 height 10
click at [123, 145] on input "Enter additional details (optional)" at bounding box center [119, 144] width 5 height 5
checkbox input "true"
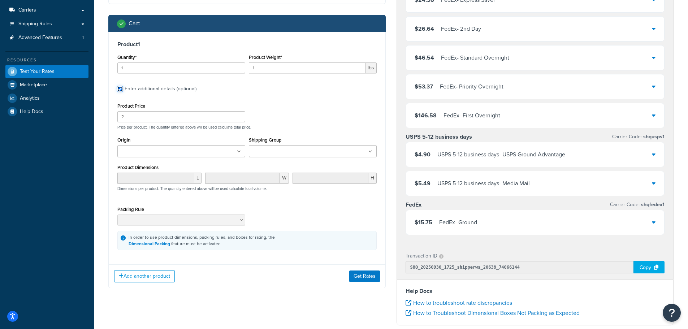
scroll to position [108, 0]
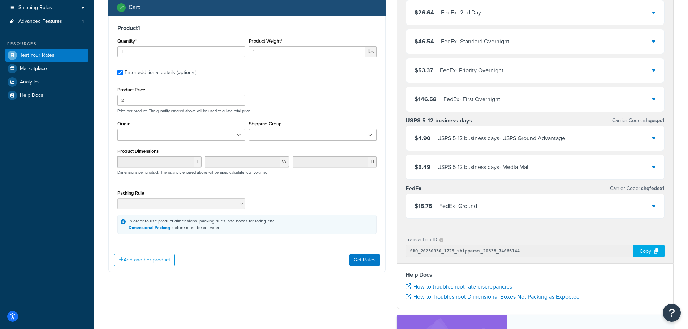
click at [336, 133] on ul at bounding box center [313, 135] width 128 height 12
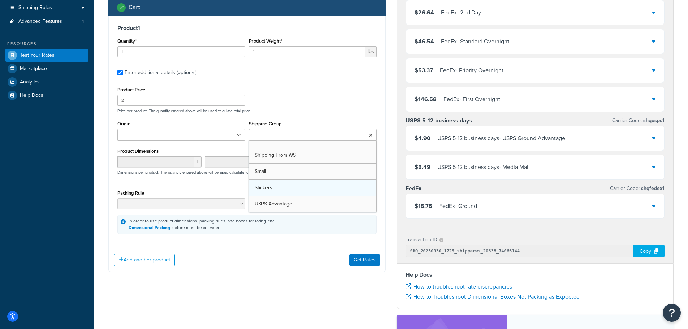
scroll to position [123, 0]
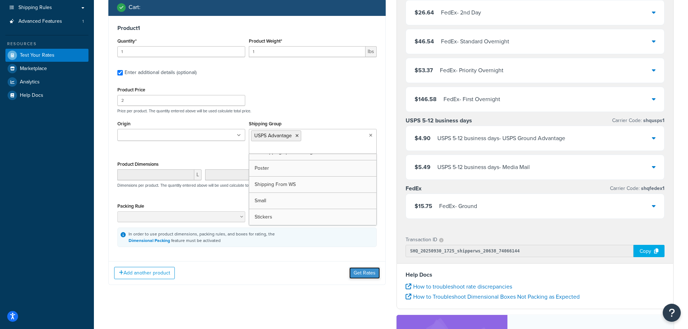
click at [368, 267] on button "Get Rates" at bounding box center [364, 273] width 31 height 12
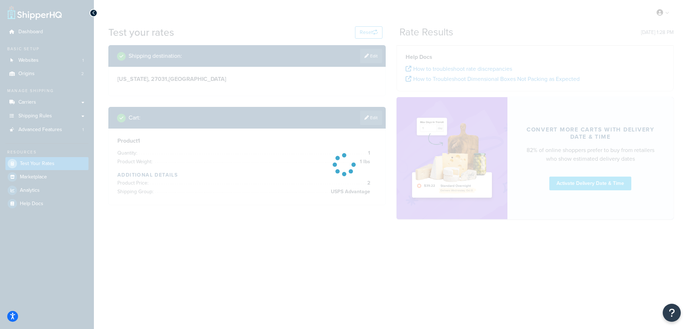
scroll to position [0, 0]
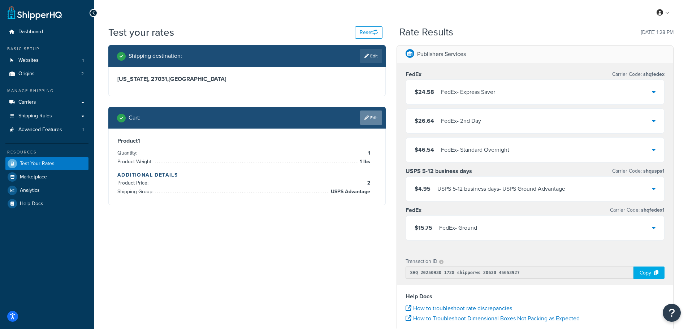
click at [366, 115] on link "Edit" at bounding box center [371, 118] width 22 height 14
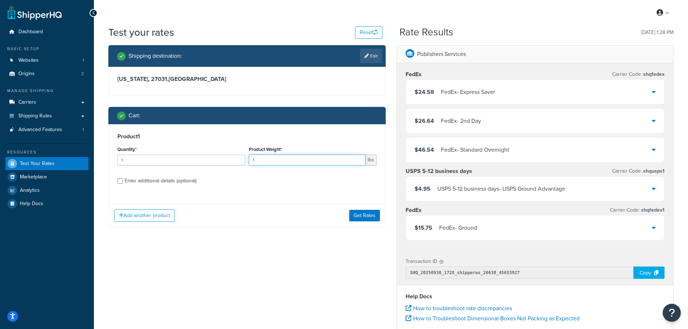
click at [307, 161] on input "1" at bounding box center [307, 160] width 117 height 11
click at [306, 161] on input "1" at bounding box center [307, 160] width 117 height 11
type input "8"
click at [364, 218] on button "Get Rates" at bounding box center [364, 216] width 31 height 12
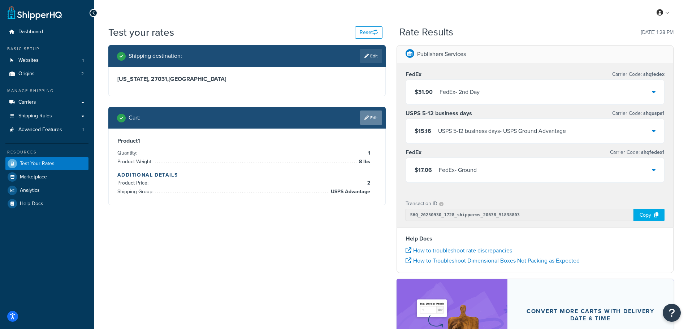
click at [365, 121] on link "Edit" at bounding box center [371, 118] width 22 height 14
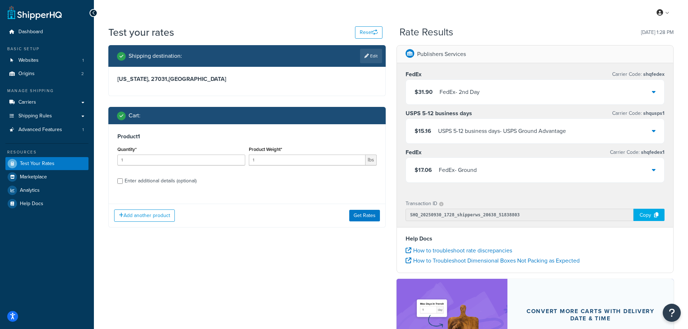
click at [192, 183] on div "Enter additional details (optional)" at bounding box center [161, 181] width 72 height 10
click at [123, 183] on input "Enter additional details (optional)" at bounding box center [119, 181] width 5 height 5
checkbox input "true"
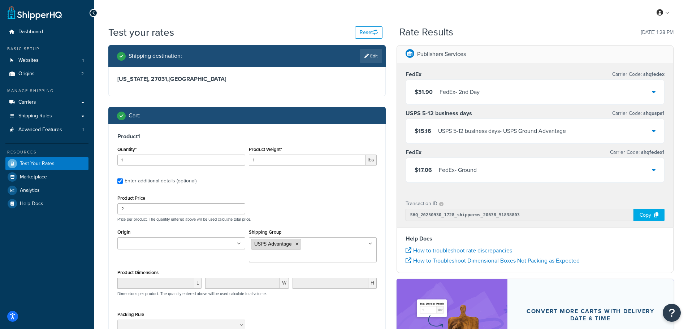
click at [297, 243] on icon at bounding box center [297, 244] width 3 height 4
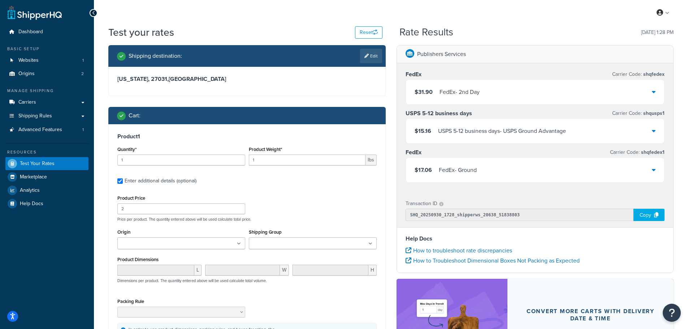
click at [313, 200] on div "Product Price 2 Price per product. The quantity entered above will be used calc…" at bounding box center [247, 207] width 263 height 29
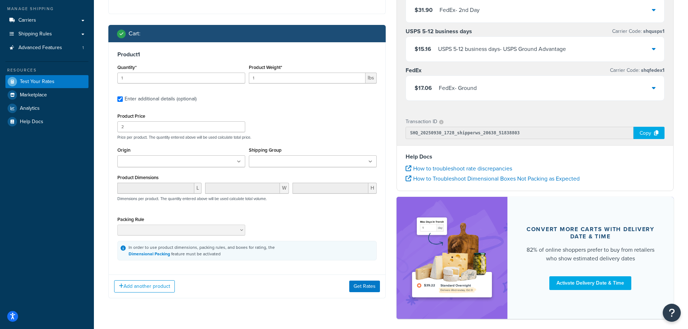
scroll to position [108, 0]
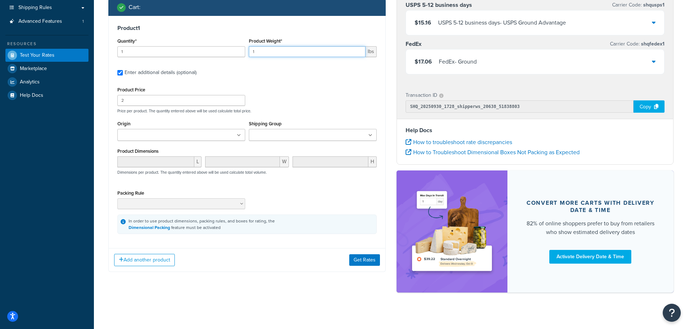
click at [262, 56] on input "1" at bounding box center [307, 51] width 117 height 11
type input "3"
click at [368, 263] on button "Get Rates" at bounding box center [364, 260] width 31 height 12
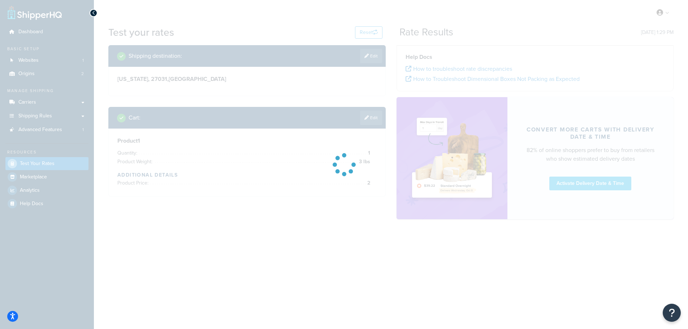
scroll to position [0, 0]
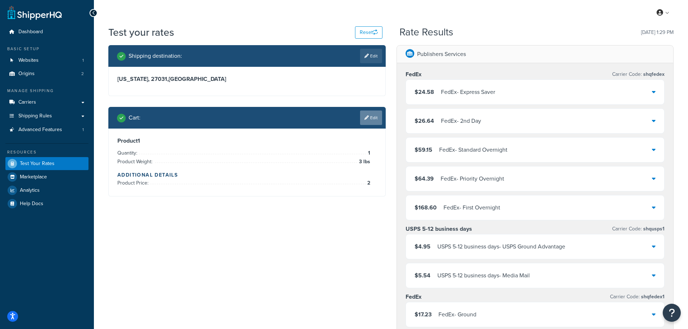
click at [365, 114] on link "Edit" at bounding box center [371, 118] width 22 height 14
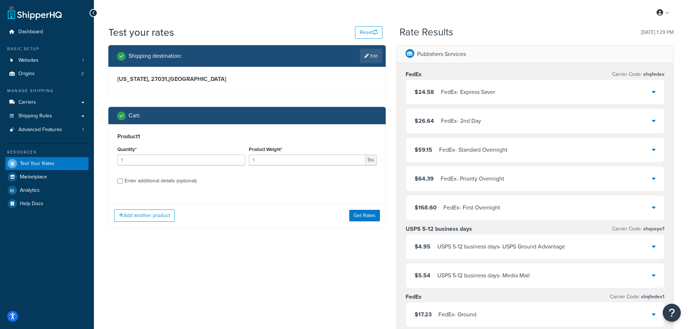
click at [190, 182] on div "Enter additional details (optional)" at bounding box center [161, 181] width 72 height 10
click at [123, 182] on input "Enter additional details (optional)" at bounding box center [119, 181] width 5 height 5
checkbox input "true"
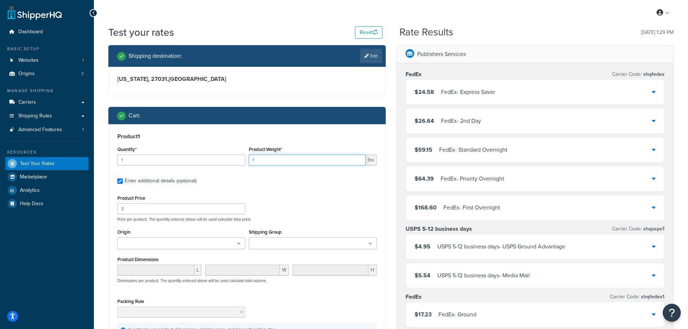
click at [262, 160] on input "1" at bounding box center [307, 160] width 117 height 11
type input "4"
click at [338, 221] on p "Price per product. The quantity entered above will be used calculate total pric…" at bounding box center [247, 219] width 263 height 5
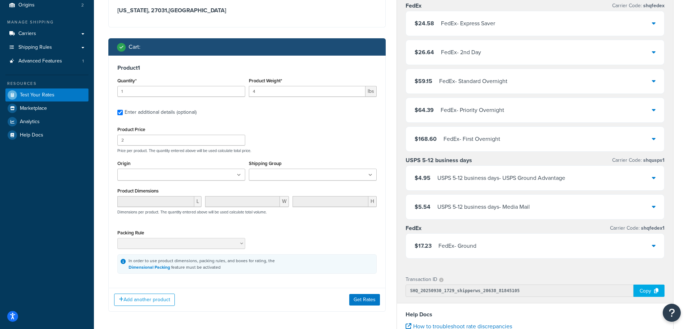
scroll to position [108, 0]
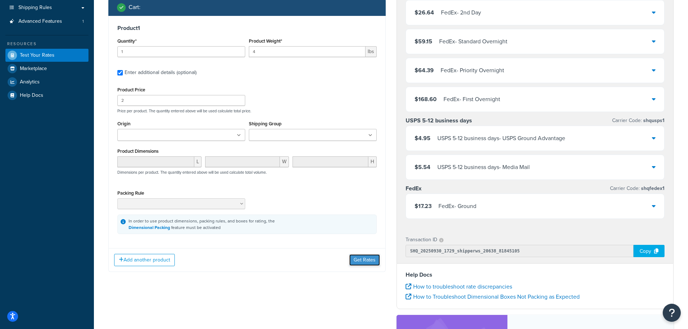
click at [372, 263] on button "Get Rates" at bounding box center [364, 260] width 31 height 12
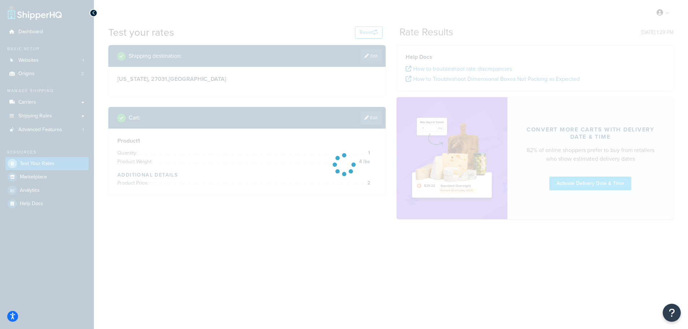
scroll to position [0, 0]
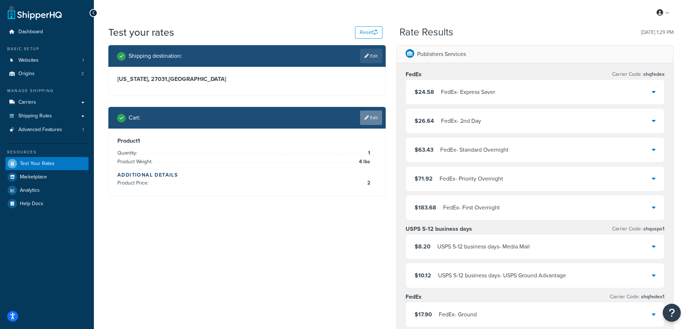
click at [377, 119] on link "Edit" at bounding box center [371, 118] width 22 height 14
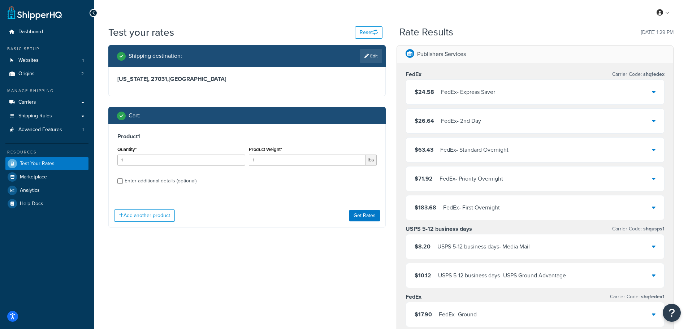
click at [192, 184] on div "Enter additional details (optional)" at bounding box center [161, 181] width 72 height 10
click at [123, 184] on input "Enter additional details (optional)" at bounding box center [119, 181] width 5 height 5
checkbox input "true"
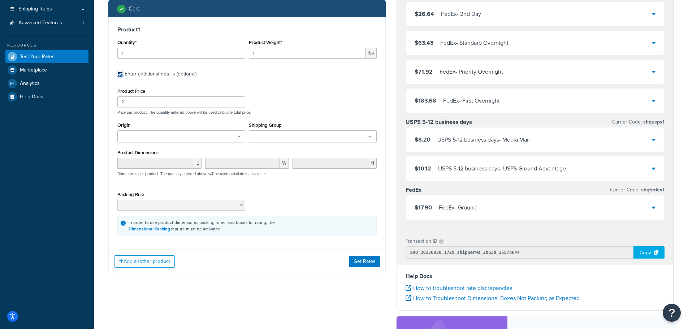
scroll to position [108, 0]
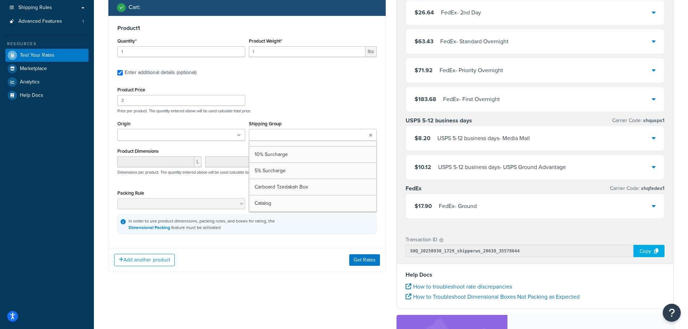
click at [291, 135] on input "Shipping Group" at bounding box center [283, 136] width 64 height 8
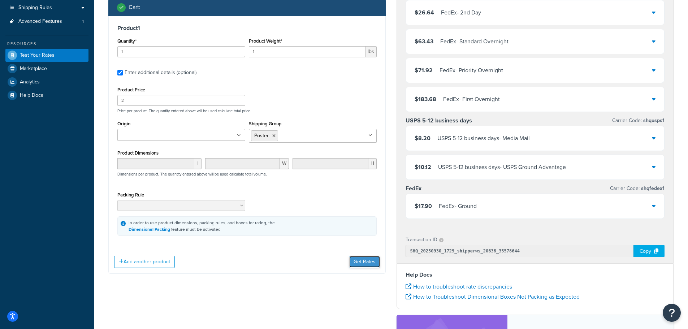
click at [364, 260] on button "Get Rates" at bounding box center [364, 262] width 31 height 12
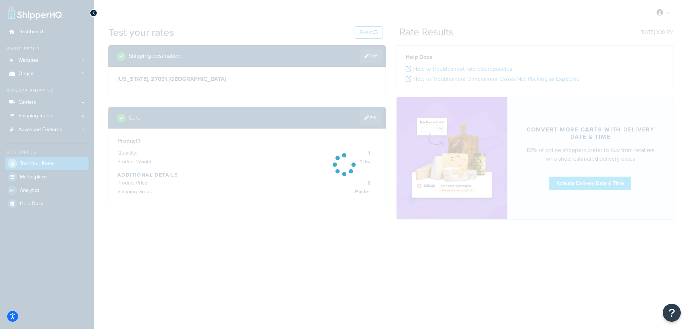
scroll to position [0, 0]
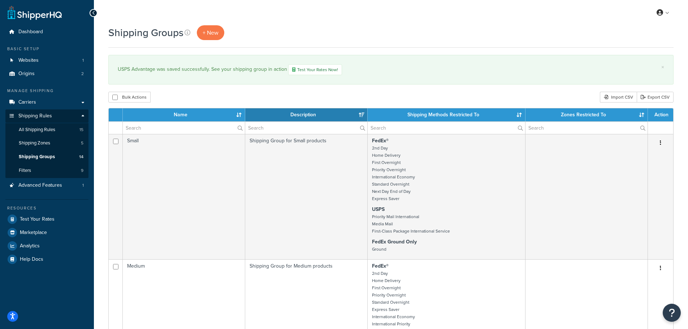
select select "15"
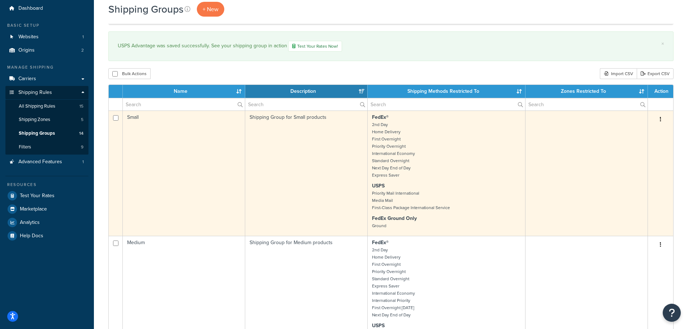
scroll to position [36, 0]
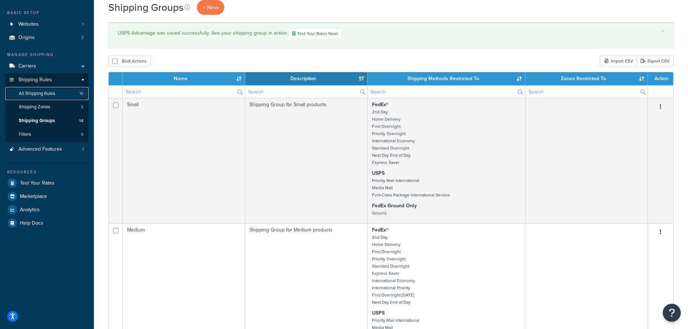
click at [20, 91] on span "All Shipping Rules" at bounding box center [37, 94] width 37 height 6
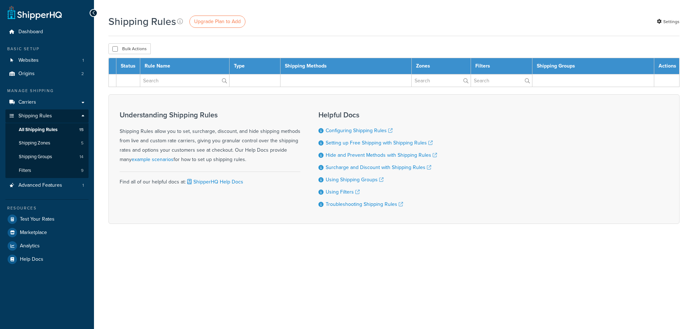
select select "25"
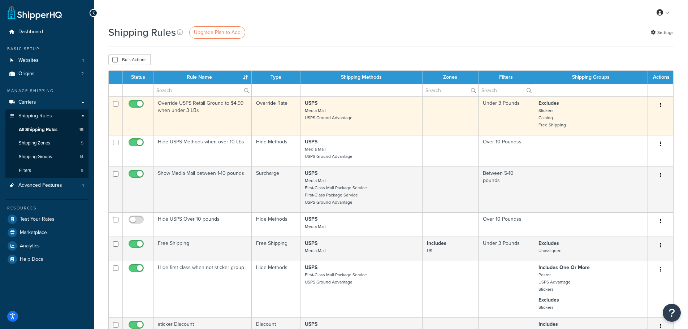
click at [176, 110] on td "Override USPS Retail Ground to $4.99 when under 3 LBs" at bounding box center [203, 115] width 98 height 39
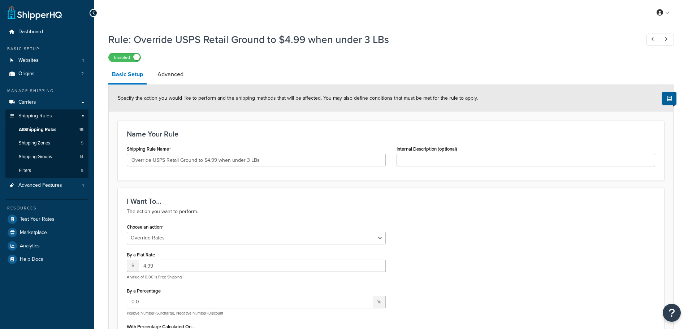
select select "OVERRIDE"
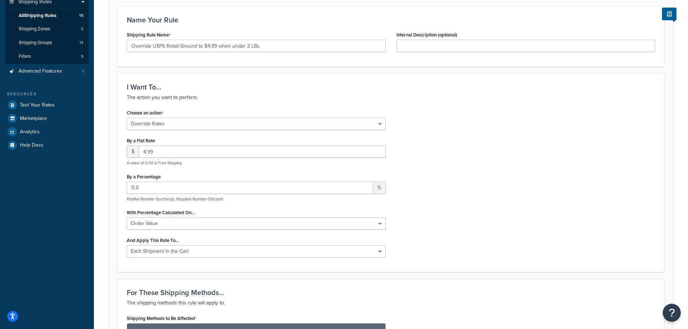
scroll to position [108, 0]
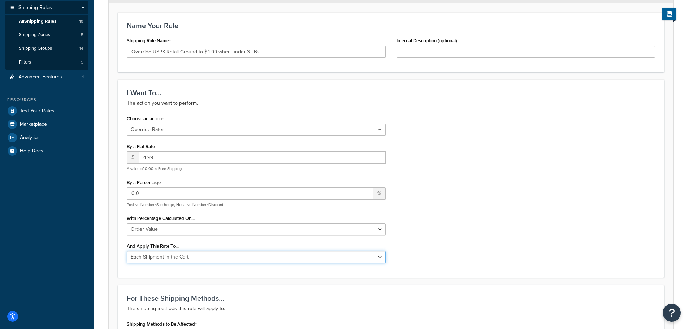
click at [200, 258] on select "Each Shipment in the Cart Each Origin in the Cart Each Shipping Group in the Ca…" at bounding box center [256, 257] width 259 height 12
click at [127, 252] on select "Each Shipment in the Cart Each Origin in the Cart Each Shipping Group in the Ca…" at bounding box center [256, 257] width 259 height 12
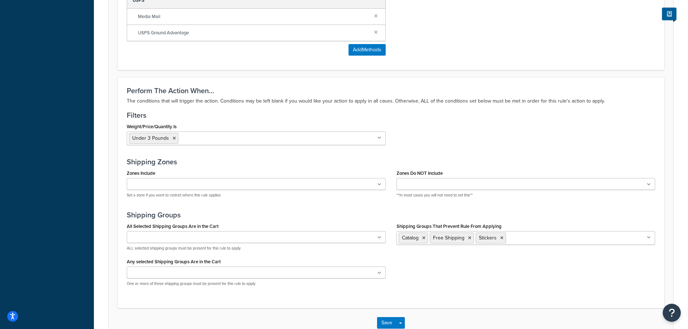
scroll to position [470, 0]
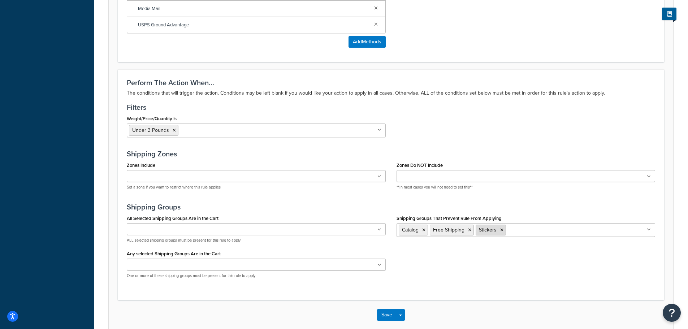
click at [502, 231] on icon at bounding box center [502, 230] width 3 height 4
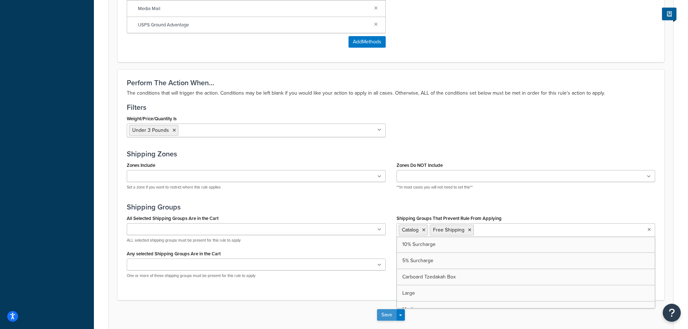
click at [386, 316] on button "Save" at bounding box center [387, 315] width 20 height 12
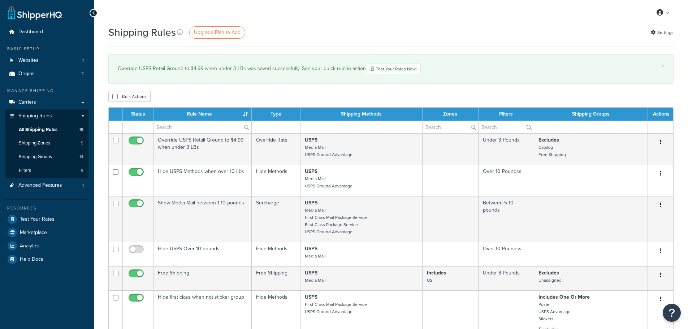
select select "25"
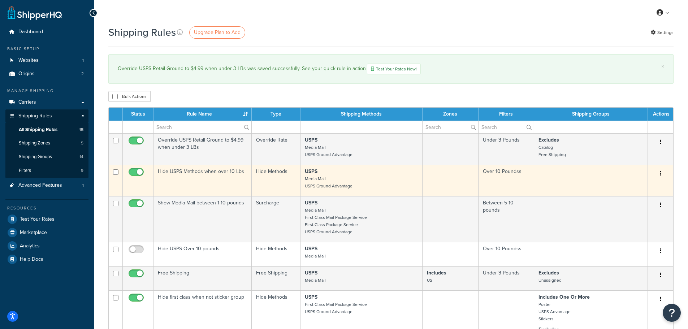
click at [201, 173] on td "Hide USPS Methods when over 10 Lbs" at bounding box center [203, 180] width 98 height 31
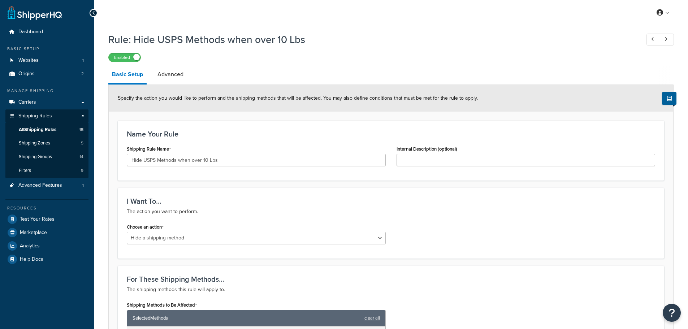
select select "HIDE"
click at [44, 130] on span "All Shipping Rules" at bounding box center [38, 130] width 38 height 6
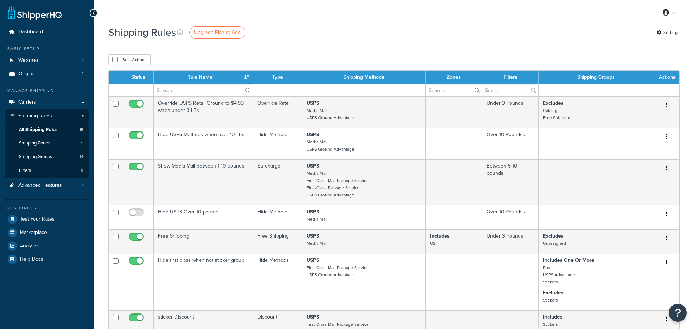
select select "25"
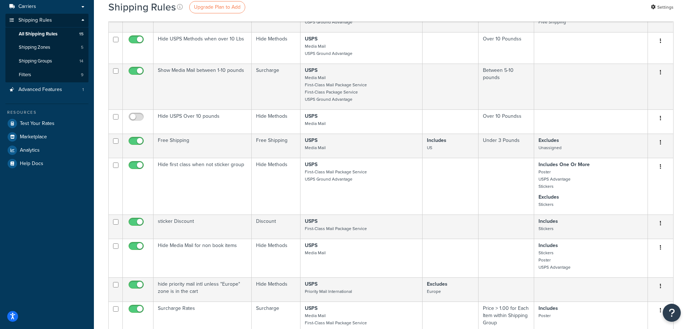
scroll to position [108, 0]
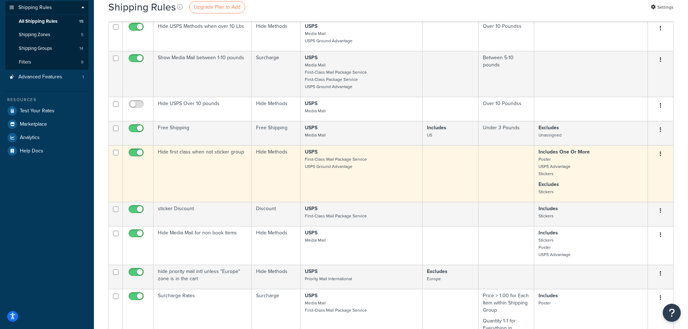
click at [235, 150] on td "Hide first class when not sticker group" at bounding box center [203, 173] width 98 height 57
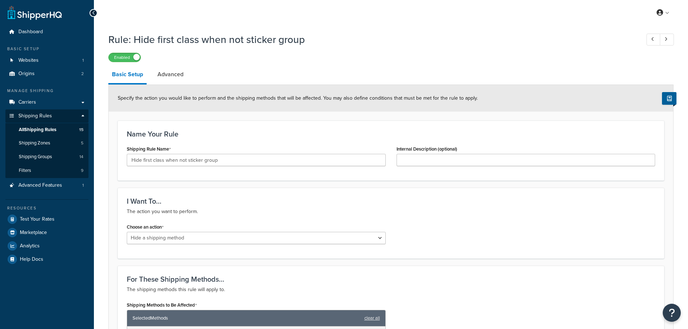
select select "HIDE"
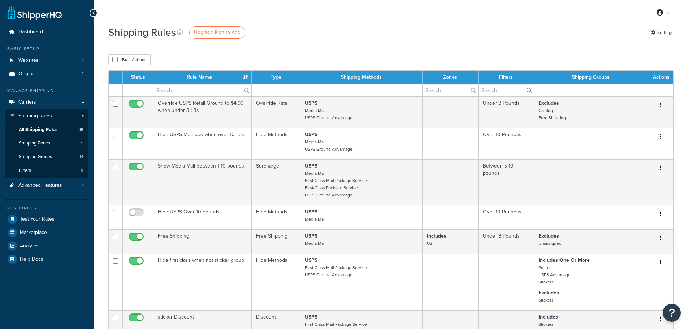
select select "25"
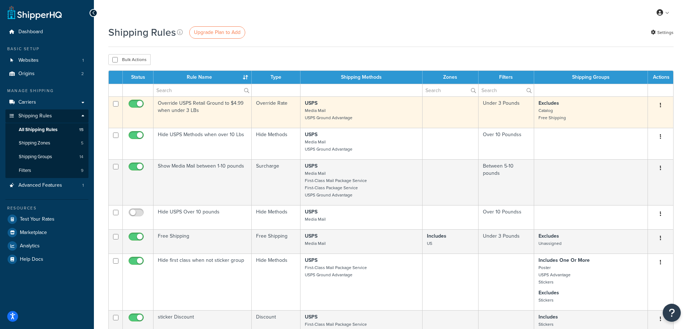
click at [193, 107] on td "Override USPS Retail Ground to $4.99 when under 3 LBs" at bounding box center [203, 111] width 98 height 31
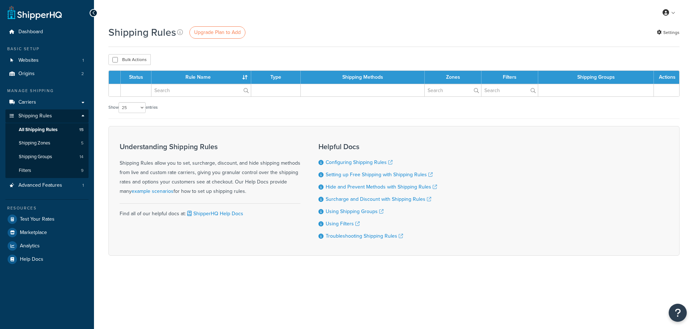
select select "25"
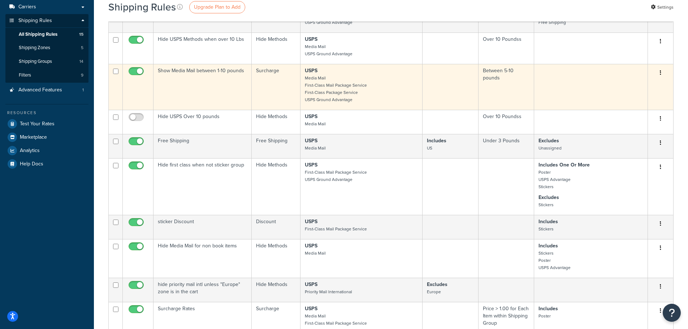
scroll to position [108, 0]
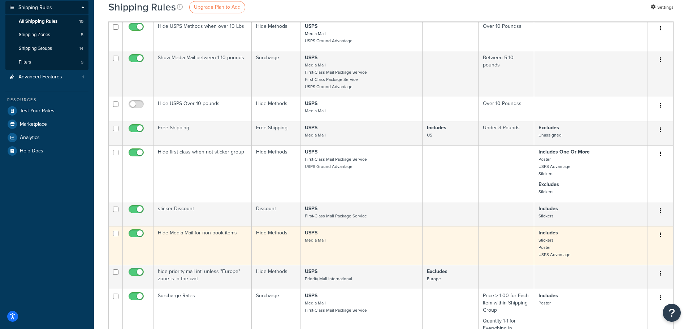
click at [199, 234] on td "Hide Media Mail for non book items" at bounding box center [203, 245] width 98 height 39
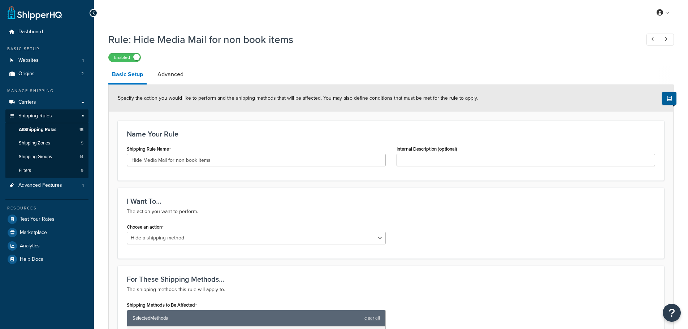
select select "HIDE"
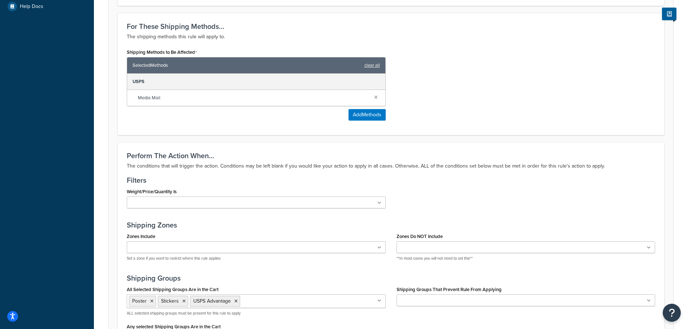
scroll to position [289, 0]
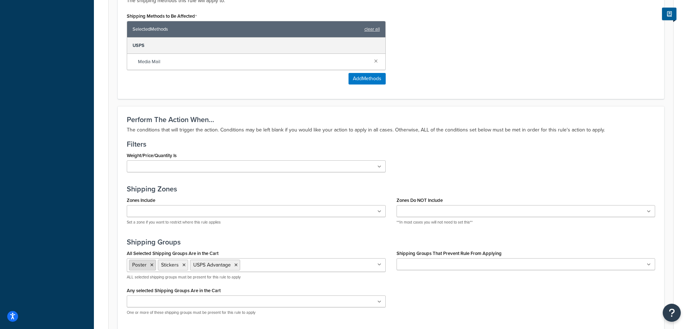
click at [150, 266] on icon at bounding box center [151, 265] width 3 height 4
click at [155, 266] on icon at bounding box center [155, 265] width 3 height 4
click at [177, 266] on icon at bounding box center [174, 265] width 3 height 4
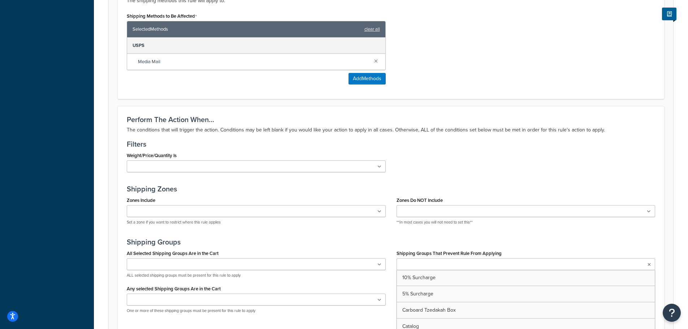
click at [414, 263] on input "Shipping Groups That Prevent Rule From Applying" at bounding box center [431, 265] width 64 height 8
click at [435, 266] on input "Shipping Groups That Prevent Rule From Applying" at bounding box center [460, 265] width 64 height 8
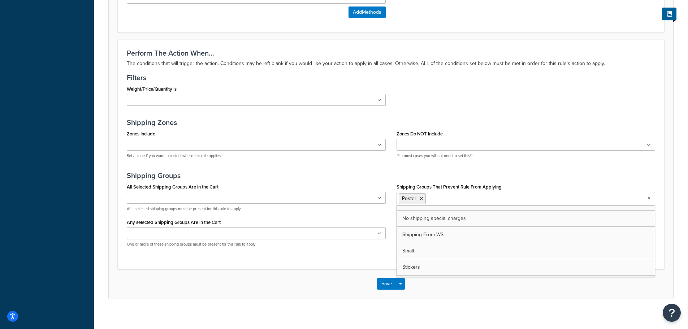
scroll to position [362, 0]
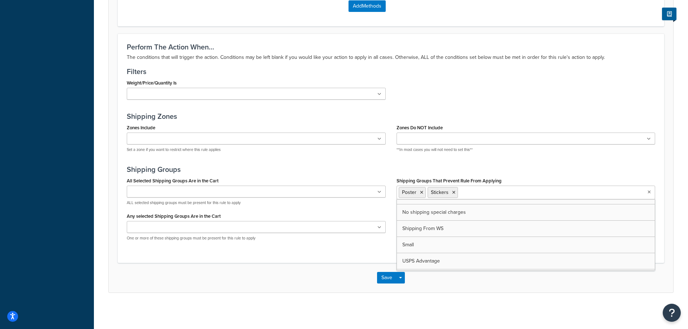
click at [476, 192] on input "Shipping Groups That Prevent Rule From Applying" at bounding box center [492, 192] width 64 height 8
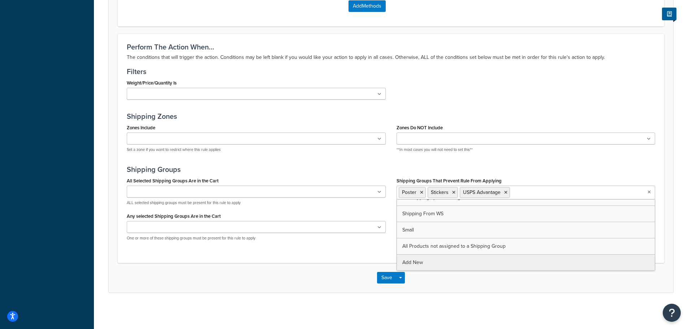
scroll to position [123, 0]
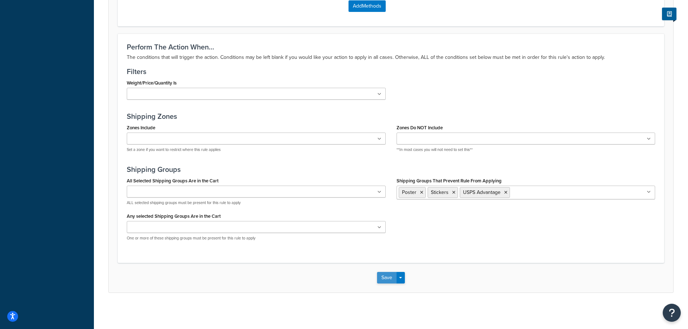
click at [386, 278] on button "Save" at bounding box center [387, 278] width 20 height 12
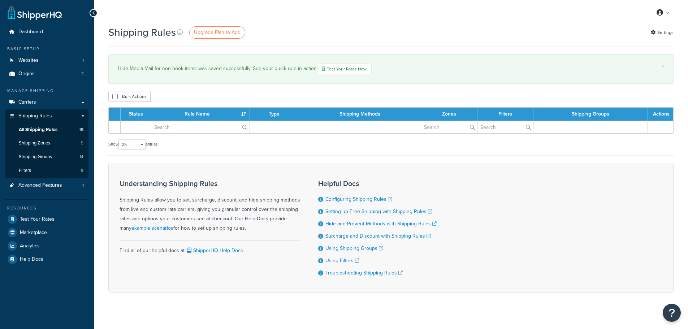
select select "25"
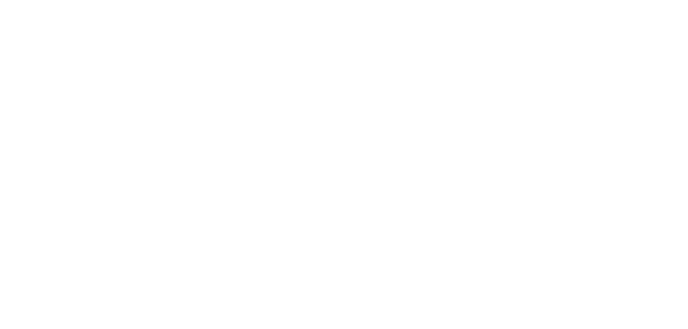
select select "OVERRIDE"
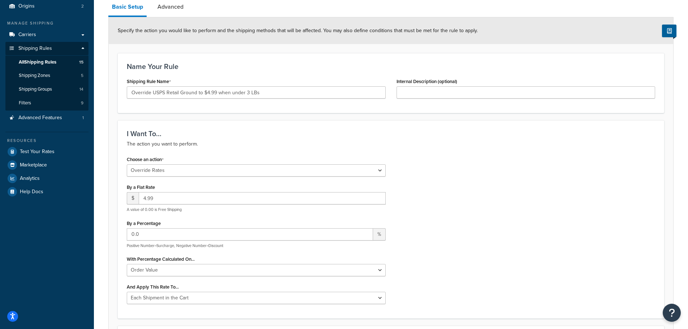
scroll to position [72, 0]
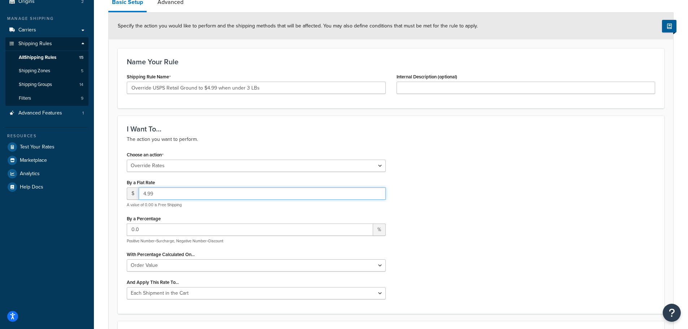
click at [171, 191] on input "4.99" at bounding box center [262, 194] width 247 height 12
click at [171, 192] on input "4.99" at bounding box center [262, 194] width 247 height 12
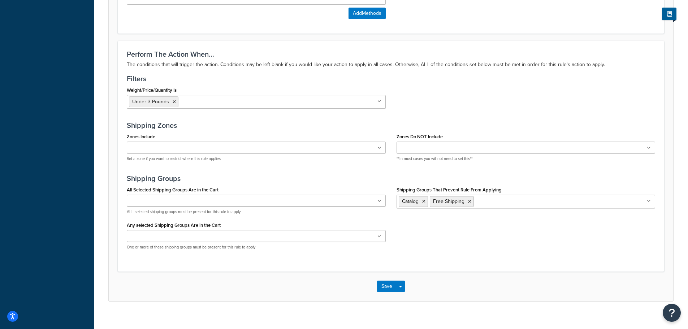
scroll to position [508, 0]
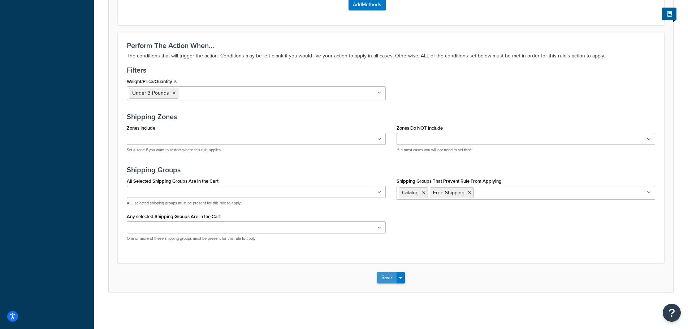
type input "4.25"
click at [392, 277] on button "Save" at bounding box center [387, 278] width 20 height 12
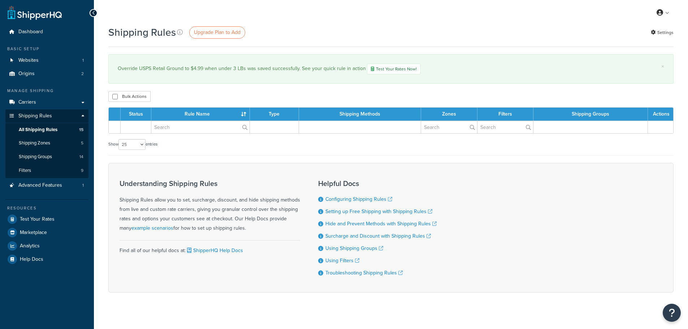
select select "25"
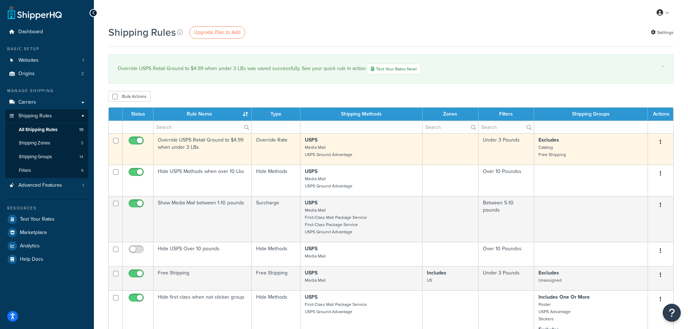
click at [195, 147] on td "Override USPS Retail Ground to $4.99 when under 3 LBs" at bounding box center [203, 148] width 98 height 31
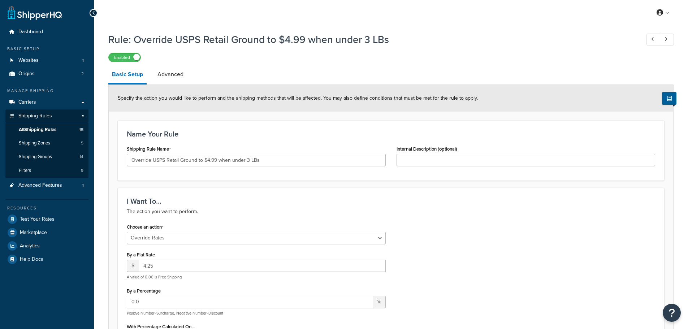
select select "OVERRIDE"
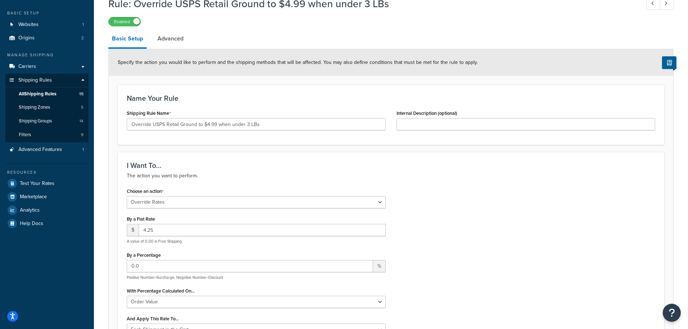
scroll to position [36, 0]
click at [160, 225] on input "4.25" at bounding box center [262, 230] width 247 height 12
click at [160, 224] on div "By a Flat Rate $ 4.25 A value of 0.00 is Free Shipping" at bounding box center [256, 229] width 259 height 30
click at [159, 227] on input "4.25" at bounding box center [262, 230] width 247 height 12
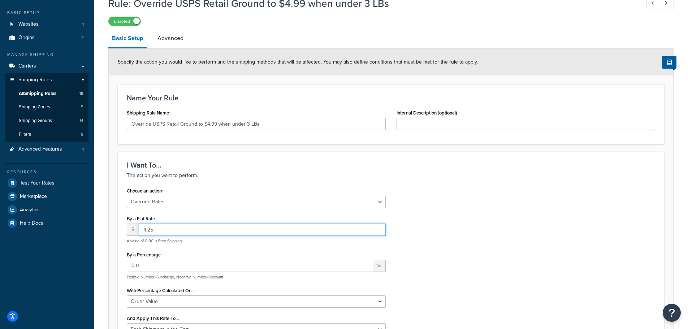
click at [159, 227] on input "4.25" at bounding box center [262, 230] width 247 height 12
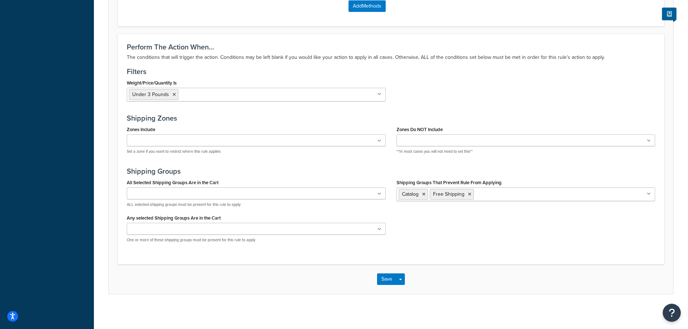
scroll to position [506, 0]
type input "4.35"
click at [391, 282] on button "Save" at bounding box center [387, 279] width 20 height 12
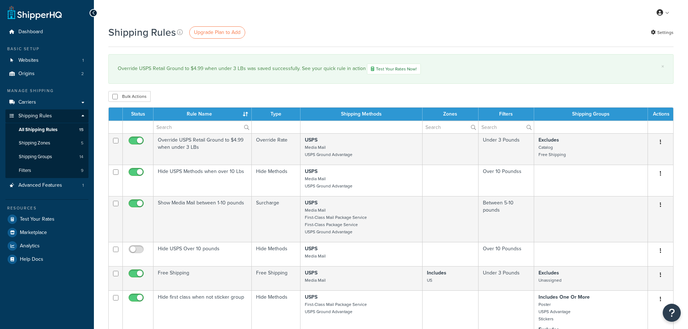
select select "25"
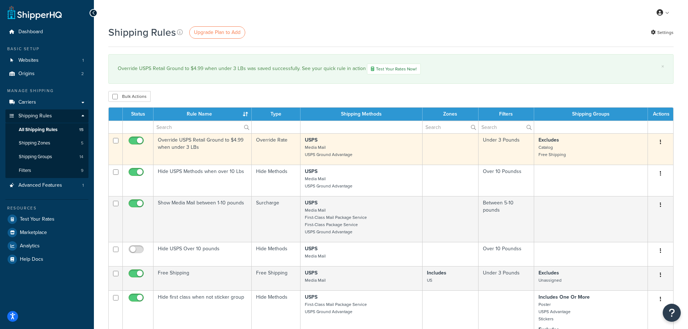
click at [188, 147] on td "Override USPS Retail Ground to $4.99 when under 3 LBs" at bounding box center [203, 148] width 98 height 31
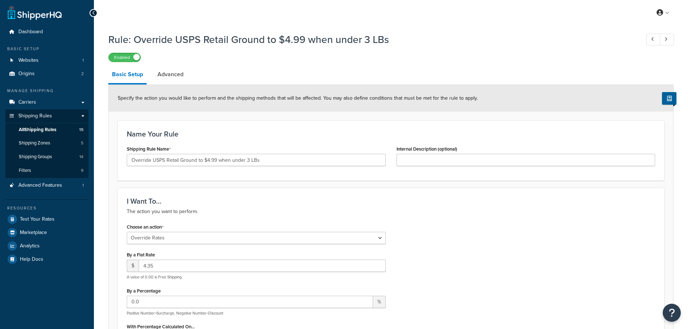
select select "OVERRIDE"
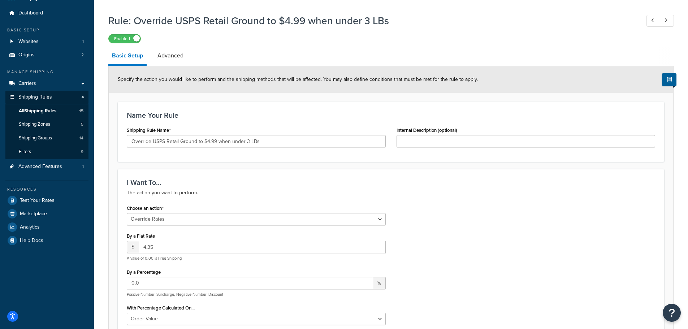
scroll to position [36, 0]
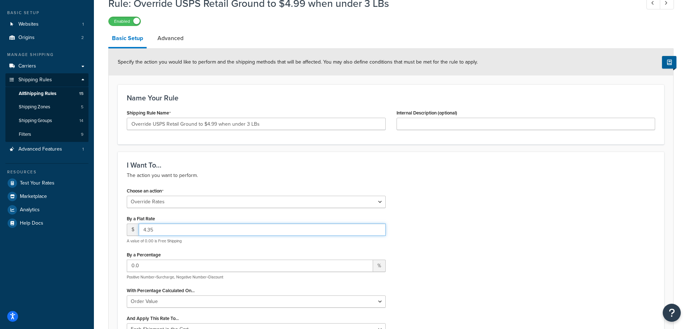
click at [162, 229] on input "4.35" at bounding box center [262, 230] width 247 height 12
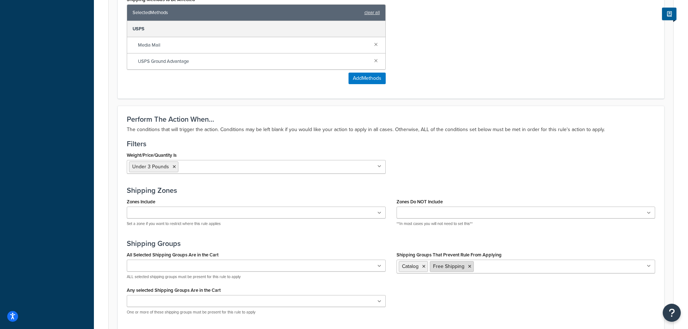
scroll to position [508, 0]
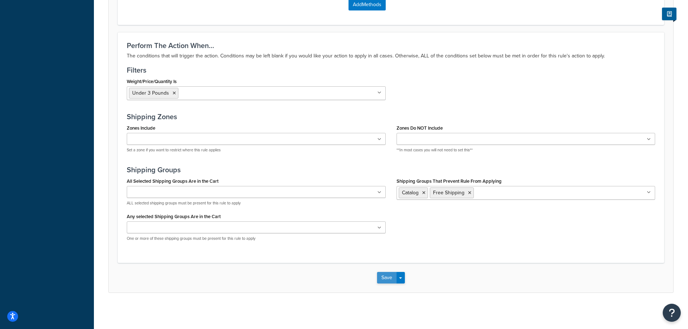
type input "4.90"
click at [383, 276] on button "Save" at bounding box center [387, 278] width 20 height 12
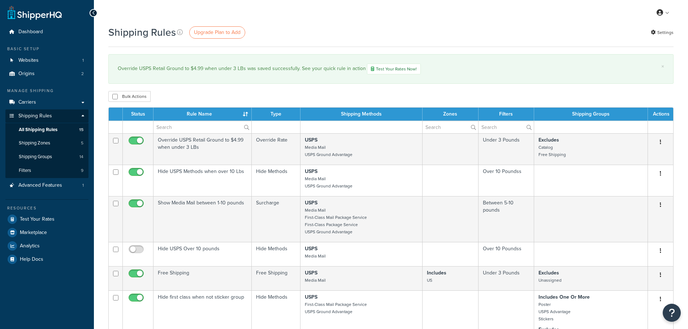
select select "25"
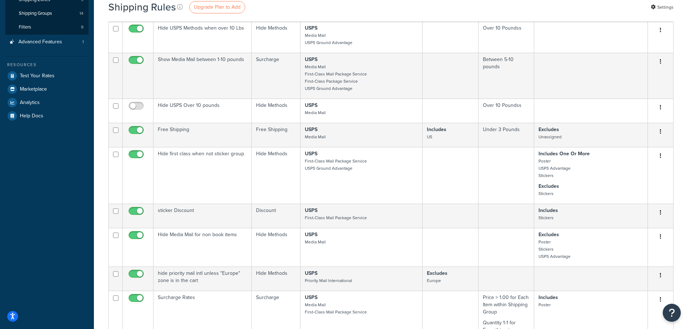
scroll to position [145, 0]
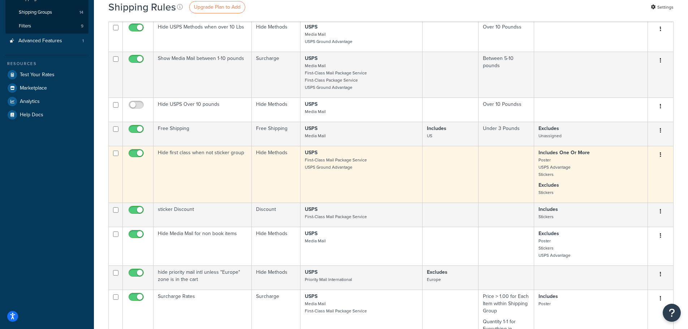
click at [218, 154] on td "Hide first class when not sticker group" at bounding box center [203, 174] width 98 height 57
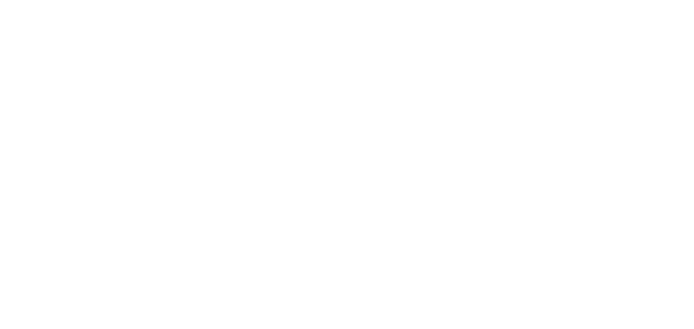
select select "HIDE"
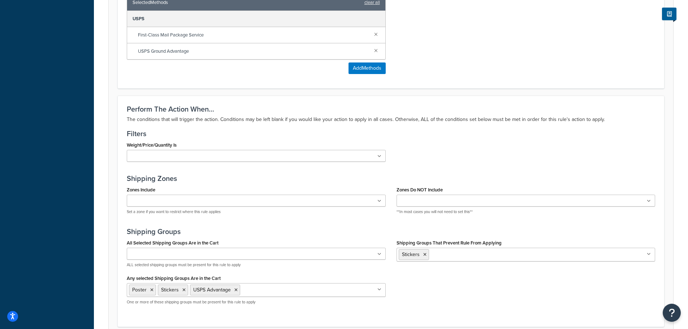
scroll to position [361, 0]
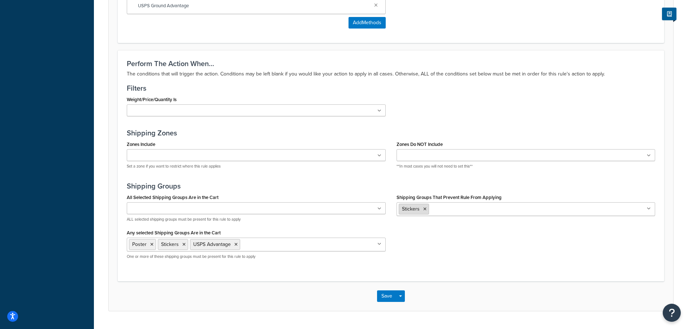
click at [426, 209] on icon at bounding box center [425, 209] width 3 height 4
click at [321, 219] on p "ALL selected shipping groups must be present for this rule to apply" at bounding box center [256, 219] width 259 height 5
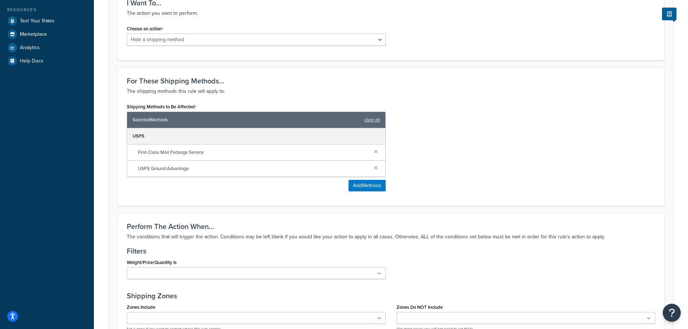
scroll to position [181, 0]
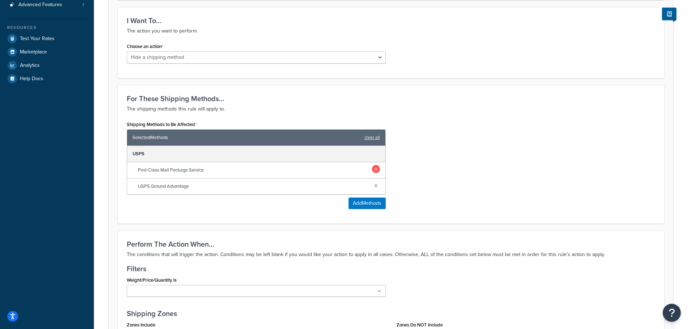
click at [374, 171] on link at bounding box center [376, 169] width 8 height 8
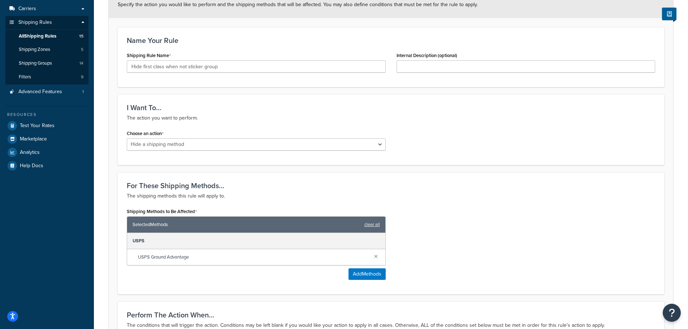
scroll to position [0, 0]
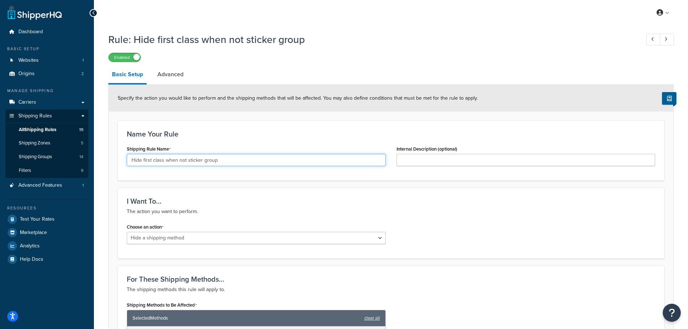
drag, startPoint x: 218, startPoint y: 164, endPoint x: 133, endPoint y: 166, distance: 85.3
click at [133, 166] on input "Hide first class when not sticker group" at bounding box center [256, 160] width 259 height 12
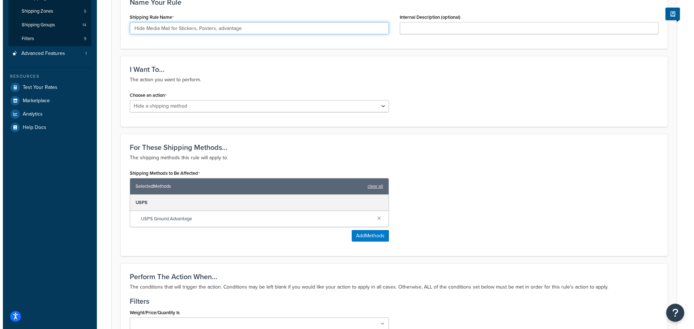
scroll to position [145, 0]
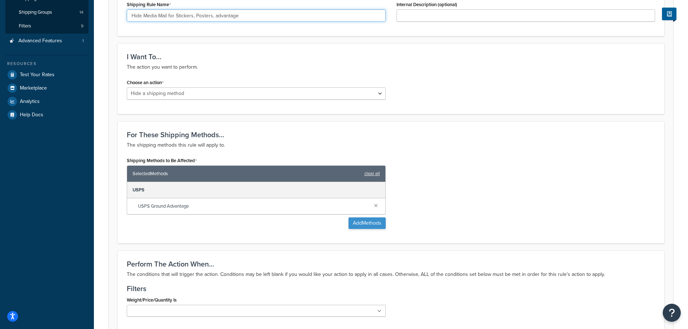
type input "Hide Media Mail for Stickers, Posters, advantage"
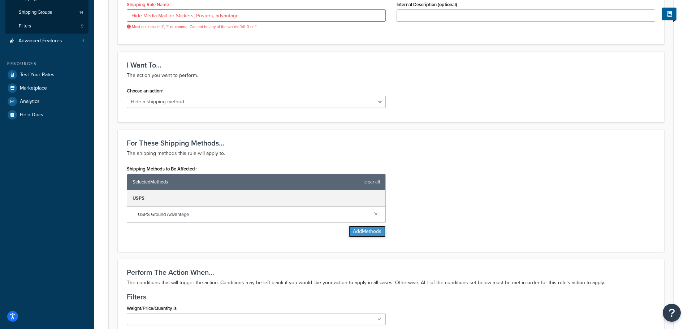
click at [370, 223] on div "Shipping Methods to Be Affected Selected Methods clear all USPS USPS Ground Adv…" at bounding box center [256, 201] width 259 height 74
click at [370, 233] on button "Add Methods" at bounding box center [367, 232] width 37 height 12
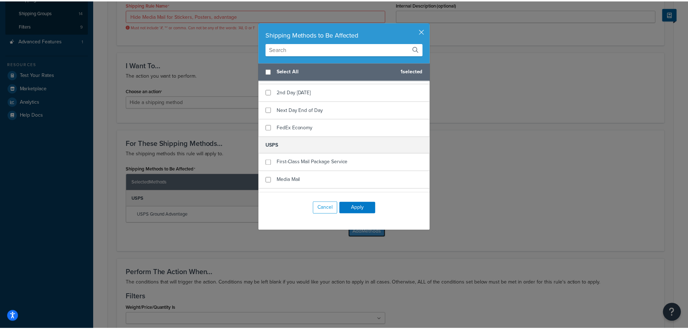
scroll to position [217, 0]
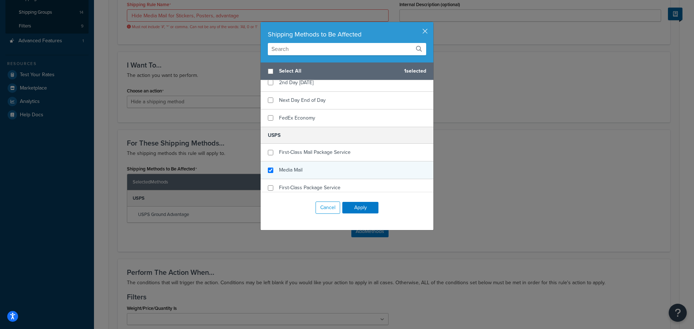
checkbox input "true"
click at [321, 168] on div "Media Mail" at bounding box center [347, 171] width 173 height 18
click at [354, 204] on button "Apply" at bounding box center [360, 208] width 36 height 12
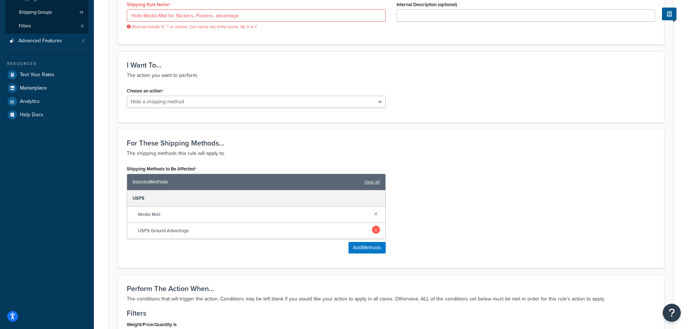
click at [378, 232] on link at bounding box center [376, 230] width 8 height 8
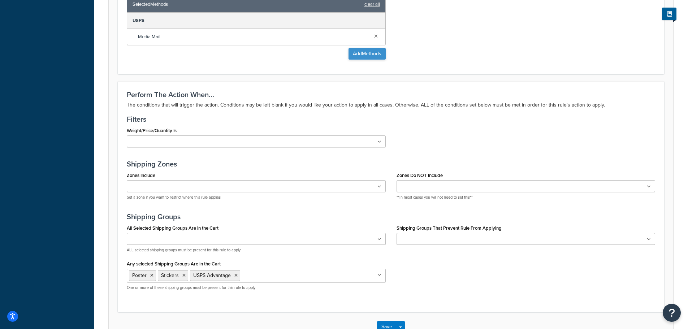
scroll to position [325, 0]
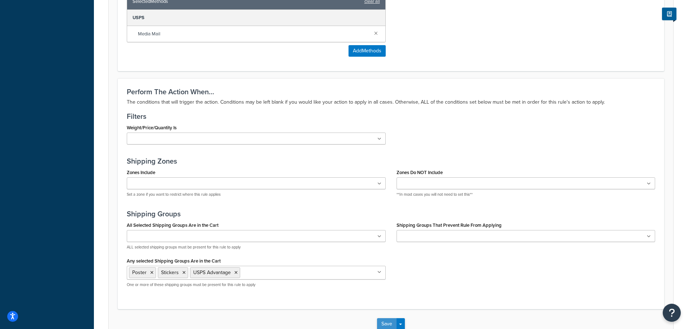
click at [390, 322] on button "Save" at bounding box center [387, 324] width 20 height 12
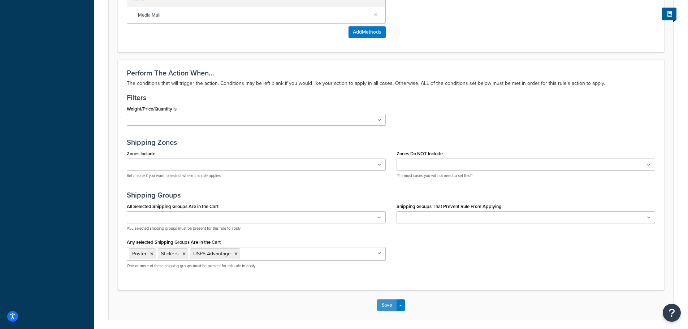
scroll to position [361, 0]
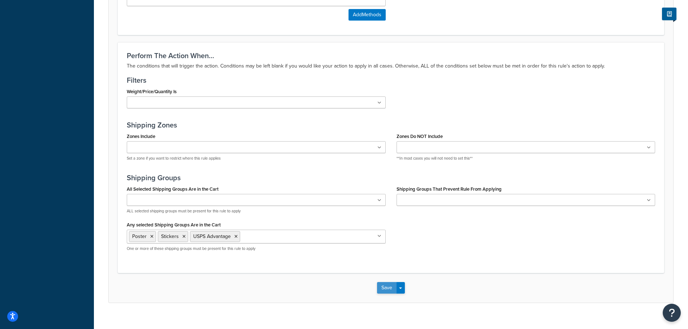
click at [386, 291] on button "Save" at bounding box center [387, 288] width 20 height 12
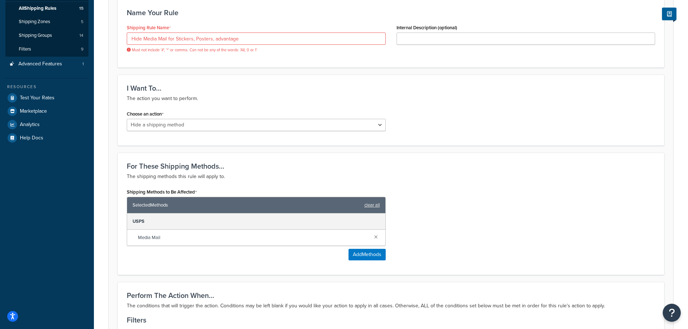
scroll to position [108, 0]
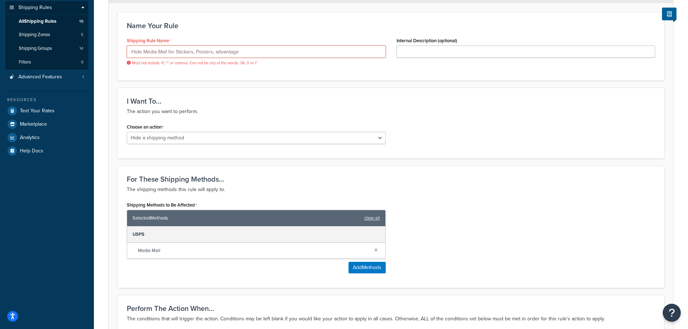
click at [213, 55] on input "Hide Media Mail for Stickers, Posters, advantage" at bounding box center [256, 52] width 259 height 12
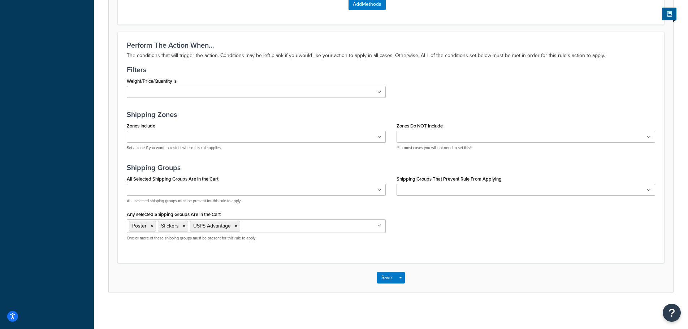
scroll to position [364, 0]
type input "Hide Media Mail for Stickers Posters advantage"
click at [388, 279] on button "Save" at bounding box center [387, 278] width 20 height 12
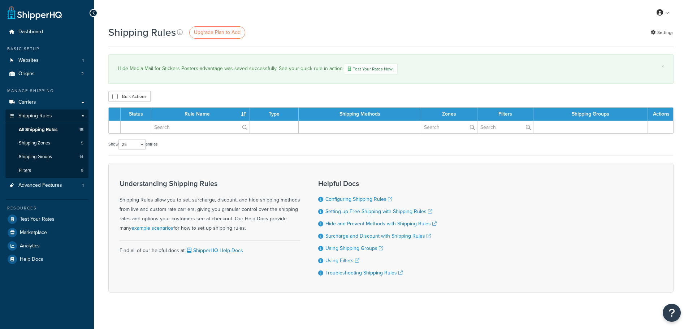
select select "25"
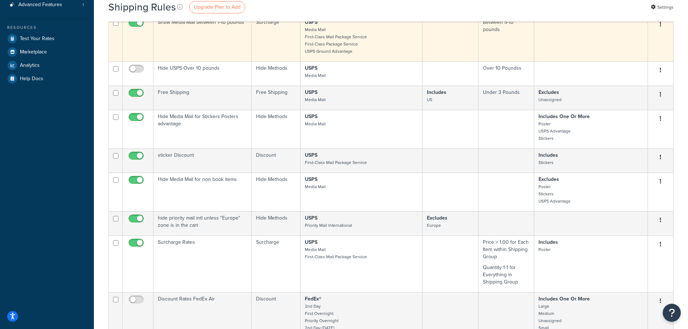
scroll to position [217, 0]
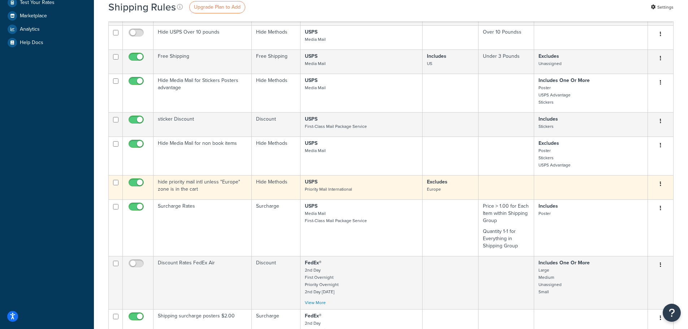
click at [220, 181] on td "hide priority mail intl unless "Europe" zone is in the cart" at bounding box center [203, 187] width 98 height 24
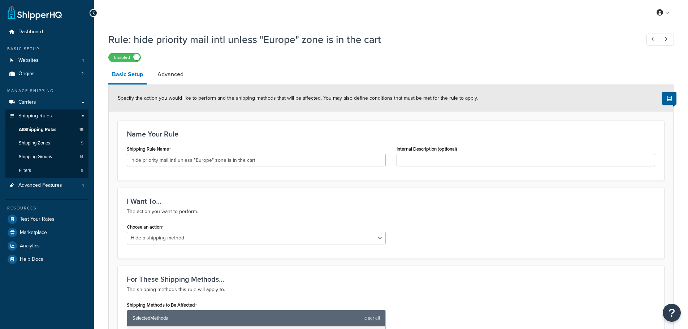
select select "HIDE"
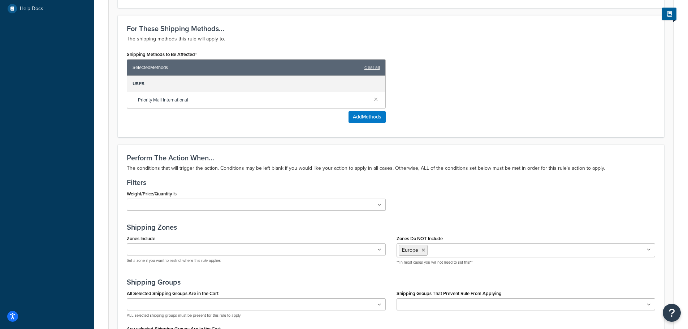
scroll to position [289, 0]
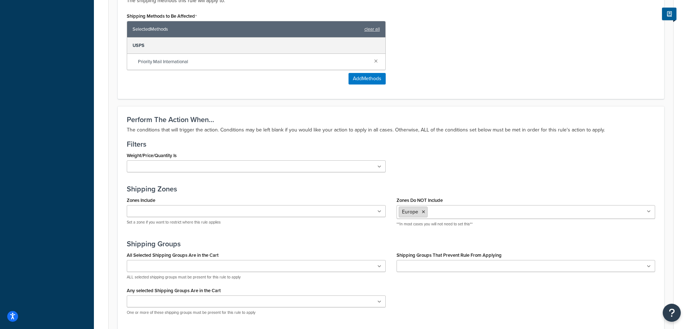
click at [424, 214] on icon at bounding box center [423, 212] width 3 height 4
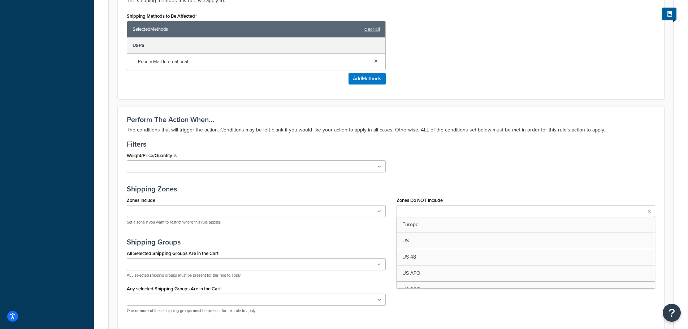
click at [426, 185] on div "Perform The Action When... The conditions that will trigger the action. Conditi…" at bounding box center [391, 220] width 547 height 229
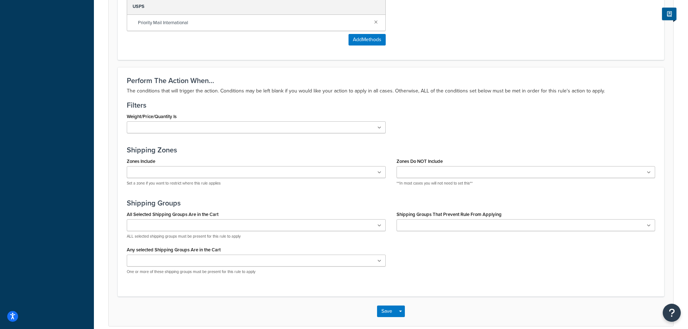
scroll to position [362, 0]
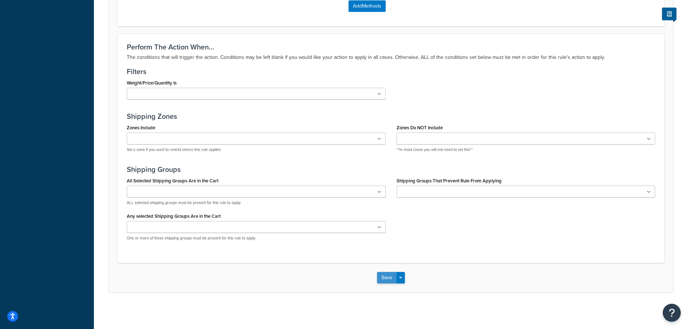
click at [387, 273] on button "Save" at bounding box center [387, 278] width 20 height 12
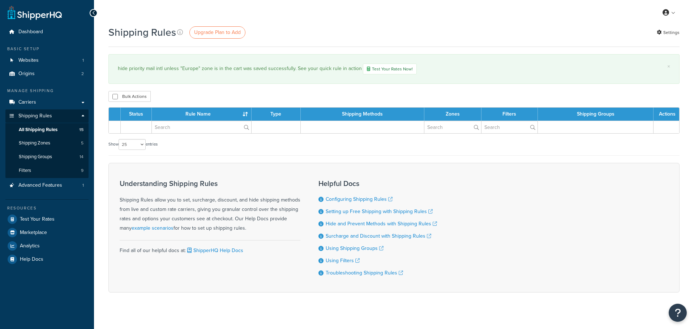
select select "25"
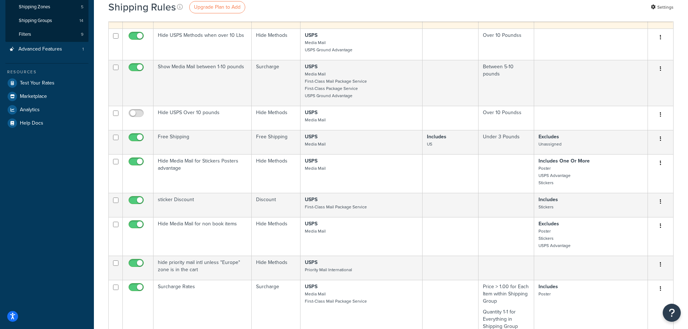
scroll to position [145, 0]
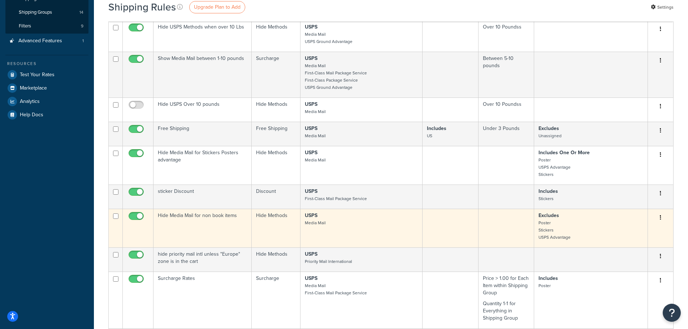
click at [201, 216] on td "Hide Media Mail for non book items" at bounding box center [203, 228] width 98 height 39
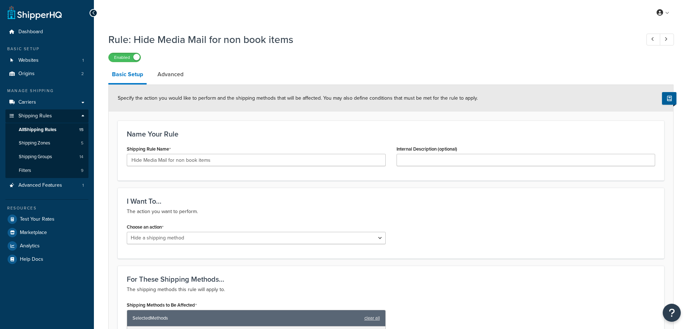
select select "HIDE"
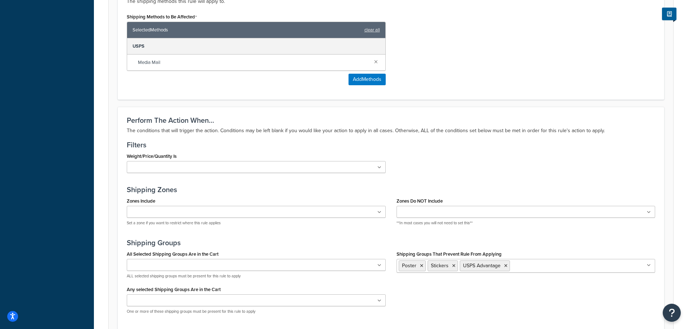
scroll to position [289, 0]
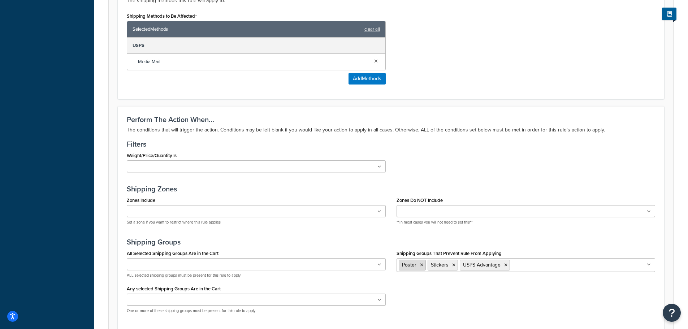
click at [420, 267] on icon at bounding box center [421, 265] width 3 height 4
click at [424, 267] on icon at bounding box center [425, 265] width 3 height 4
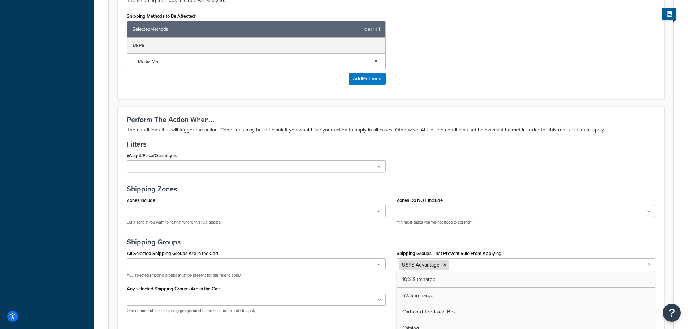
click at [445, 266] on icon at bounding box center [444, 265] width 3 height 4
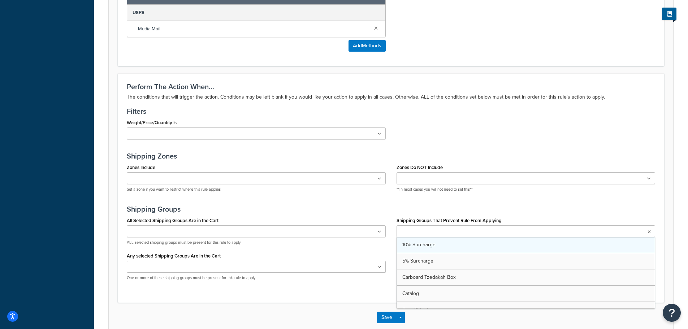
scroll to position [362, 0]
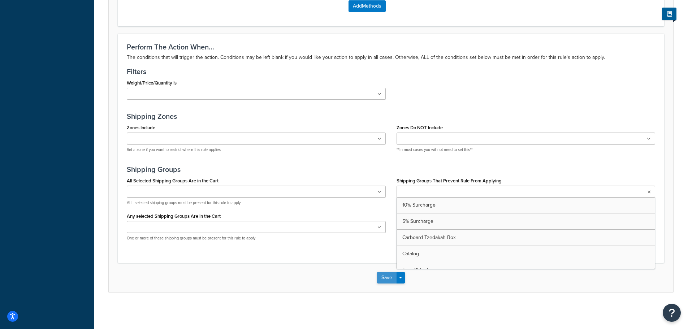
click at [386, 274] on button "Save" at bounding box center [387, 278] width 20 height 12
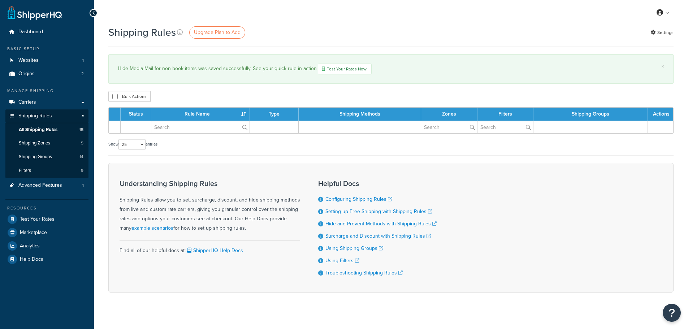
select select "25"
click at [219, 160] on form "Status Rule Name Type Shipping Methods Zones Filters Shipping Groups Actions Sh…" at bounding box center [391, 199] width 566 height 185
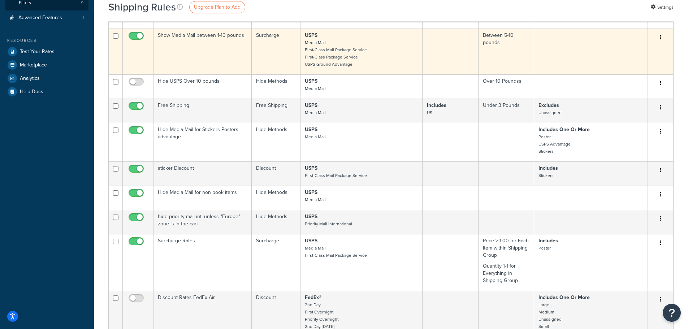
scroll to position [181, 0]
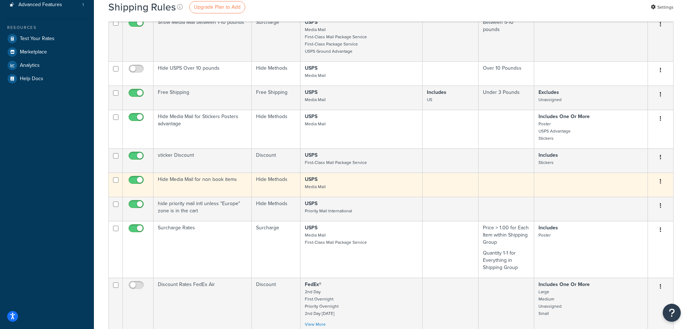
click at [220, 177] on td "Hide Media Mail for non book items" at bounding box center [203, 185] width 98 height 24
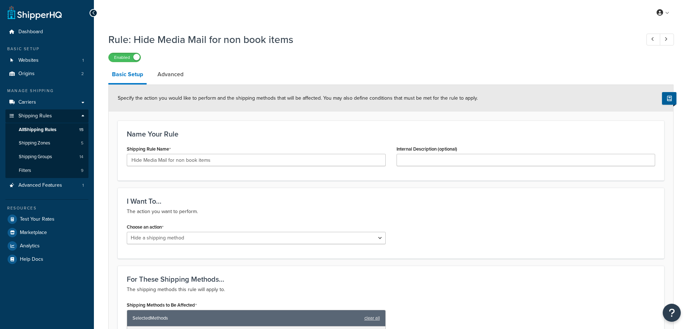
select select "HIDE"
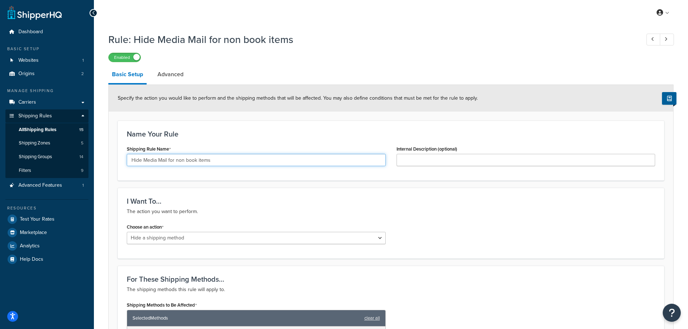
click at [222, 166] on input "Hide Media Mail for non book items" at bounding box center [256, 160] width 259 height 12
type input "Hide Media Mail for non book items - not used"
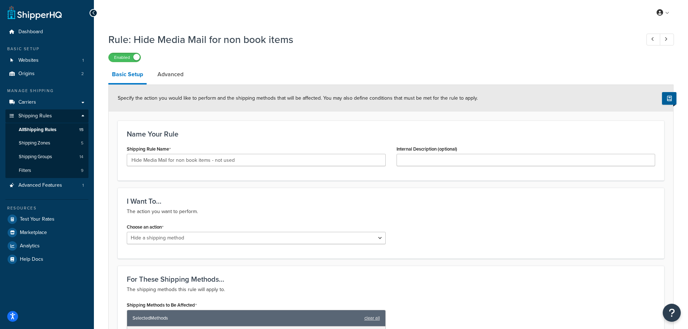
click at [243, 194] on div "I Want To... The action you want to perform. Choose an action Choose an action …" at bounding box center [391, 223] width 547 height 71
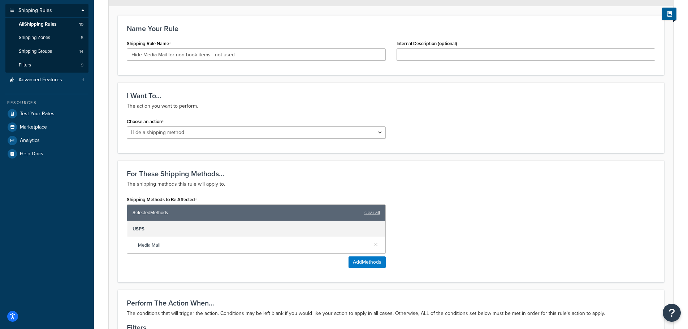
scroll to position [108, 0]
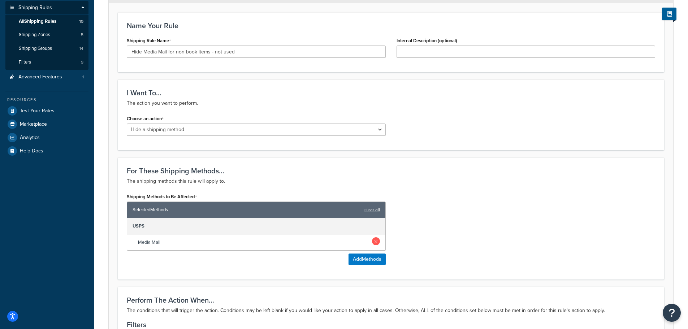
click at [377, 241] on link at bounding box center [376, 241] width 8 height 8
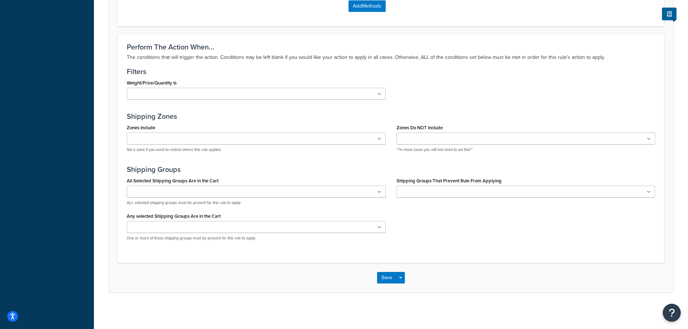
scroll to position [326, 0]
click at [385, 273] on button "Save" at bounding box center [387, 278] width 20 height 12
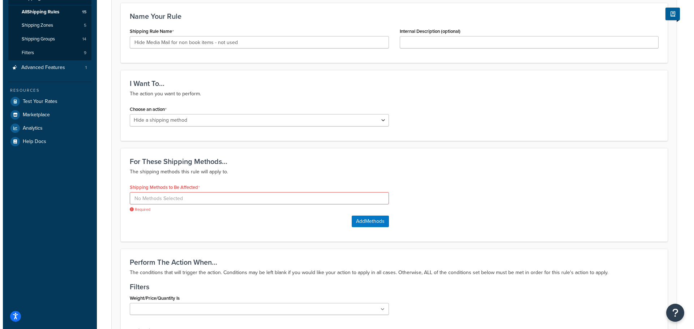
scroll to position [109, 0]
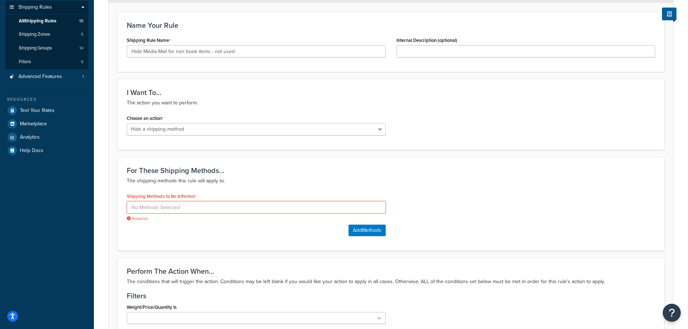
click at [228, 206] on input at bounding box center [256, 207] width 259 height 12
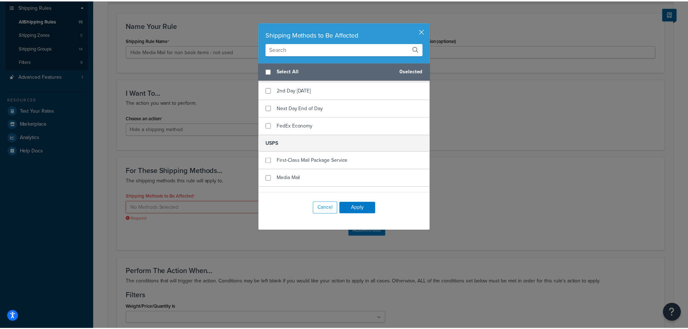
scroll to position [217, 0]
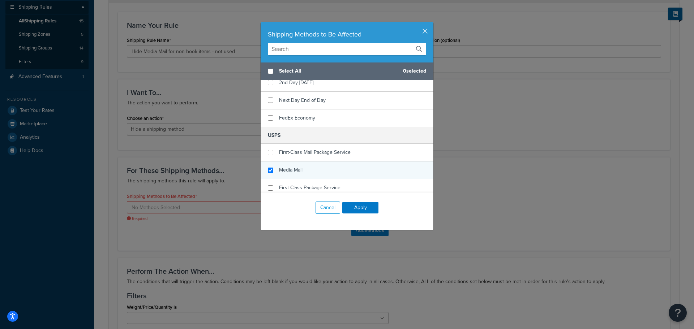
checkbox input "true"
click at [293, 171] on span "Media Mail" at bounding box center [290, 170] width 23 height 8
click at [349, 206] on button "Apply" at bounding box center [360, 208] width 36 height 12
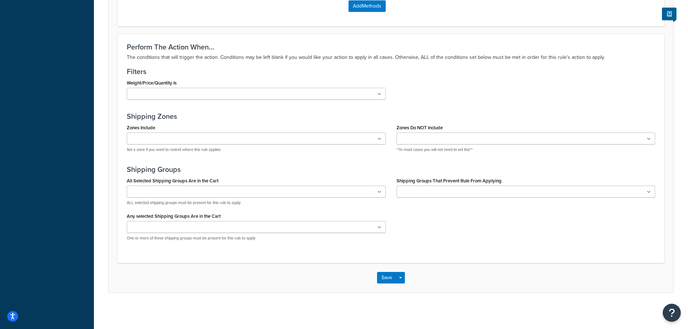
scroll to position [362, 0]
click at [383, 274] on button "Save" at bounding box center [387, 278] width 20 height 12
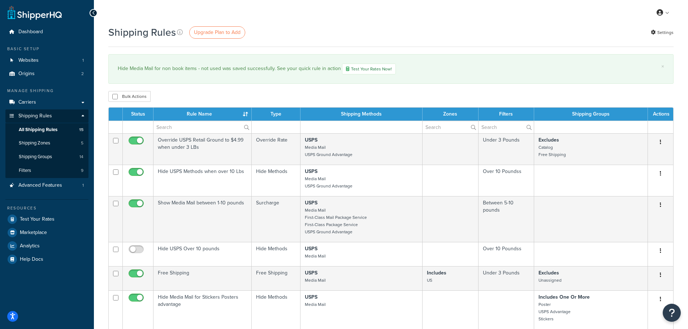
select select "25"
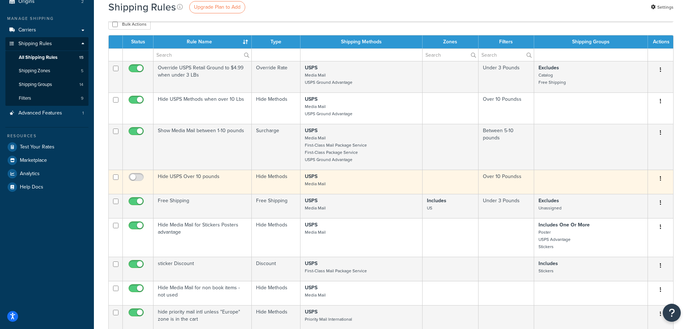
scroll to position [108, 0]
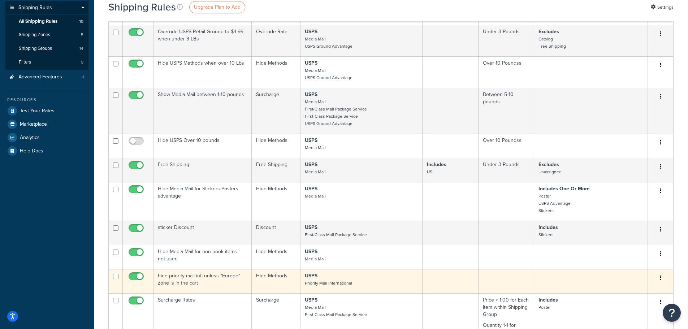
click at [201, 277] on td "hide priority mail intl unless "Europe" zone is in the cart" at bounding box center [203, 281] width 98 height 24
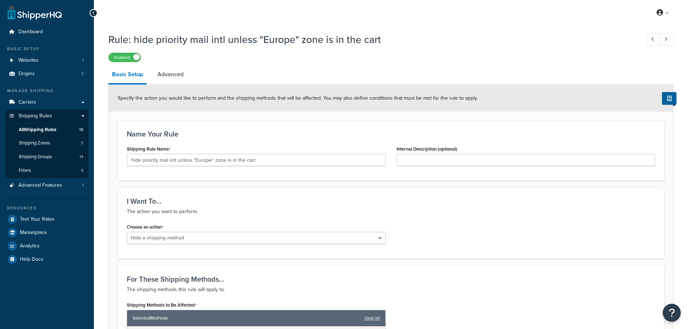
select select "HIDE"
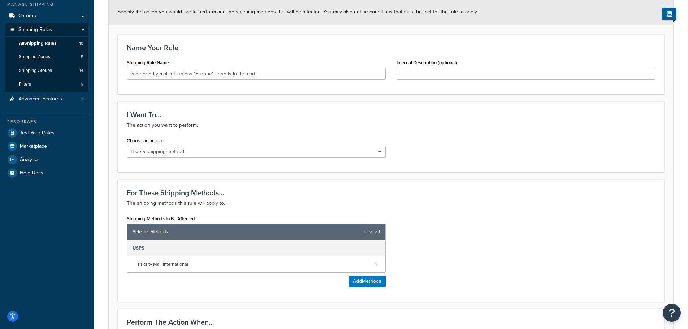
scroll to position [145, 0]
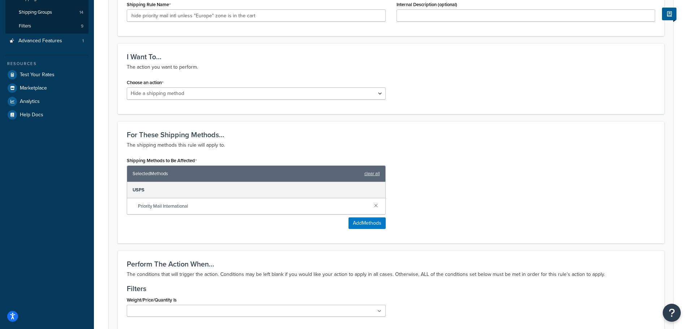
click at [376, 209] on link at bounding box center [376, 205] width 8 height 8
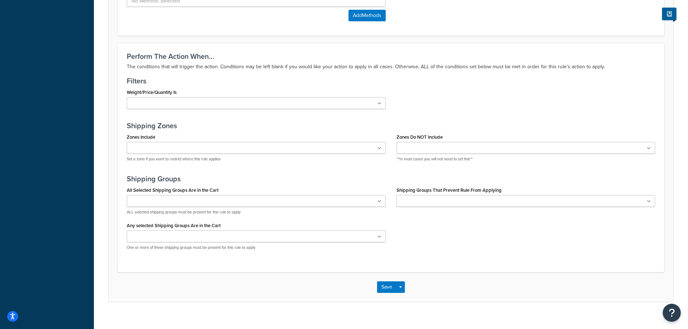
scroll to position [326, 0]
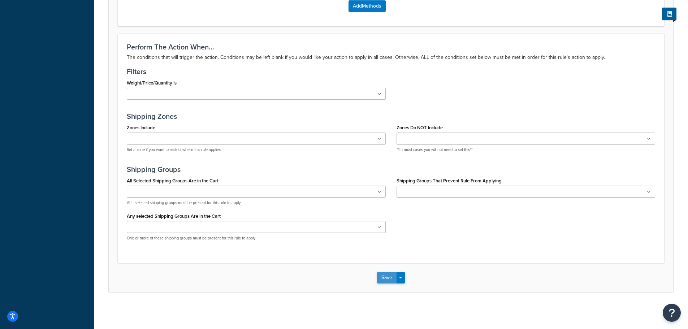
click at [388, 275] on button "Save" at bounding box center [387, 278] width 20 height 12
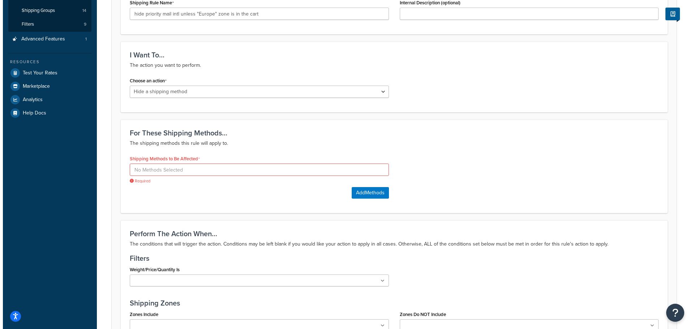
scroll to position [145, 0]
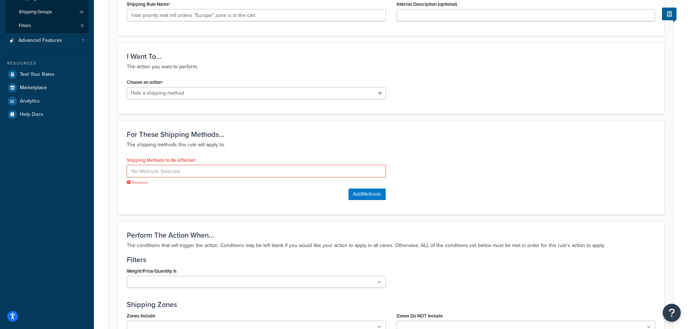
click at [146, 172] on input at bounding box center [256, 171] width 259 height 12
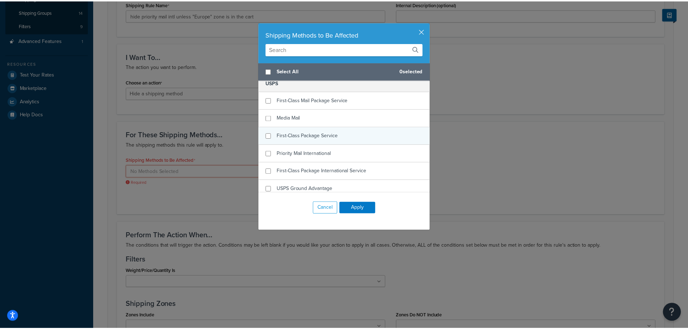
scroll to position [274, 0]
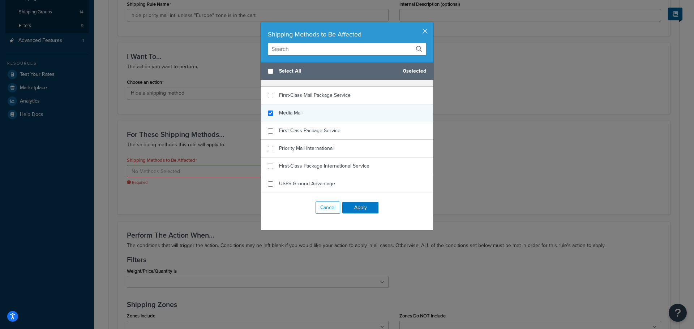
checkbox input "true"
click at [279, 113] on span "Media Mail" at bounding box center [290, 113] width 23 height 8
click at [345, 206] on button "Apply" at bounding box center [360, 208] width 36 height 12
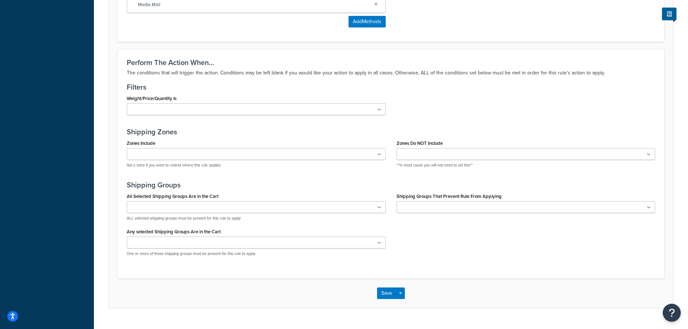
scroll to position [362, 0]
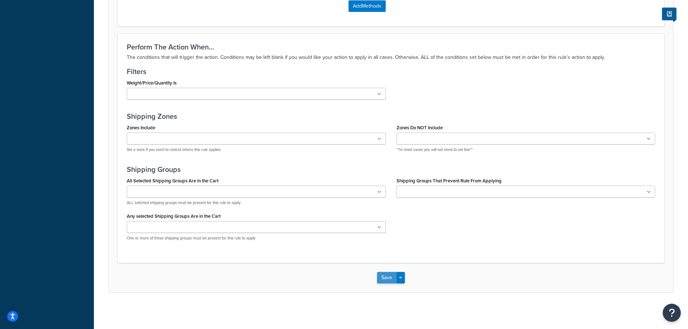
click at [382, 274] on button "Save" at bounding box center [387, 278] width 20 height 12
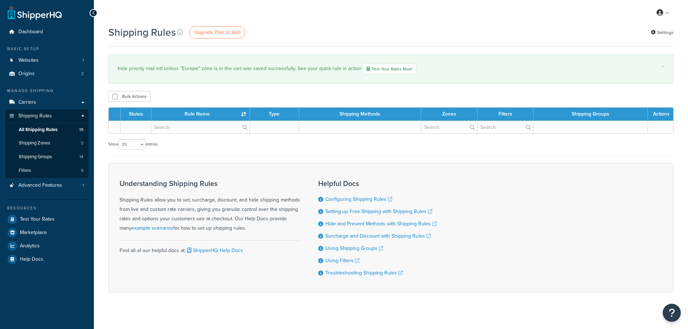
select select "25"
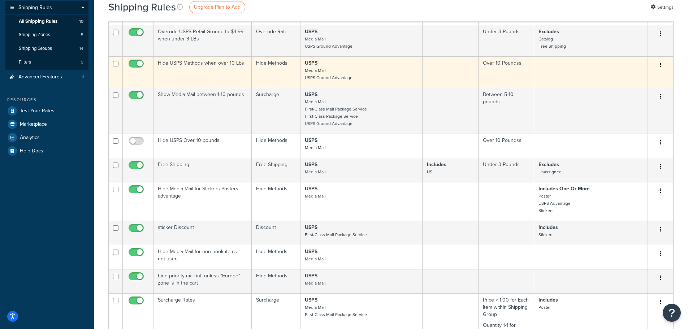
scroll to position [145, 0]
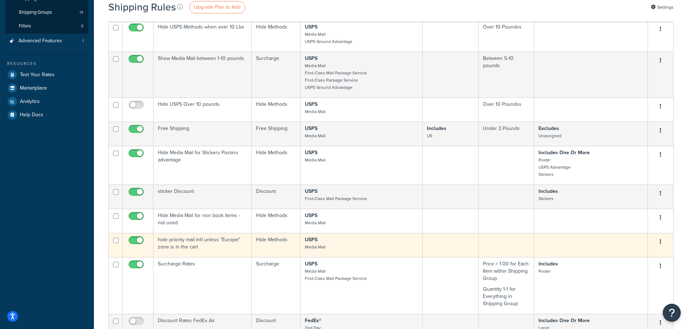
click at [213, 238] on td "hide priority mail intl unless "Europe" zone is in the cart" at bounding box center [203, 245] width 98 height 24
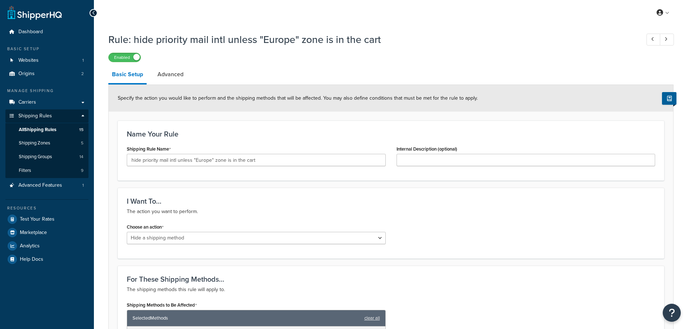
select select "HIDE"
click at [169, 74] on link "Advanced" at bounding box center [170, 74] width 33 height 17
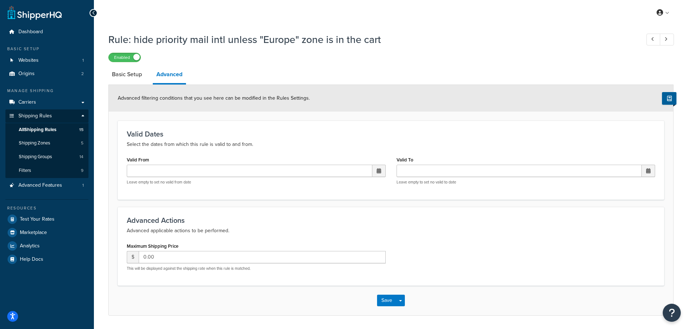
click at [647, 171] on span at bounding box center [649, 170] width 4 height 5
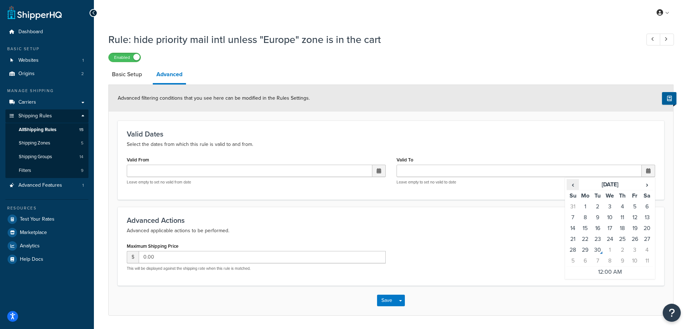
click at [571, 186] on span "‹" at bounding box center [573, 185] width 12 height 10
click at [636, 209] on td "1" at bounding box center [635, 206] width 12 height 11
type input "08/01/2025 12:00 AM"
click at [386, 303] on button "Save" at bounding box center [387, 301] width 20 height 12
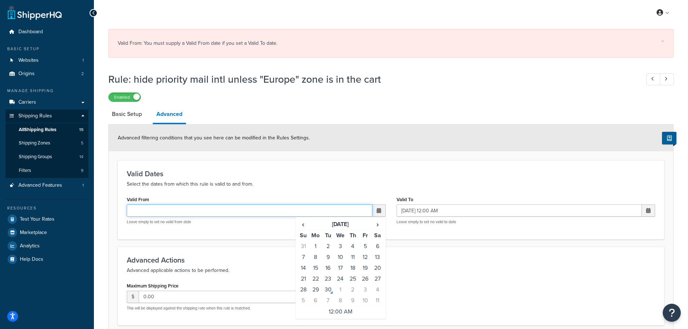
click at [203, 208] on input "Valid From" at bounding box center [250, 211] width 246 height 12
click at [303, 227] on span "‹" at bounding box center [304, 224] width 12 height 10
click at [329, 248] on td "29" at bounding box center [328, 246] width 12 height 11
type input "07/29/2025 12:00 AM"
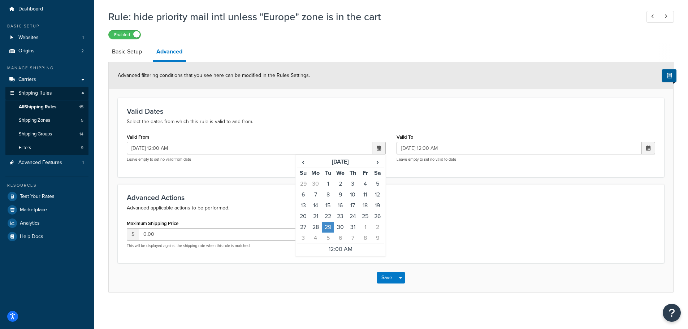
scroll to position [23, 0]
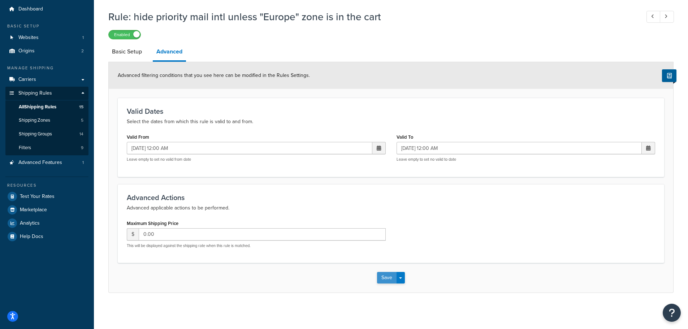
click at [391, 277] on button "Save" at bounding box center [387, 278] width 20 height 12
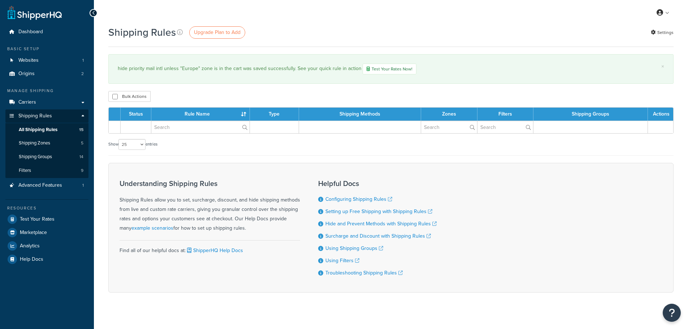
select select "25"
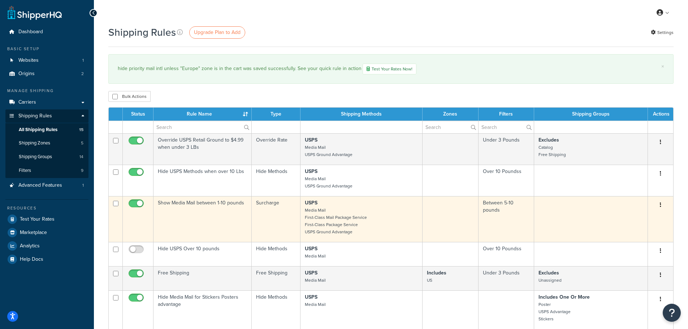
click at [232, 203] on td "Show Media Mail between 1-10 pounds" at bounding box center [203, 219] width 98 height 46
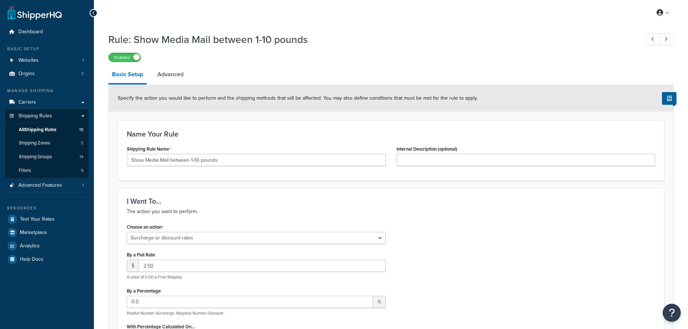
select select "SURCHARGE"
select select "ORDER"
select select "CART"
click at [44, 128] on span "All Shipping Rules" at bounding box center [38, 130] width 38 height 6
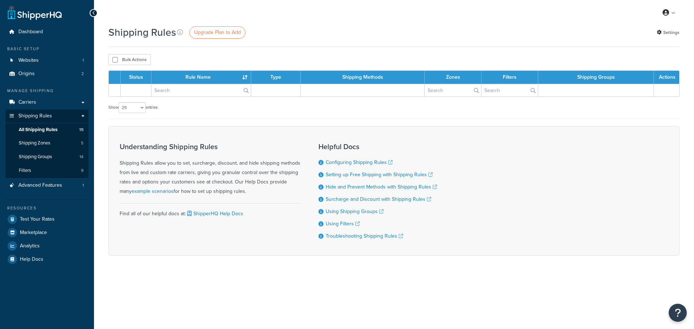
select select "25"
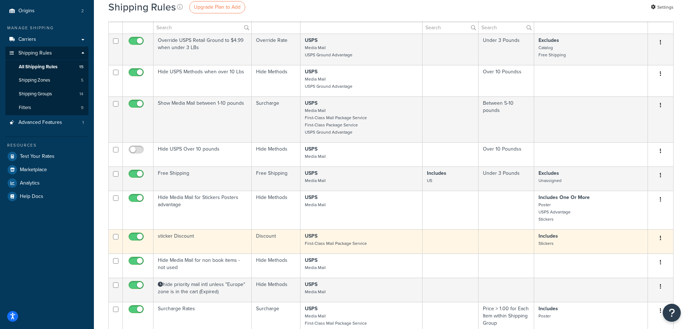
scroll to position [72, 0]
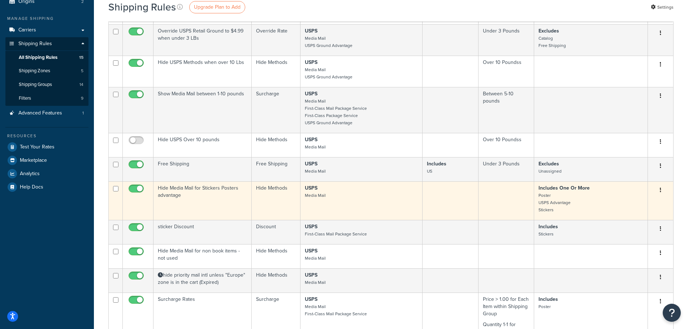
click at [213, 190] on td "Hide Media Mail for Stickers Posters advantage" at bounding box center [203, 200] width 98 height 39
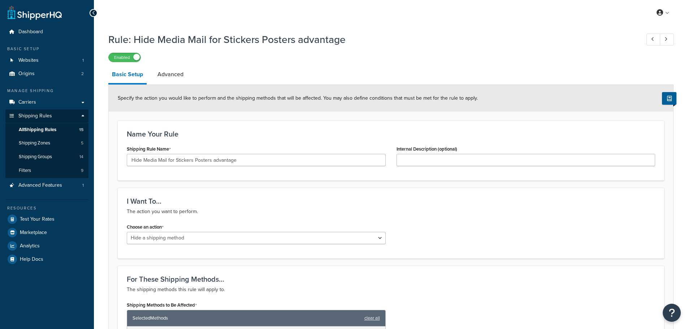
select select "HIDE"
click at [180, 79] on link "Advanced" at bounding box center [170, 74] width 33 height 17
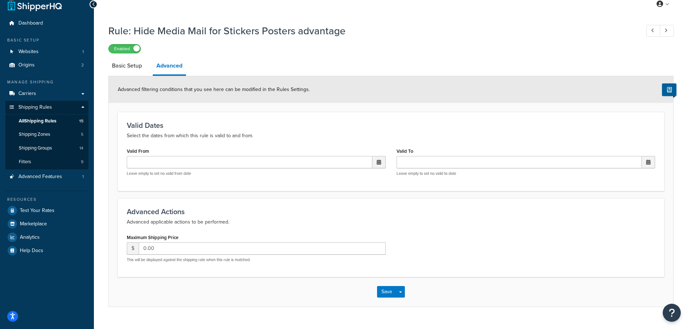
scroll to position [23, 0]
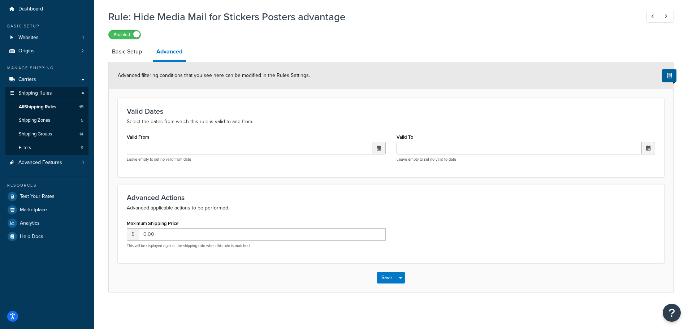
click at [377, 148] on span at bounding box center [379, 148] width 4 height 5
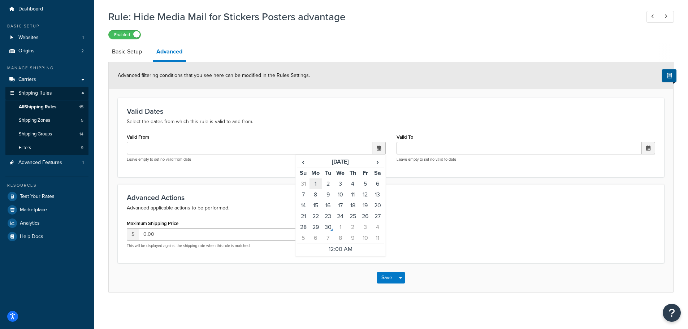
click at [315, 185] on td "1" at bounding box center [316, 184] width 12 height 11
type input "09/01/2025 12:00 AM"
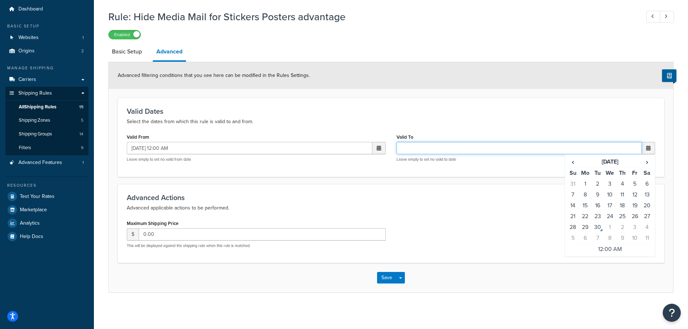
click at [412, 150] on input "Valid To" at bounding box center [520, 148] width 246 height 12
click at [611, 185] on td "3" at bounding box center [610, 184] width 12 height 11
type input "09/03/2025 12:00 AM"
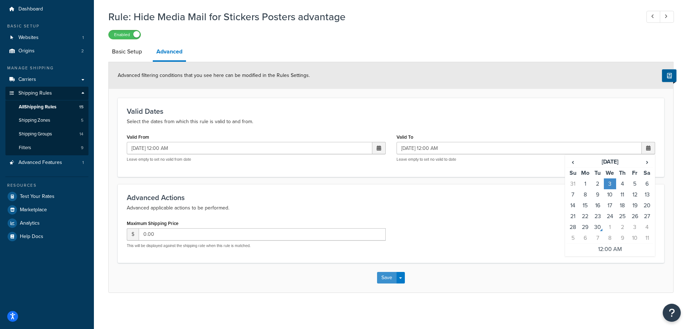
click at [386, 280] on button "Save" at bounding box center [387, 278] width 20 height 12
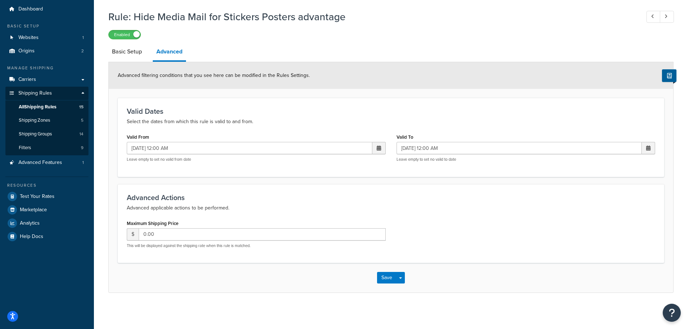
scroll to position [0, 0]
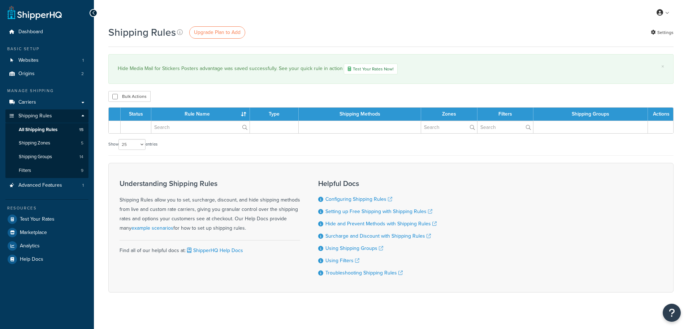
select select "25"
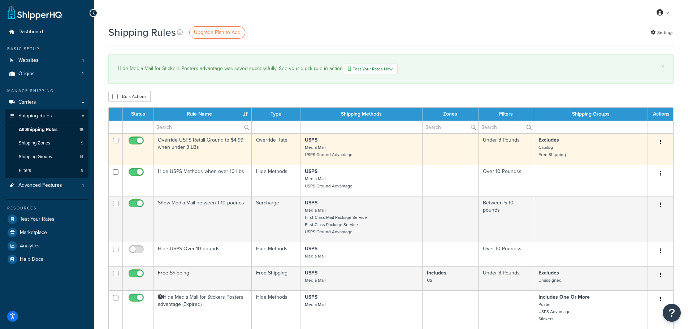
click at [200, 139] on td "Override USPS Retail Ground to $4.99 when under 3 LBs" at bounding box center [203, 148] width 98 height 31
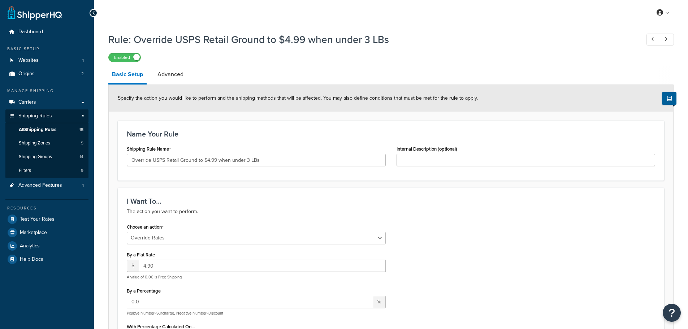
select select "OVERRIDE"
click at [170, 73] on link "Advanced" at bounding box center [170, 74] width 33 height 17
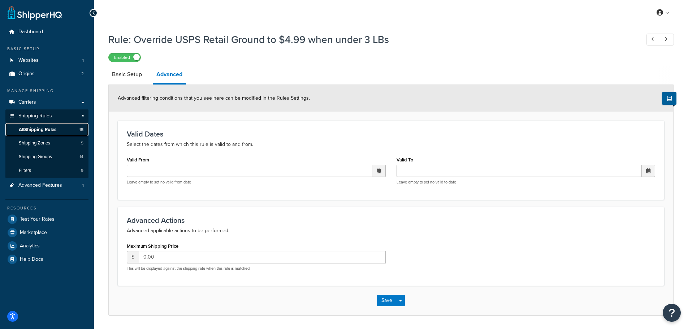
click at [26, 127] on span "All Shipping Rules" at bounding box center [38, 130] width 38 height 6
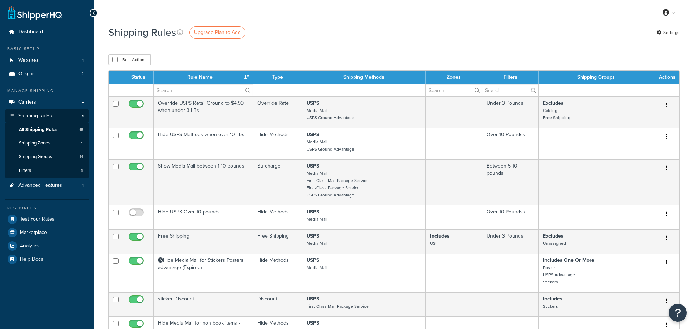
select select "25"
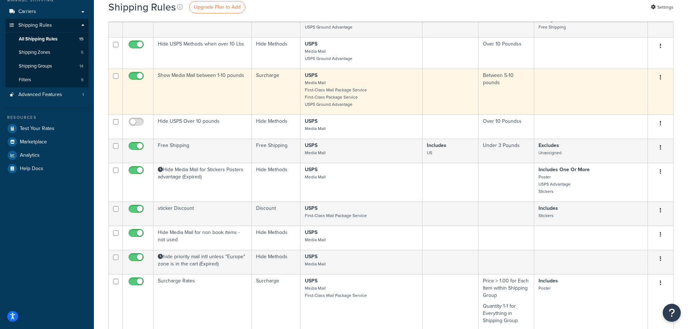
scroll to position [108, 0]
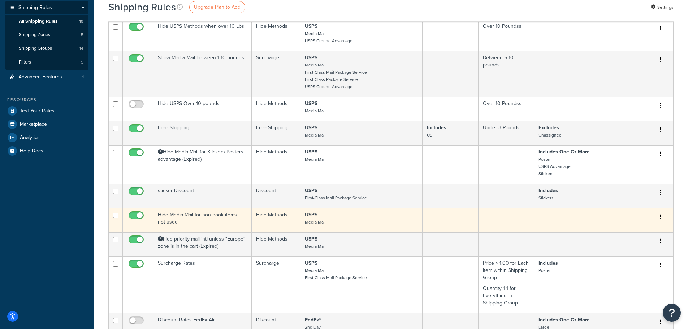
click at [218, 215] on td "Hide Media Mail for non book items - not used" at bounding box center [203, 220] width 98 height 24
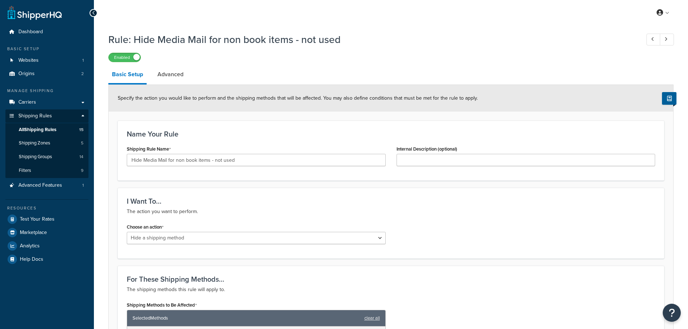
select select "HIDE"
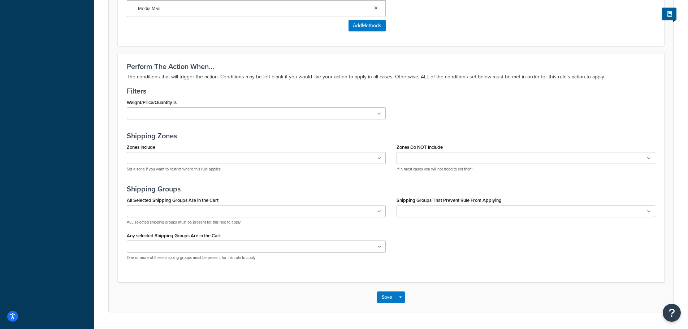
scroll to position [361, 0]
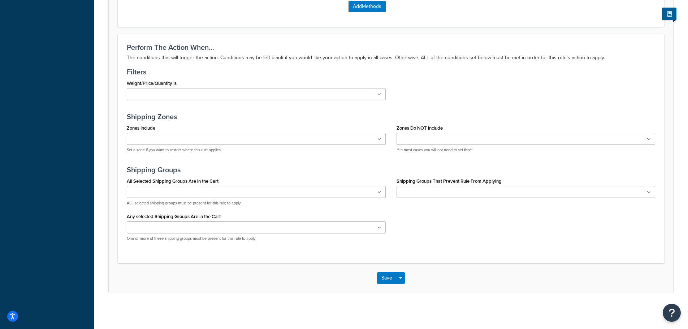
click at [220, 195] on ul at bounding box center [256, 192] width 259 height 12
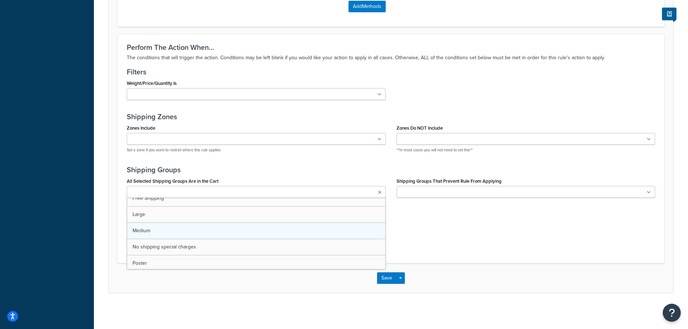
scroll to position [108, 0]
click at [216, 194] on ul "Poster" at bounding box center [256, 193] width 259 height 14
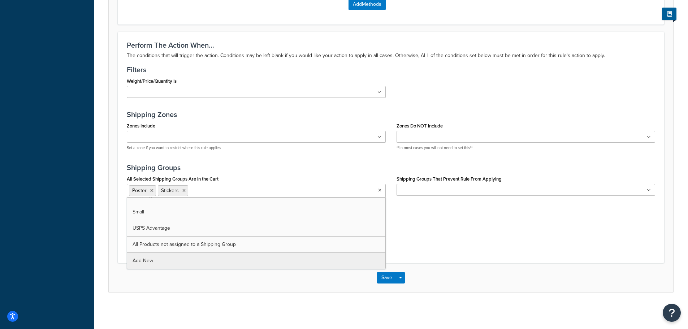
scroll to position [140, 0]
click at [217, 191] on input "All Selected Shipping Groups Are in the Cart" at bounding box center [222, 190] width 64 height 8
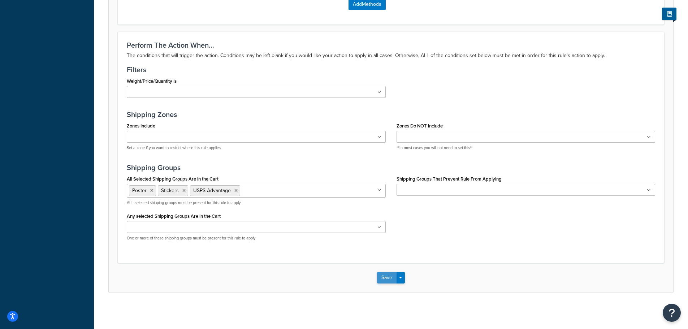
click at [382, 276] on button "Save" at bounding box center [387, 278] width 20 height 12
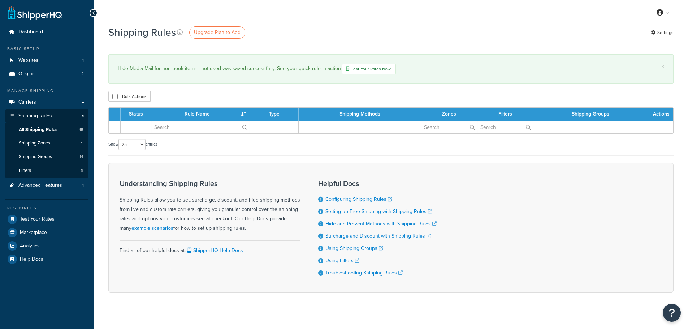
select select "25"
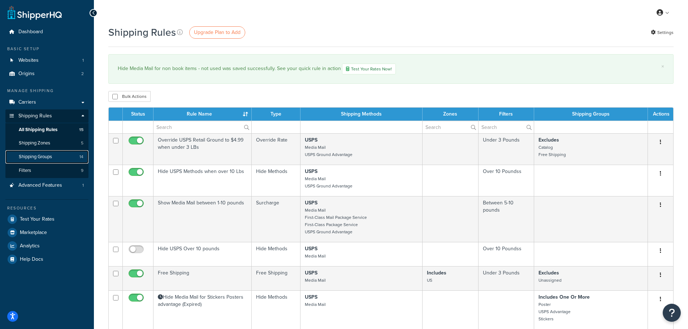
click at [46, 152] on link "Shipping Groups 14" at bounding box center [46, 156] width 83 height 13
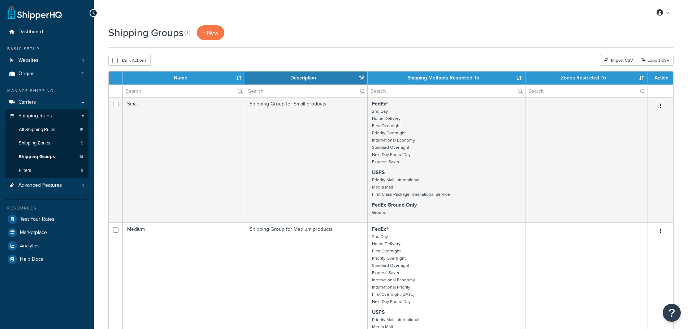
select select "15"
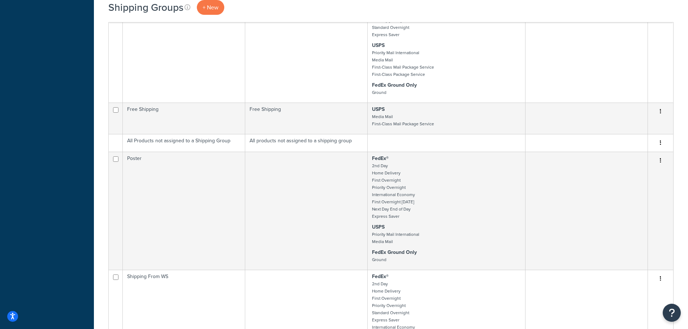
scroll to position [542, 0]
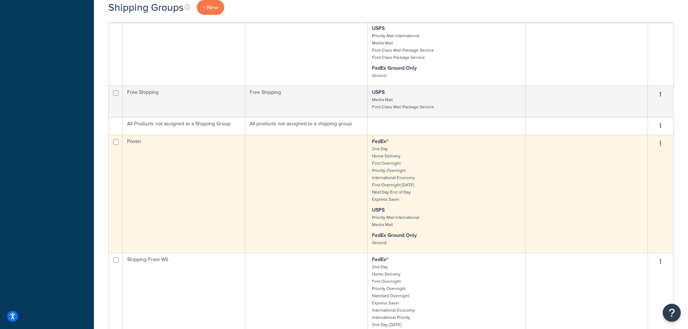
click at [166, 153] on td "Poster" at bounding box center [184, 194] width 123 height 118
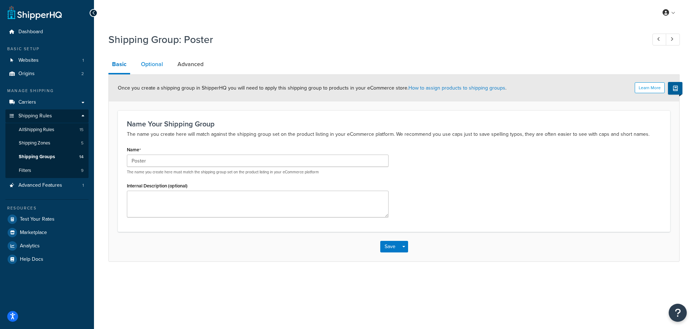
click at [155, 66] on link "Optional" at bounding box center [151, 64] width 29 height 17
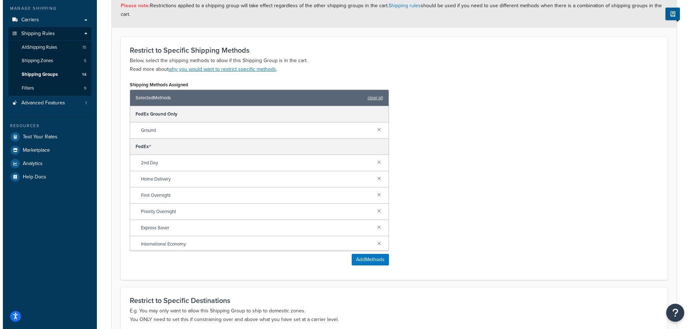
scroll to position [108, 0]
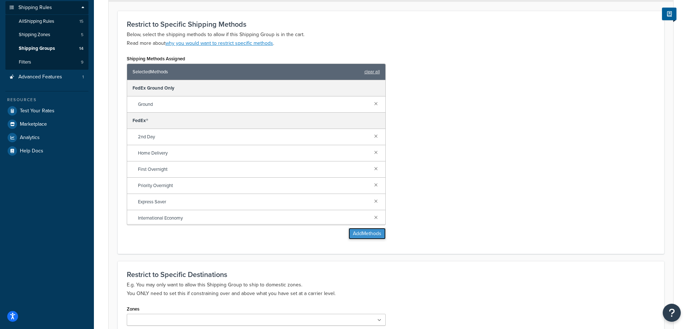
click at [370, 236] on button "Add Methods" at bounding box center [367, 234] width 37 height 12
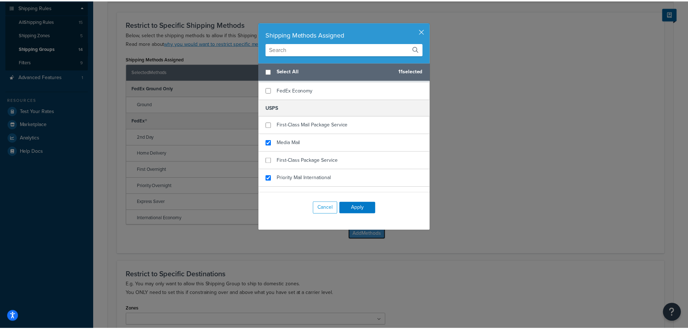
scroll to position [274, 0]
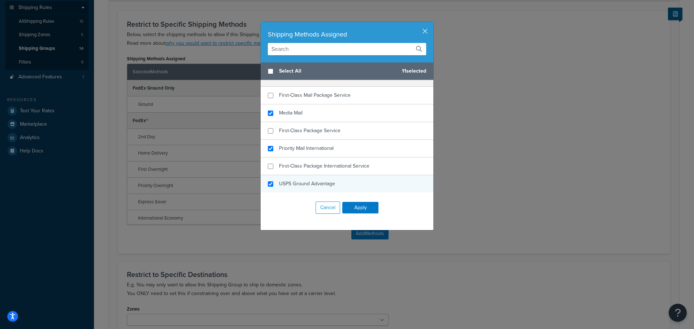
checkbox input "true"
click at [309, 186] on span "USPS Ground Advantage" at bounding box center [307, 184] width 56 height 8
click at [348, 209] on button "Apply" at bounding box center [360, 208] width 36 height 12
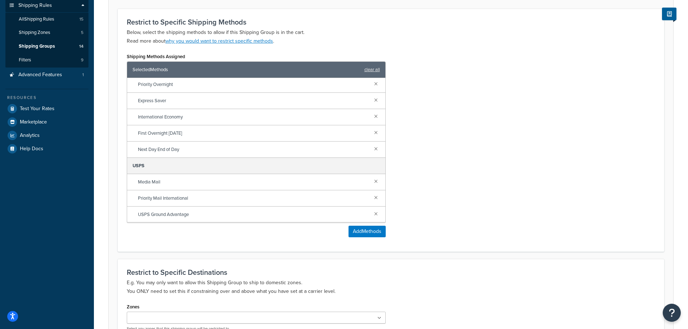
scroll to position [194, 0]
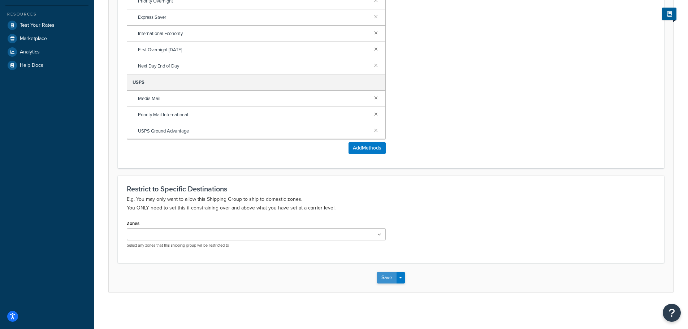
click at [388, 275] on button "Save" at bounding box center [387, 278] width 20 height 12
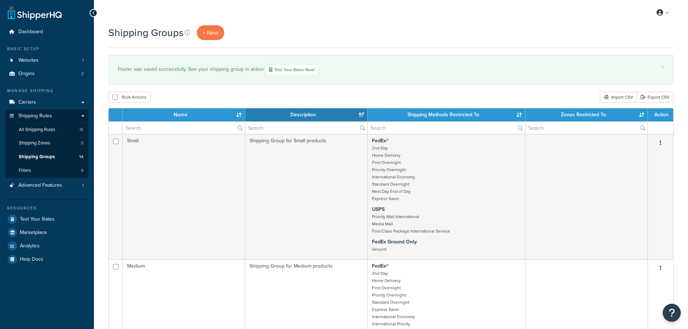
select select "15"
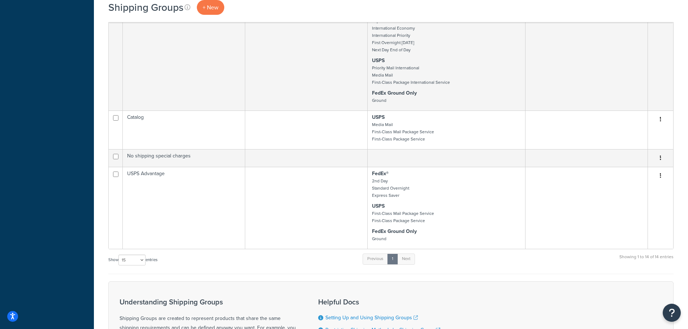
scroll to position [1265, 0]
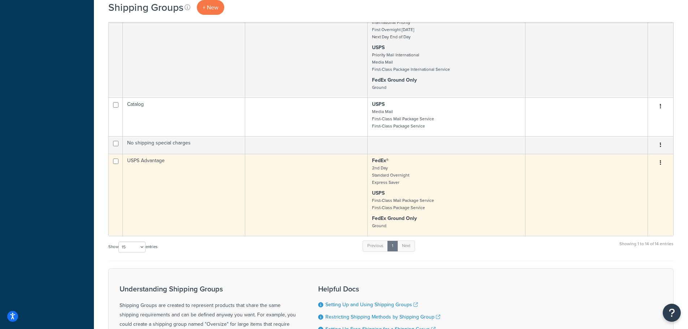
click at [210, 171] on td "USPS Advantage" at bounding box center [184, 195] width 123 height 82
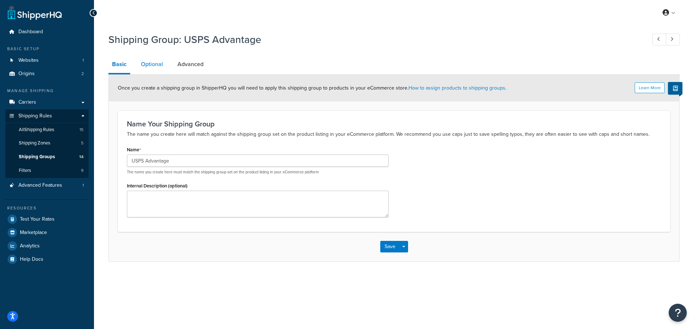
click at [155, 67] on link "Optional" at bounding box center [151, 64] width 29 height 17
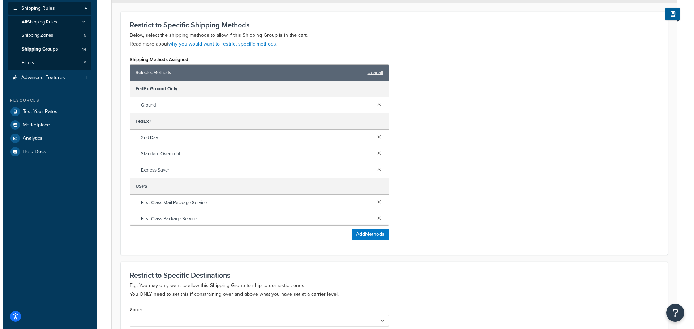
scroll to position [108, 0]
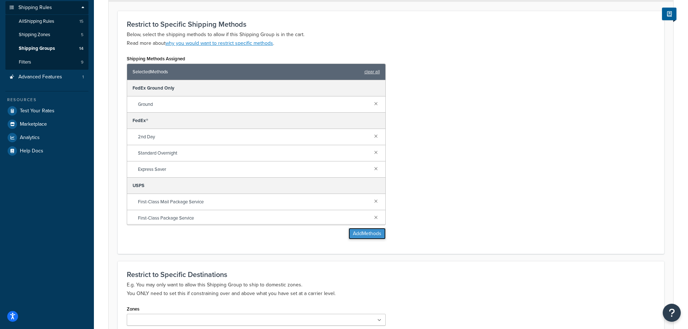
click at [364, 231] on button "Add Methods" at bounding box center [367, 234] width 37 height 12
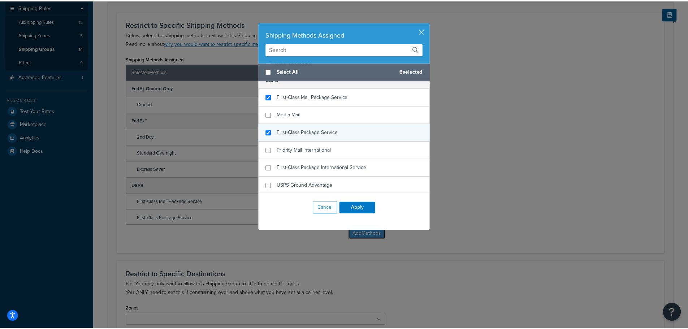
scroll to position [274, 0]
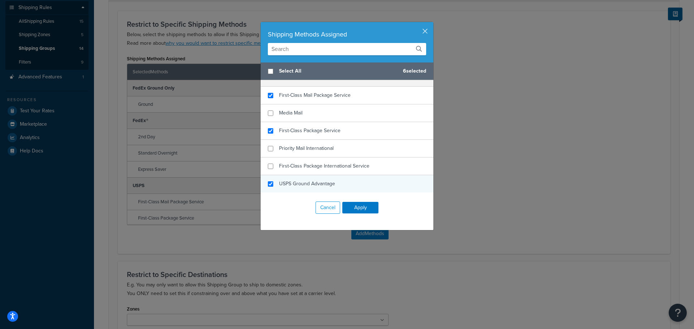
checkbox input "true"
click at [327, 181] on span "USPS Ground Advantage" at bounding box center [307, 184] width 56 height 8
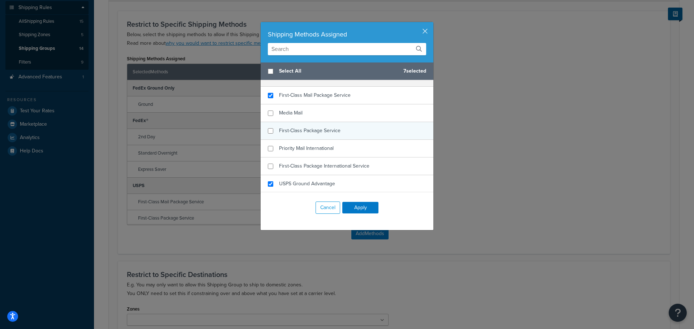
checkbox input "false"
click at [311, 131] on span "First-Class Package Service" at bounding box center [309, 131] width 61 height 8
click at [352, 205] on button "Apply" at bounding box center [360, 208] width 36 height 12
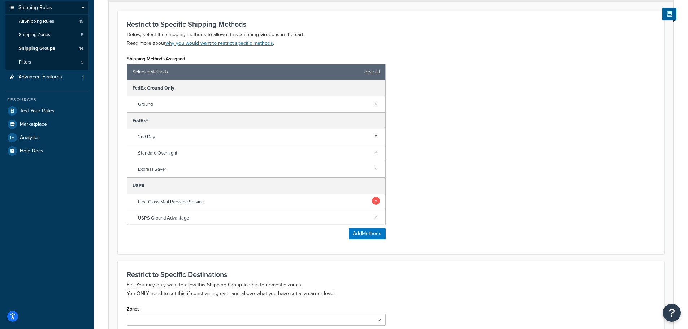
click at [372, 202] on link at bounding box center [376, 201] width 8 height 8
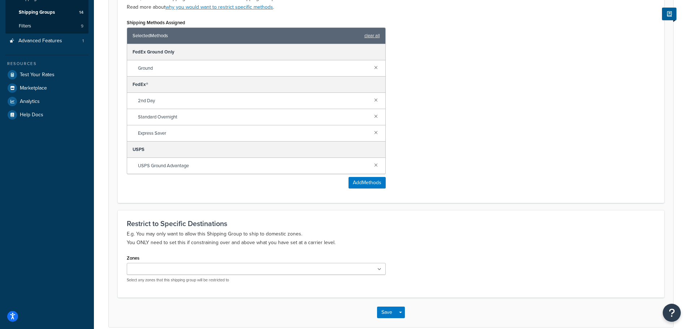
scroll to position [180, 0]
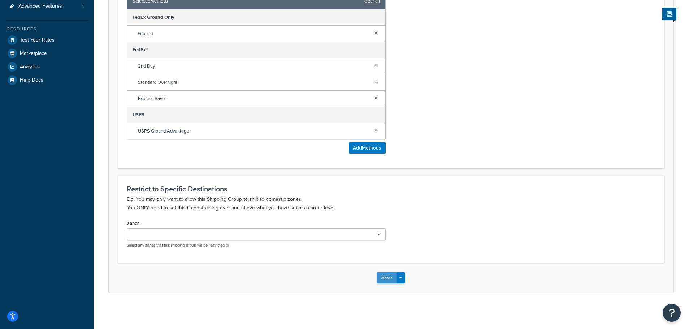
click at [387, 275] on button "Save" at bounding box center [387, 278] width 20 height 12
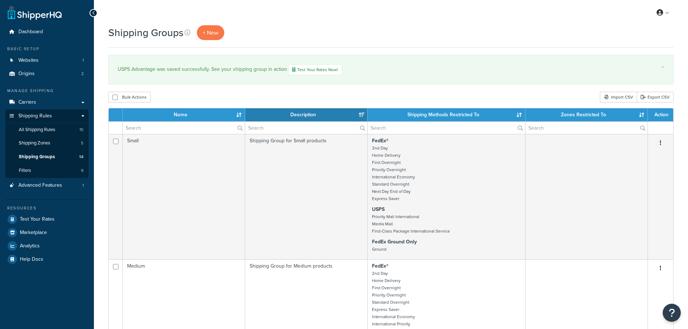
select select "15"
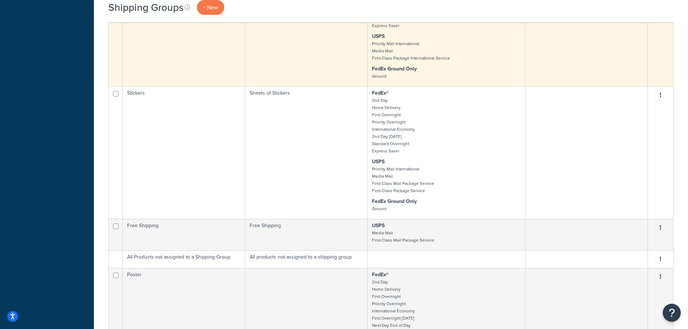
scroll to position [434, 0]
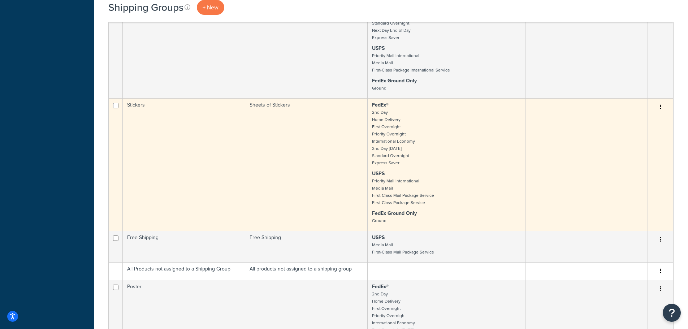
click at [186, 136] on td "Stickers" at bounding box center [184, 164] width 123 height 133
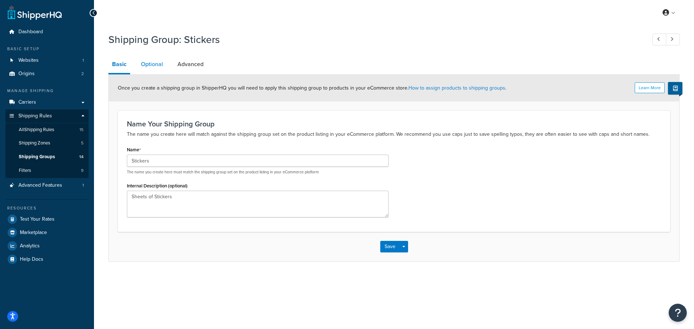
click at [163, 66] on link "Optional" at bounding box center [151, 64] width 29 height 17
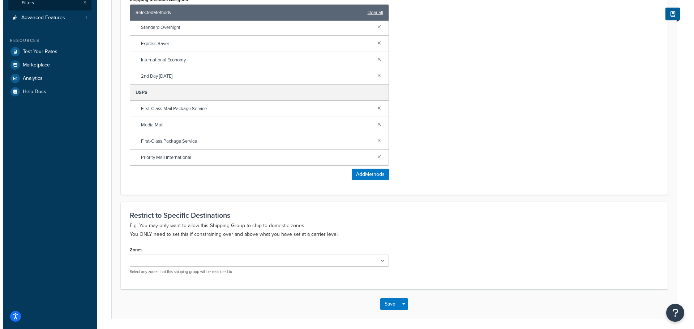
scroll to position [181, 0]
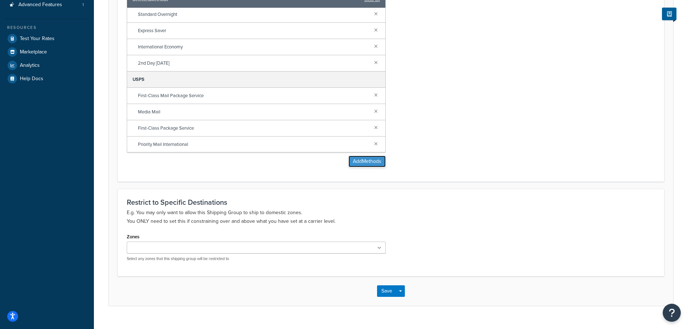
click at [361, 158] on button "Add Methods" at bounding box center [367, 162] width 37 height 12
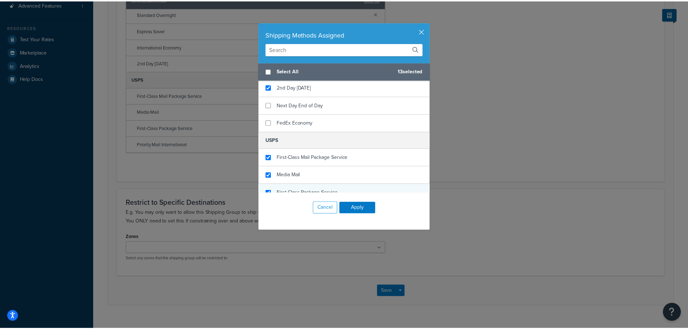
scroll to position [274, 0]
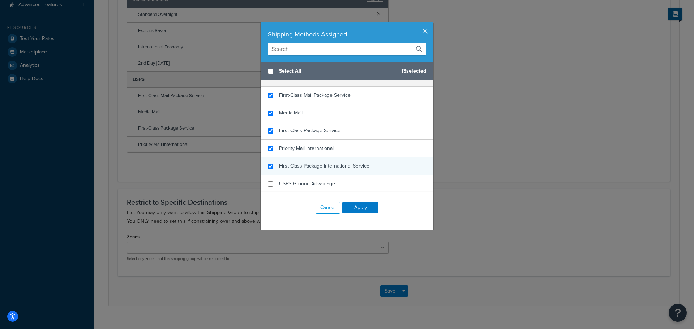
checkbox input "true"
click at [332, 163] on span "First-Class Package International Service" at bounding box center [324, 166] width 90 height 8
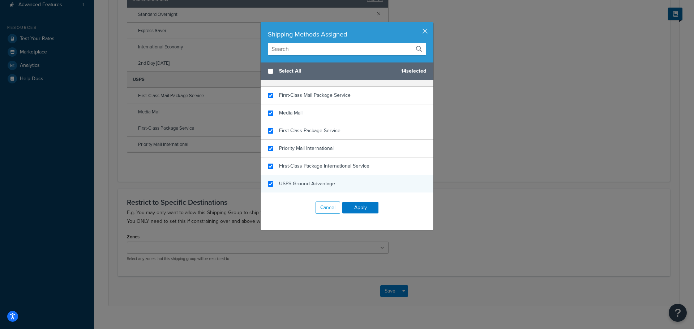
checkbox input "true"
click at [318, 186] on span "USPS Ground Advantage" at bounding box center [307, 184] width 56 height 8
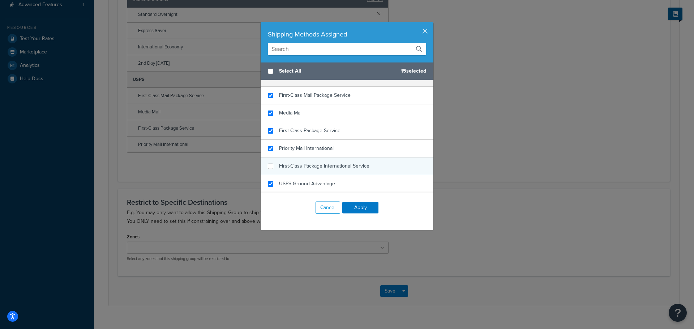
checkbox input "false"
click at [319, 167] on span "First-Class Package International Service" at bounding box center [324, 166] width 90 height 8
click at [350, 206] on button "Apply" at bounding box center [360, 208] width 36 height 12
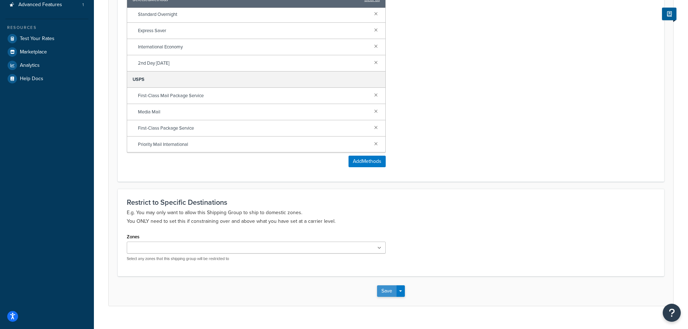
click at [386, 291] on button "Save" at bounding box center [387, 292] width 20 height 12
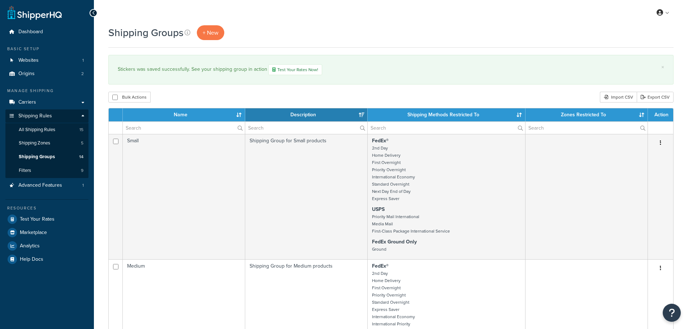
select select "15"
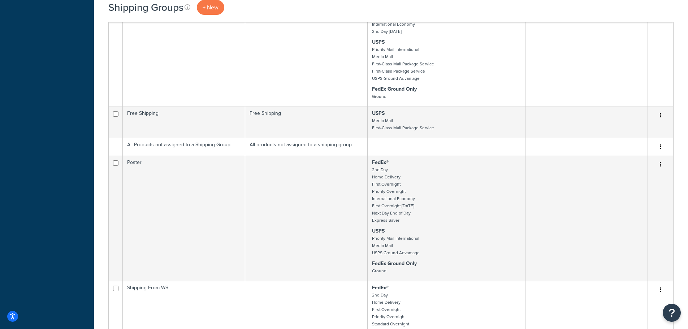
scroll to position [578, 0]
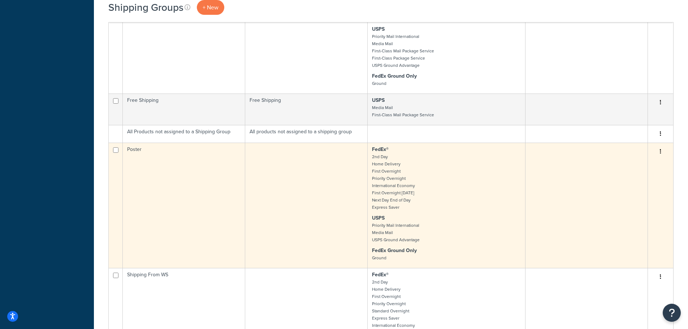
click at [188, 159] on td "Poster" at bounding box center [184, 205] width 123 height 125
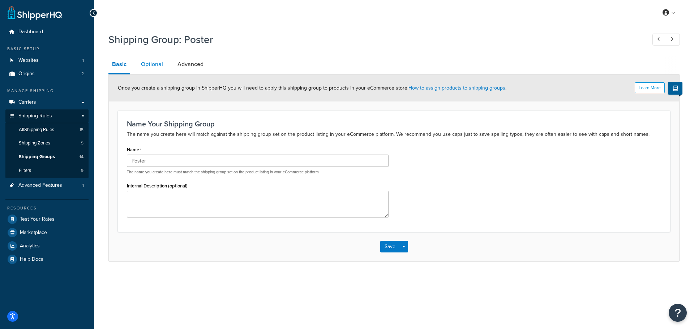
click at [162, 64] on link "Optional" at bounding box center [151, 64] width 29 height 17
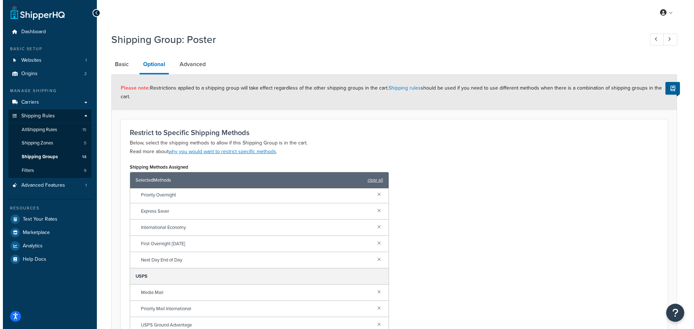
scroll to position [108, 0]
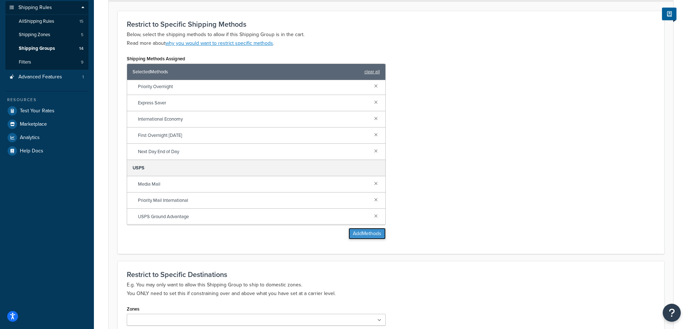
click at [356, 231] on button "Add Methods" at bounding box center [367, 234] width 37 height 12
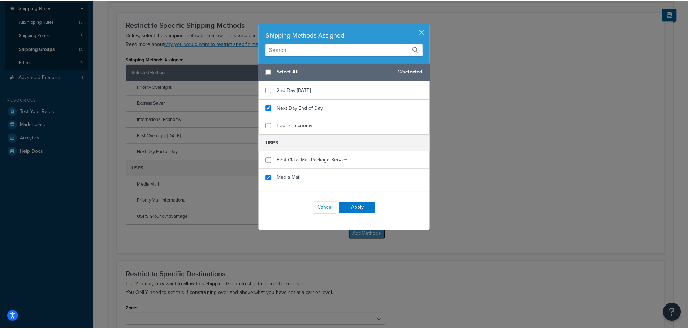
scroll to position [274, 0]
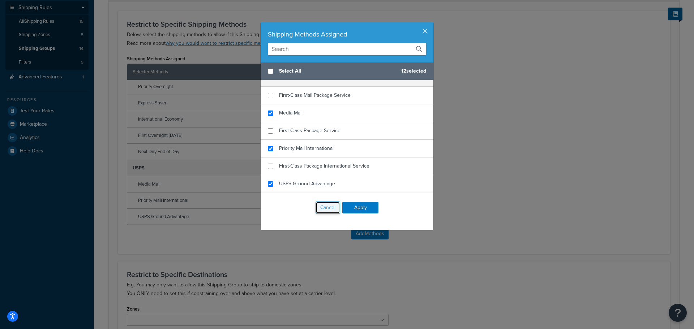
click at [333, 206] on button "Cancel" at bounding box center [328, 208] width 25 height 12
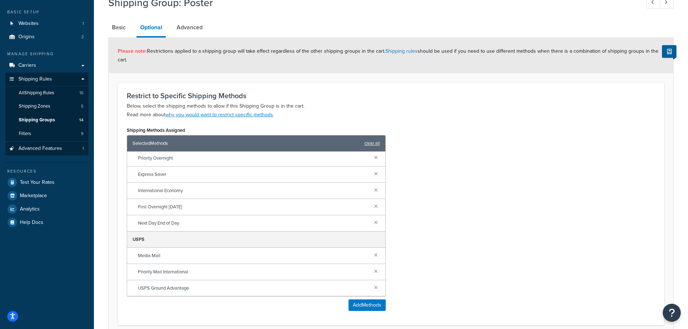
scroll to position [36, 0]
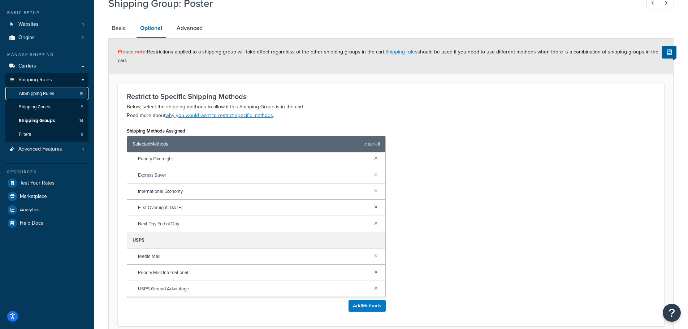
click at [37, 96] on span "All Shipping Rules" at bounding box center [36, 94] width 35 height 6
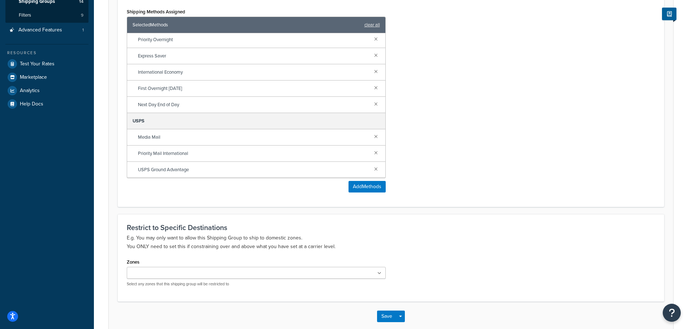
scroll to position [194, 0]
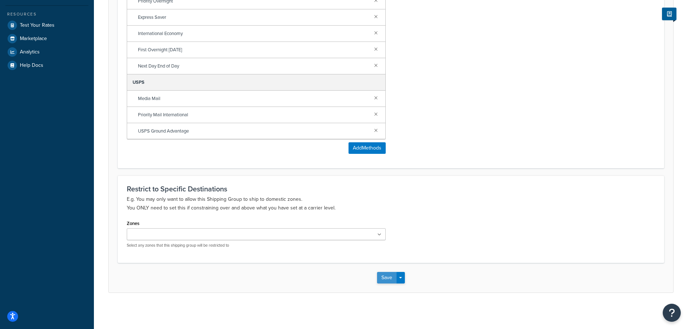
click at [385, 280] on button "Save" at bounding box center [387, 278] width 20 height 12
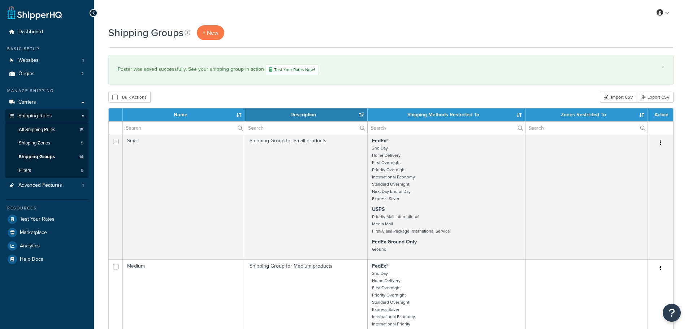
select select "15"
click at [49, 130] on span "All Shipping Rules" at bounding box center [37, 130] width 37 height 6
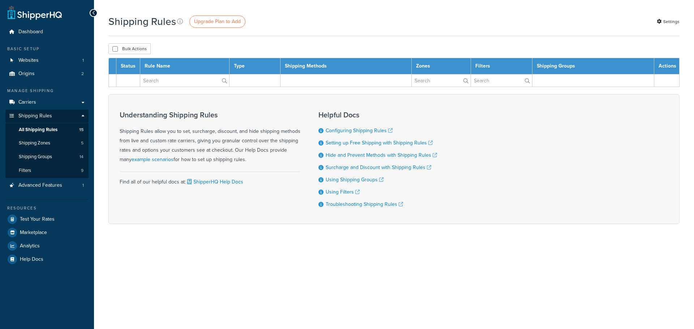
select select "25"
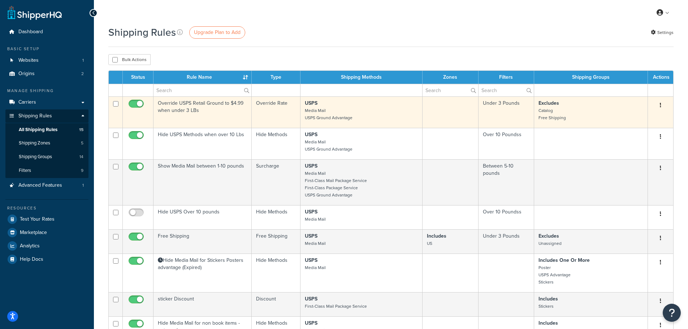
click at [205, 103] on td "Override USPS Retail Ground to $4.99 when under 3 LBs" at bounding box center [203, 111] width 98 height 31
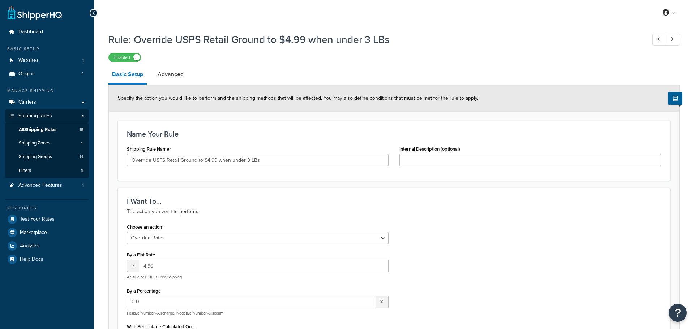
select select "OVERRIDE"
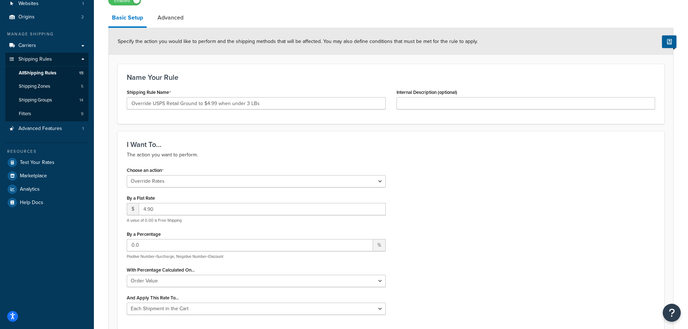
scroll to position [36, 0]
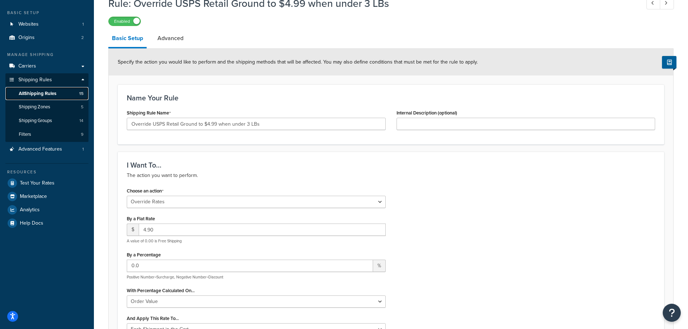
click at [35, 94] on span "All Shipping Rules" at bounding box center [38, 94] width 38 height 6
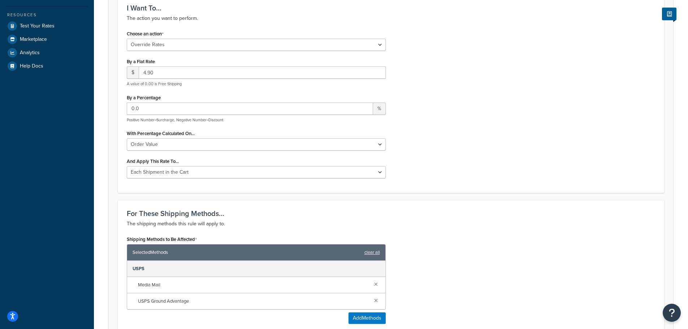
scroll to position [181, 0]
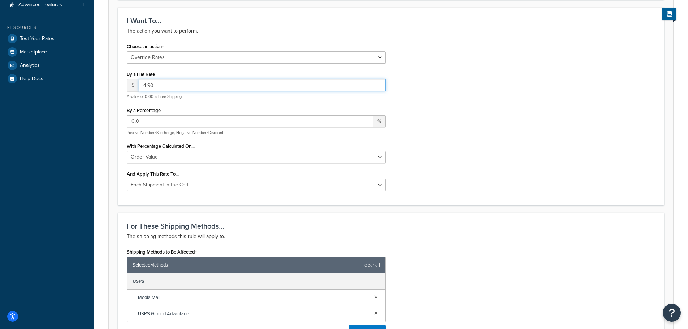
click at [165, 89] on input "4.90" at bounding box center [262, 85] width 247 height 12
type input "4.95"
click at [218, 112] on div "By a Percentage 0.0 % Positive Number=Surcharge, Negative Number=Discount" at bounding box center [256, 120] width 259 height 30
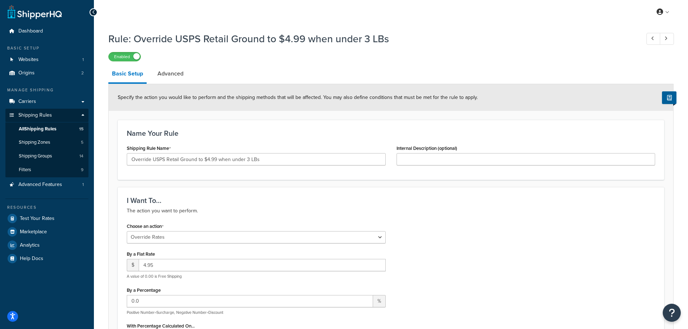
scroll to position [0, 0]
click at [175, 78] on link "Advanced" at bounding box center [170, 74] width 33 height 17
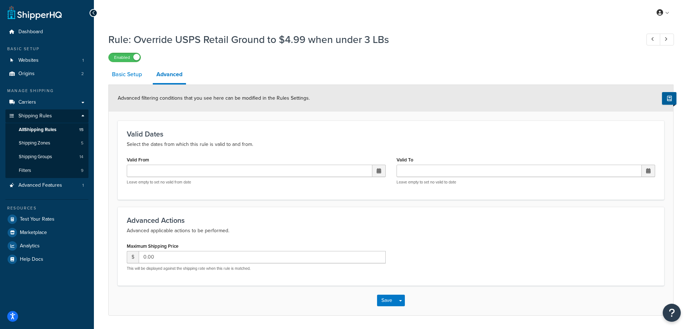
click at [126, 76] on link "Basic Setup" at bounding box center [126, 74] width 37 height 17
select select "OVERRIDE"
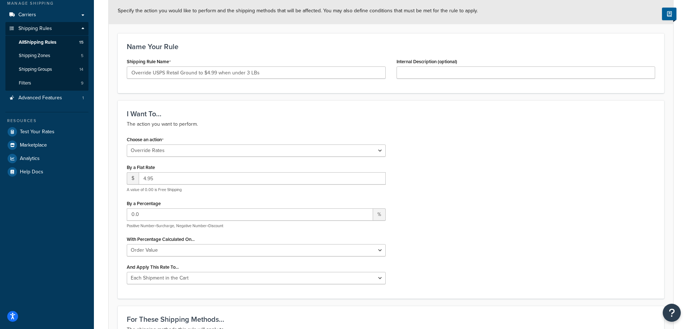
scroll to position [72, 0]
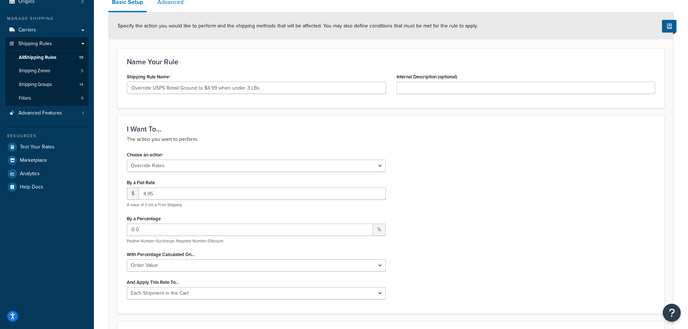
click at [171, 5] on link "Advanced" at bounding box center [170, 1] width 33 height 17
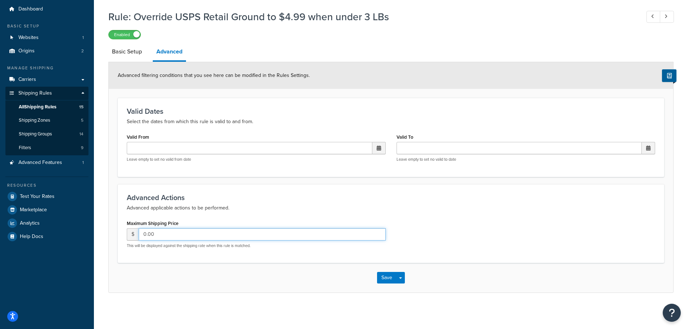
click at [160, 233] on input "0.00" at bounding box center [262, 234] width 247 height 12
click at [160, 234] on input "0.00" at bounding box center [262, 234] width 247 height 12
type input "5.99"
click at [387, 280] on button "Save" at bounding box center [387, 278] width 20 height 12
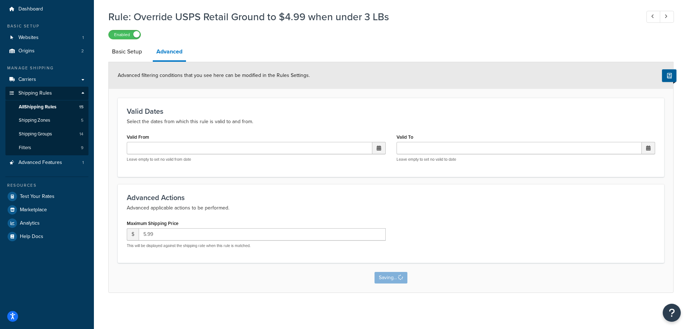
scroll to position [0, 0]
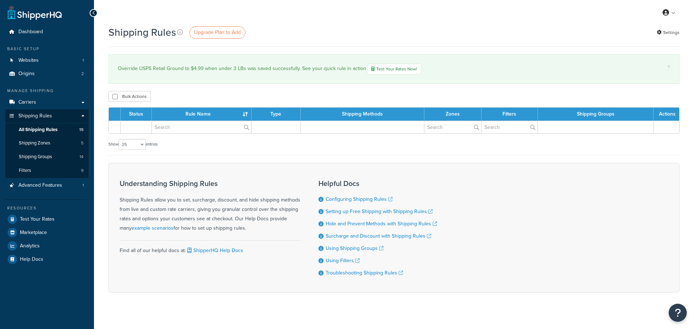
select select "25"
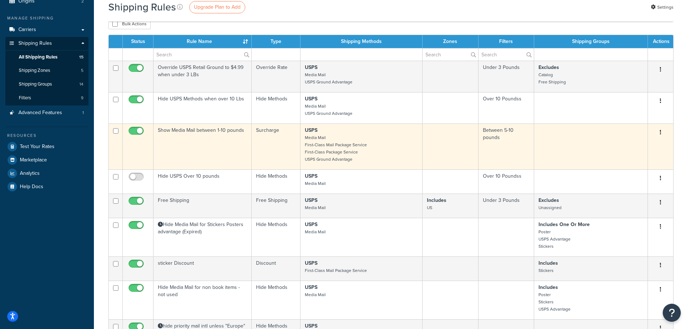
scroll to position [145, 0]
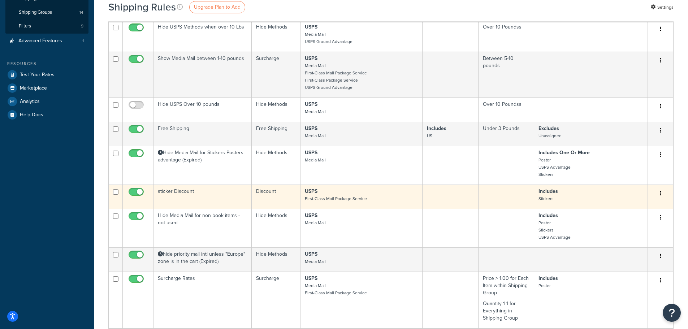
click at [184, 190] on td "sticker Discount" at bounding box center [203, 197] width 98 height 24
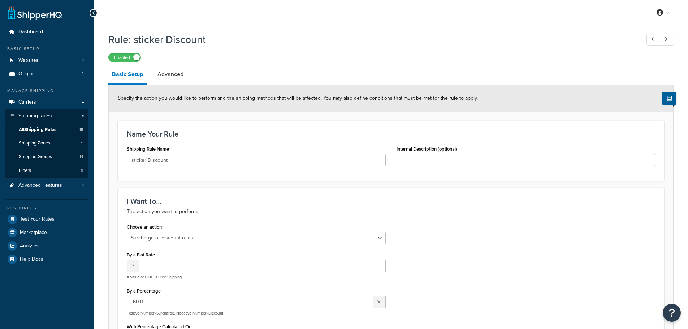
select select "SURCHARGE"
select select "SHIPPING_GROUP"
click at [170, 76] on link "Advanced" at bounding box center [170, 74] width 33 height 17
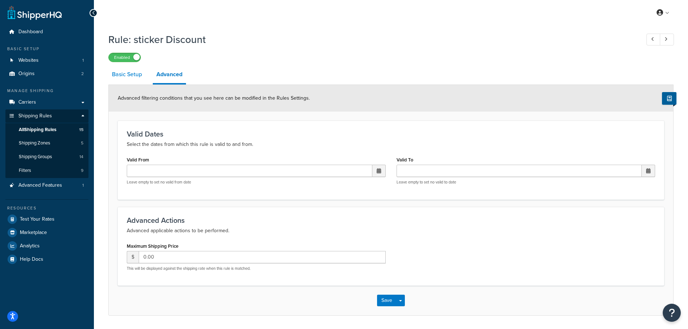
click at [126, 71] on link "Basic Setup" at bounding box center [126, 74] width 37 height 17
select select "SURCHARGE"
select select "SHIPPING_GROUP"
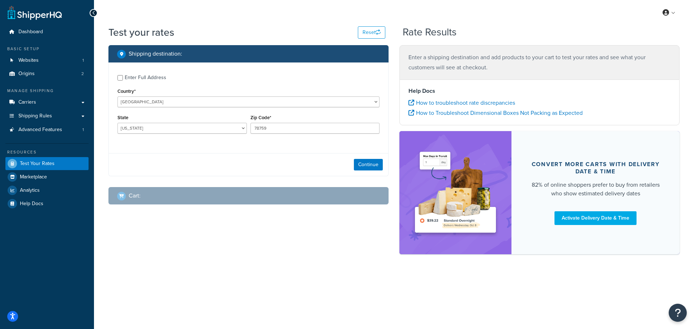
select select "[GEOGRAPHIC_DATA]"
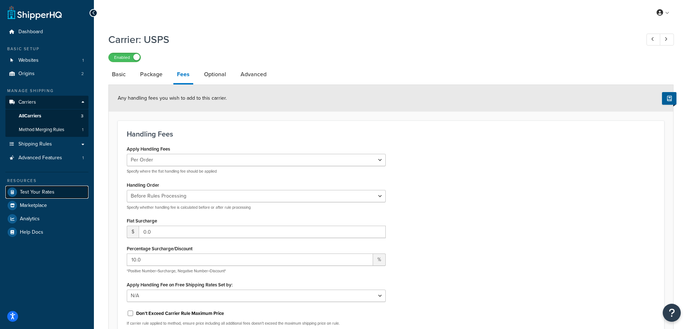
click at [55, 190] on link "Test Your Rates" at bounding box center [46, 192] width 83 height 13
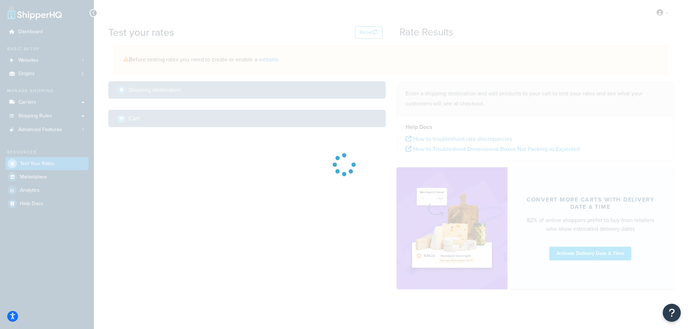
select select "[GEOGRAPHIC_DATA]"
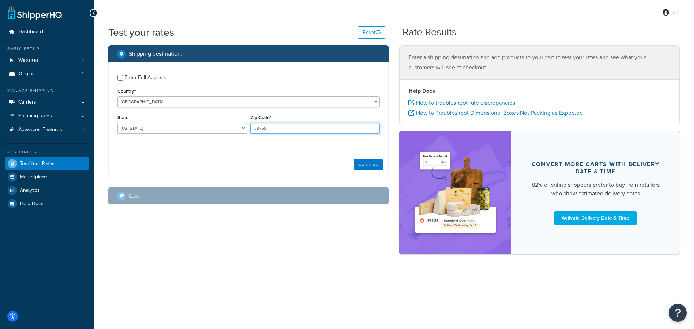
click at [258, 131] on input "78759" at bounding box center [314, 128] width 129 height 11
type input "27023"
select select "NC"
type input "27023"
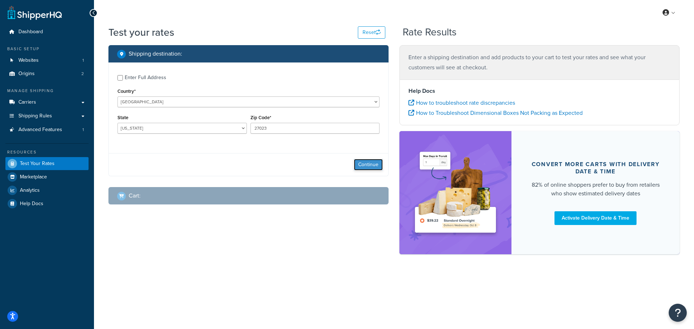
click at [372, 164] on button "Continue" at bounding box center [368, 165] width 29 height 12
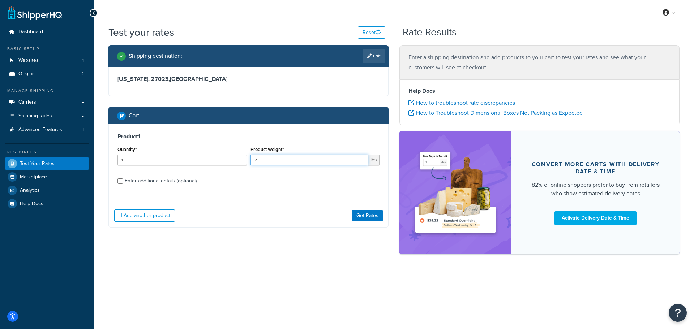
click at [360, 158] on input "2" at bounding box center [309, 160] width 118 height 11
type input "3"
click at [360, 158] on input "3" at bounding box center [309, 160] width 118 height 11
click at [362, 216] on button "Get Rates" at bounding box center [367, 216] width 31 height 12
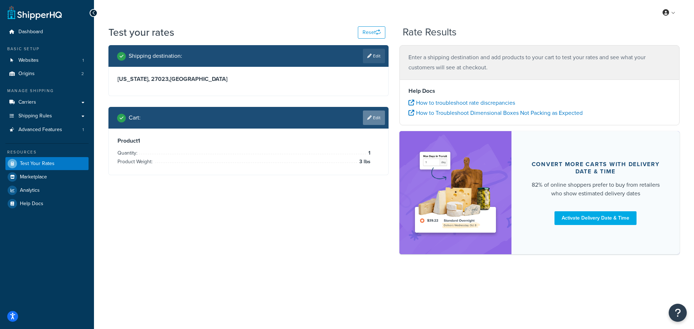
click at [375, 112] on link "Edit" at bounding box center [374, 118] width 22 height 14
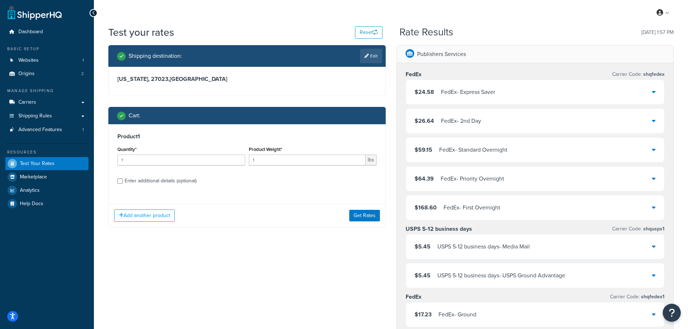
click at [463, 249] on div "USPS 5-12 business days - Media Mail" at bounding box center [484, 247] width 93 height 10
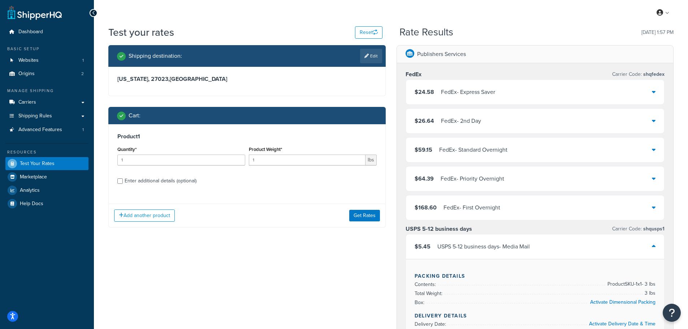
click at [147, 183] on div "Enter additional details (optional)" at bounding box center [161, 181] width 72 height 10
click at [123, 183] on input "Enter additional details (optional)" at bounding box center [119, 181] width 5 height 5
checkbox input "true"
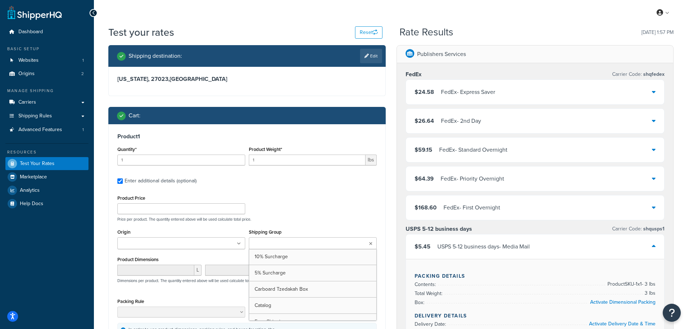
click at [266, 245] on input "Shipping Group" at bounding box center [283, 244] width 64 height 8
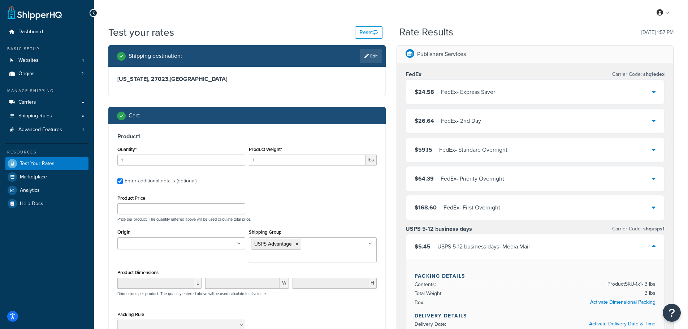
click at [333, 193] on div "Product 1 Quantity* 1 Product Weight* 1 lbs Enter additional details (optional)…" at bounding box center [247, 244] width 277 height 240
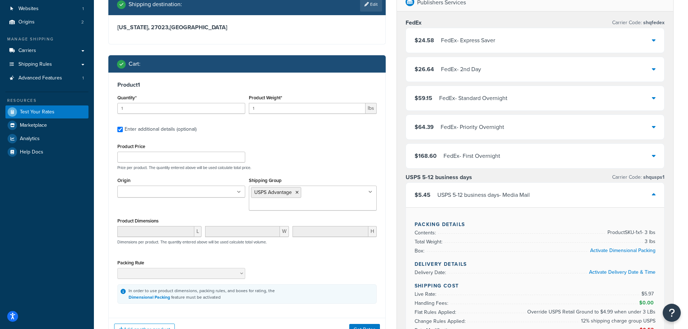
scroll to position [72, 0]
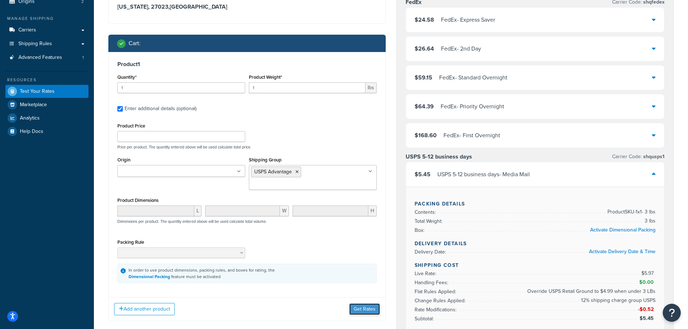
click at [364, 304] on button "Get Rates" at bounding box center [364, 310] width 31 height 12
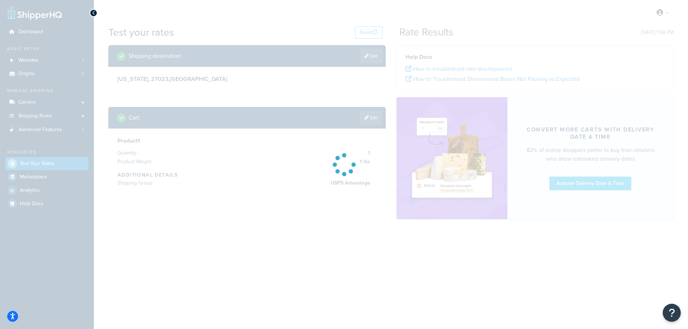
scroll to position [0, 0]
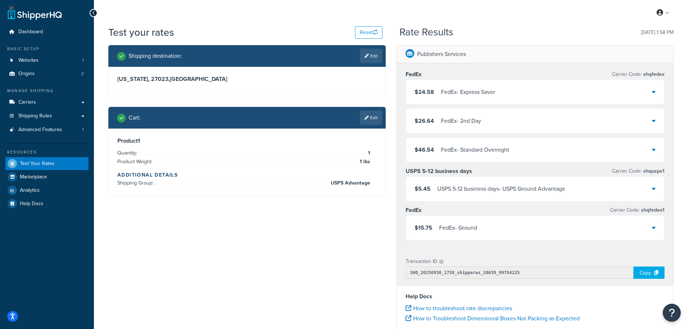
click at [507, 190] on div "USPS 5-12 business days - USPS Ground Advantage" at bounding box center [502, 189] width 128 height 10
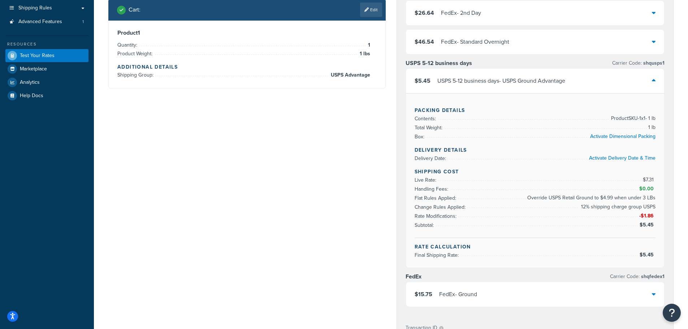
scroll to position [108, 0]
click at [458, 292] on div "FedEx - Ground" at bounding box center [458, 294] width 38 height 10
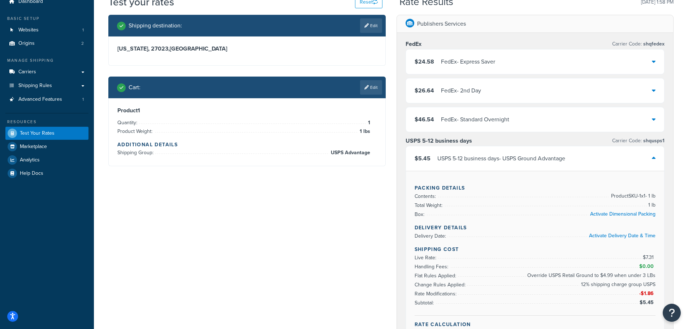
scroll to position [0, 0]
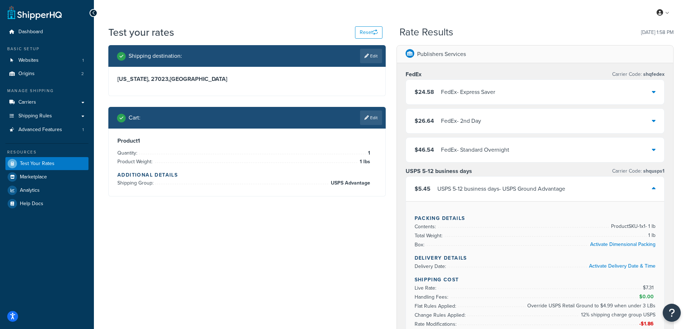
click at [448, 90] on div "FedEx - Express Saver" at bounding box center [468, 92] width 54 height 10
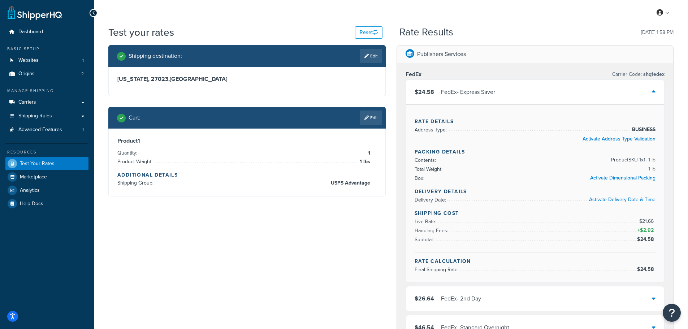
click at [449, 90] on div "FedEx - Express Saver" at bounding box center [468, 92] width 54 height 10
